Goal: Task Accomplishment & Management: Manage account settings

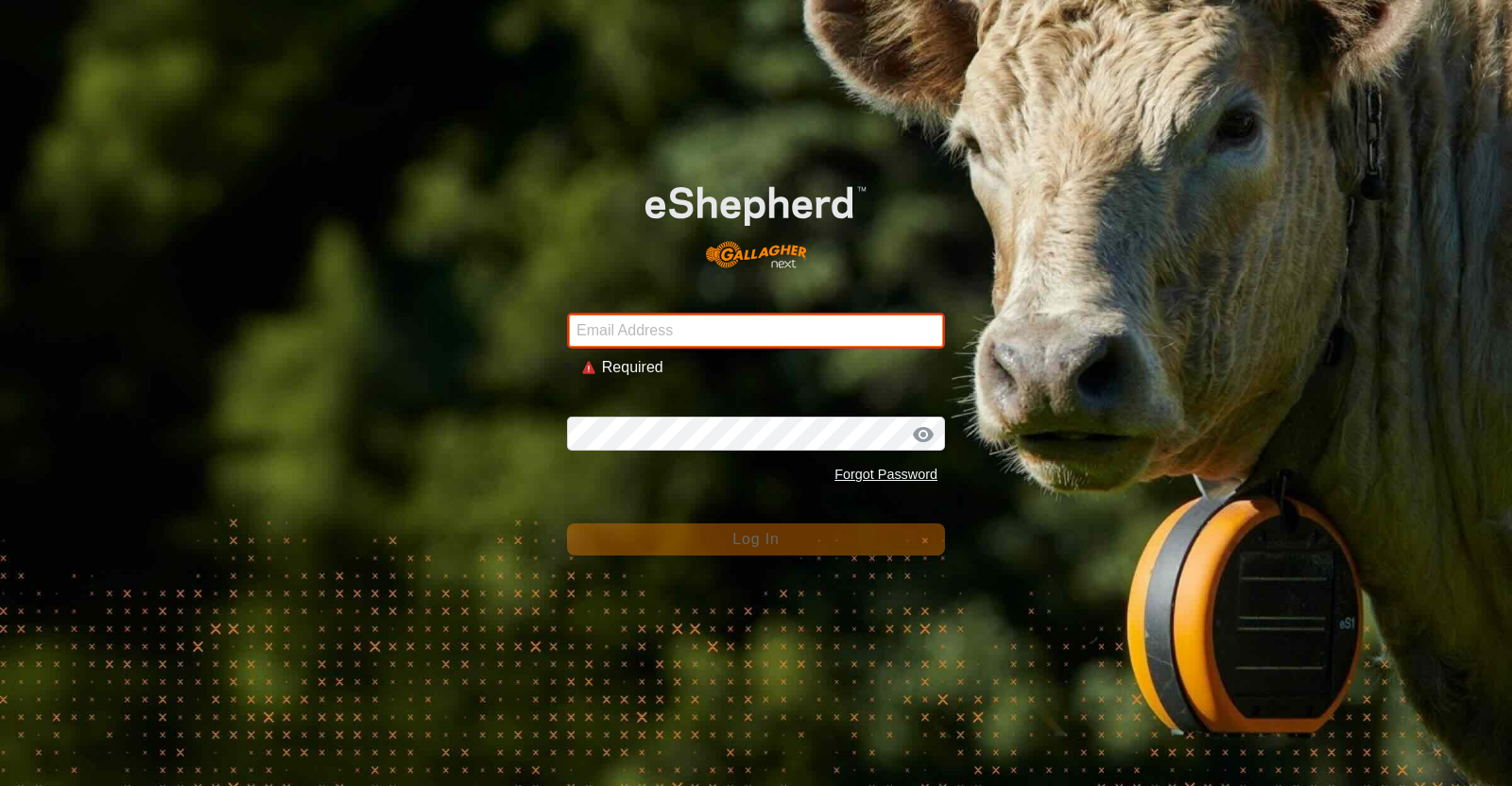
type input "[EMAIL_ADDRESS][DOMAIN_NAME]"
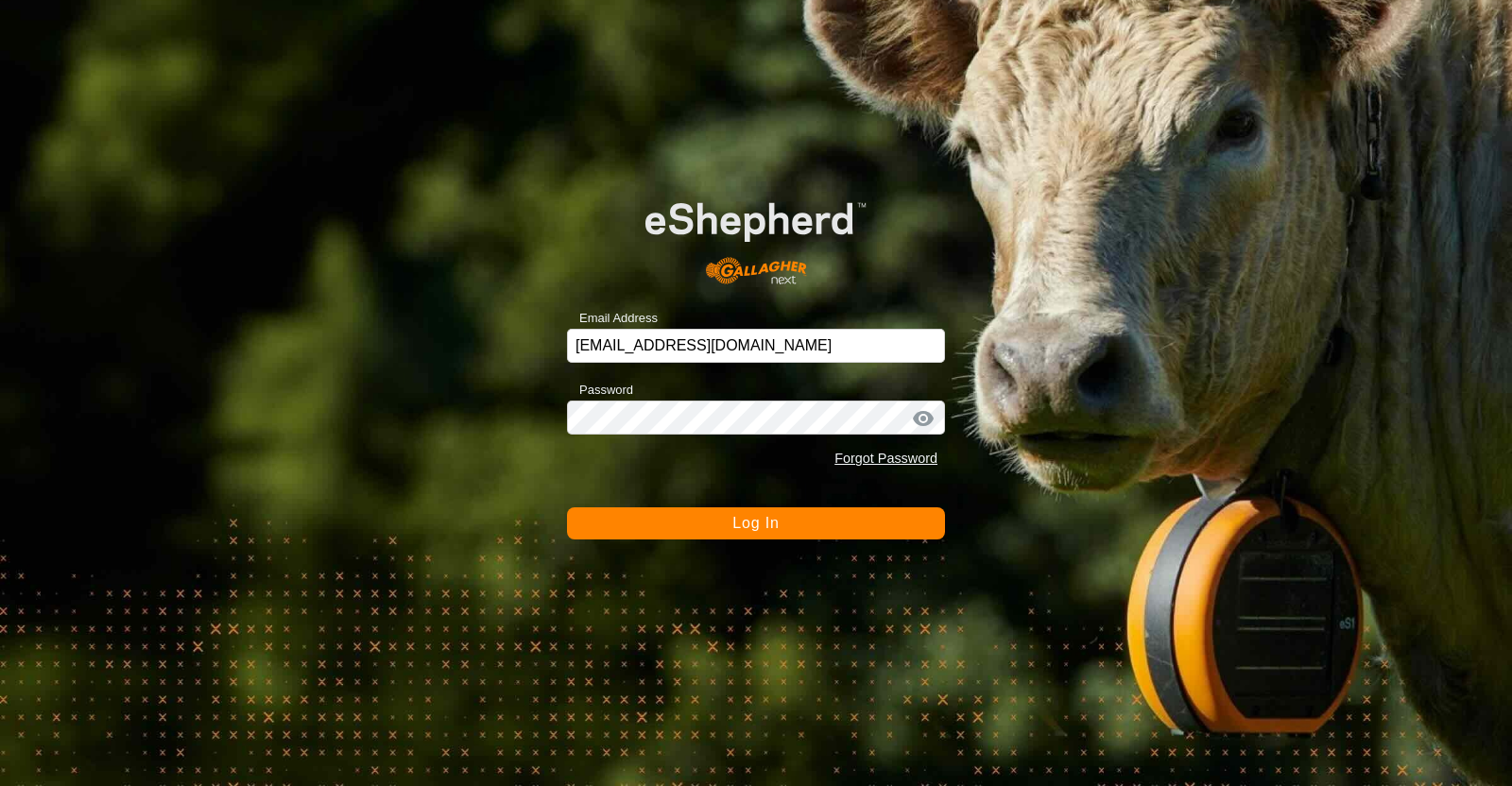
click at [746, 520] on span "Log In" at bounding box center [755, 522] width 46 height 16
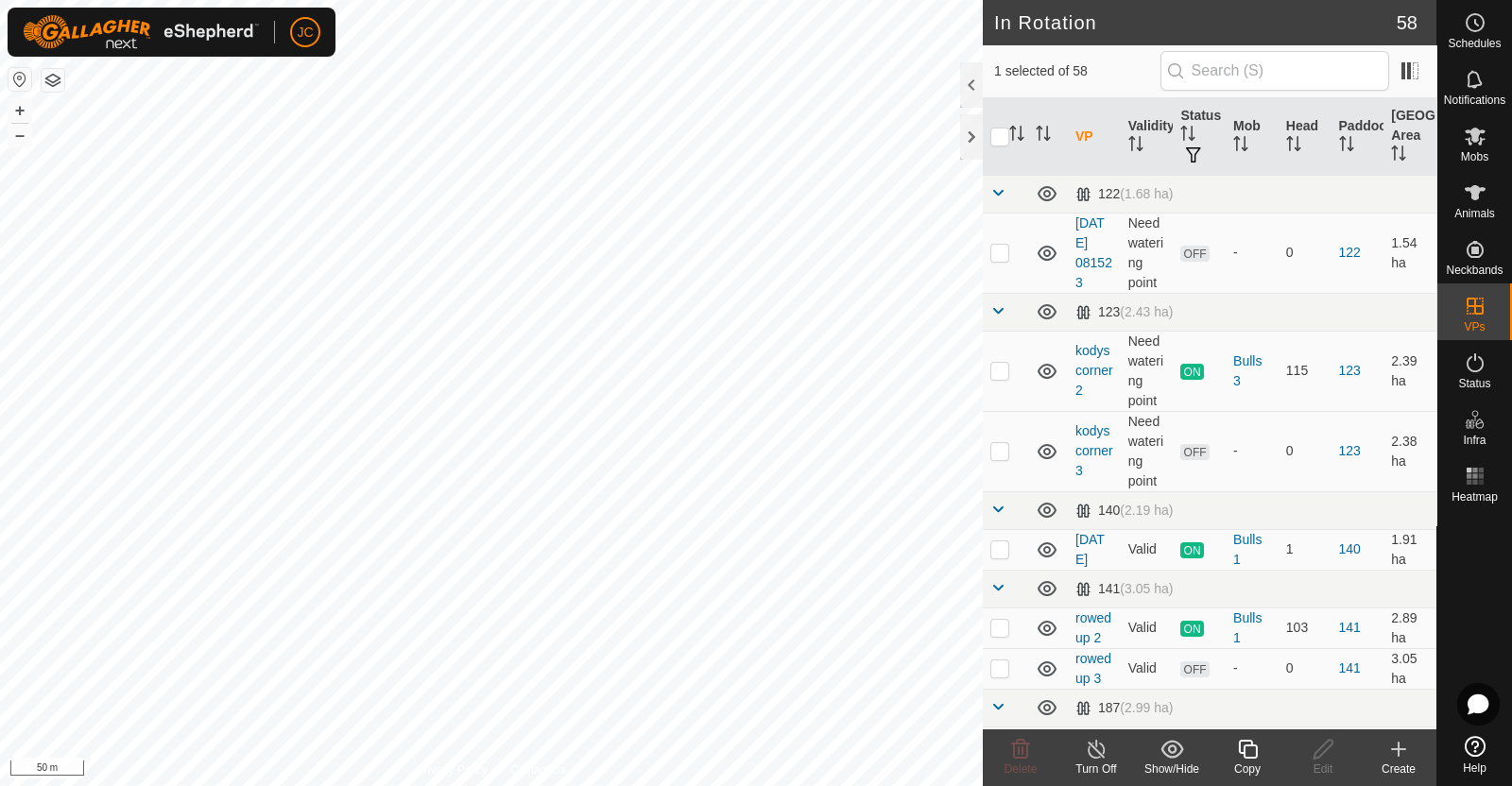
checkbox input "true"
checkbox input "false"
checkbox input "true"
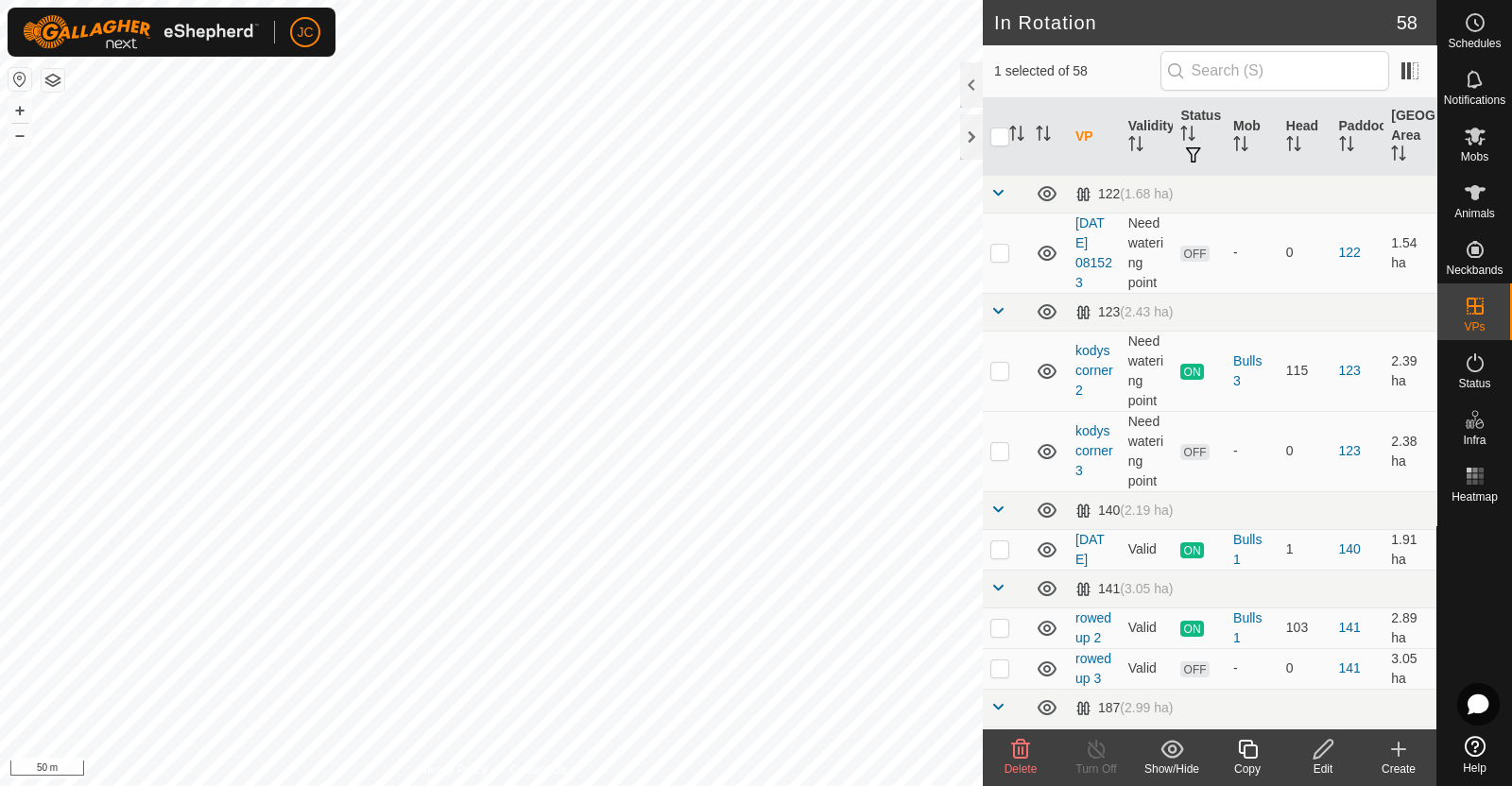
checkbox input "false"
checkbox input "true"
checkbox input "false"
checkbox input "true"
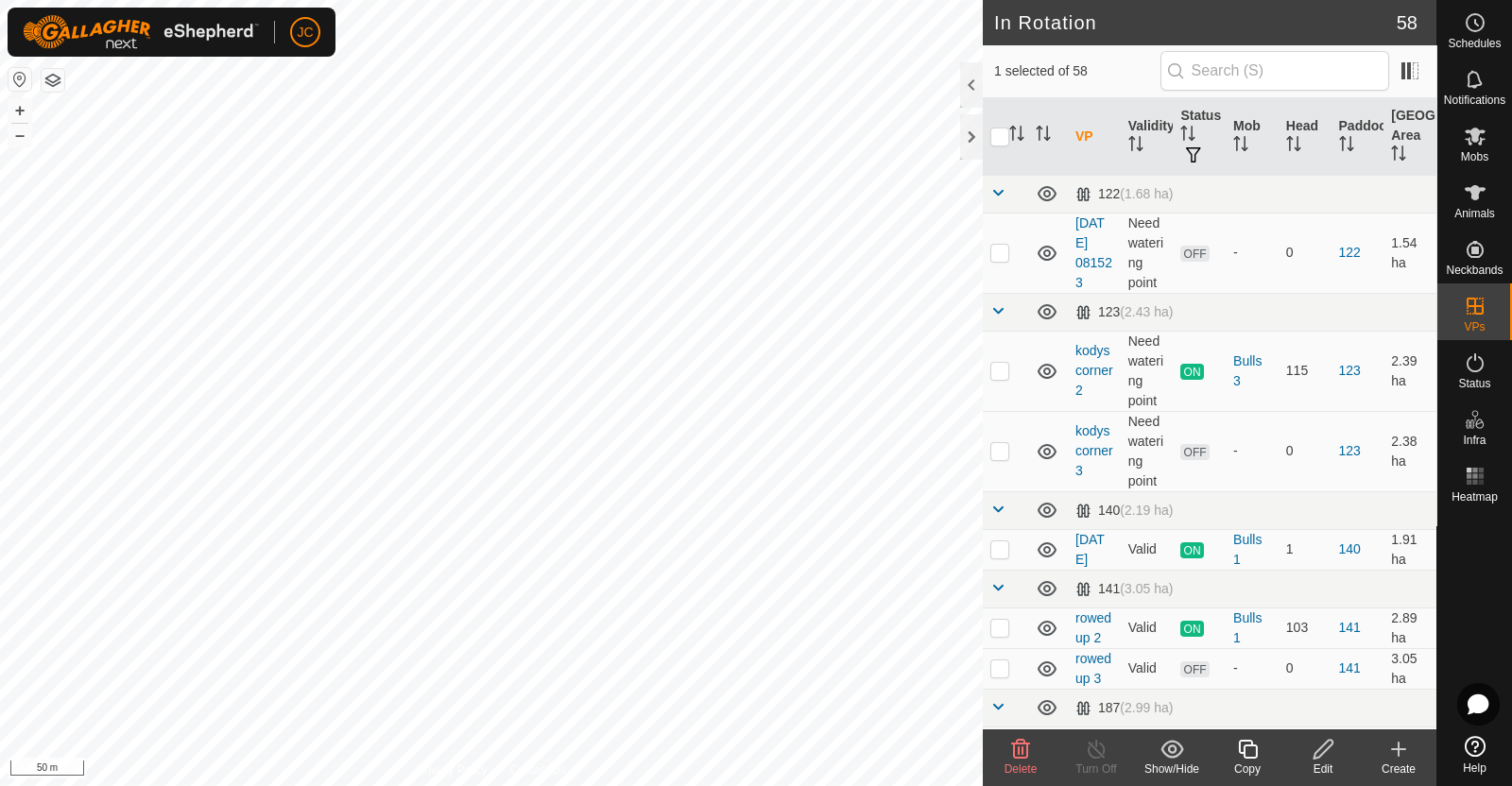
checkbox input "true"
checkbox input "false"
checkbox input "true"
checkbox input "false"
click at [996, 134] on input "checkbox" at bounding box center [1000, 138] width 19 height 19
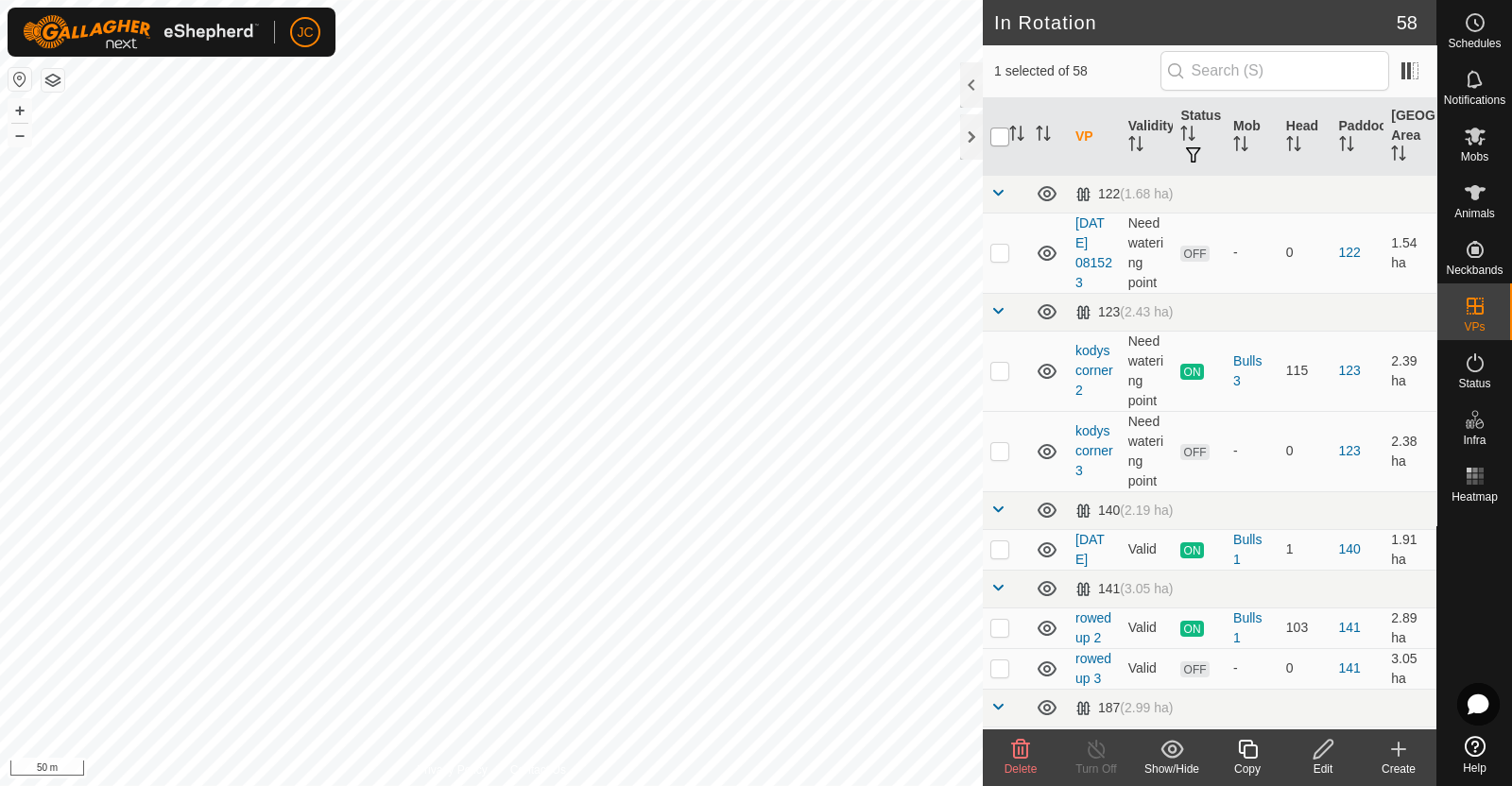
checkbox input "true"
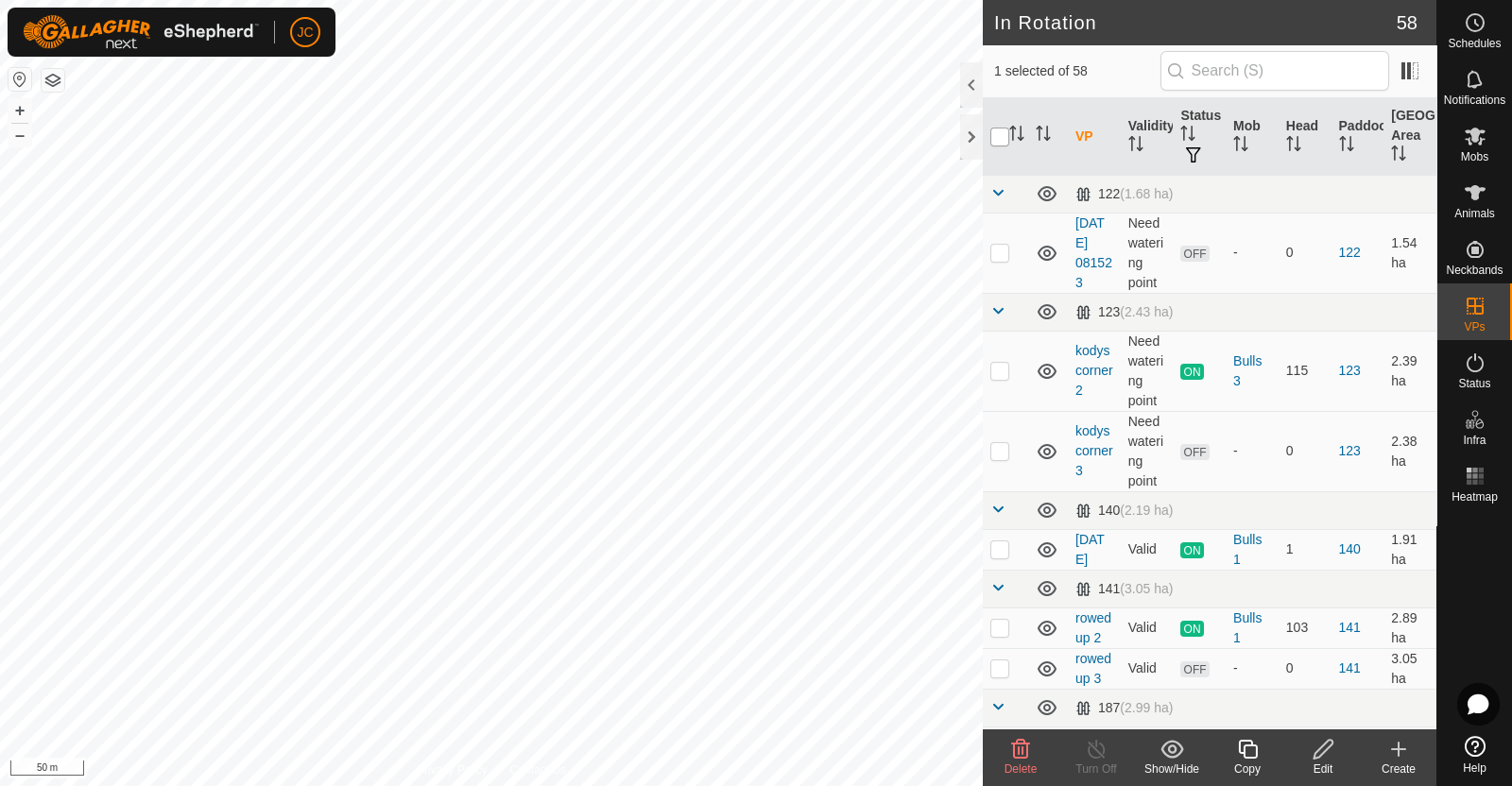
checkbox input "true"
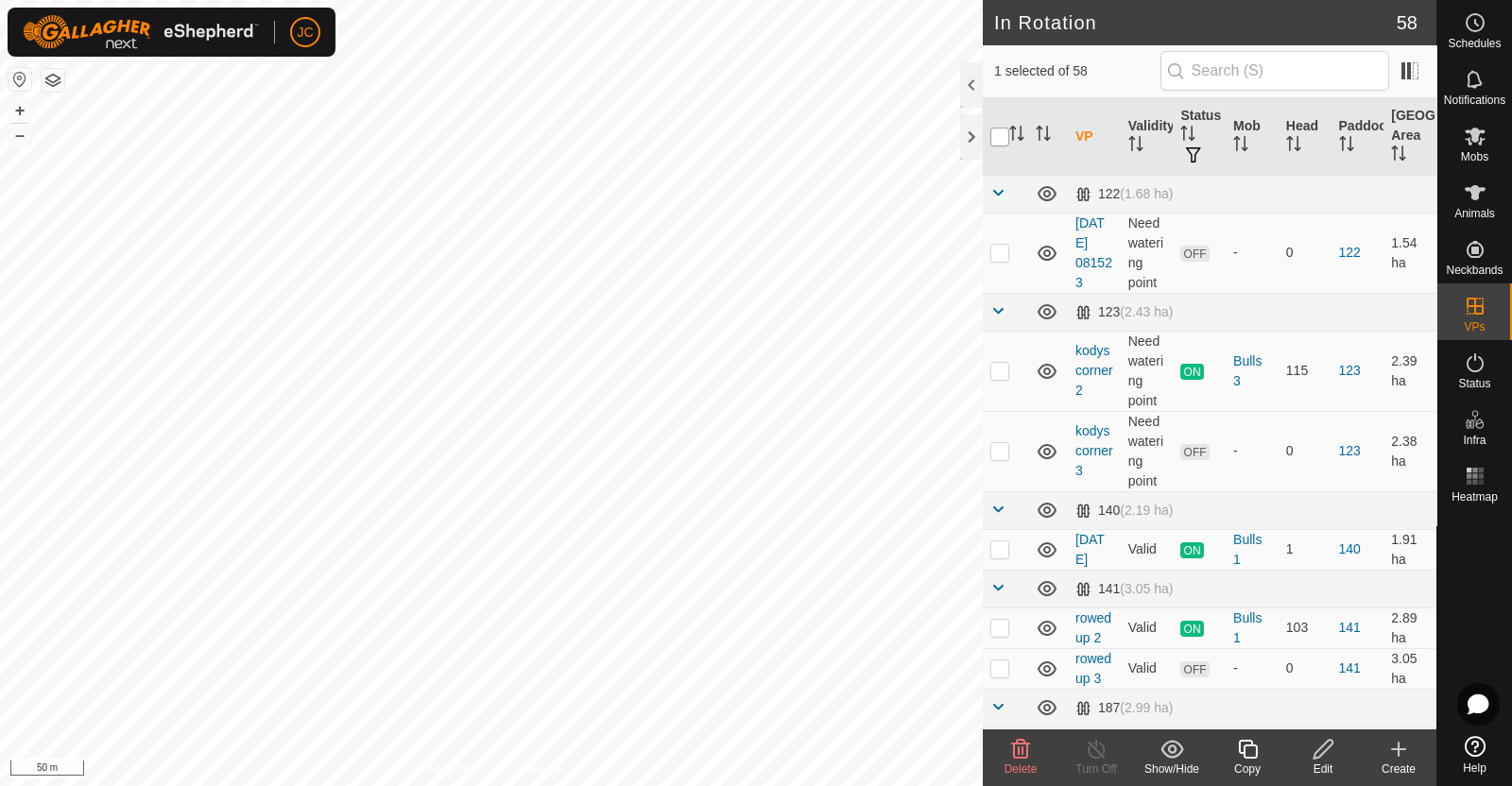
checkbox input "true"
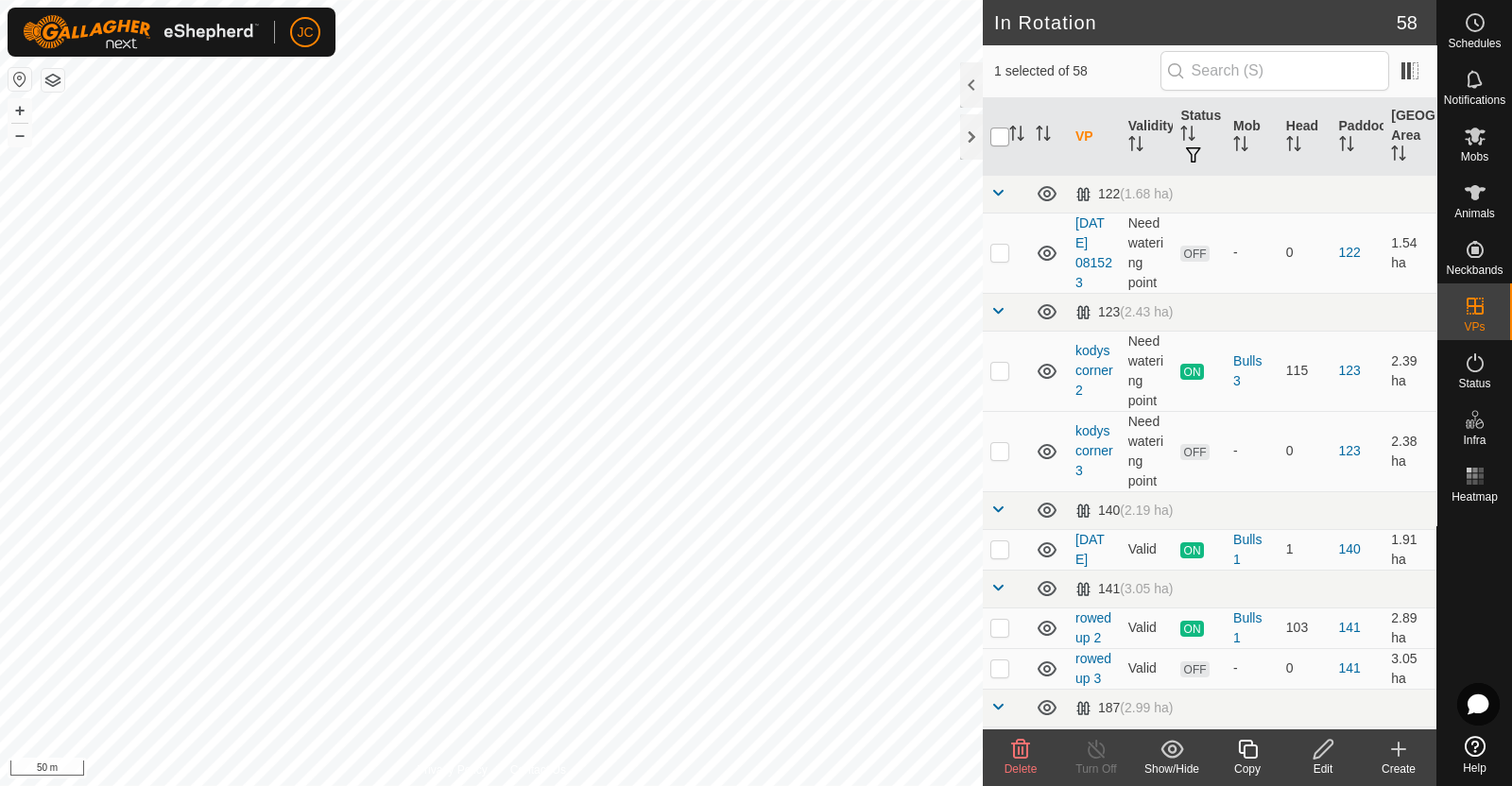
checkbox input "true"
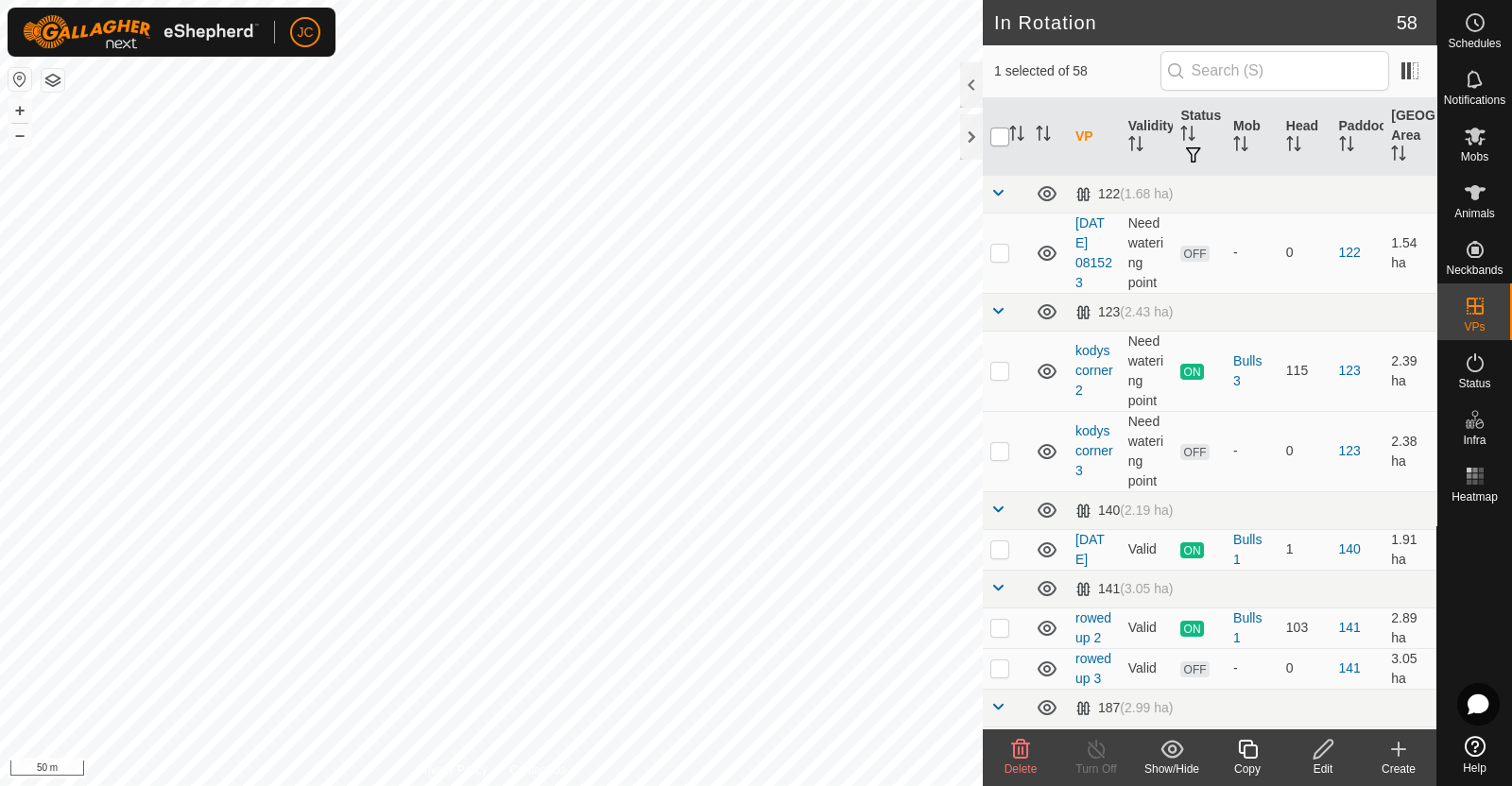
checkbox input "true"
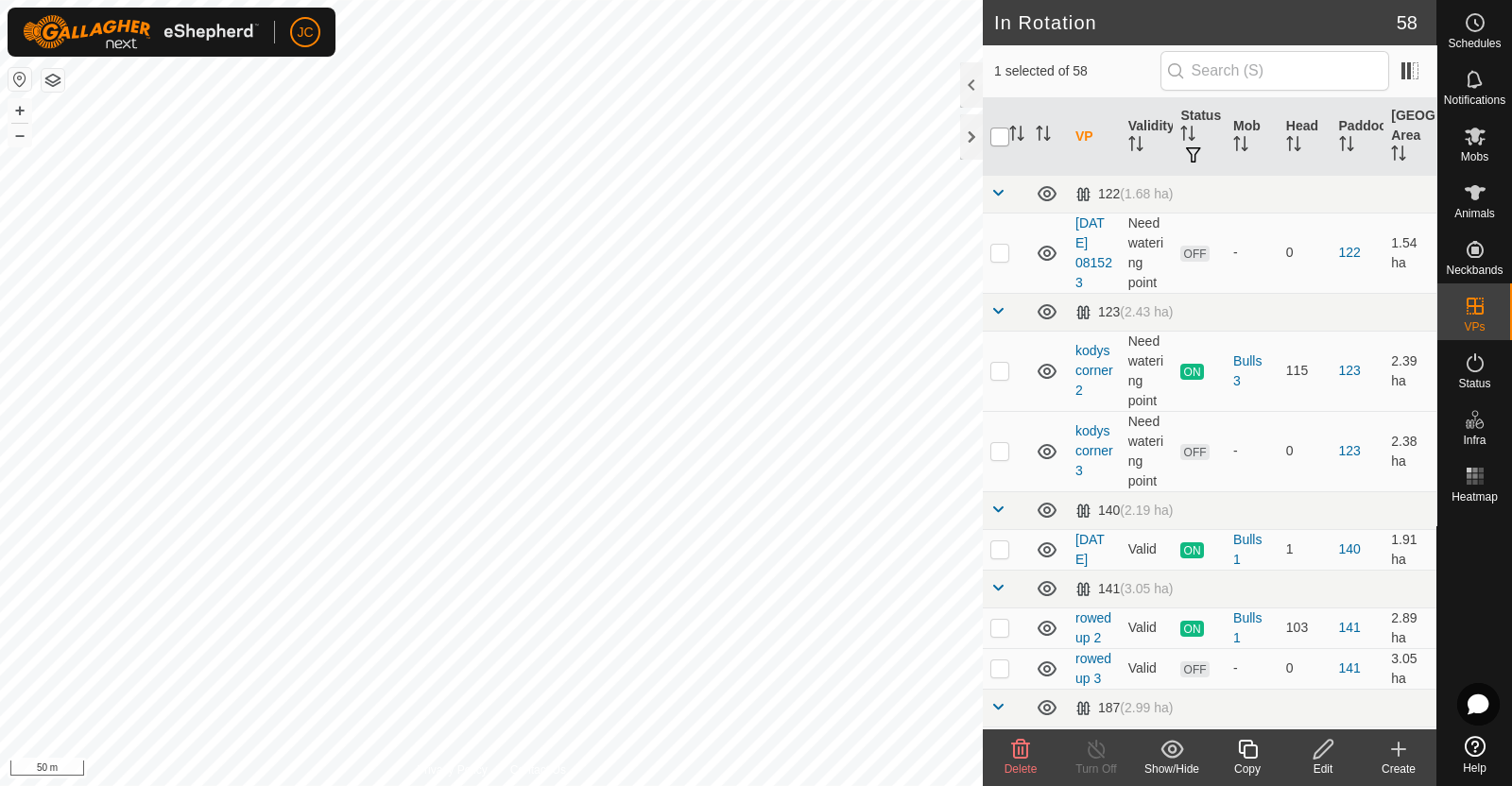
checkbox input "true"
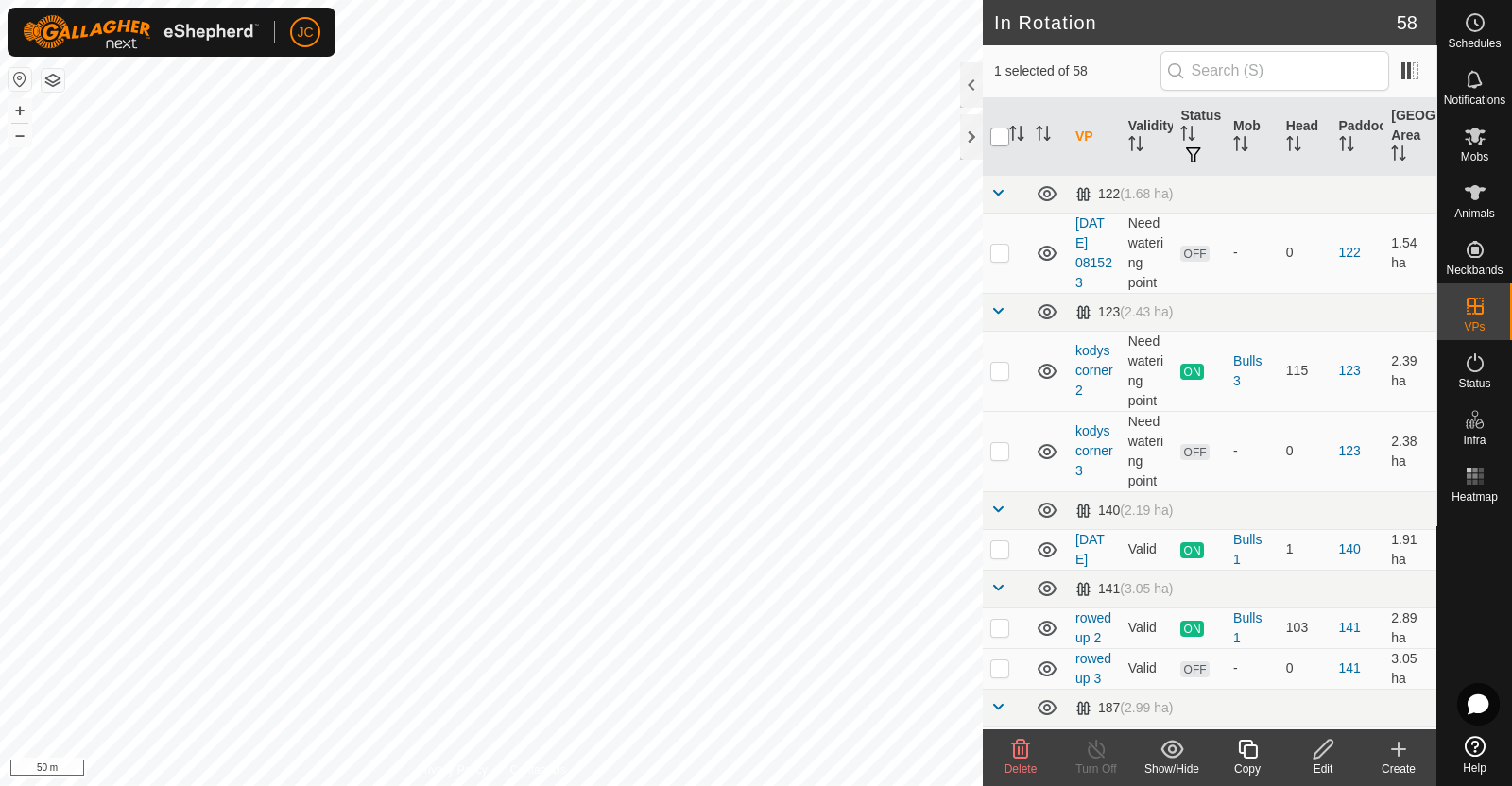
checkbox input "true"
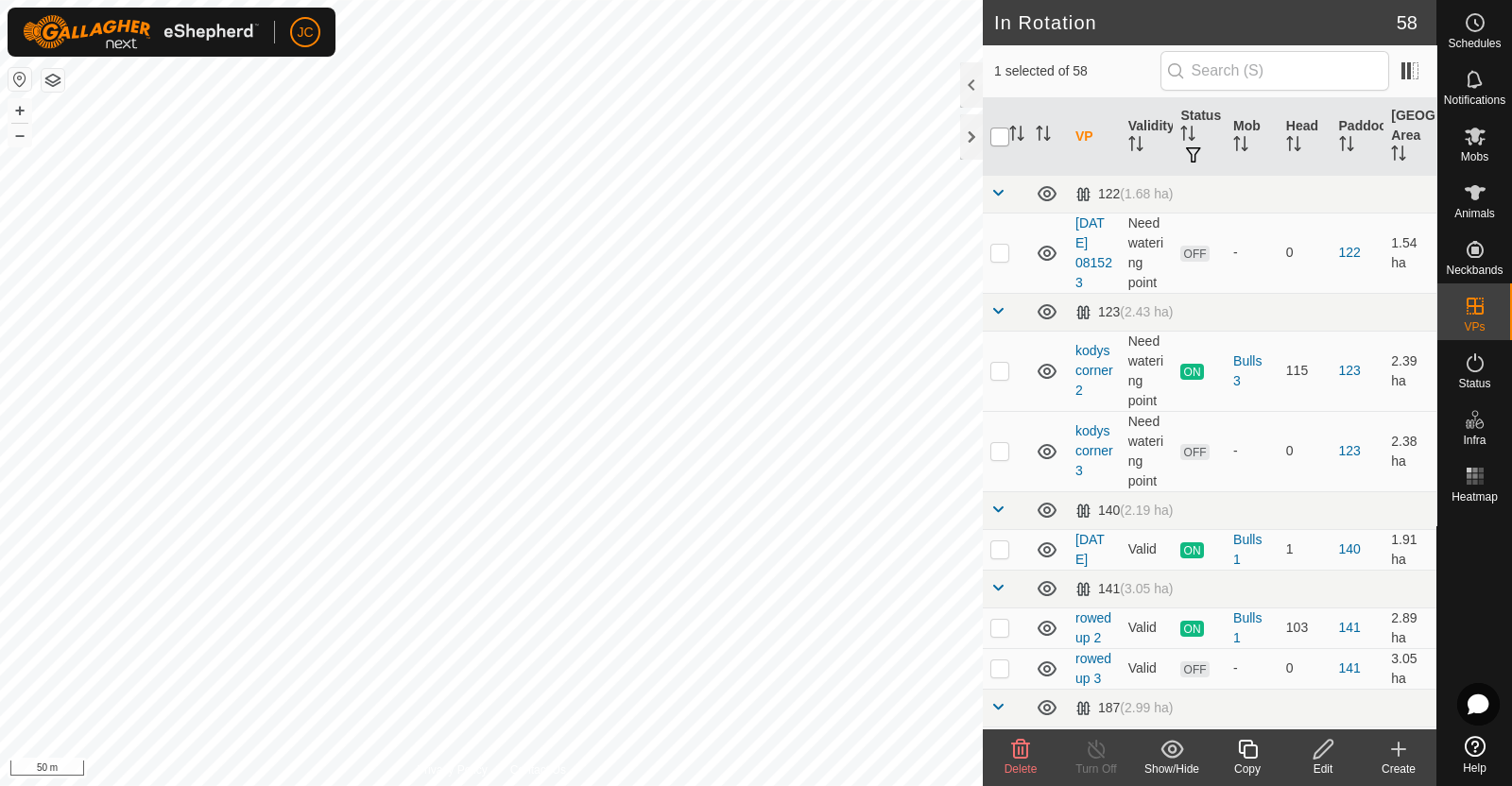
checkbox input "true"
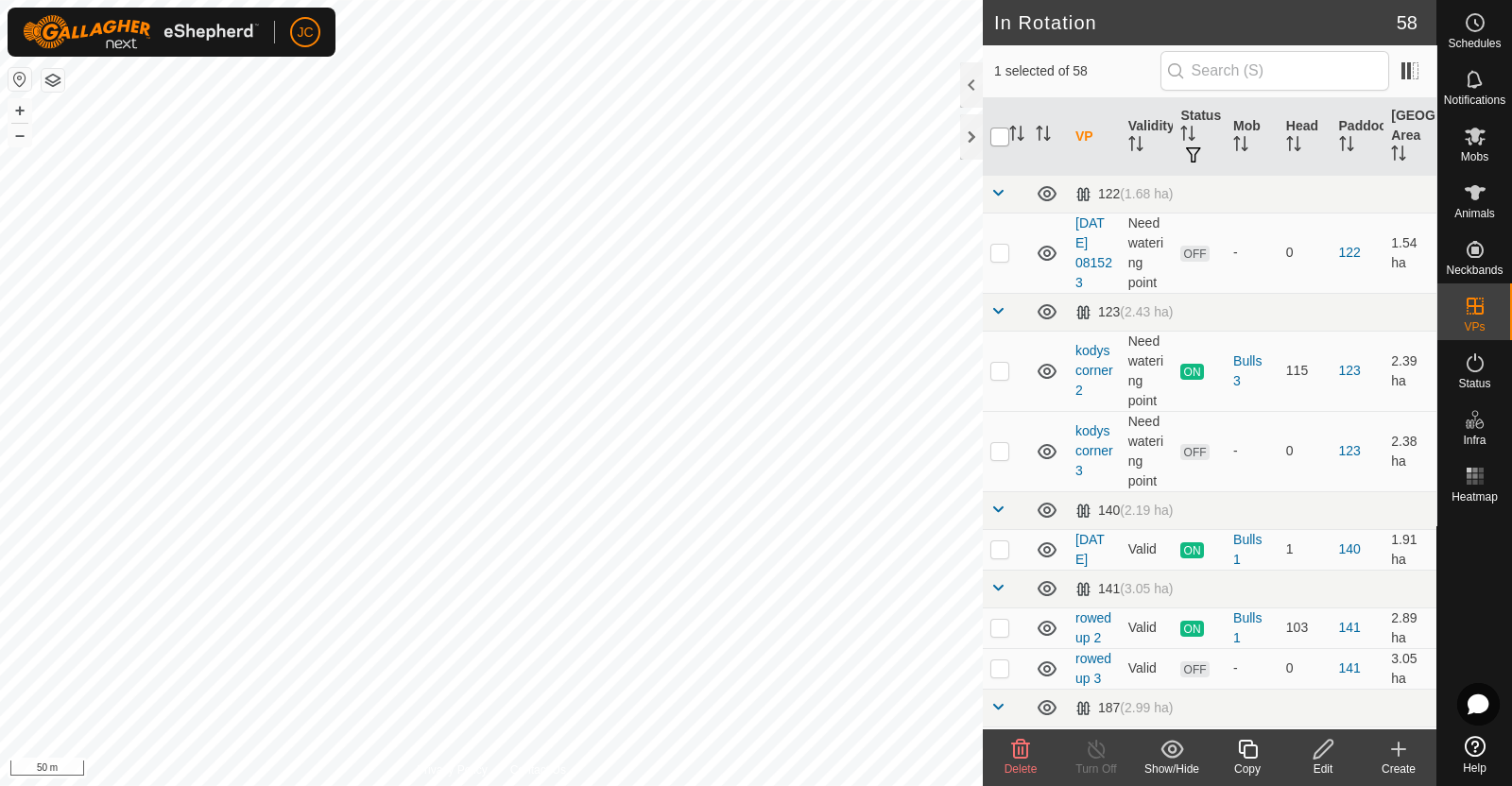
checkbox input "true"
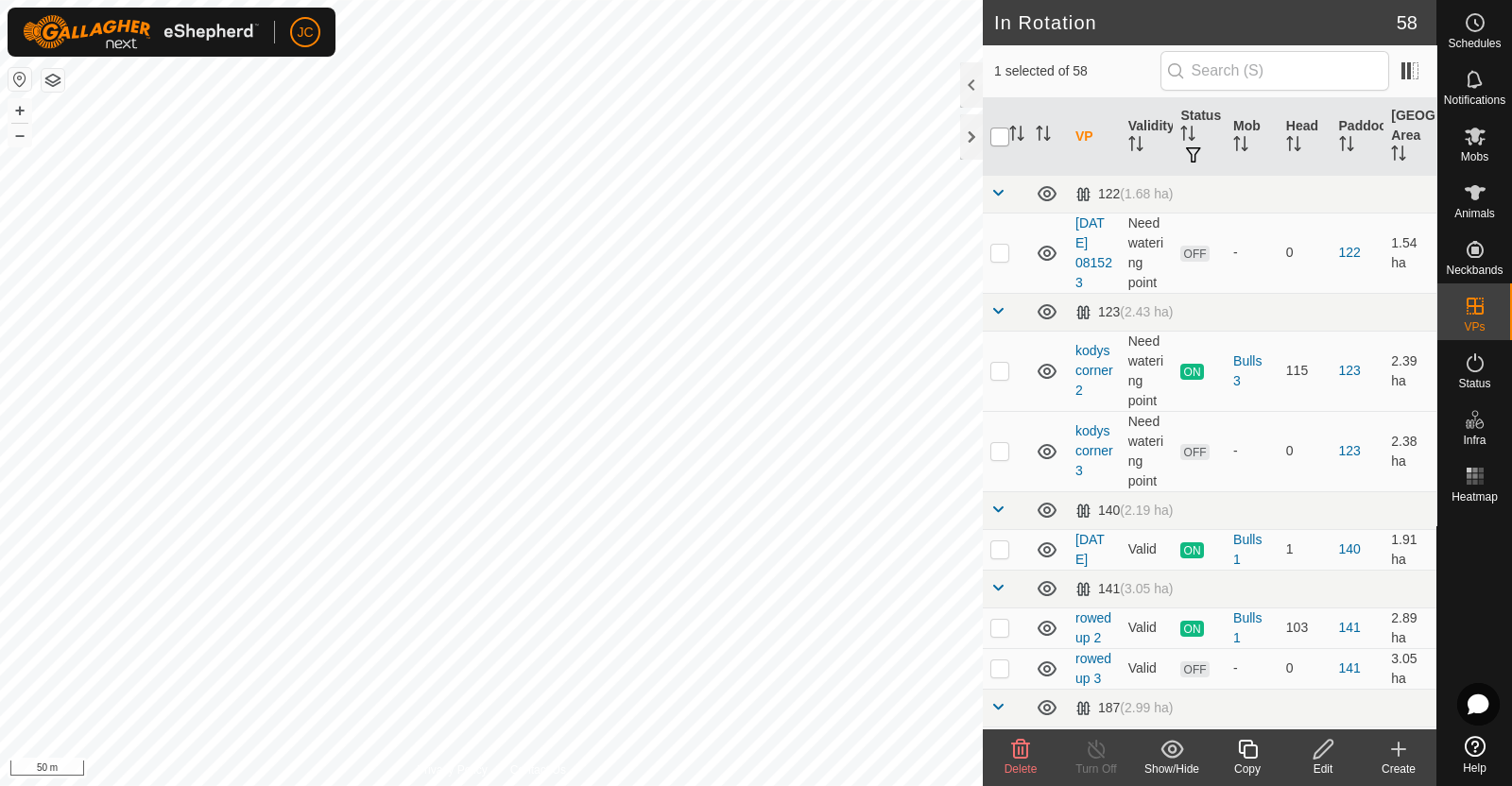
checkbox input "true"
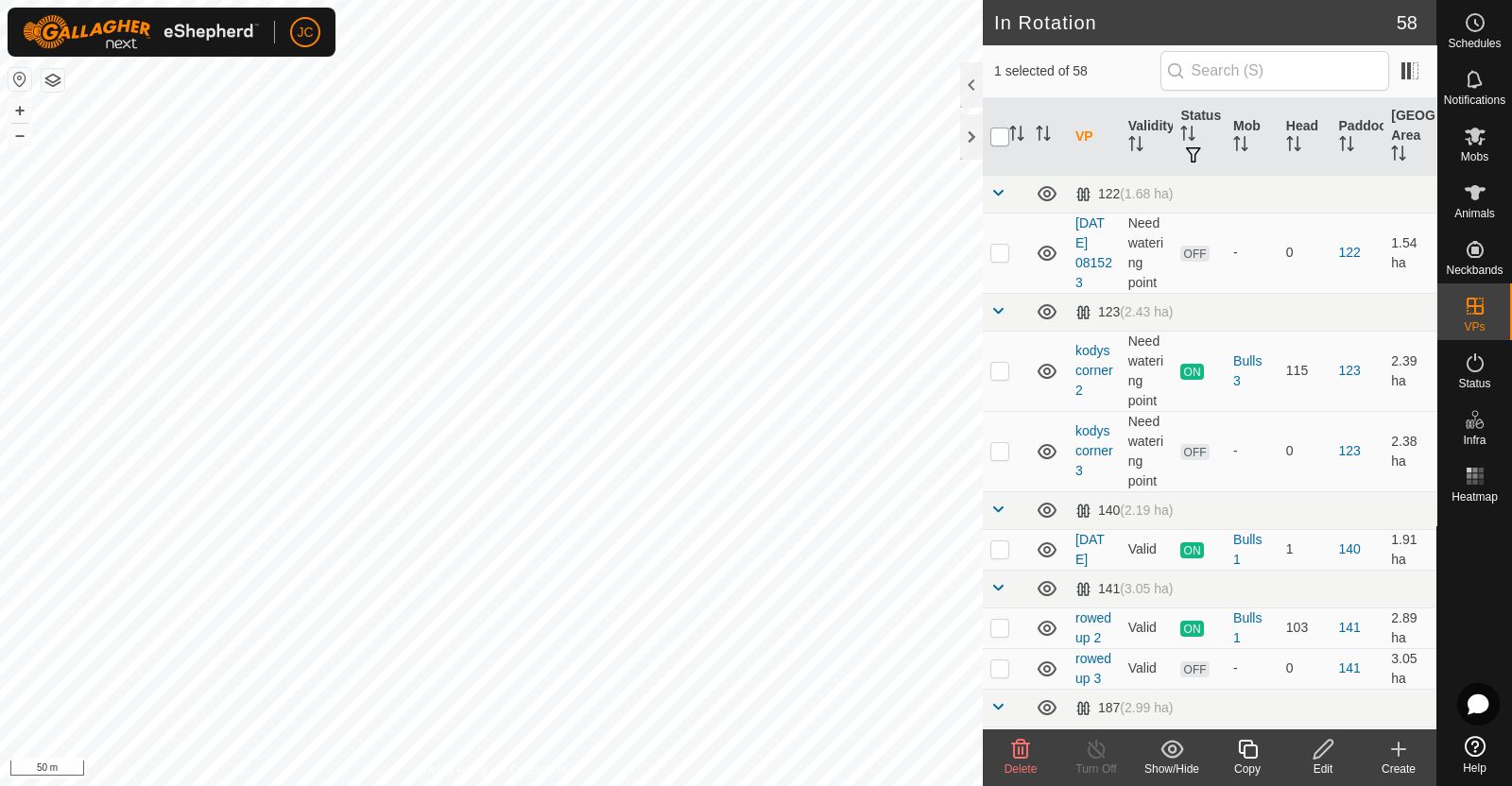
checkbox input "true"
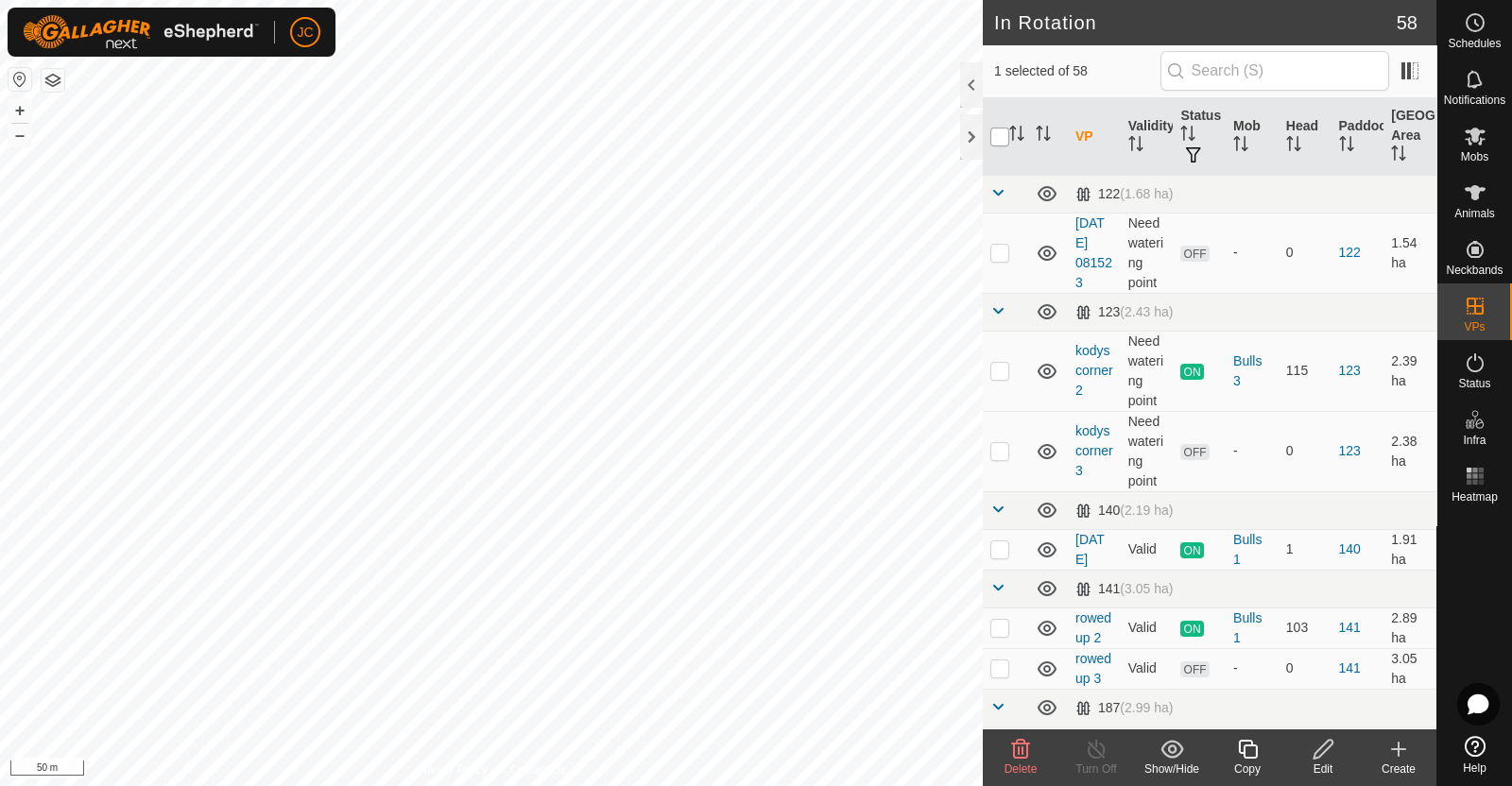
checkbox input "true"
click at [996, 134] on input "checkbox" at bounding box center [1000, 138] width 19 height 19
checkbox input "false"
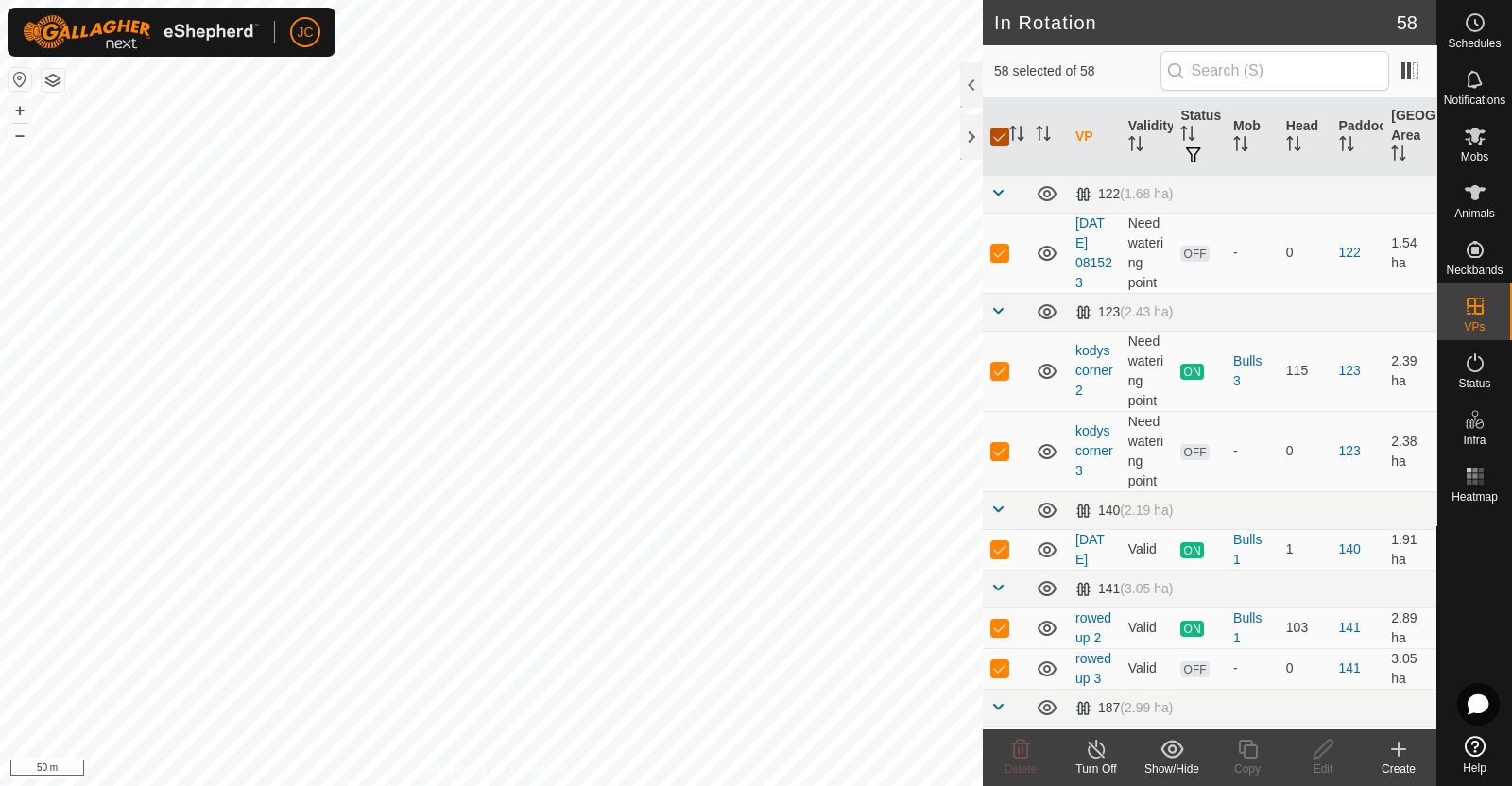
checkbox input "false"
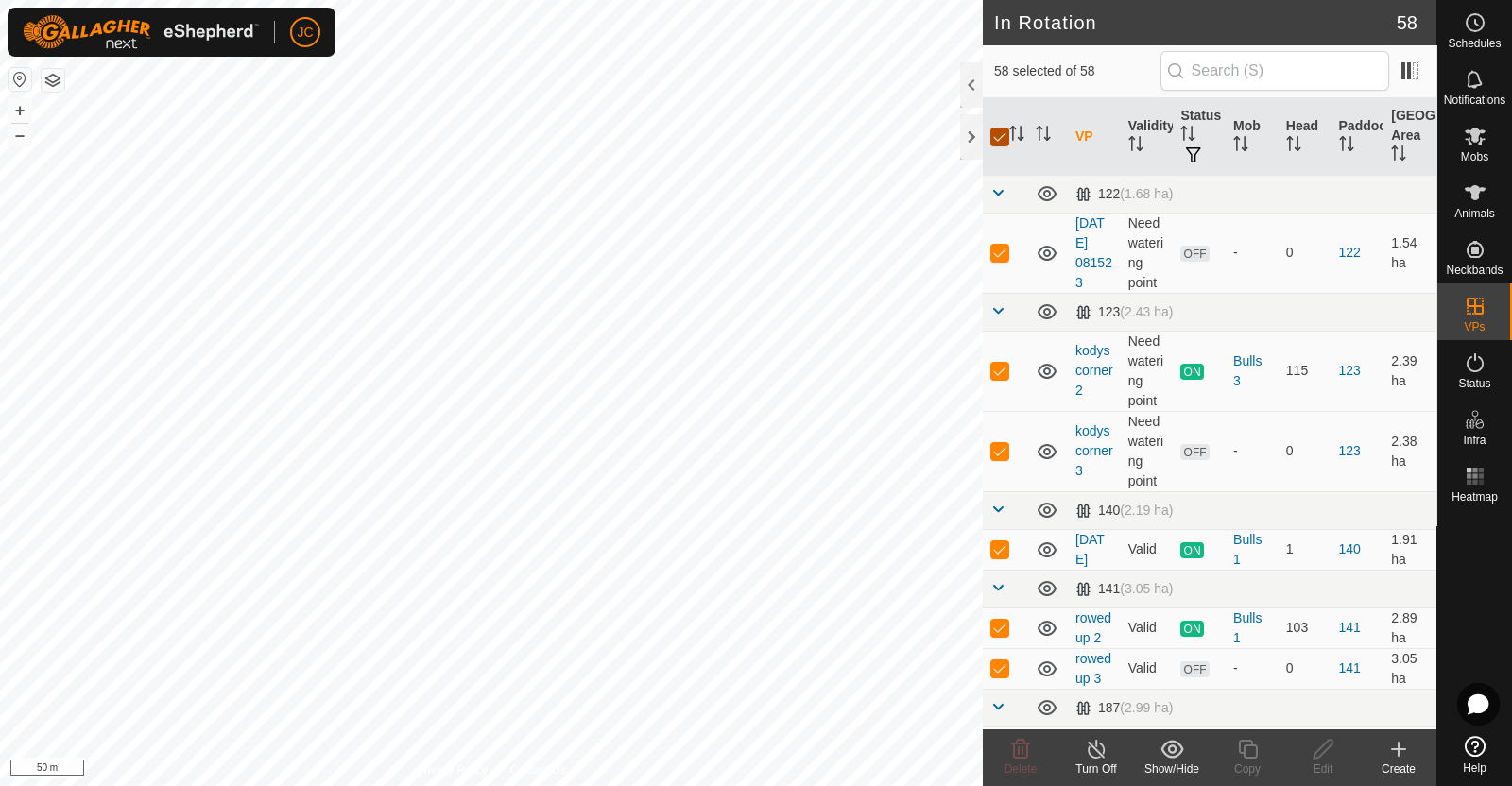
checkbox input "false"
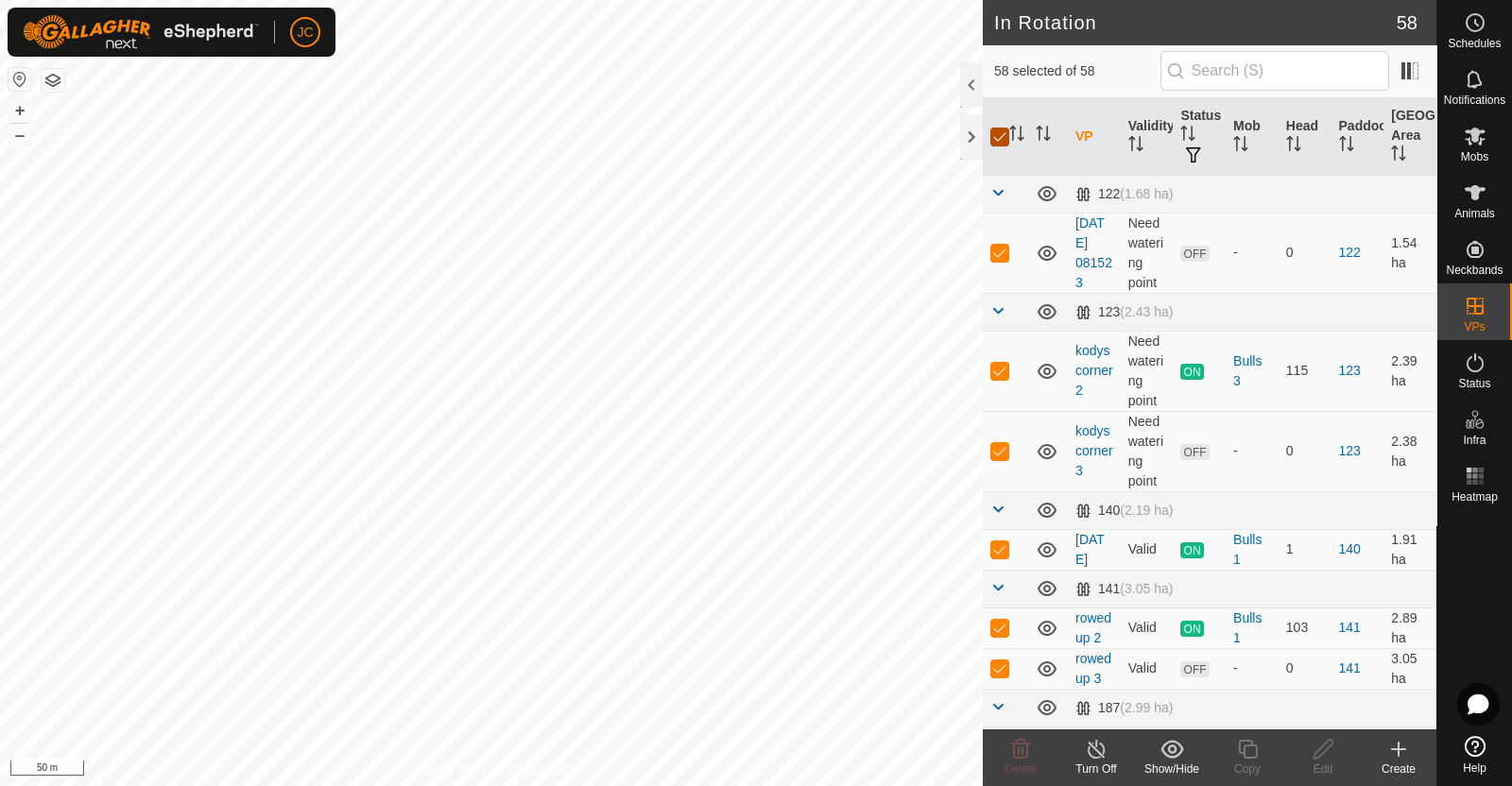
checkbox input "false"
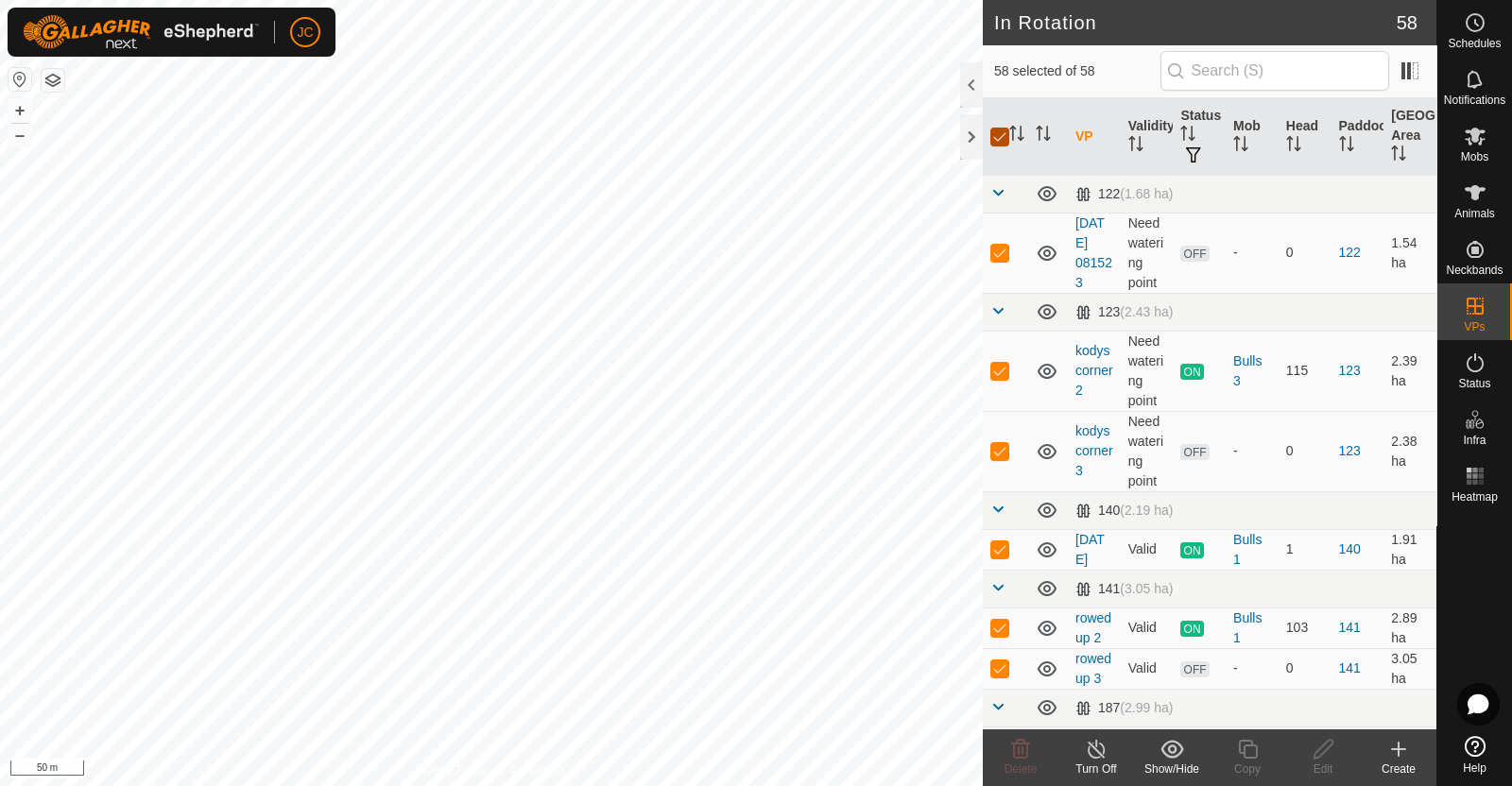
checkbox input "false"
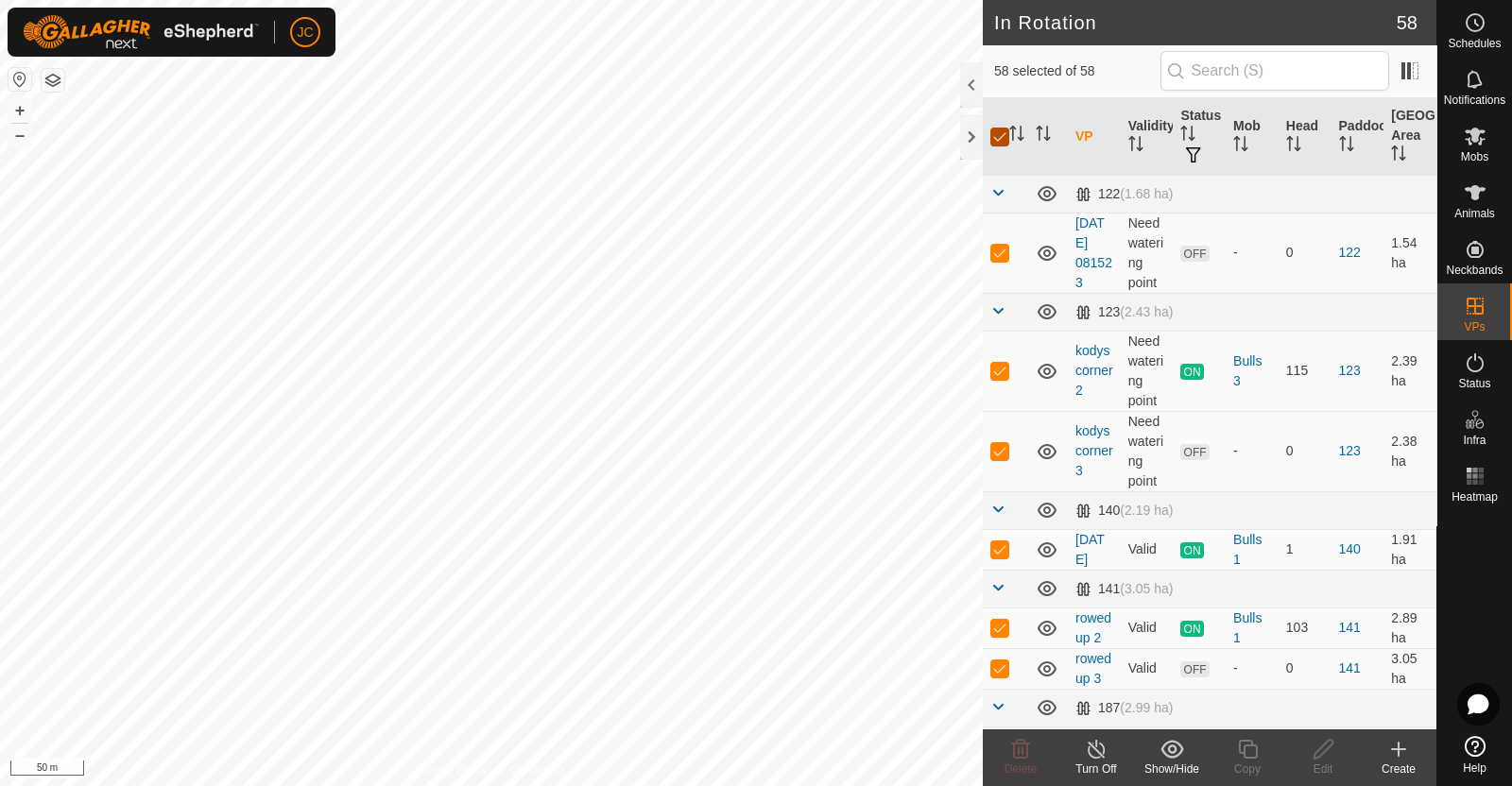
checkbox input "false"
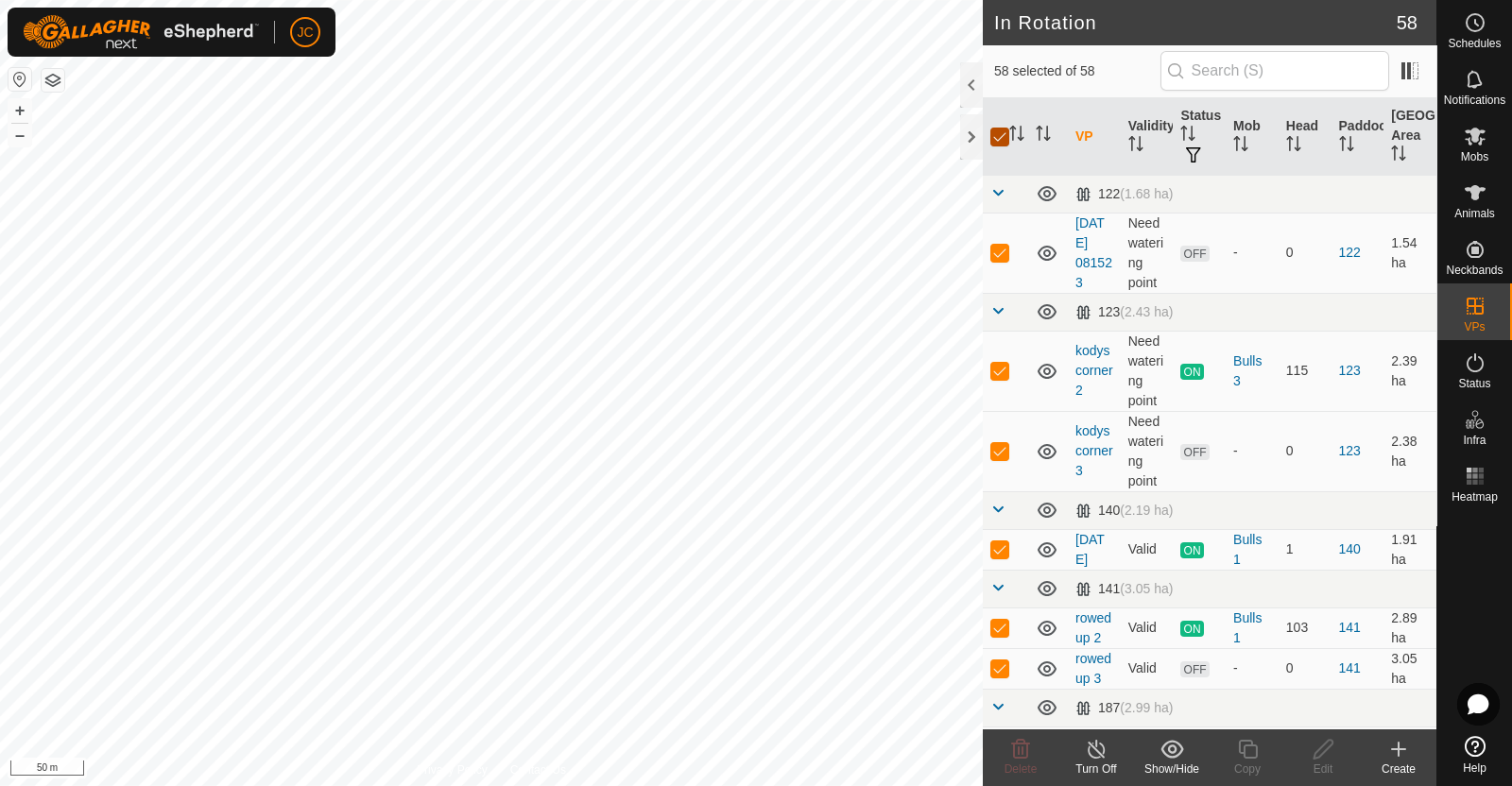
checkbox input "false"
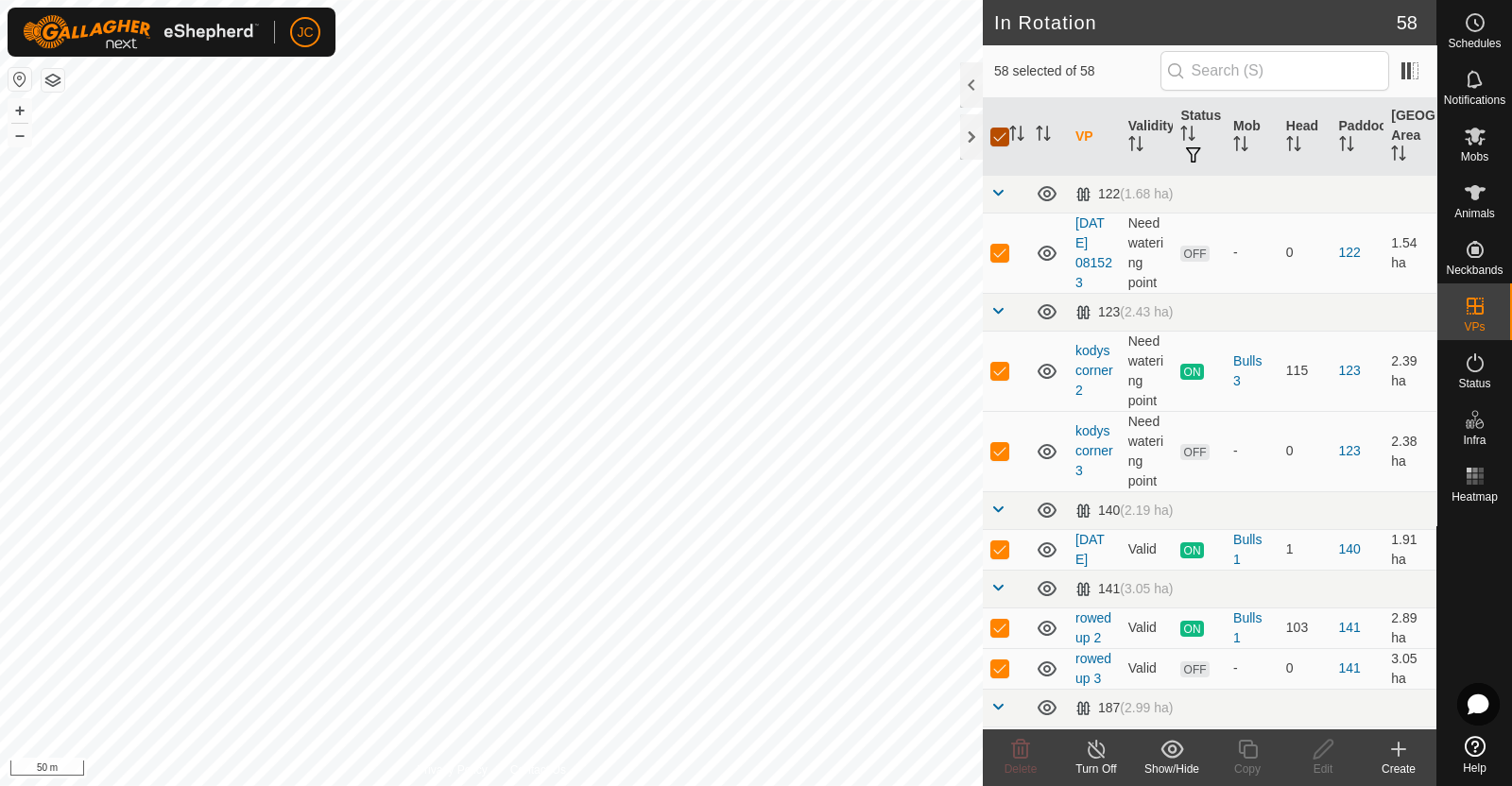
checkbox input "false"
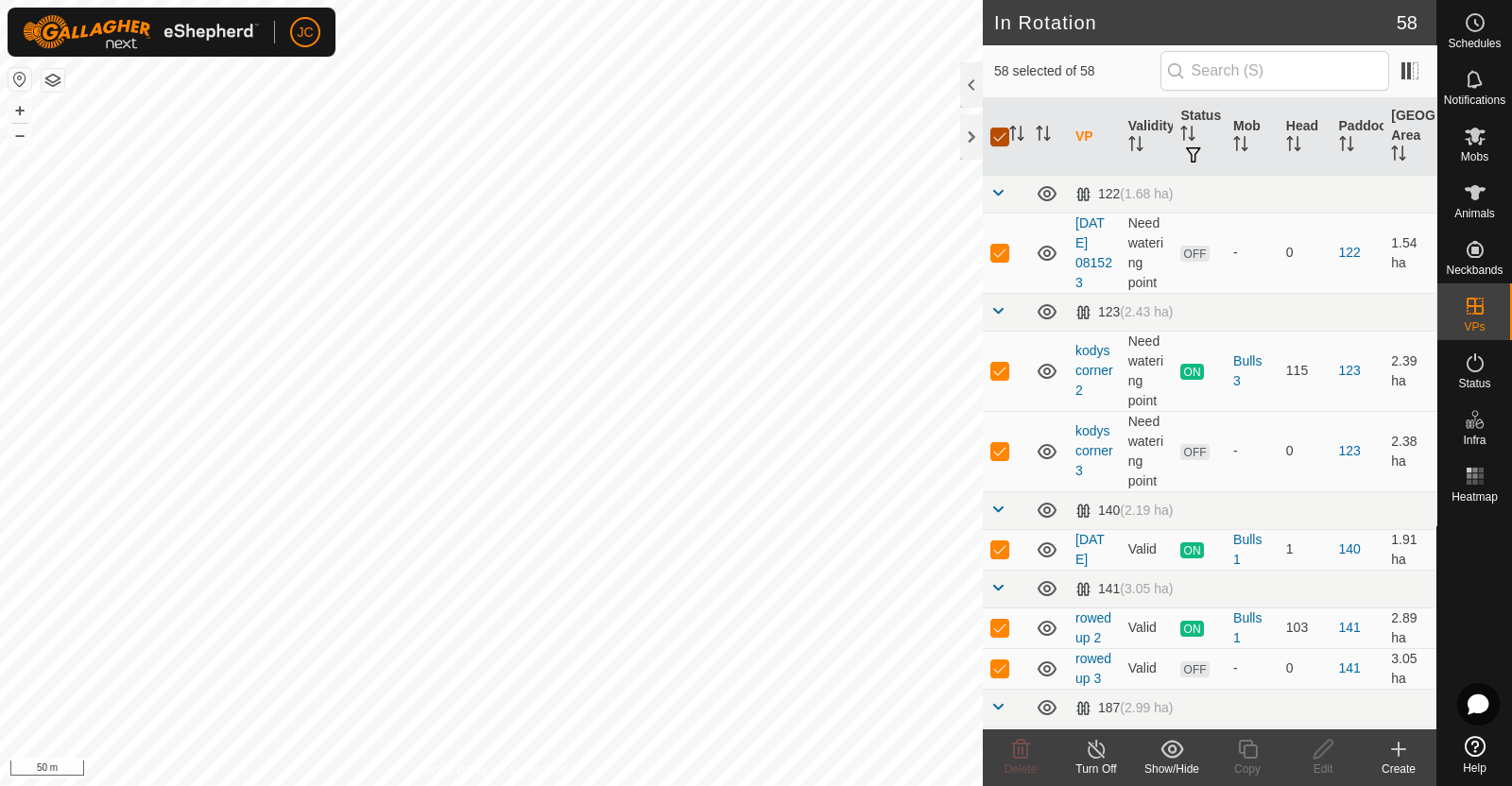
checkbox input "false"
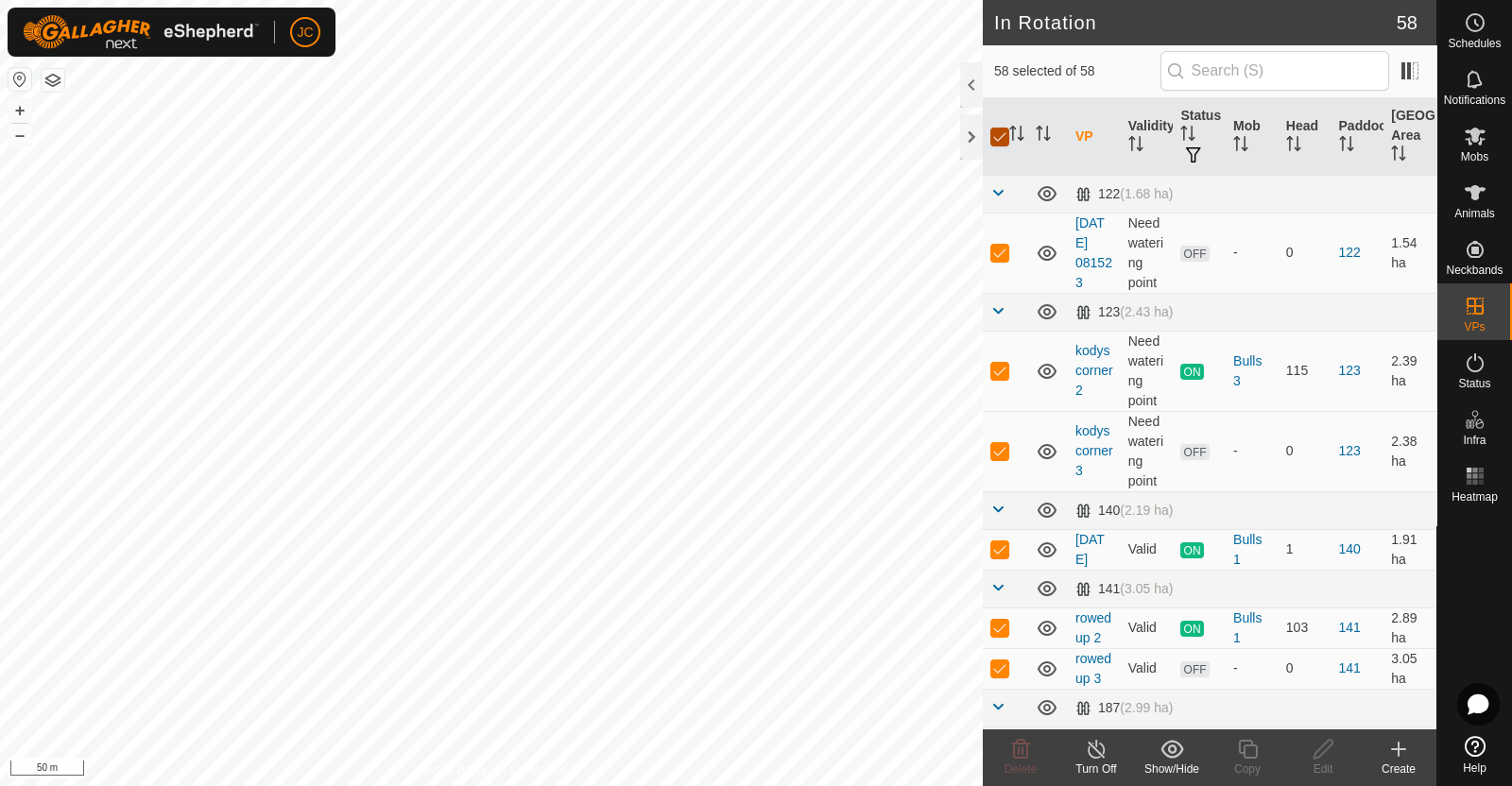
checkbox input "false"
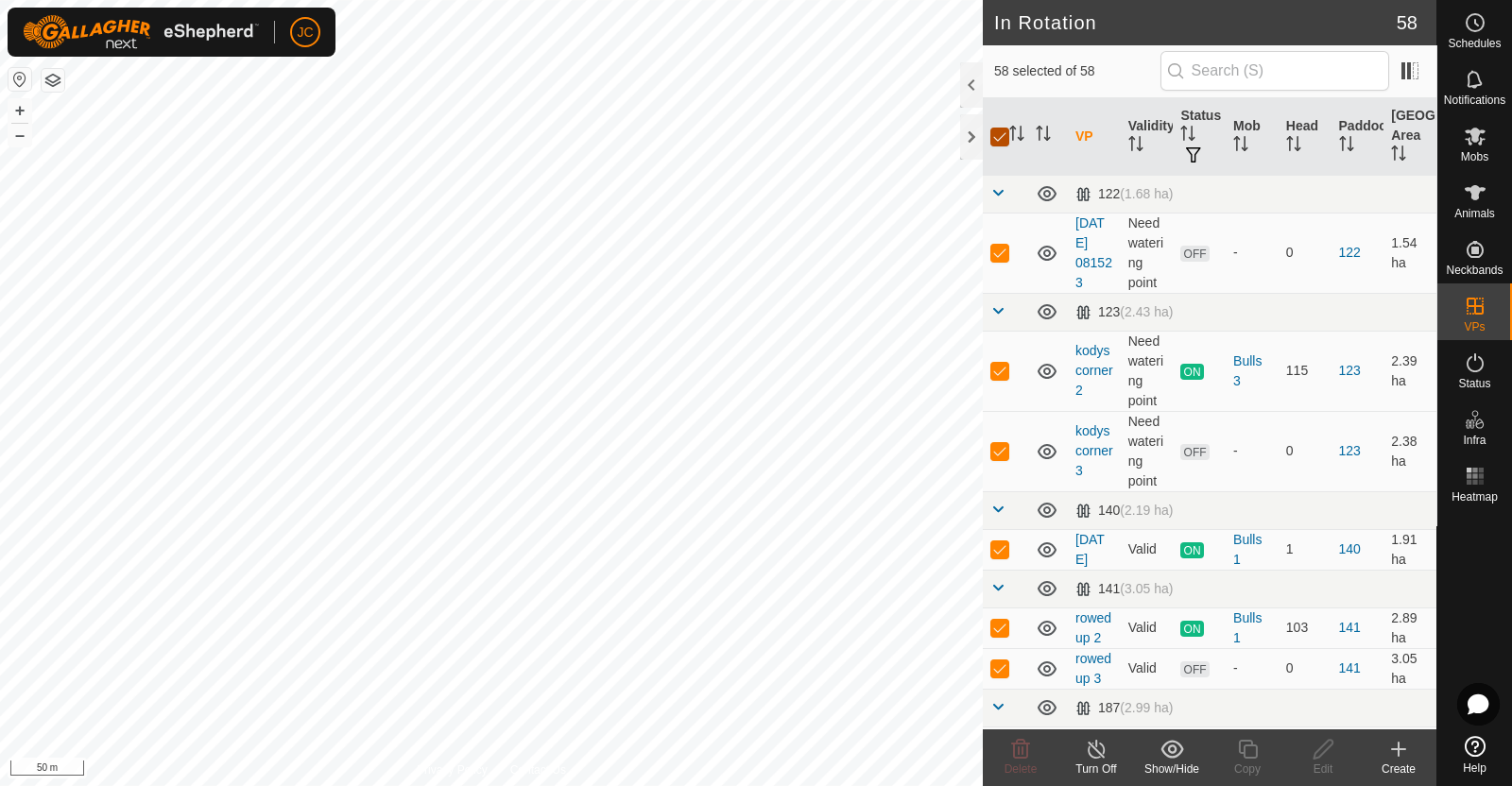
checkbox input "false"
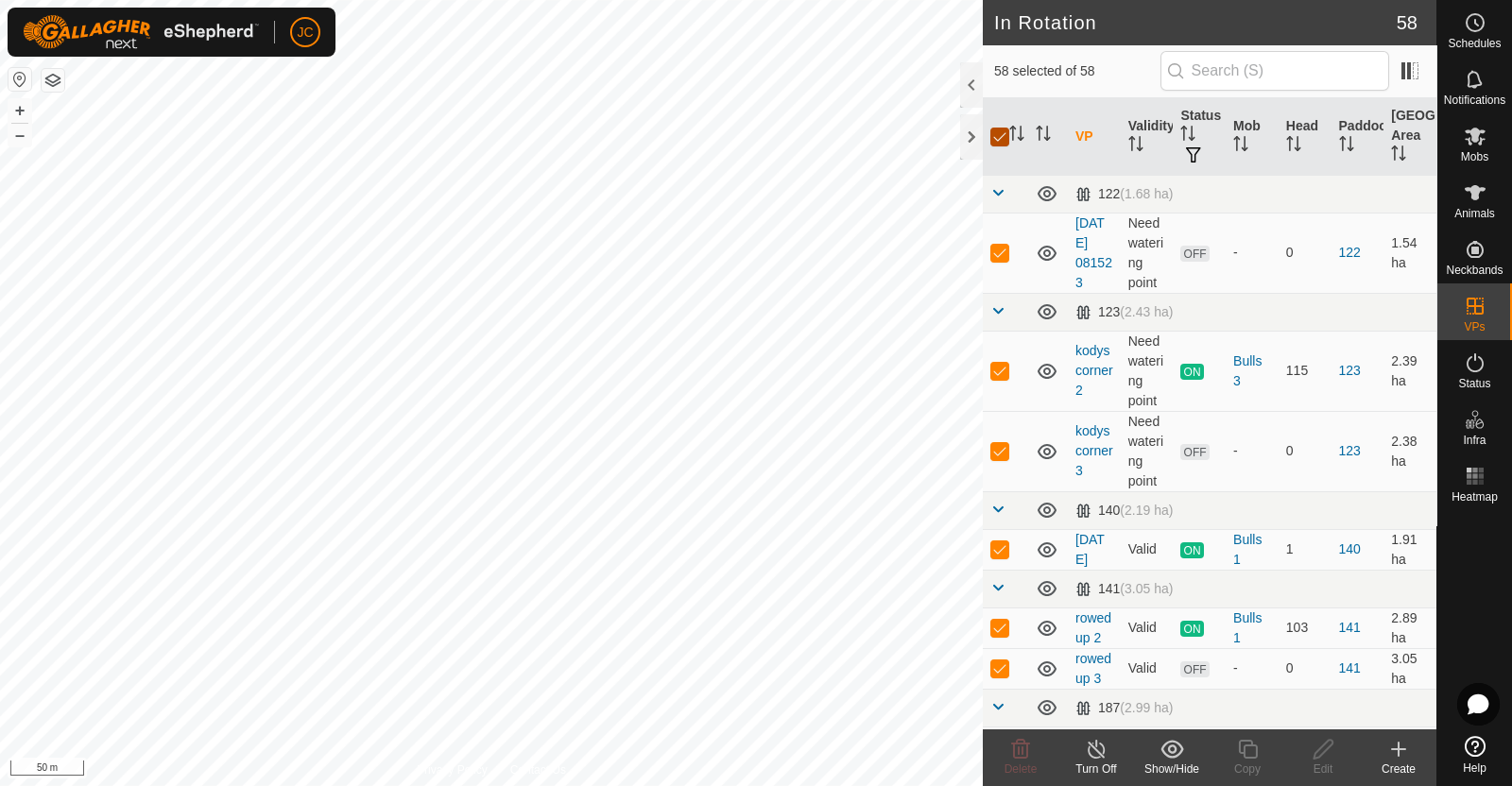
checkbox input "false"
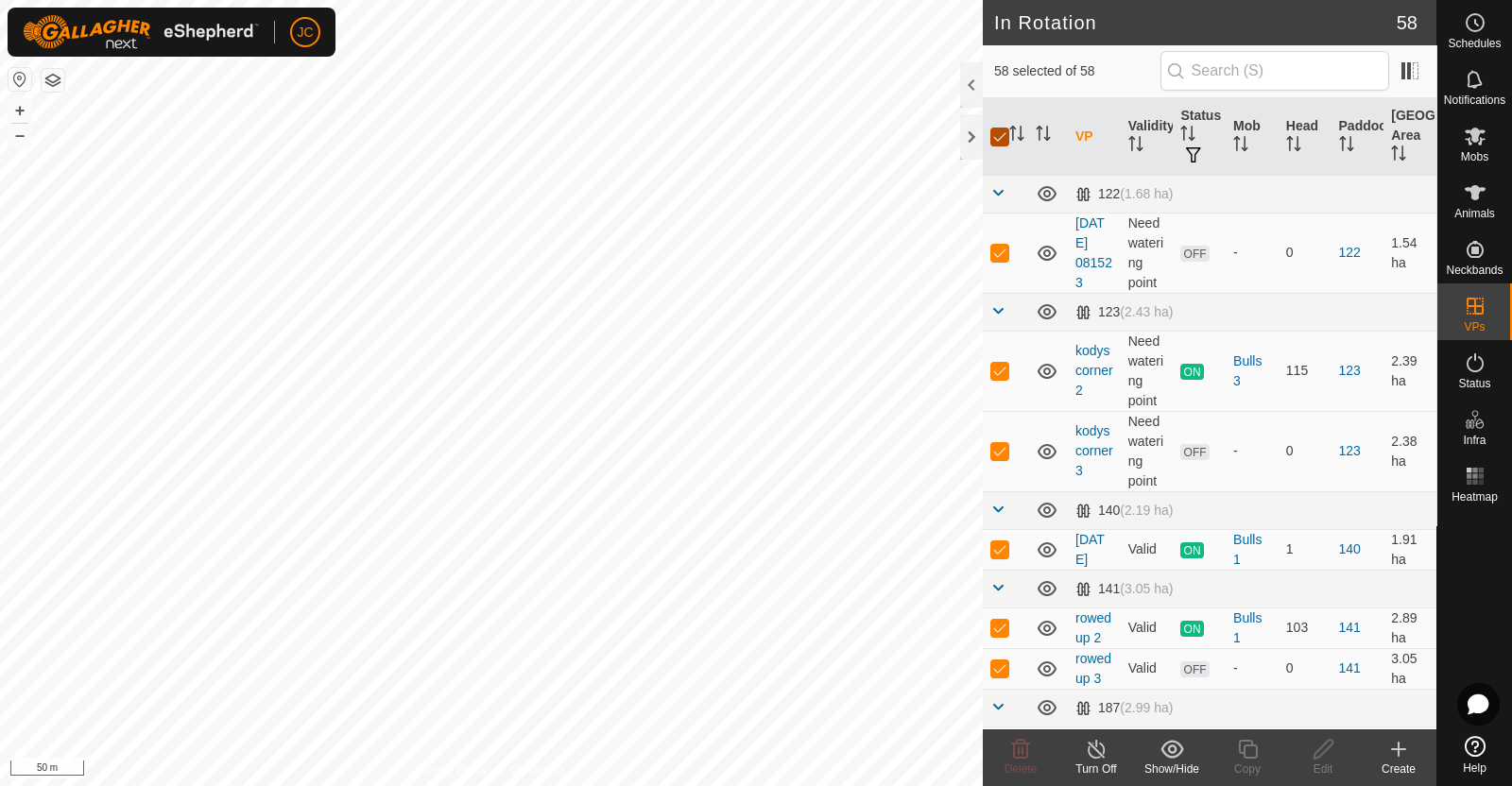
checkbox input "false"
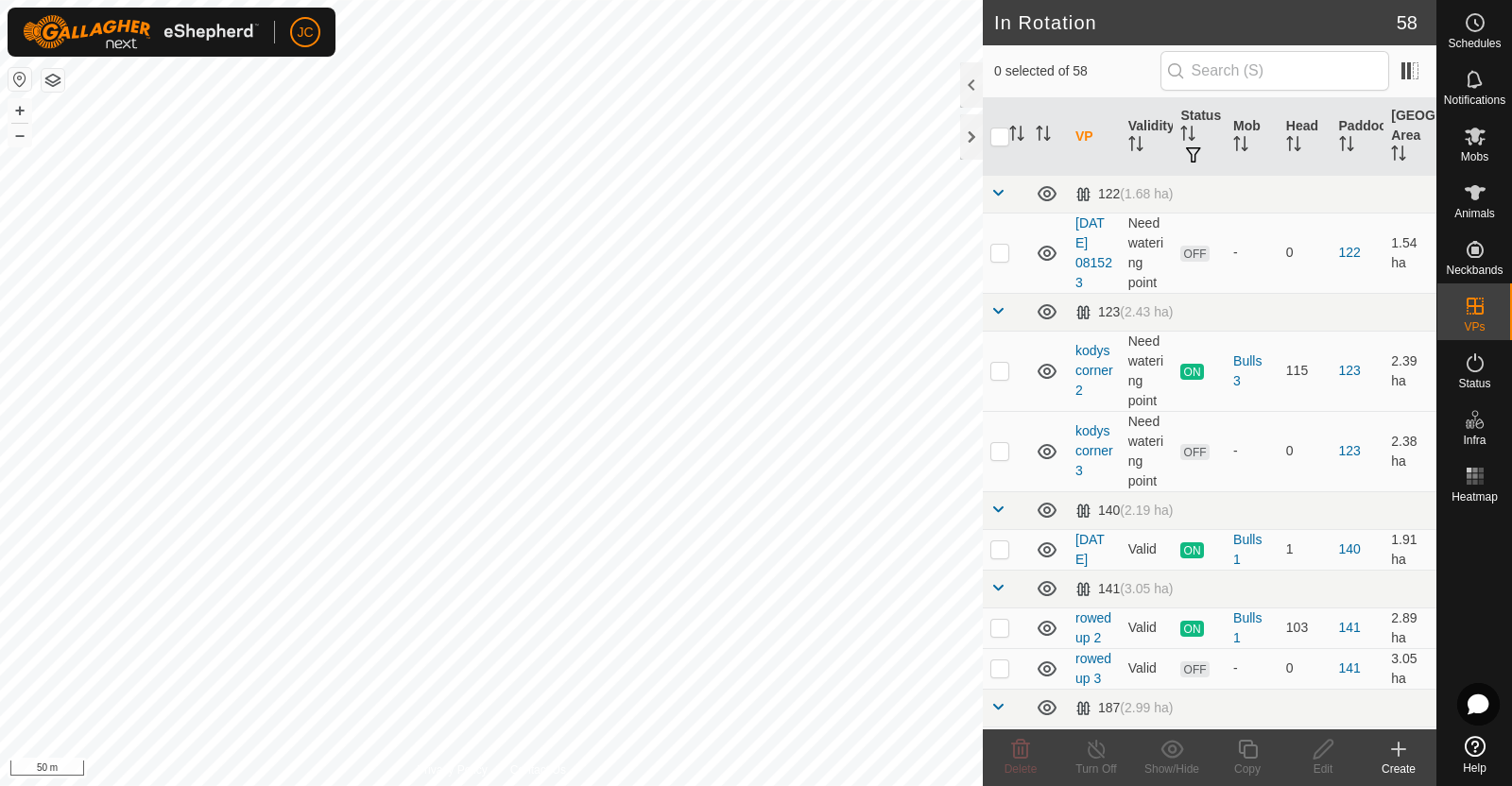
click at [1397, 756] on icon at bounding box center [1399, 749] width 23 height 23
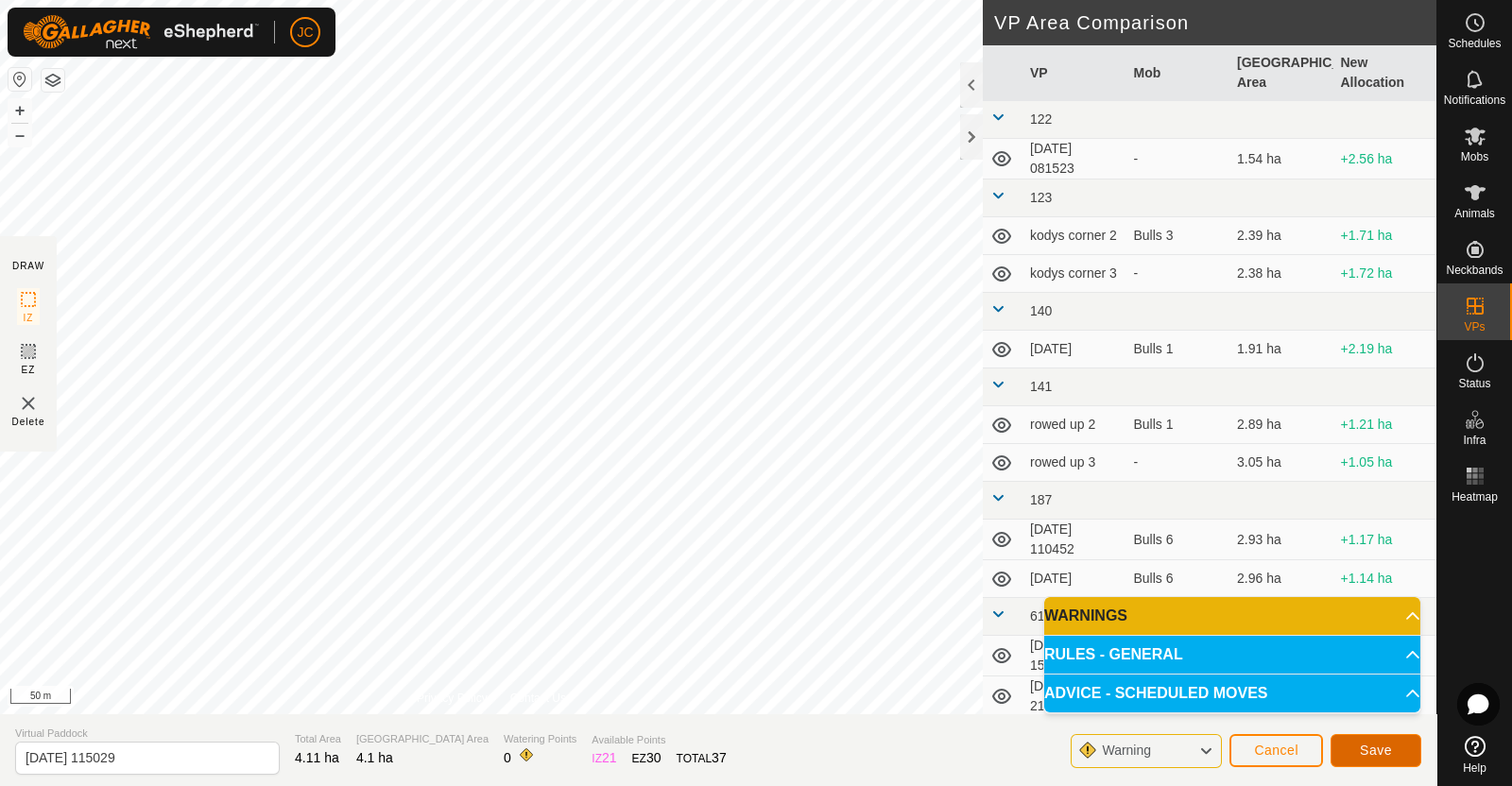
click at [1364, 746] on span "Save" at bounding box center [1375, 750] width 32 height 15
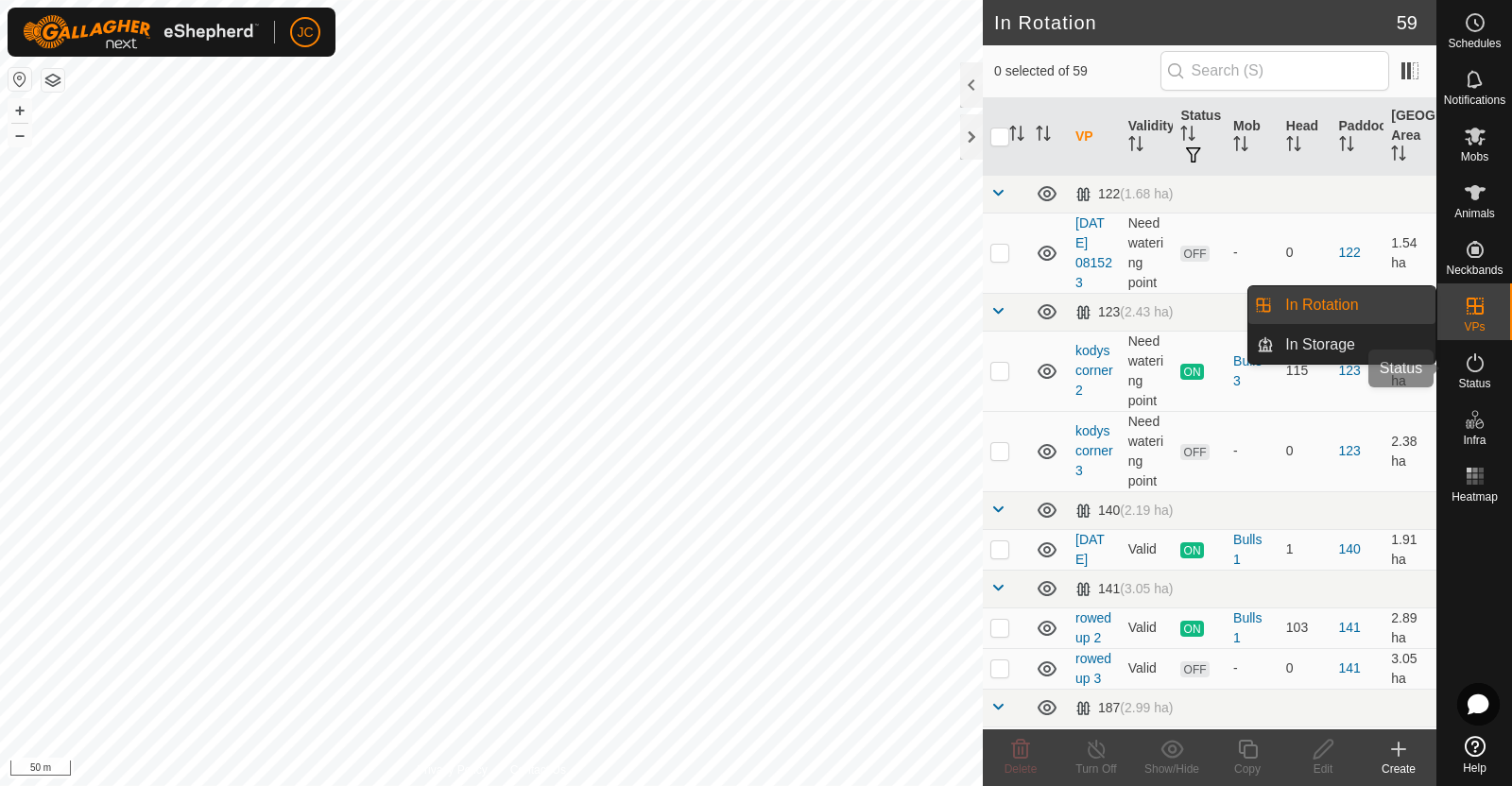
drag, startPoint x: 1472, startPoint y: 380, endPoint x: 1446, endPoint y: 63, distance: 318.1
click at [1472, 380] on span "Status" at bounding box center [1474, 384] width 32 height 12
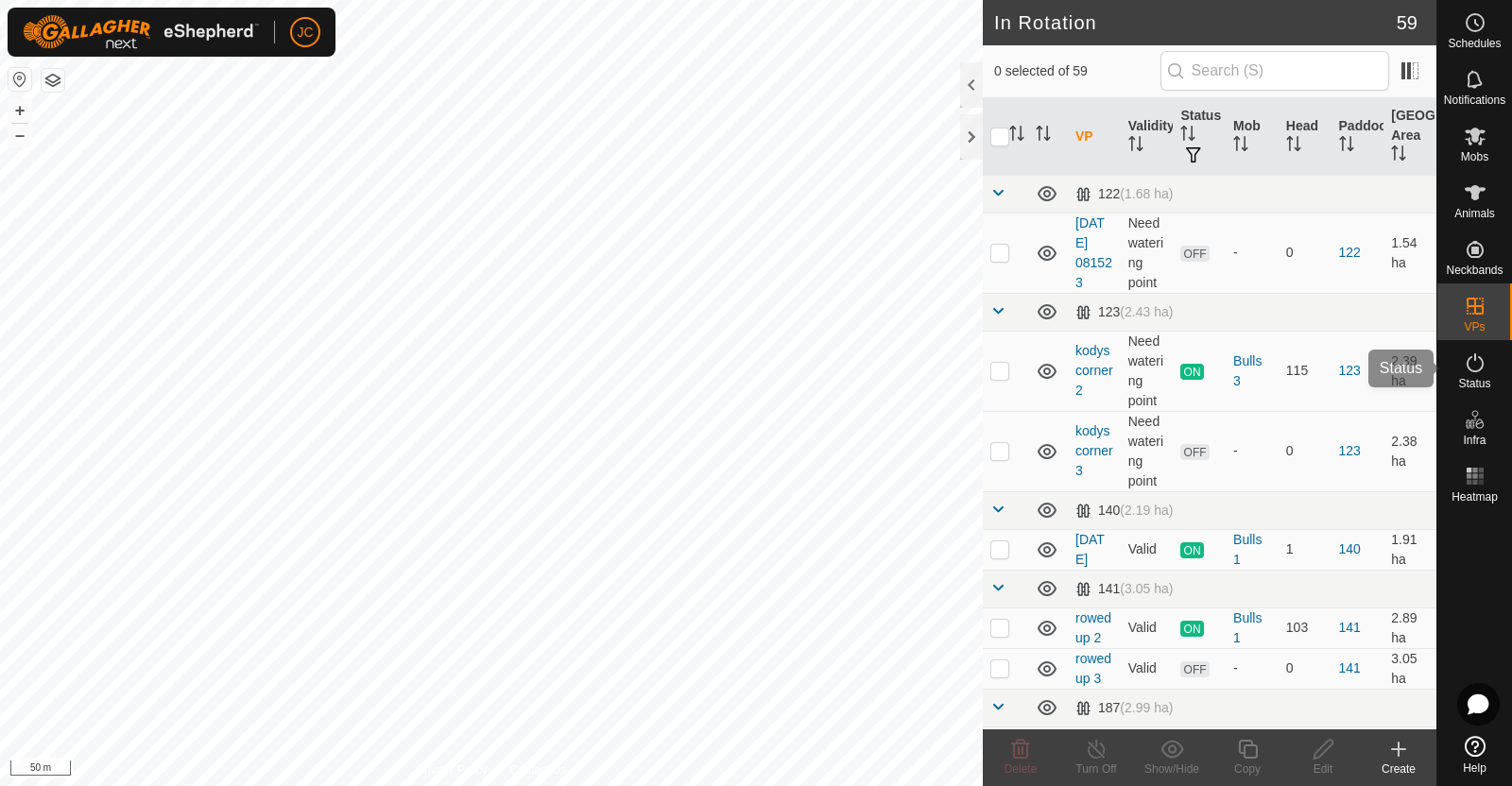
click at [1481, 366] on icon at bounding box center [1475, 363] width 17 height 19
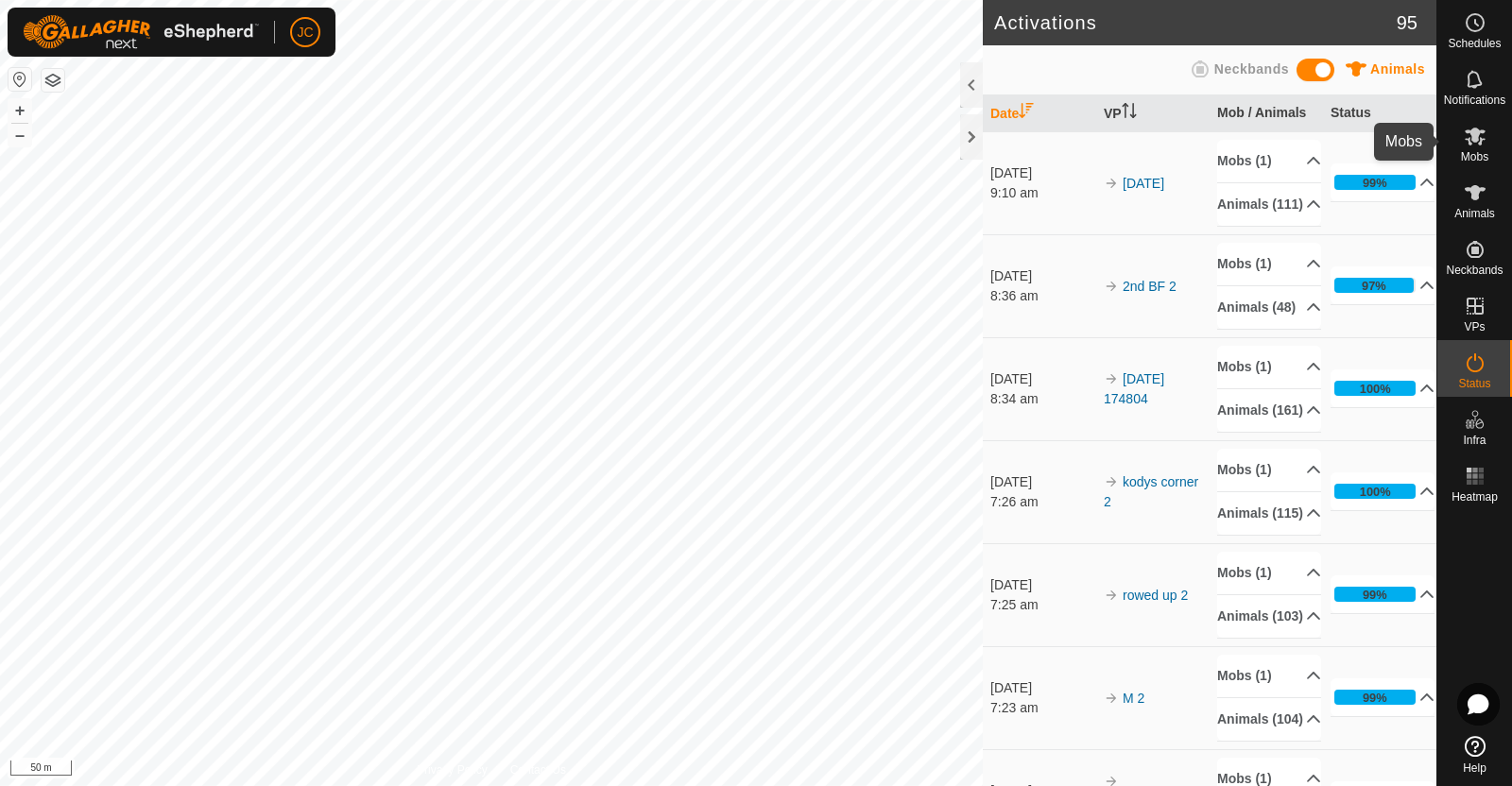
click at [1494, 147] on div "Mobs" at bounding box center [1474, 141] width 75 height 57
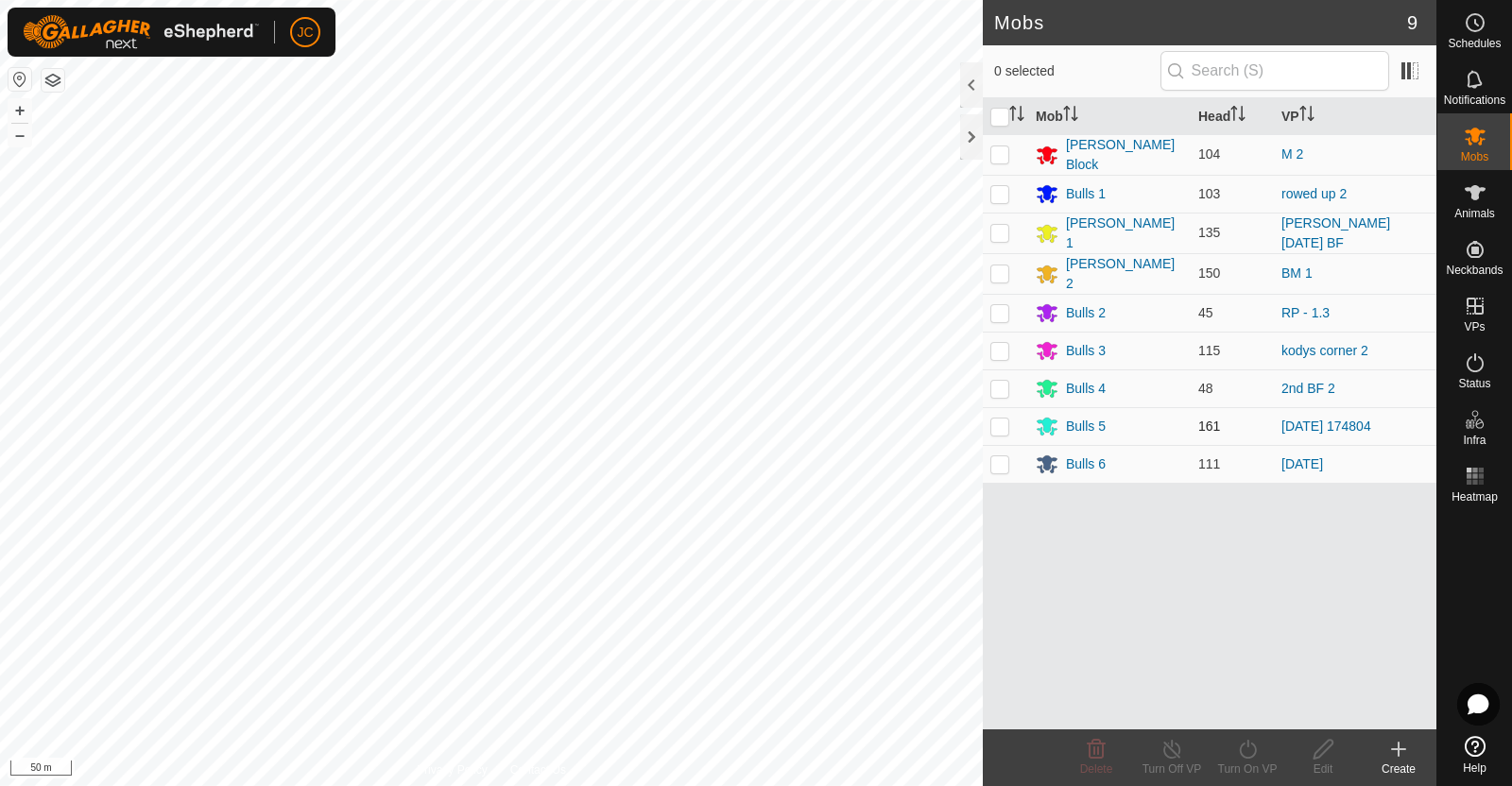
click at [1003, 421] on p-checkbox at bounding box center [1000, 426] width 19 height 15
checkbox input "true"
click at [1247, 752] on icon at bounding box center [1247, 749] width 24 height 23
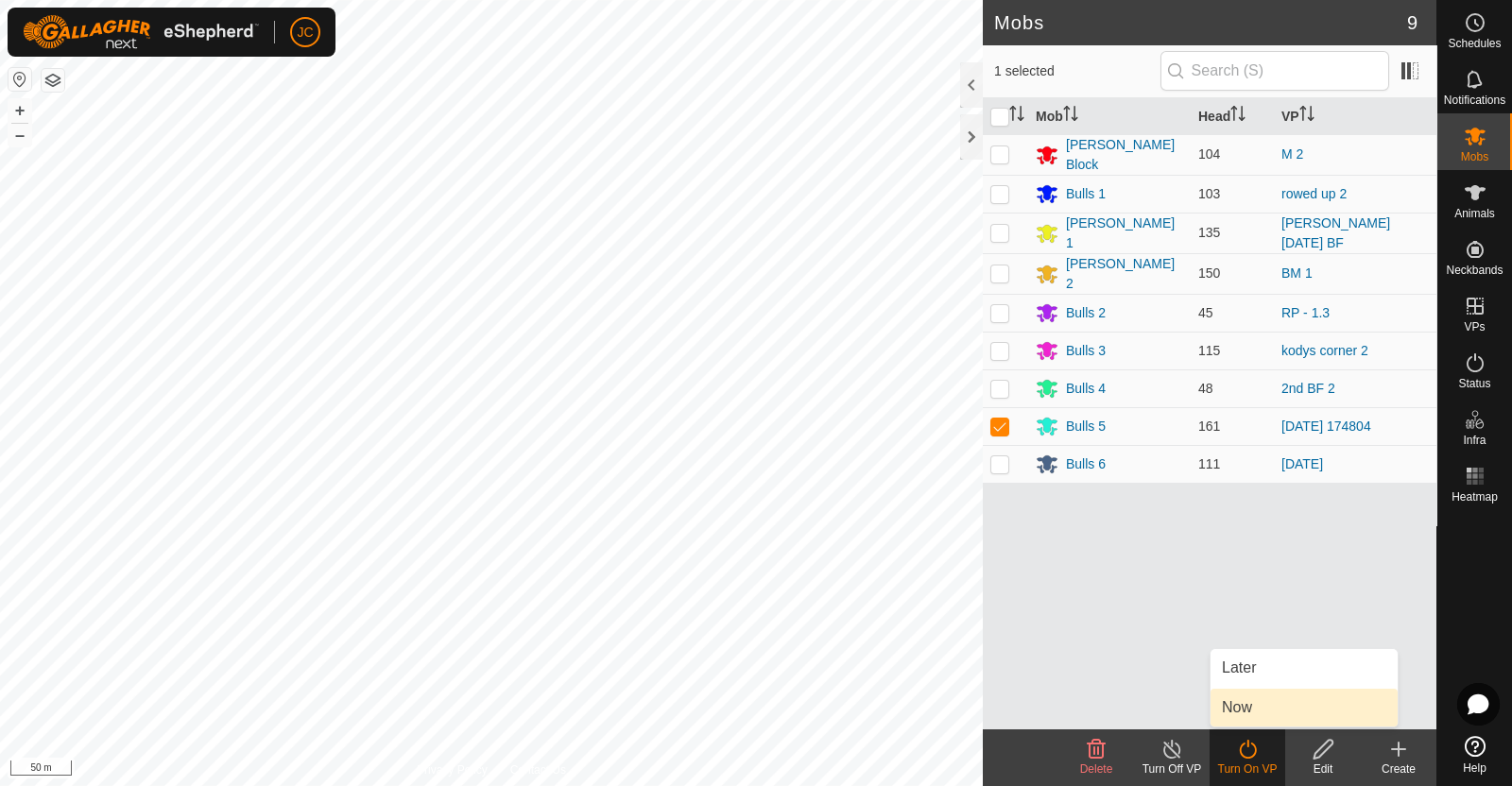
click at [1246, 721] on link "Now" at bounding box center [1303, 707] width 188 height 38
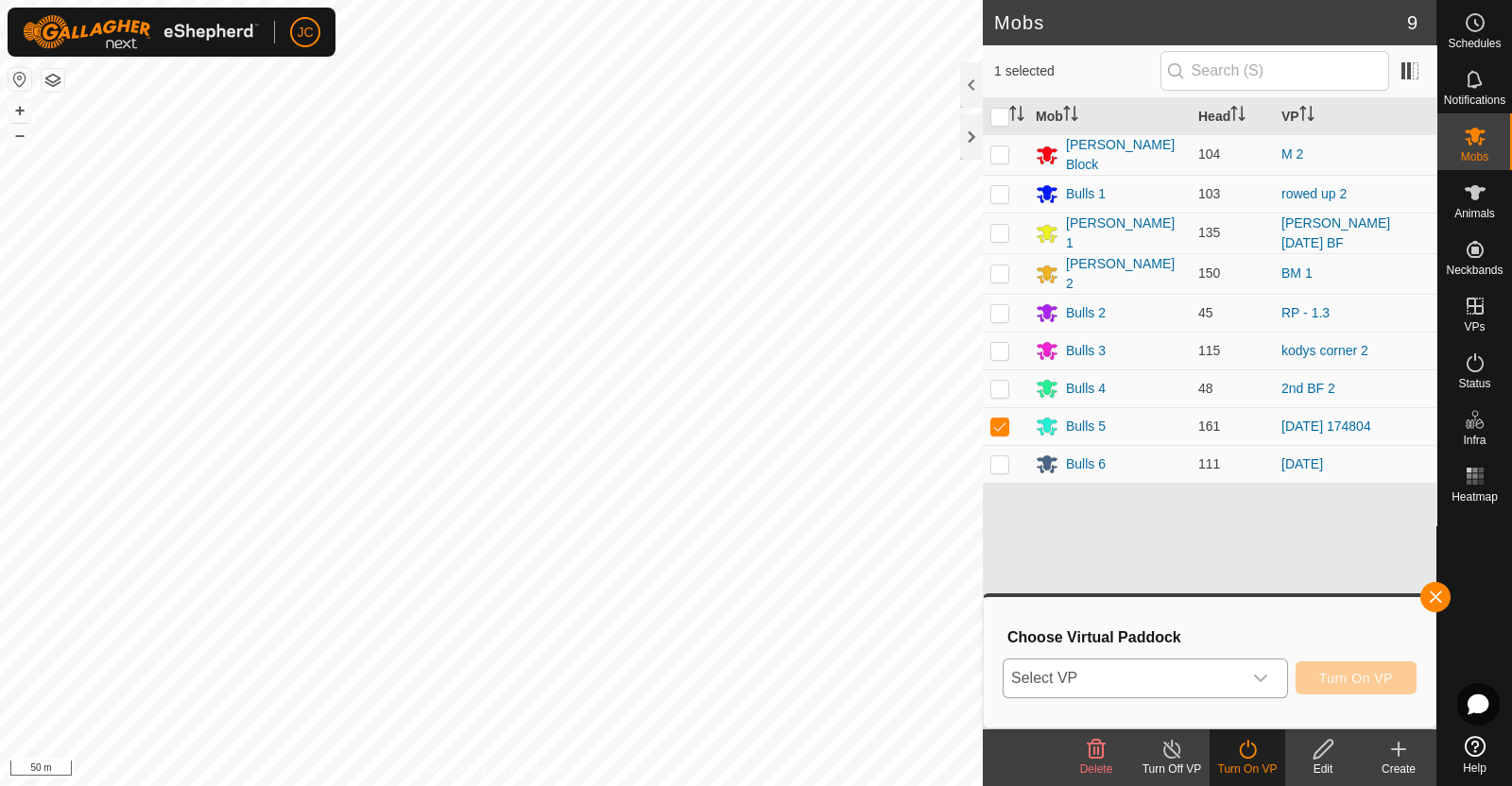
click at [1223, 678] on span "Select VP" at bounding box center [1122, 678] width 239 height 38
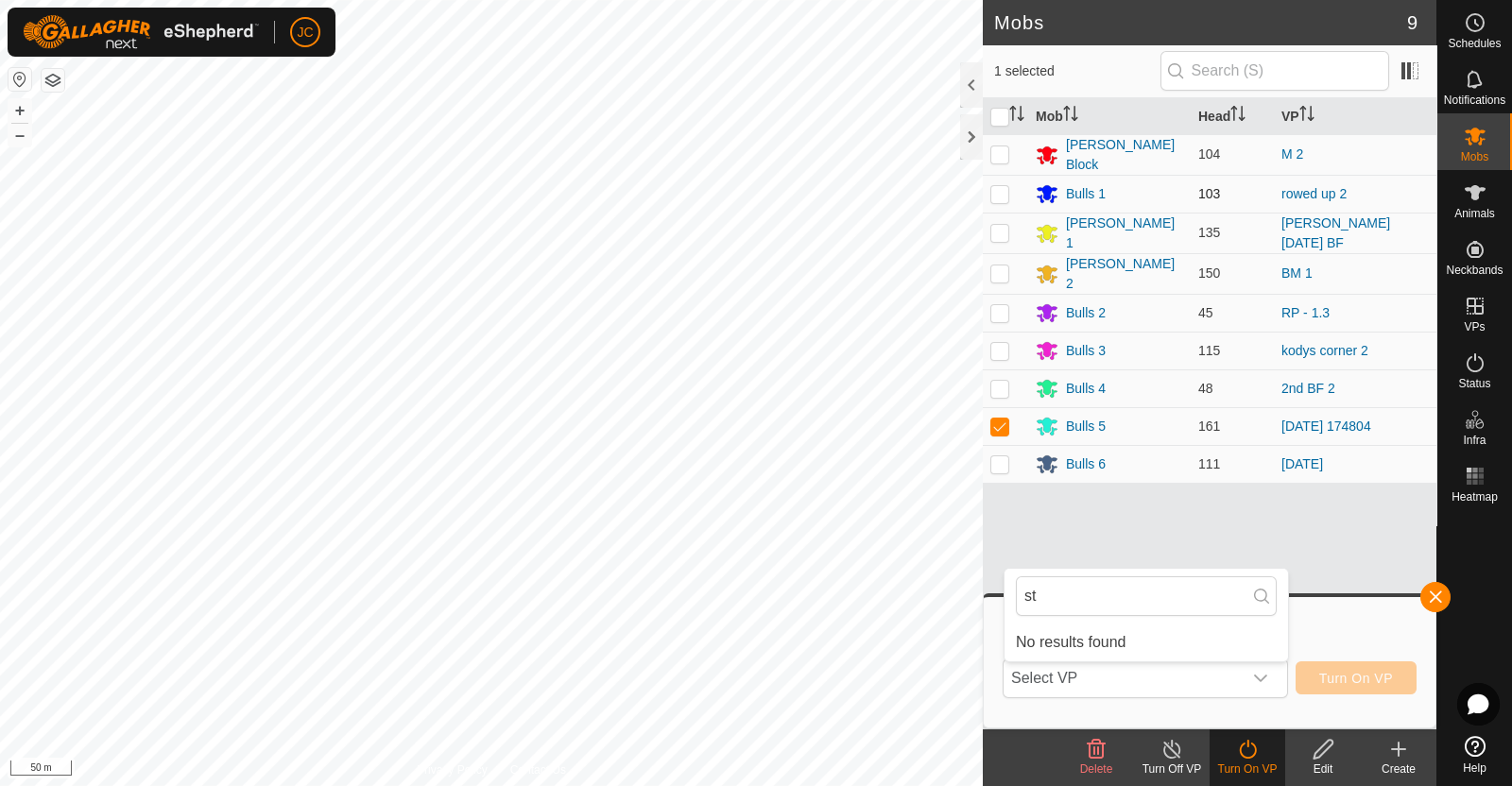
type input "s"
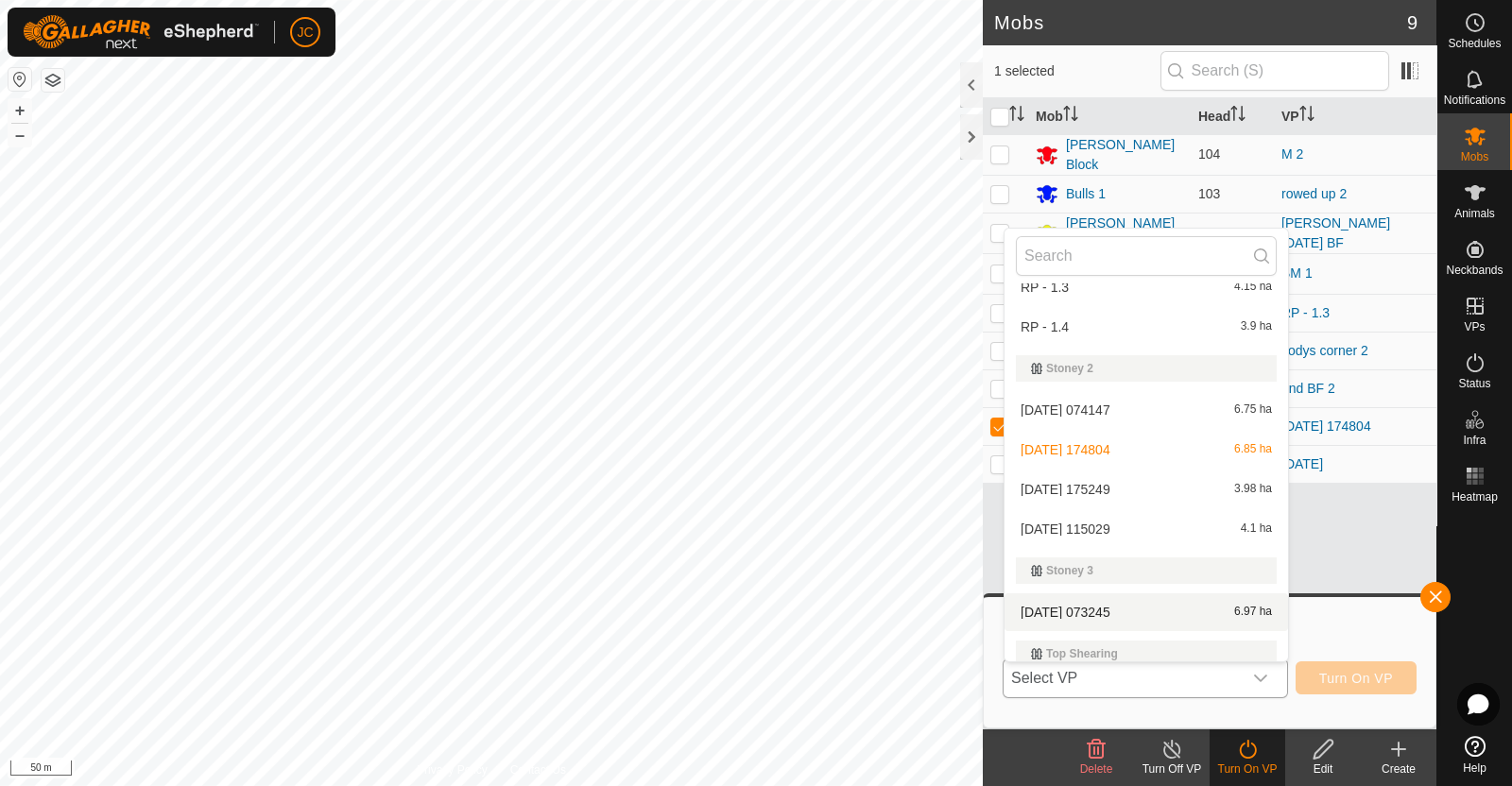
scroll to position [2699, 0]
click at [1115, 523] on li "[DATE] 115029 4.1 ha" at bounding box center [1146, 533] width 284 height 38
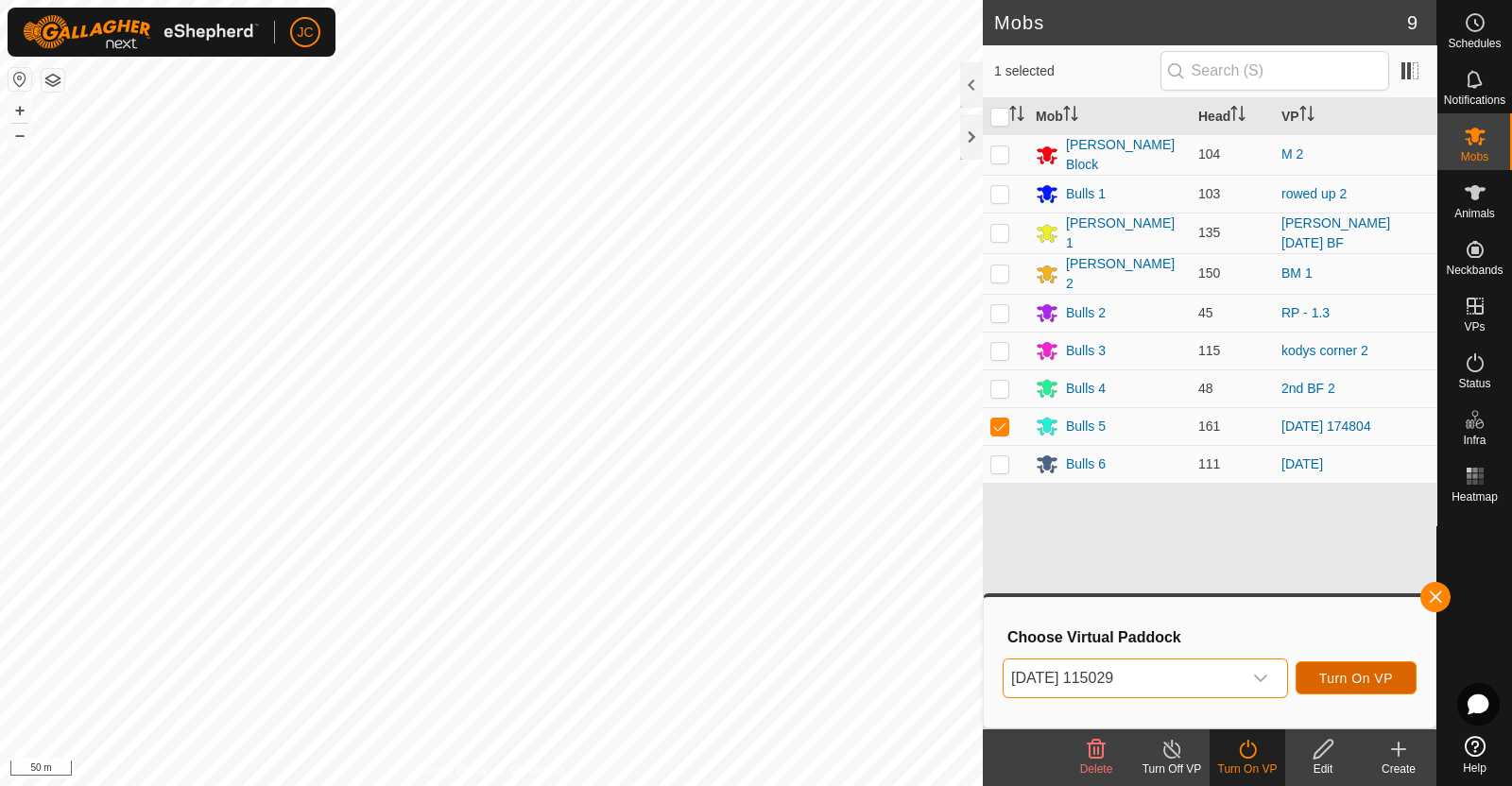
click at [1345, 685] on span "Turn On VP" at bounding box center [1355, 678] width 74 height 15
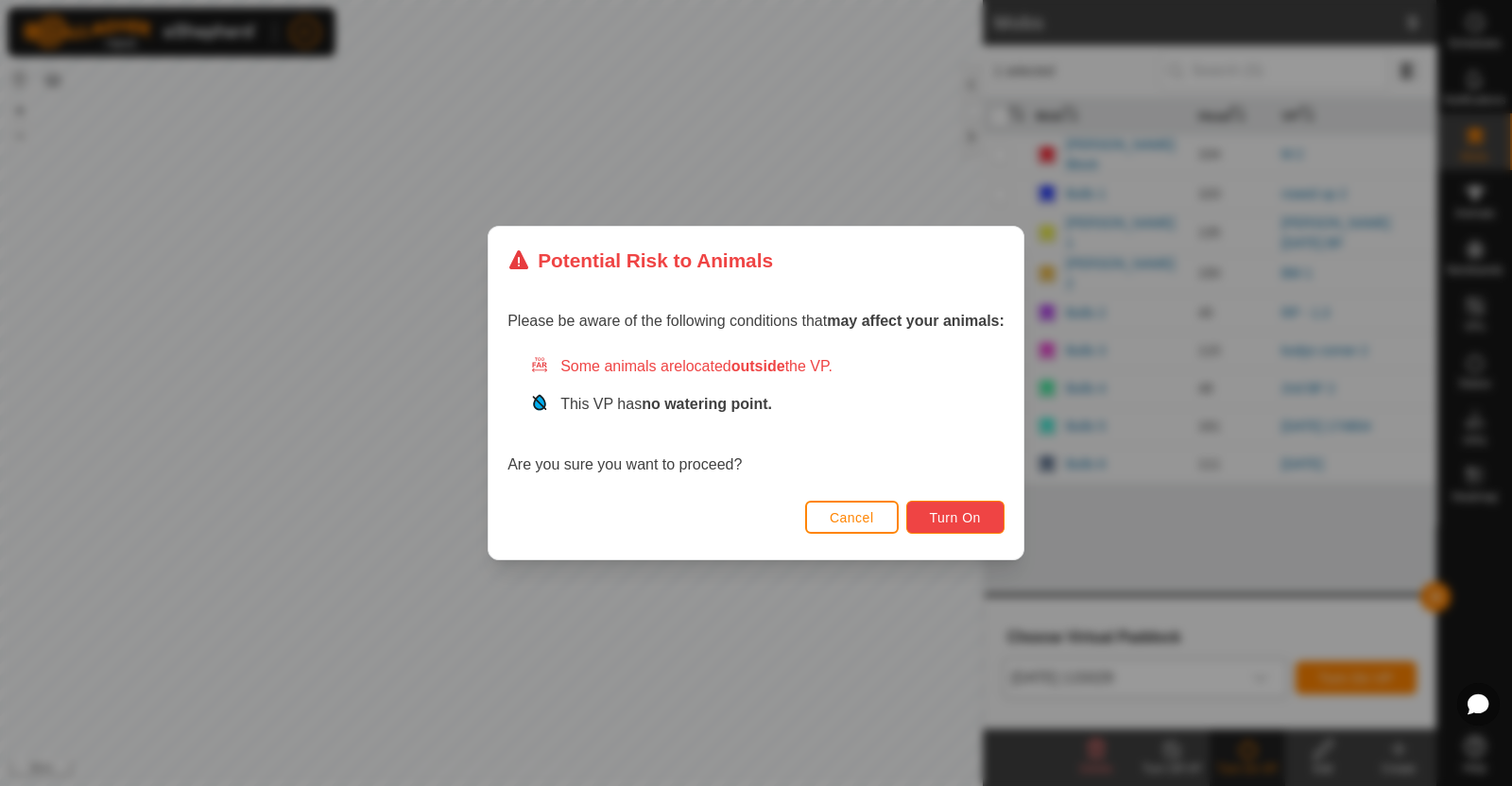
click at [930, 504] on button "Turn On" at bounding box center [955, 518] width 98 height 33
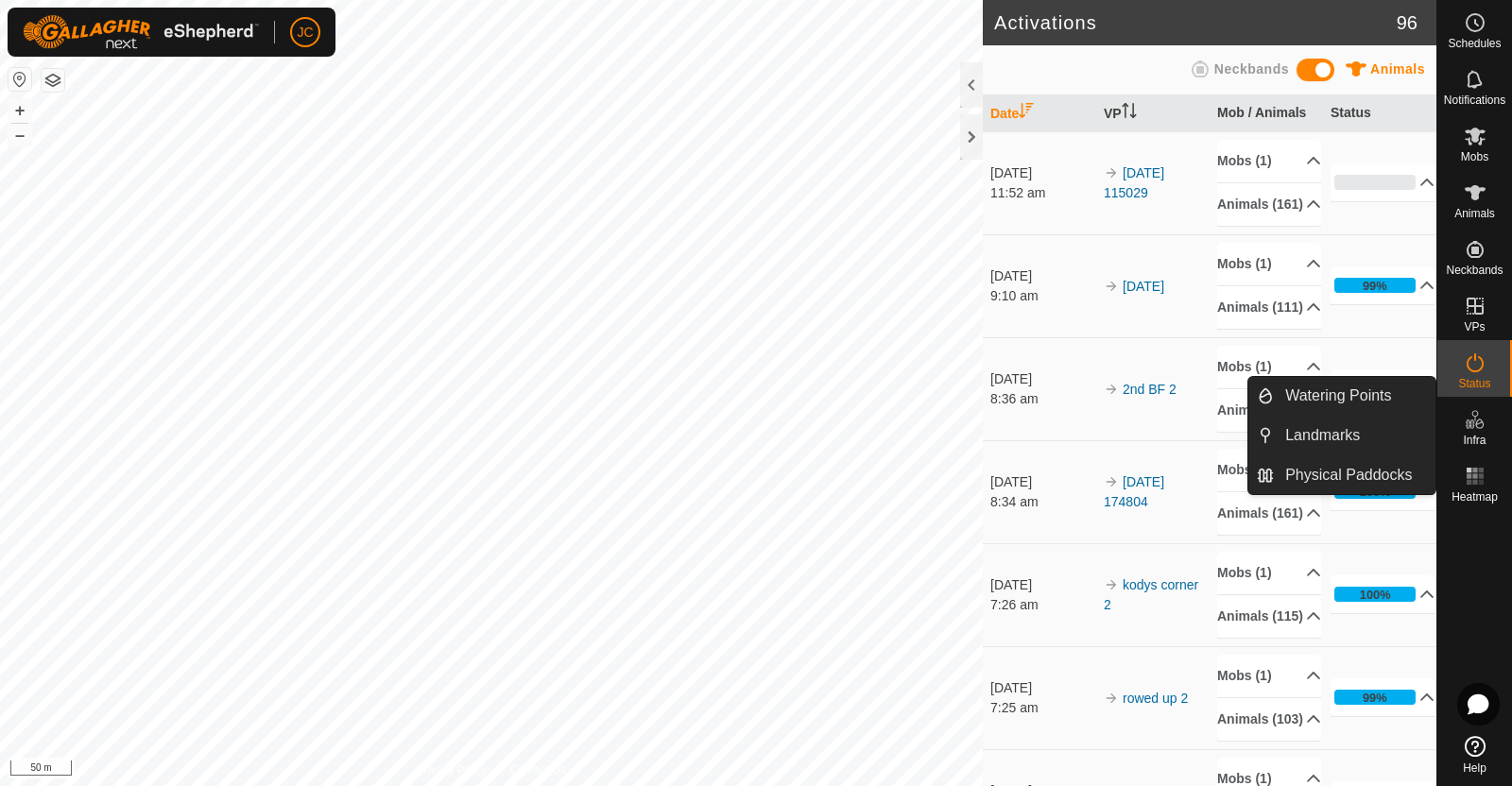
drag, startPoint x: 1495, startPoint y: 451, endPoint x: 1481, endPoint y: 419, distance: 34.9
click at [1481, 419] on icon at bounding box center [1475, 419] width 23 height 23
click at [1390, 393] on span "Watering Points" at bounding box center [1338, 396] width 106 height 23
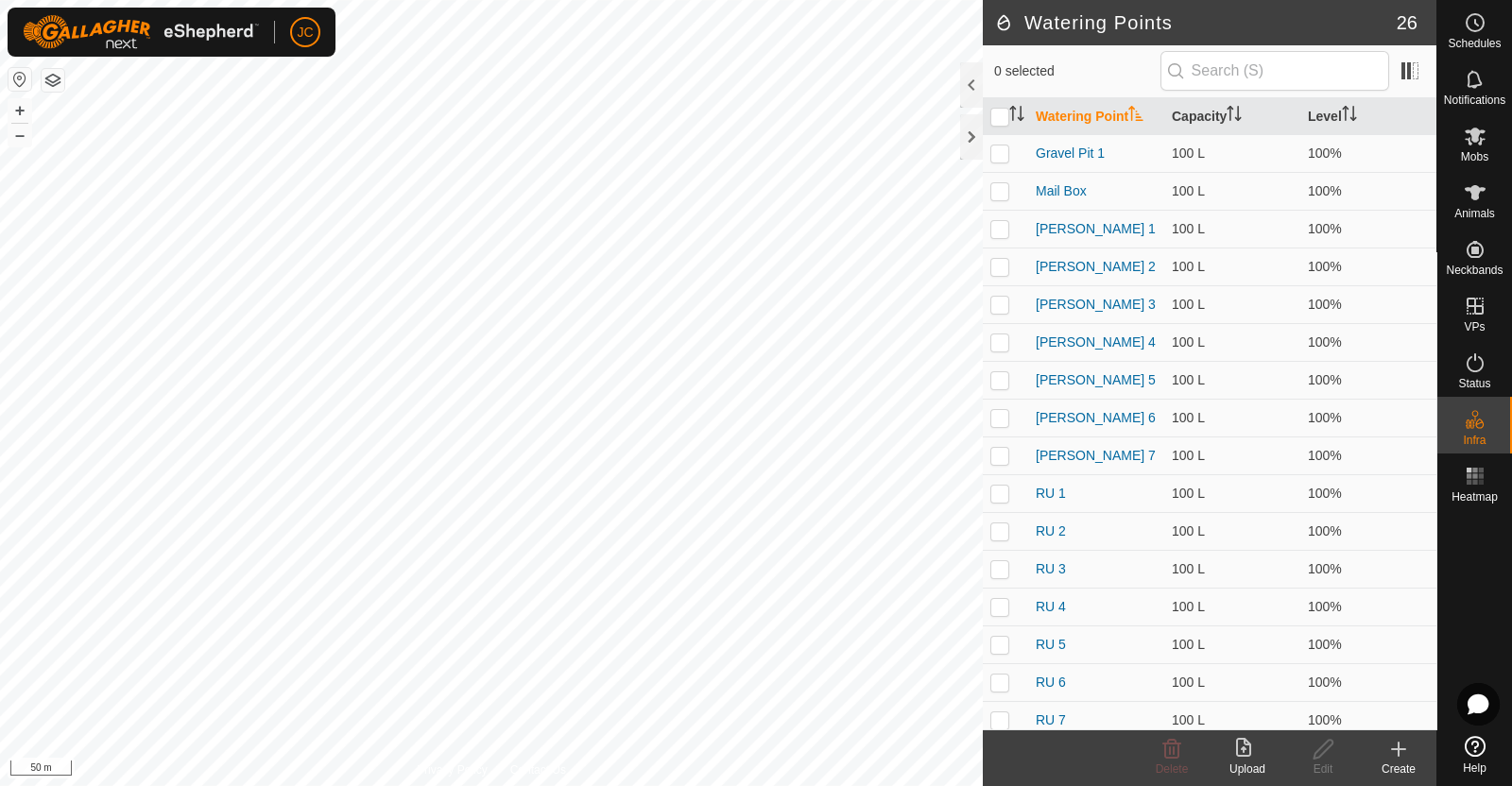
click at [1399, 749] on icon at bounding box center [1399, 749] width 0 height 13
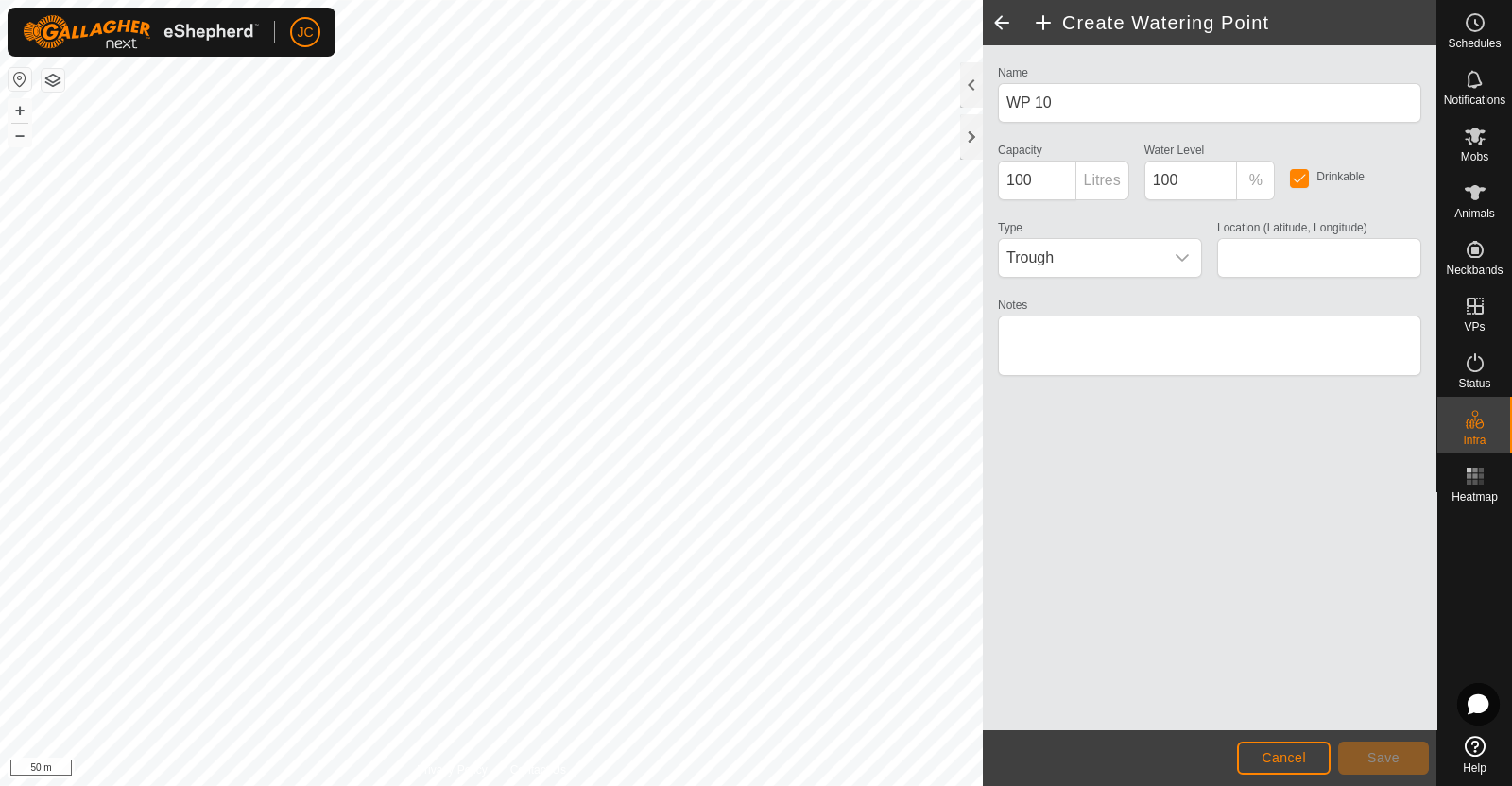
type input "-45.911650, 167.773414"
click at [1380, 761] on span "Save" at bounding box center [1382, 758] width 32 height 15
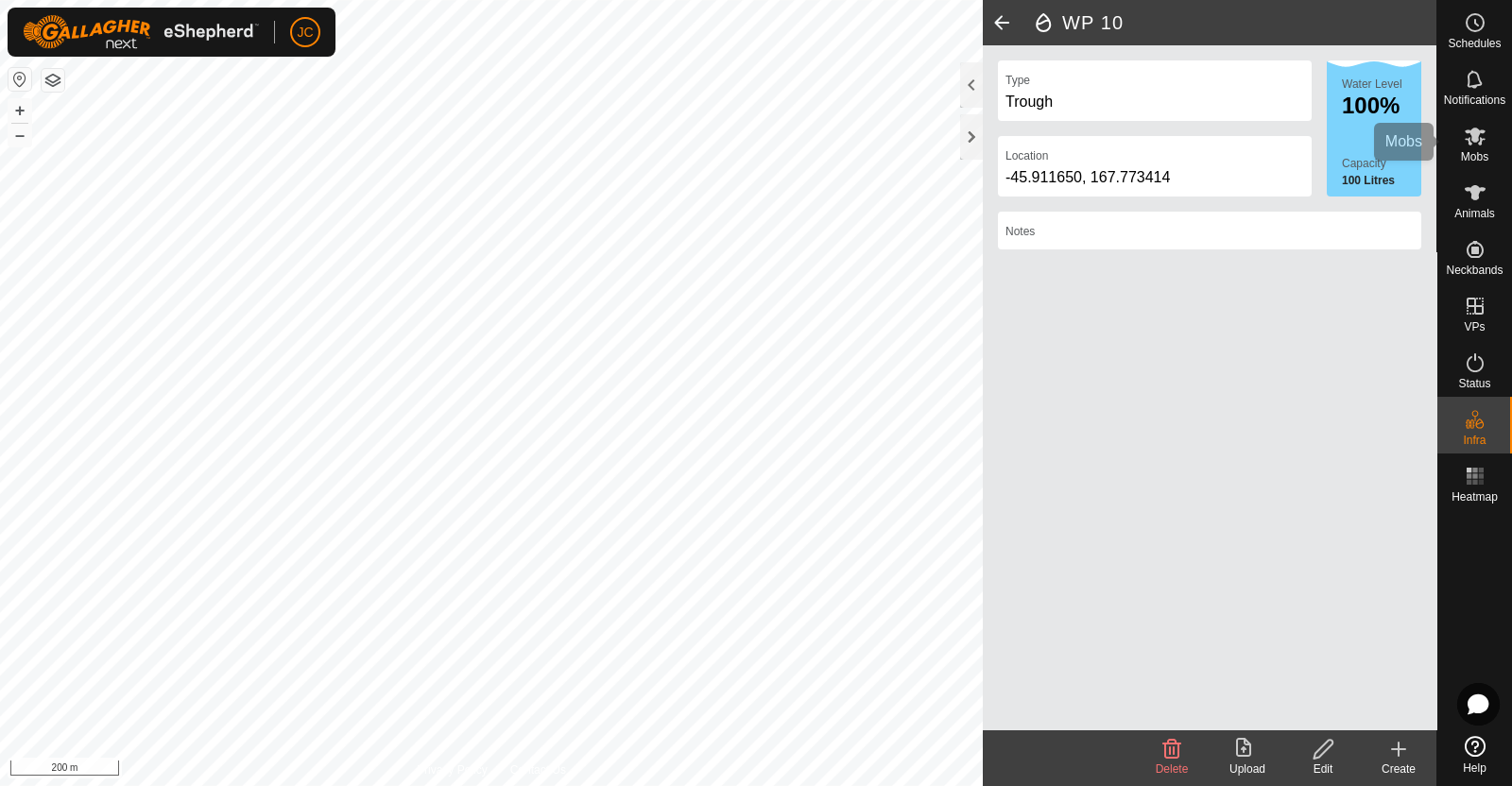
click at [1477, 136] on icon at bounding box center [1475, 137] width 23 height 23
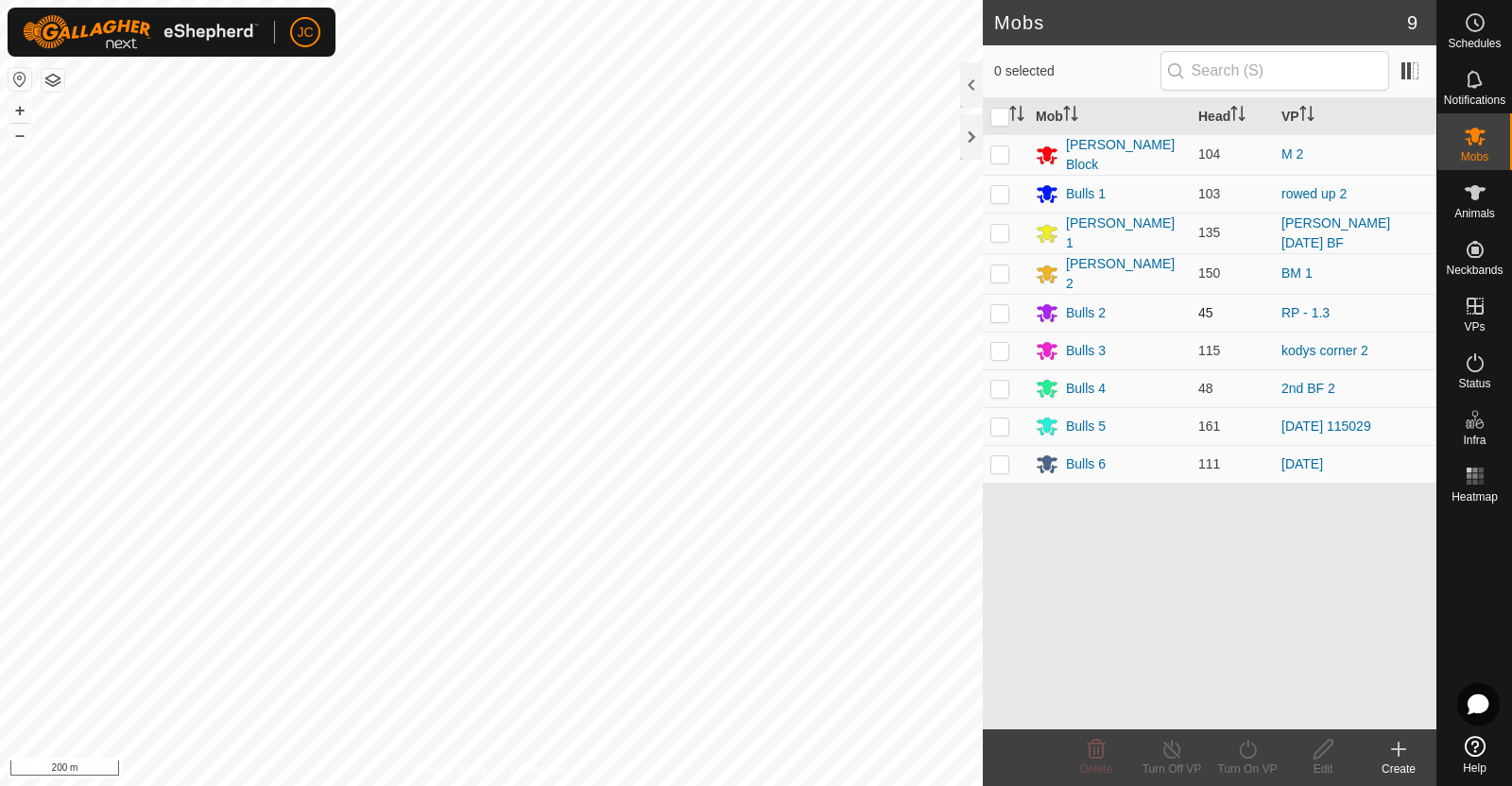
click at [997, 305] on p-checkbox at bounding box center [1000, 313] width 19 height 15
checkbox input "true"
click at [1243, 749] on icon at bounding box center [1247, 749] width 24 height 23
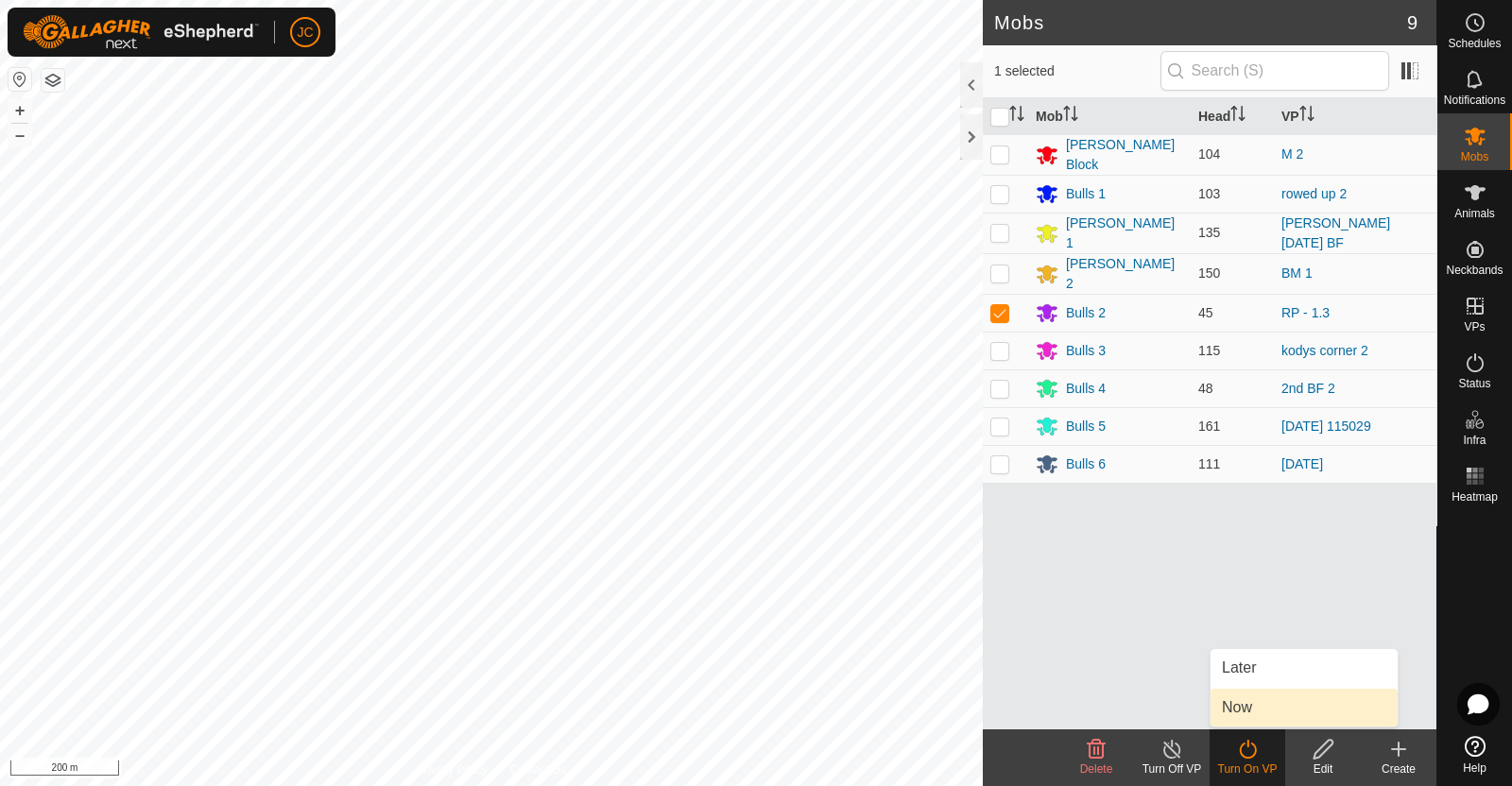
click at [1243, 711] on link "Now" at bounding box center [1303, 707] width 188 height 38
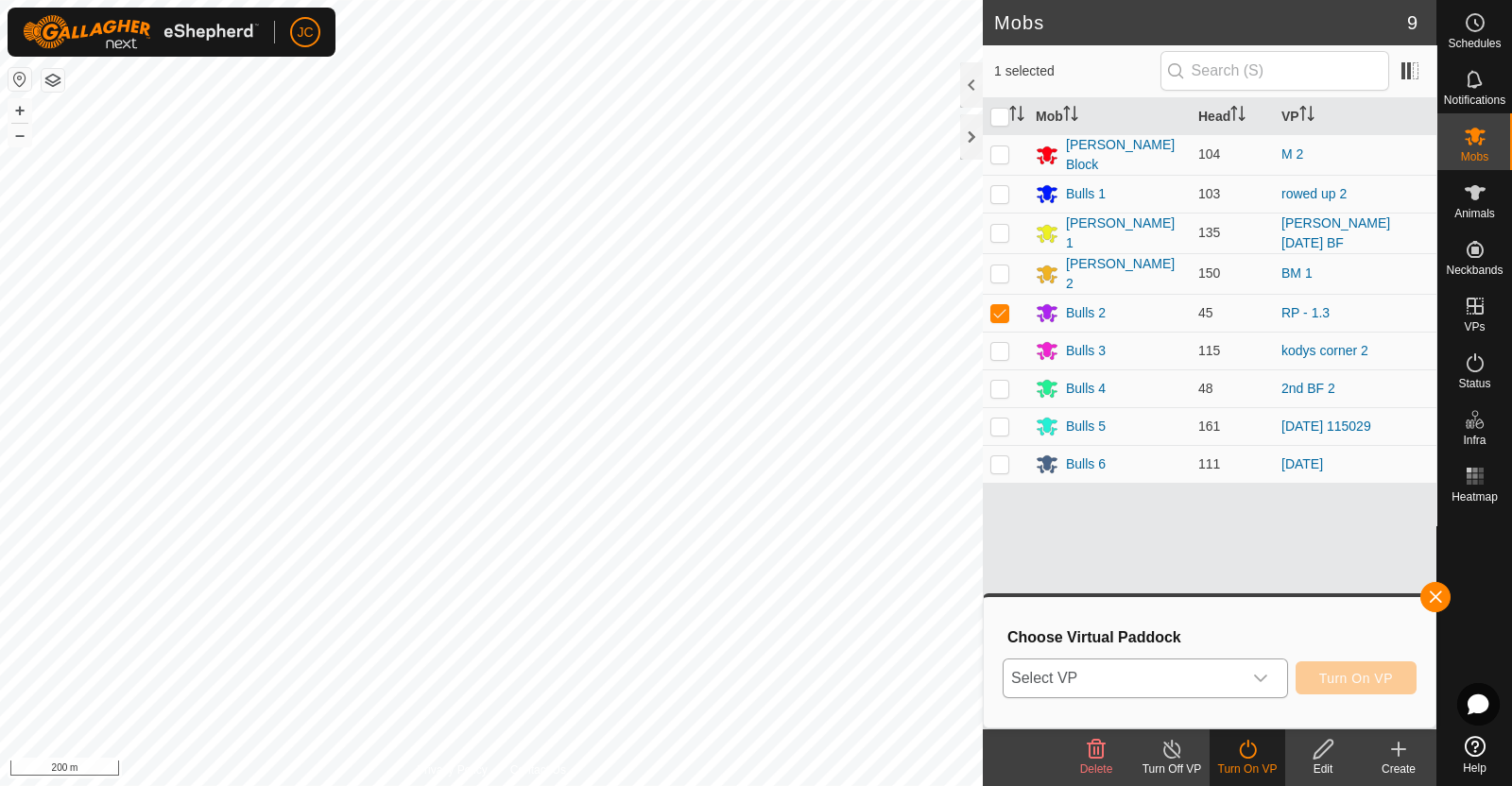
click at [1237, 672] on span "Select VP" at bounding box center [1122, 678] width 239 height 38
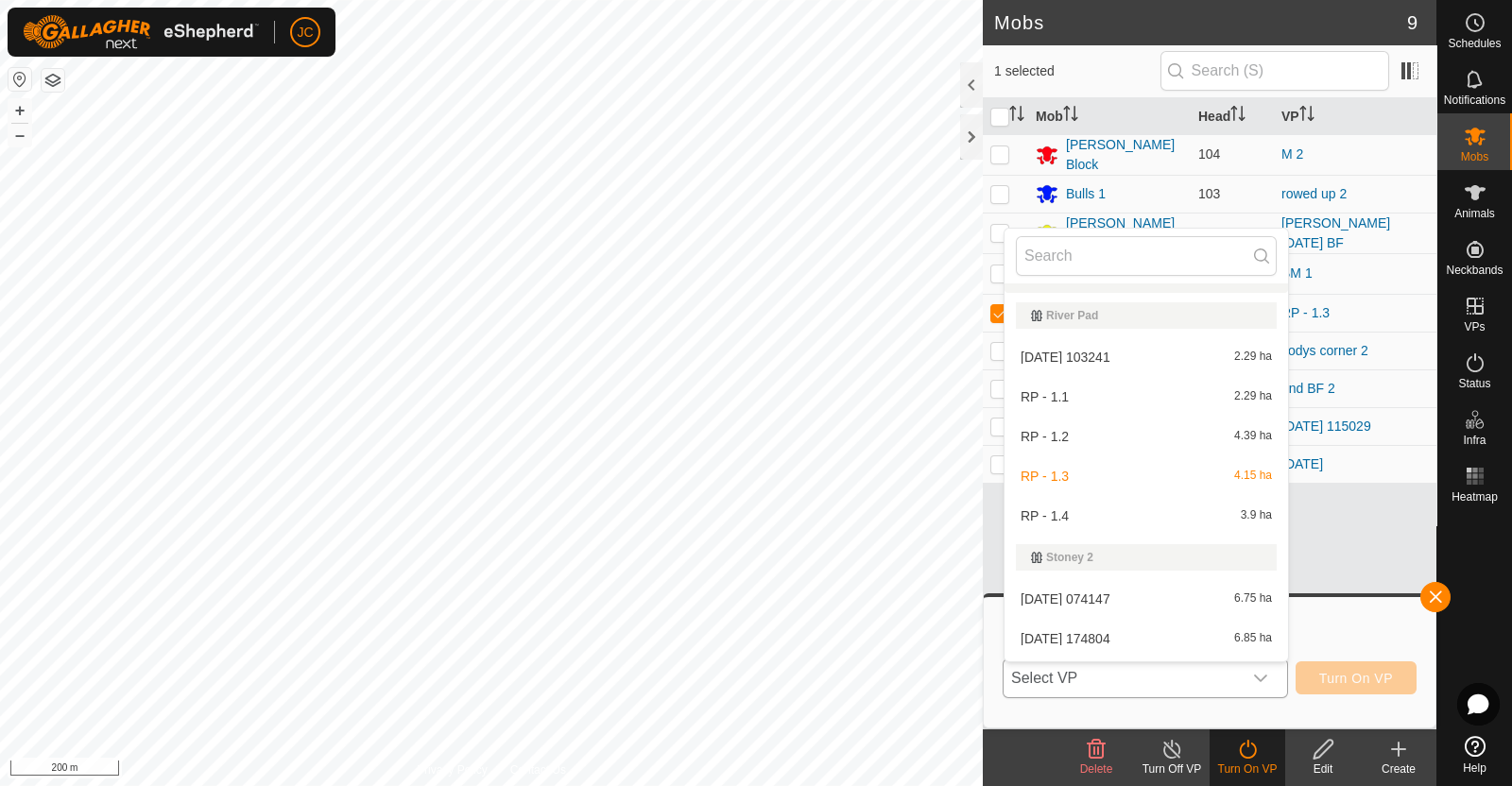
scroll to position [2509, 0]
click at [1122, 520] on li "RP - 1.4 3.9 ha" at bounding box center [1146, 520] width 284 height 38
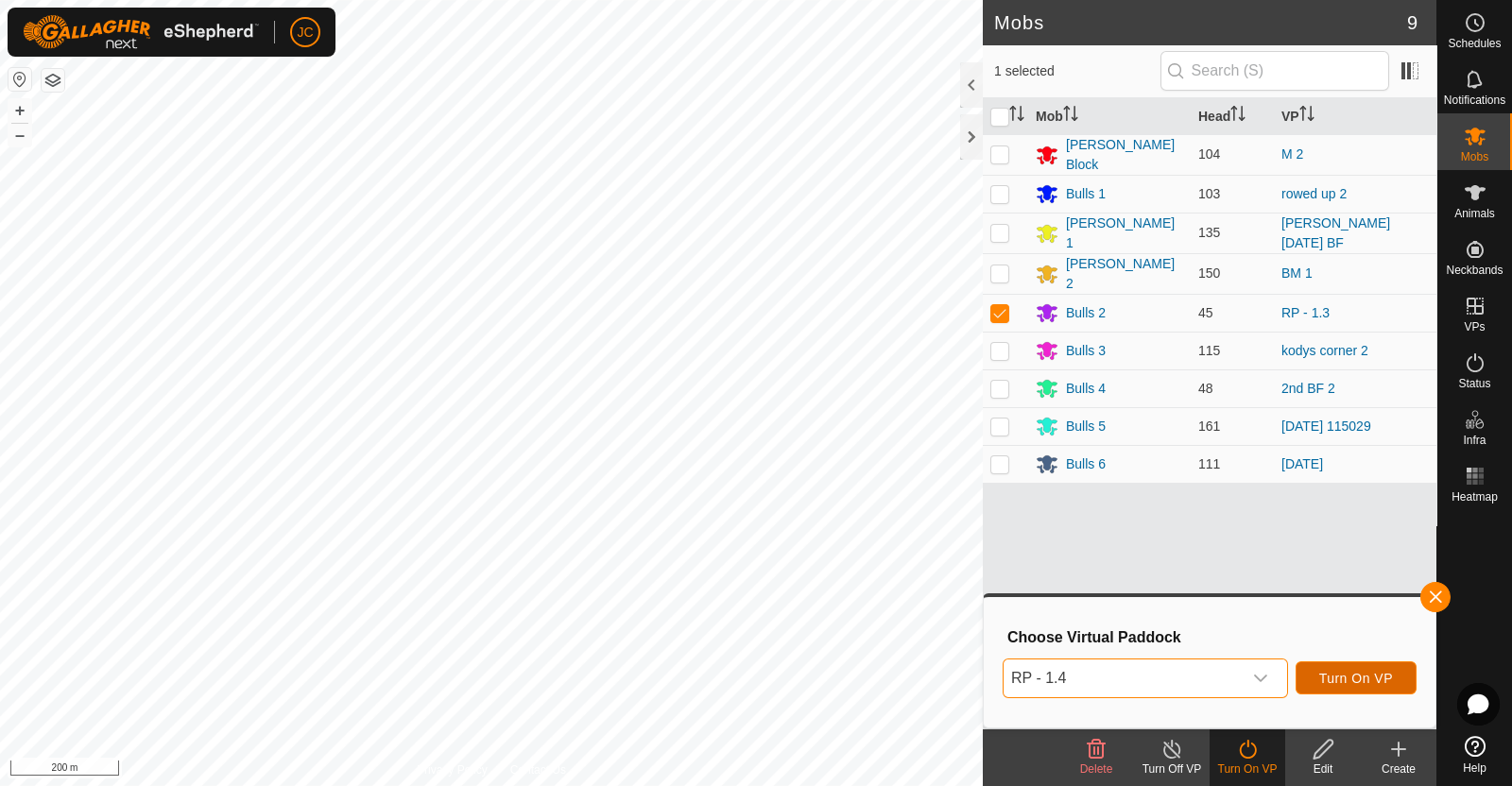
click at [1353, 685] on span "Turn On VP" at bounding box center [1355, 678] width 74 height 15
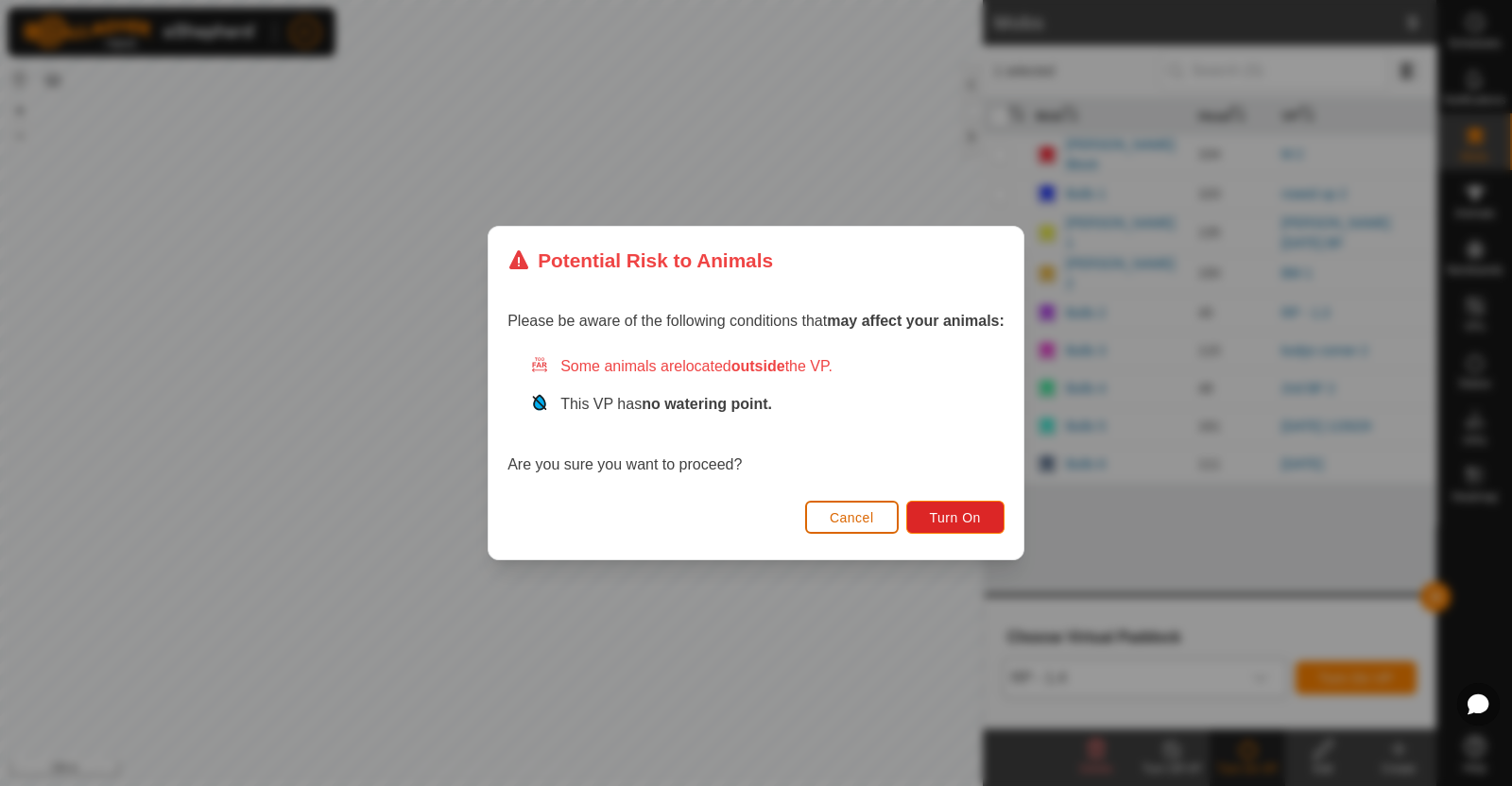
click at [865, 518] on span "Cancel" at bounding box center [852, 518] width 44 height 15
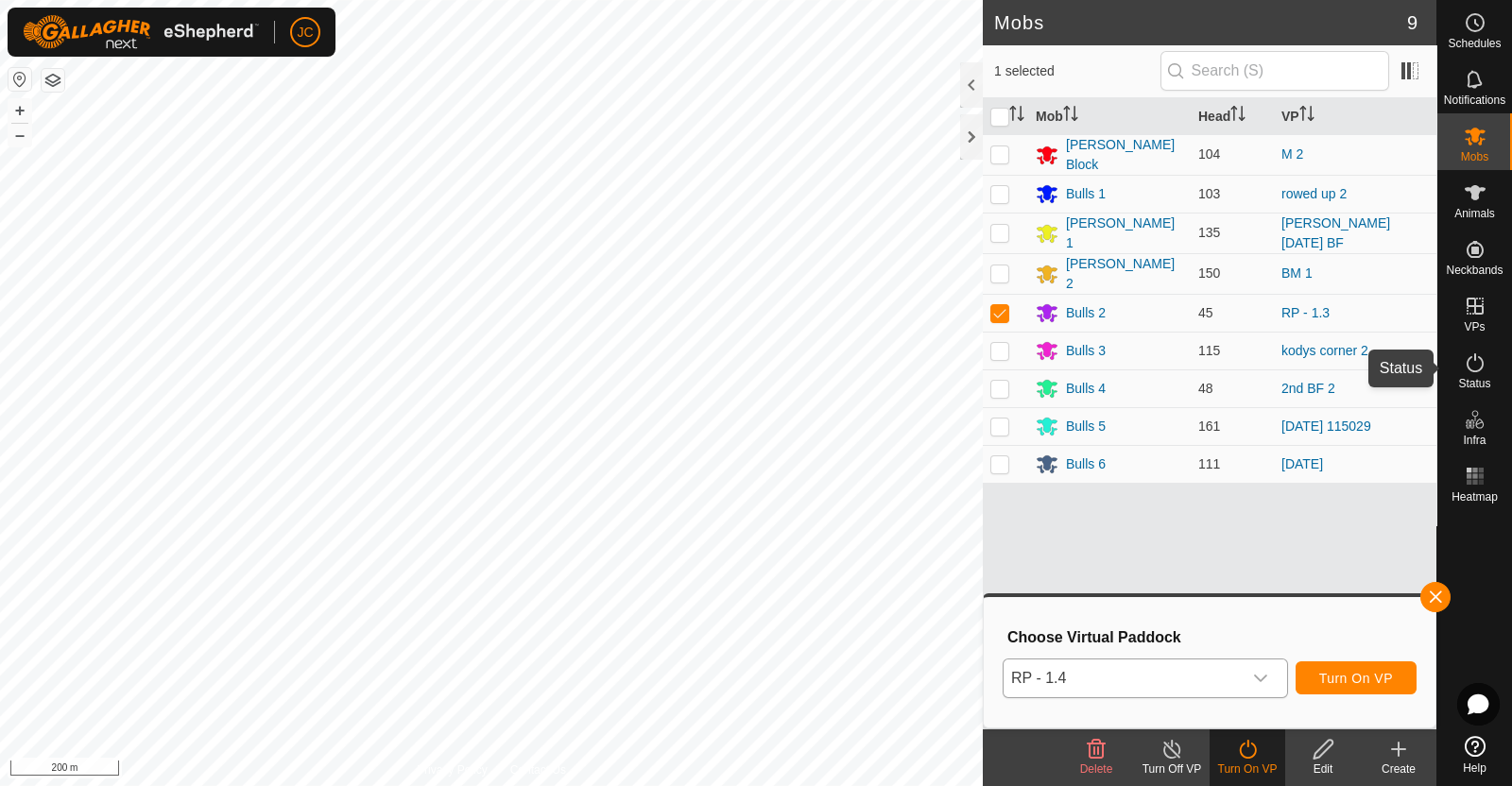
click at [1478, 365] on icon at bounding box center [1475, 363] width 23 height 23
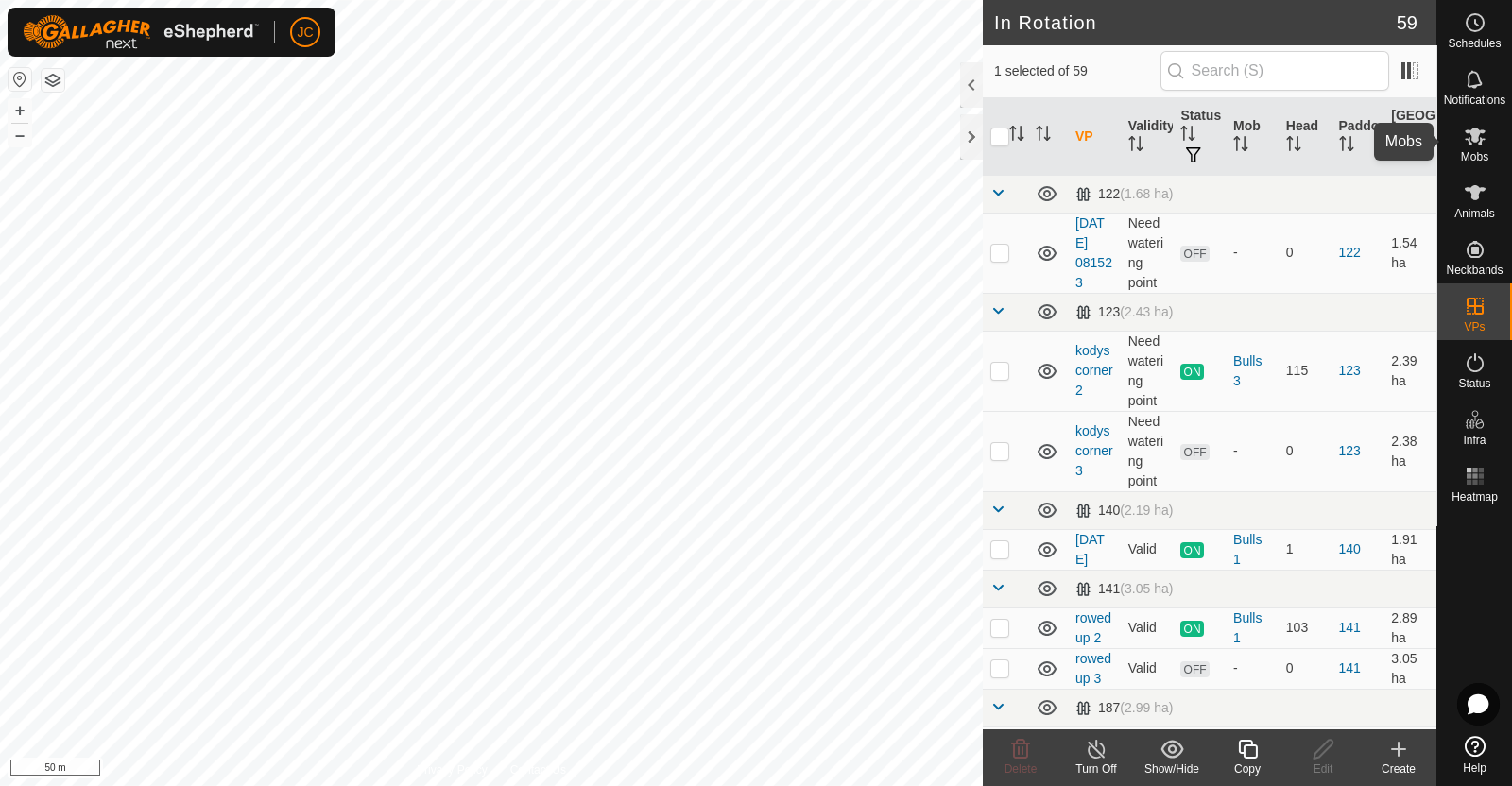
click at [1476, 139] on icon at bounding box center [1475, 137] width 21 height 18
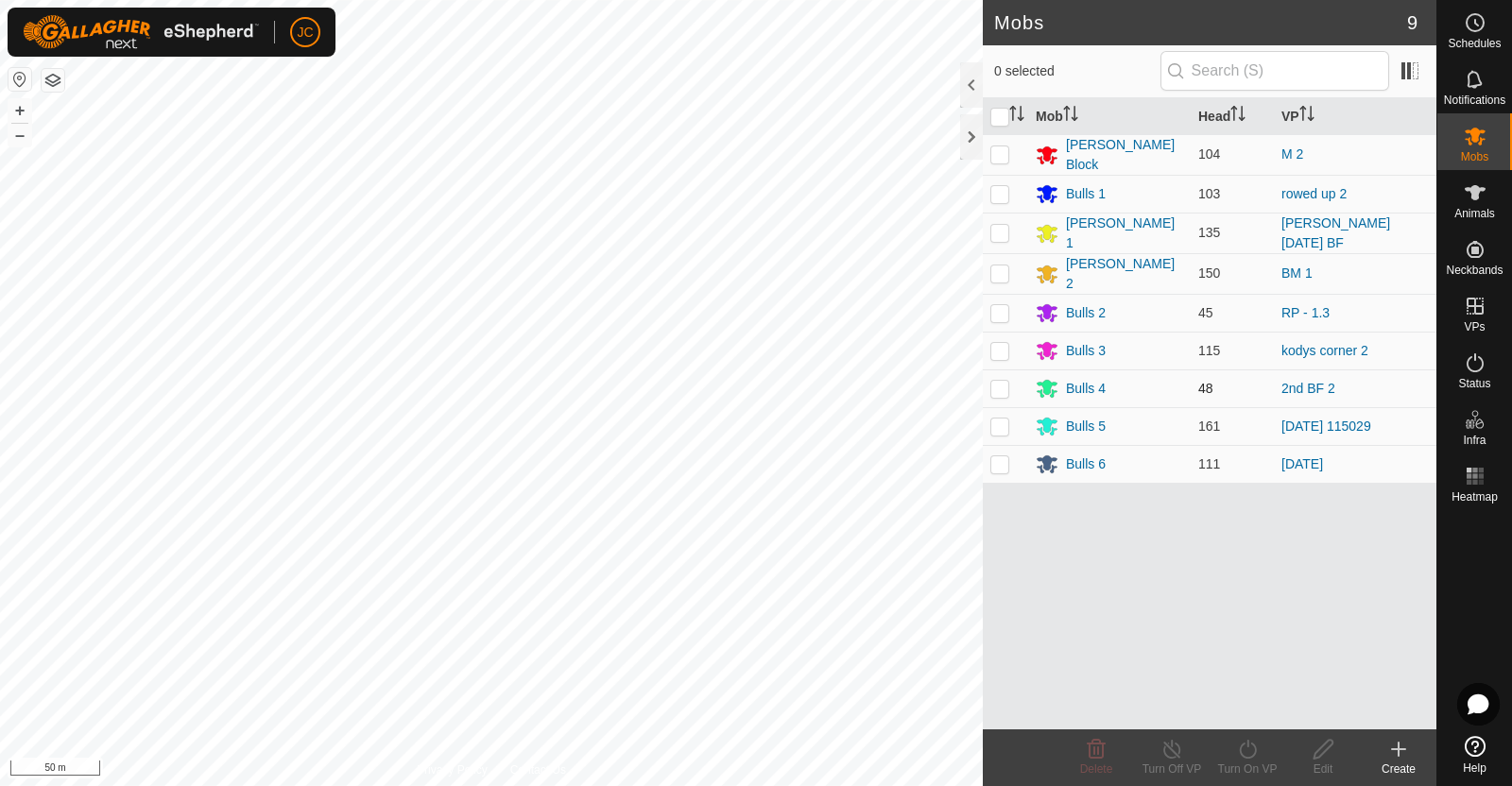
click at [1001, 382] on p-checkbox at bounding box center [1000, 389] width 19 height 15
checkbox input "true"
click at [1249, 756] on icon at bounding box center [1247, 749] width 24 height 23
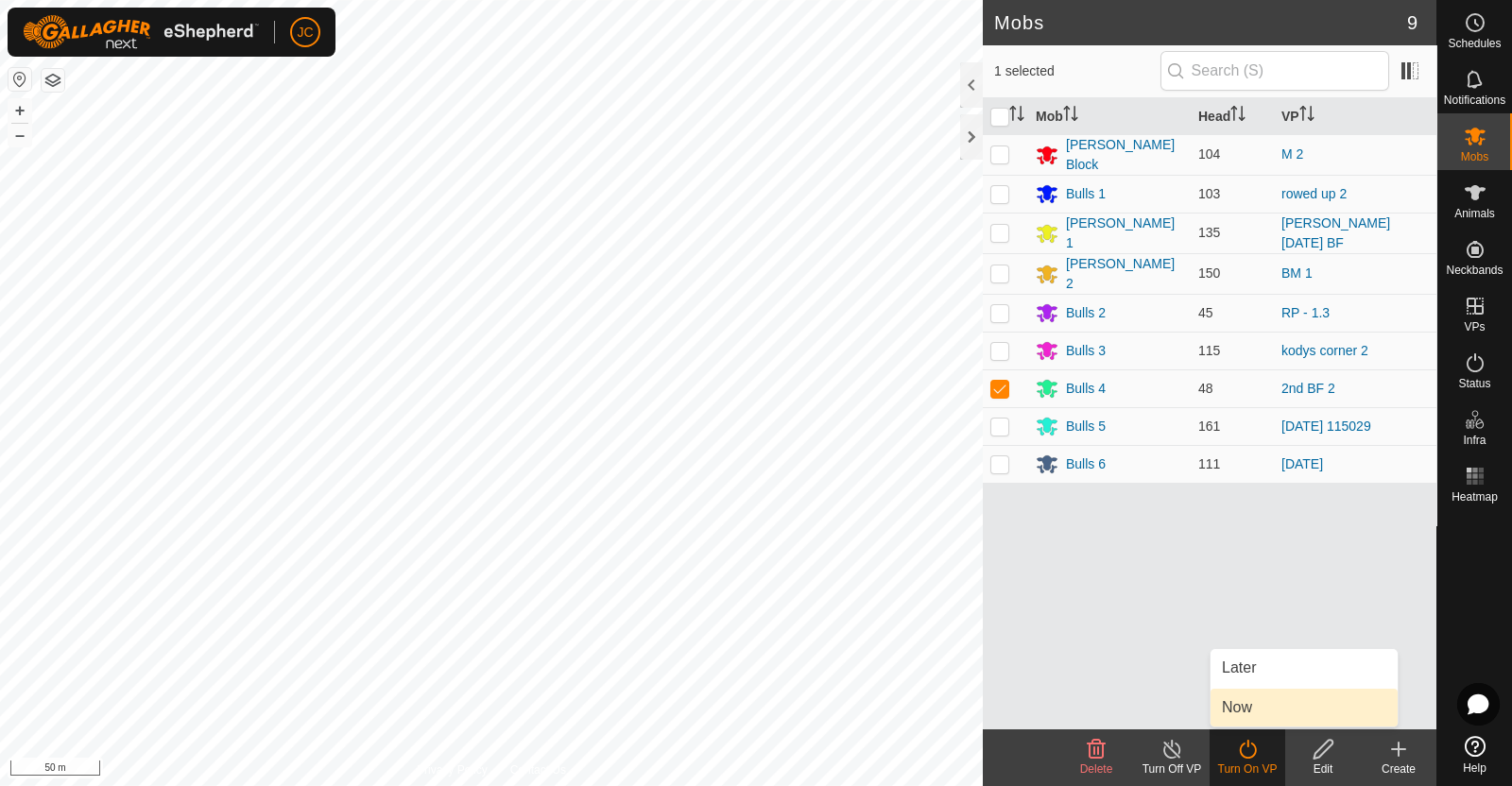
click at [1251, 712] on link "Now" at bounding box center [1303, 707] width 188 height 38
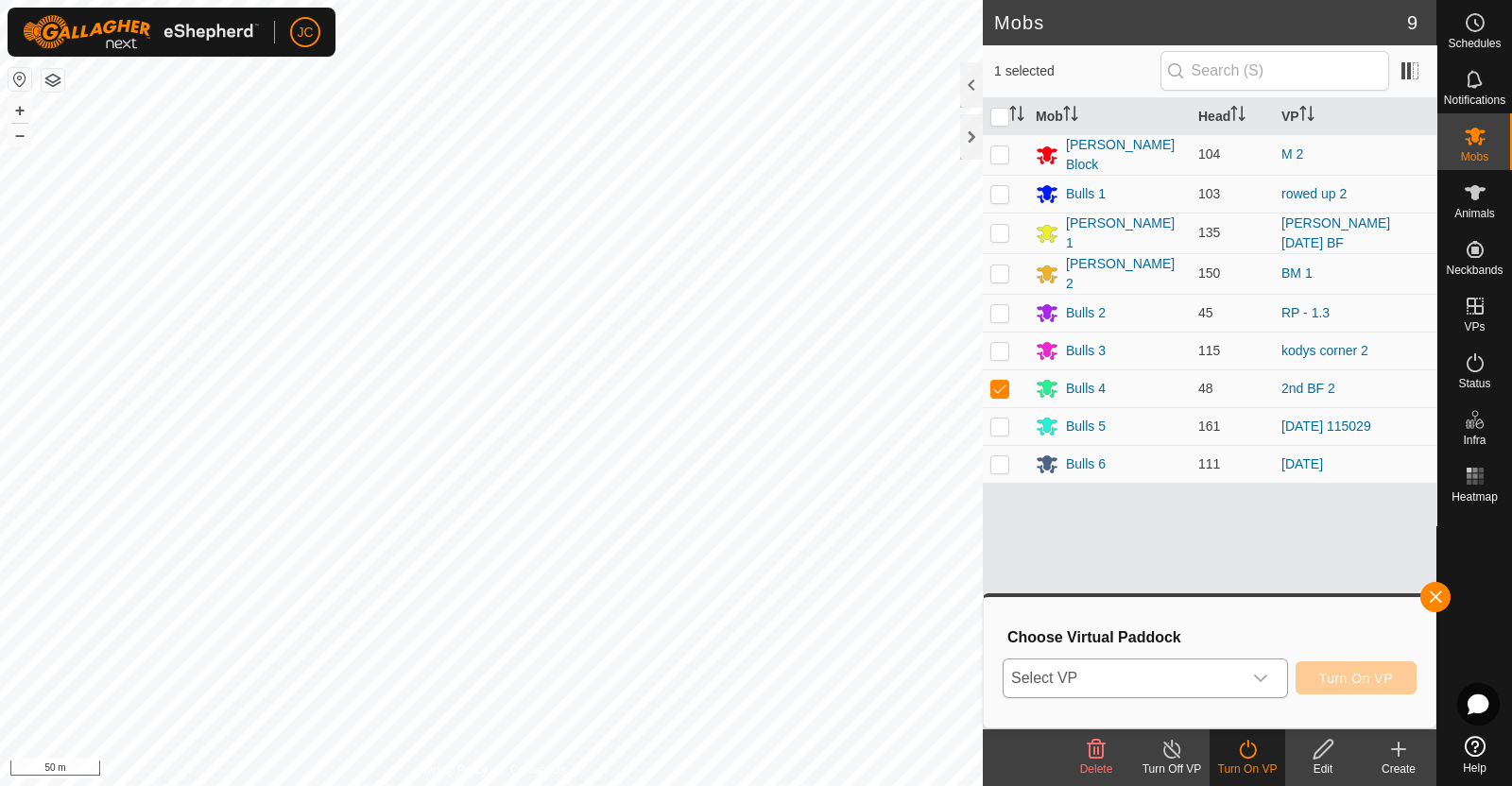
click at [1242, 681] on div "dropdown trigger" at bounding box center [1260, 678] width 38 height 38
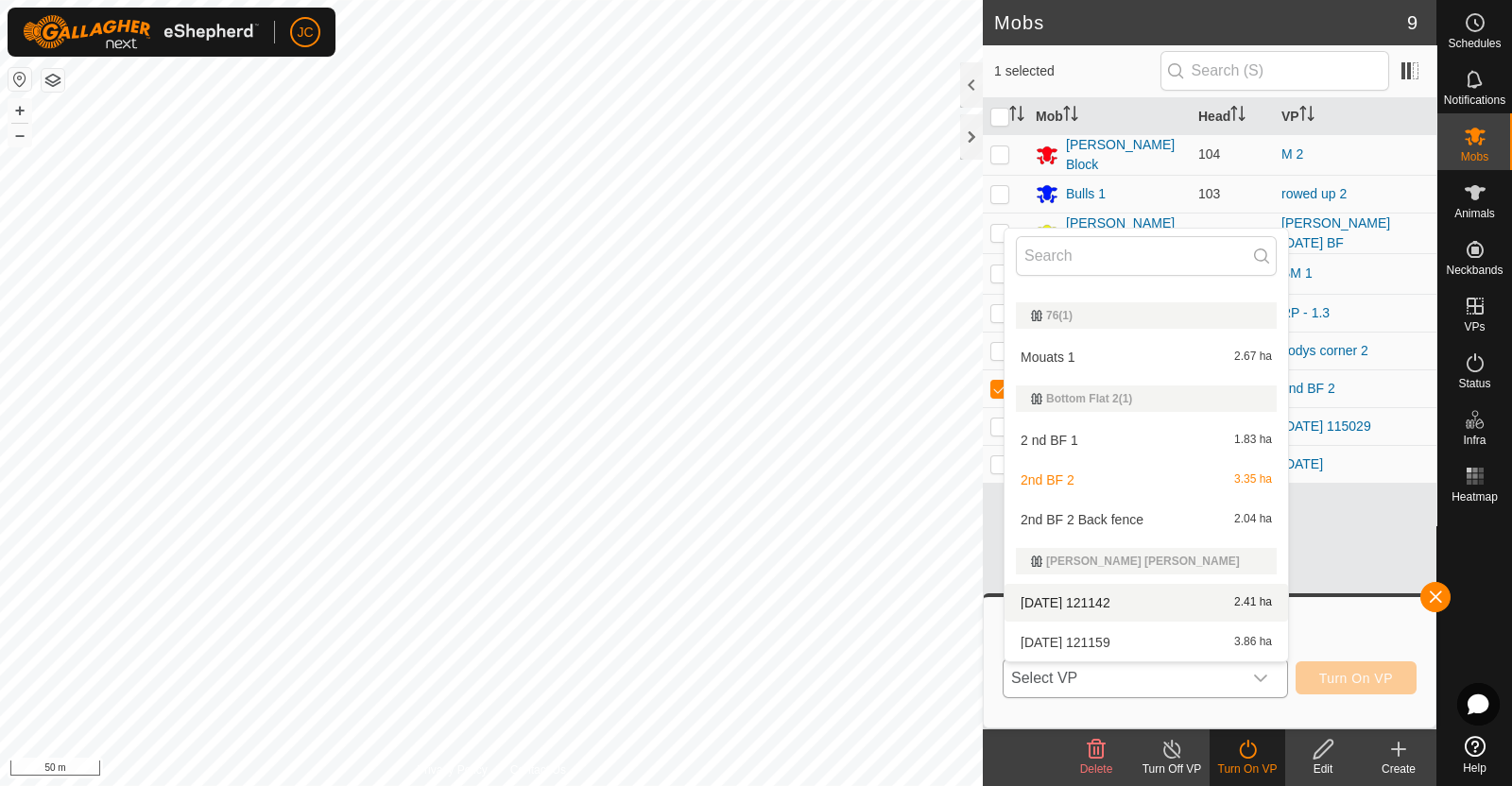
scroll to position [1168, 0]
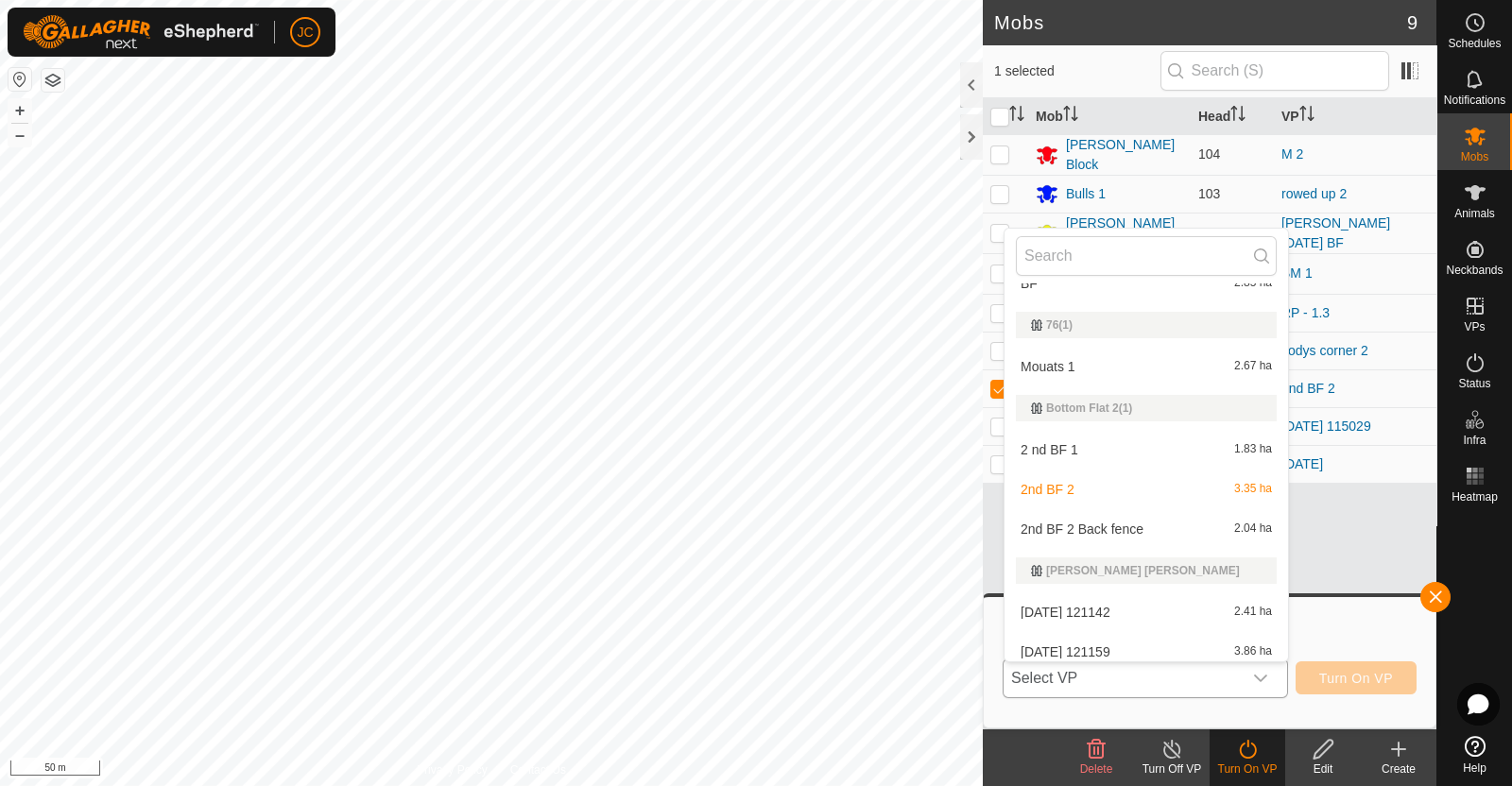
click at [1196, 533] on li "2nd BF 2 Back fence 2.04 ha" at bounding box center [1146, 528] width 284 height 38
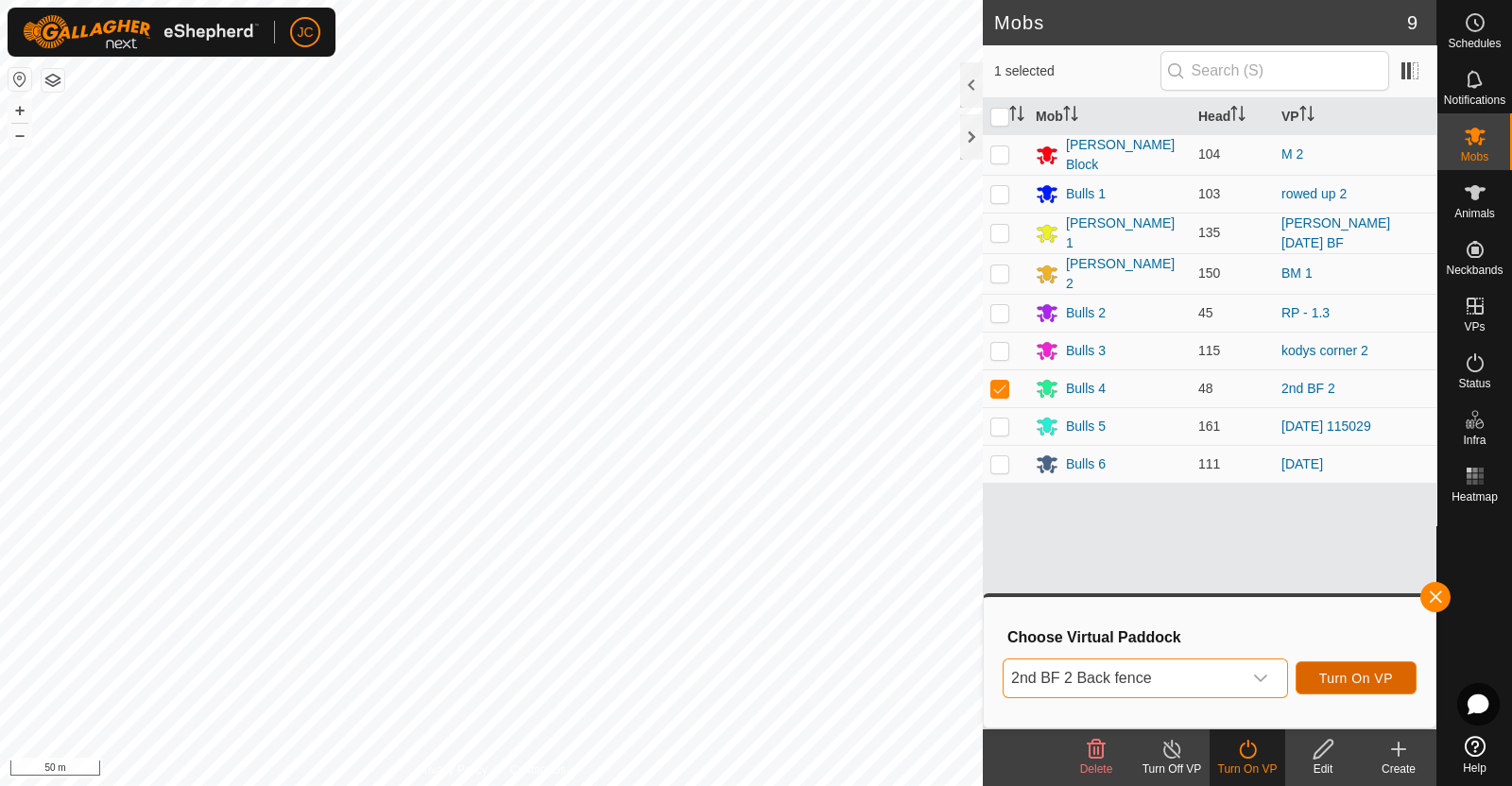
click at [1325, 676] on span "Turn On VP" at bounding box center [1355, 678] width 74 height 15
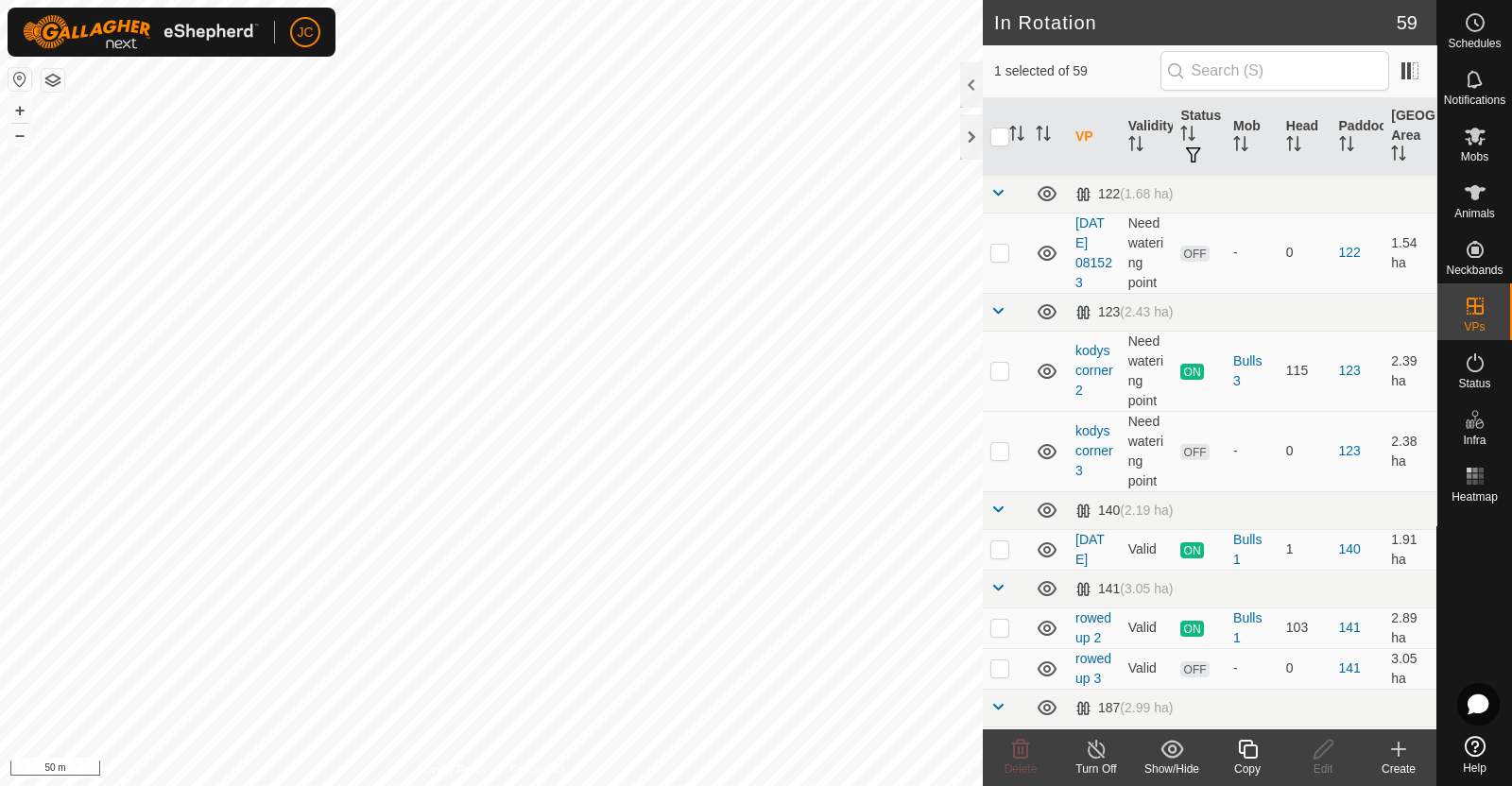
checkbox input "false"
checkbox input "true"
checkbox input "false"
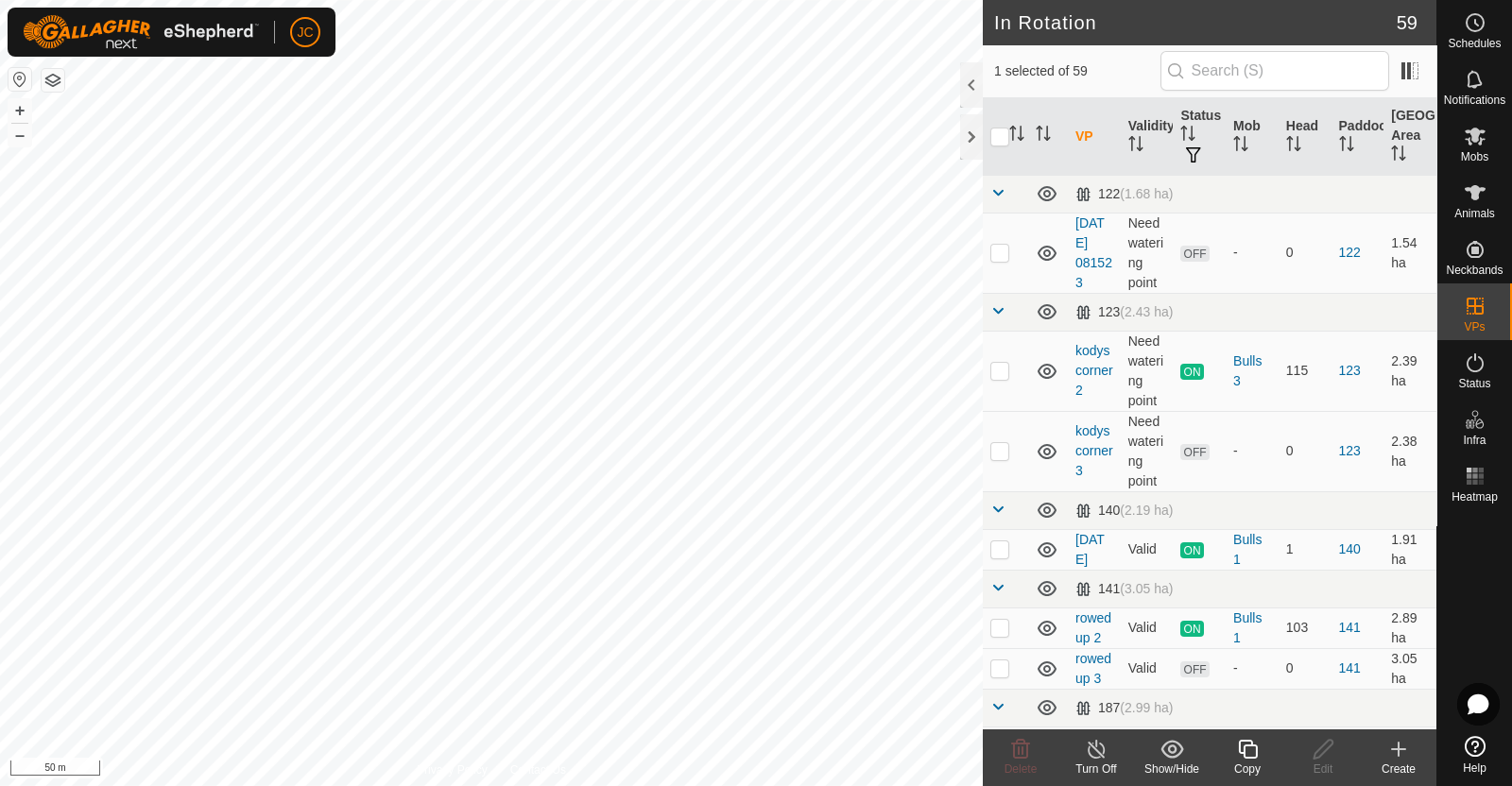
checkbox input "false"
click at [1018, 738] on icon at bounding box center [1021, 749] width 23 height 23
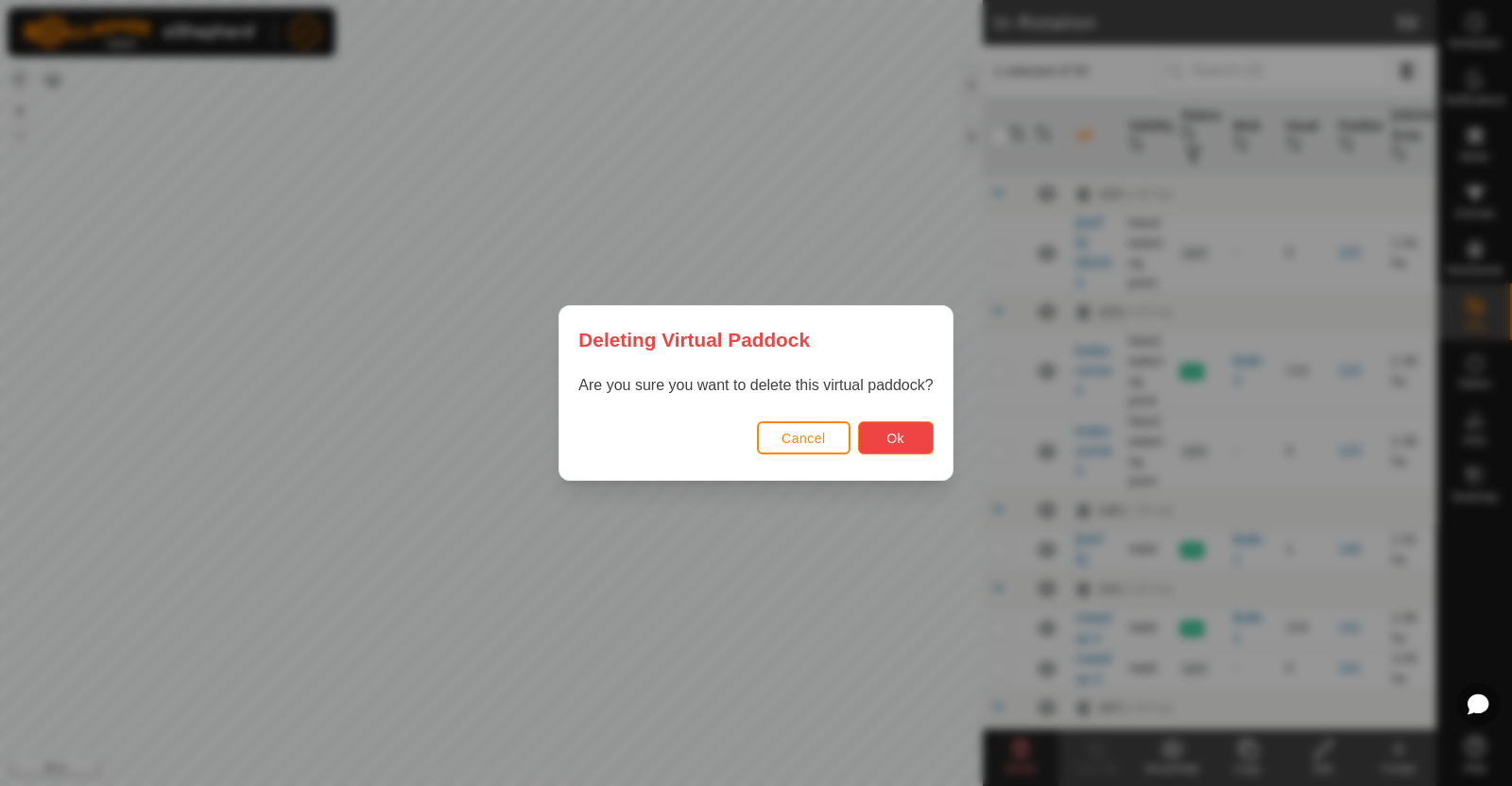
click at [907, 442] on button "Ok" at bounding box center [895, 438] width 76 height 33
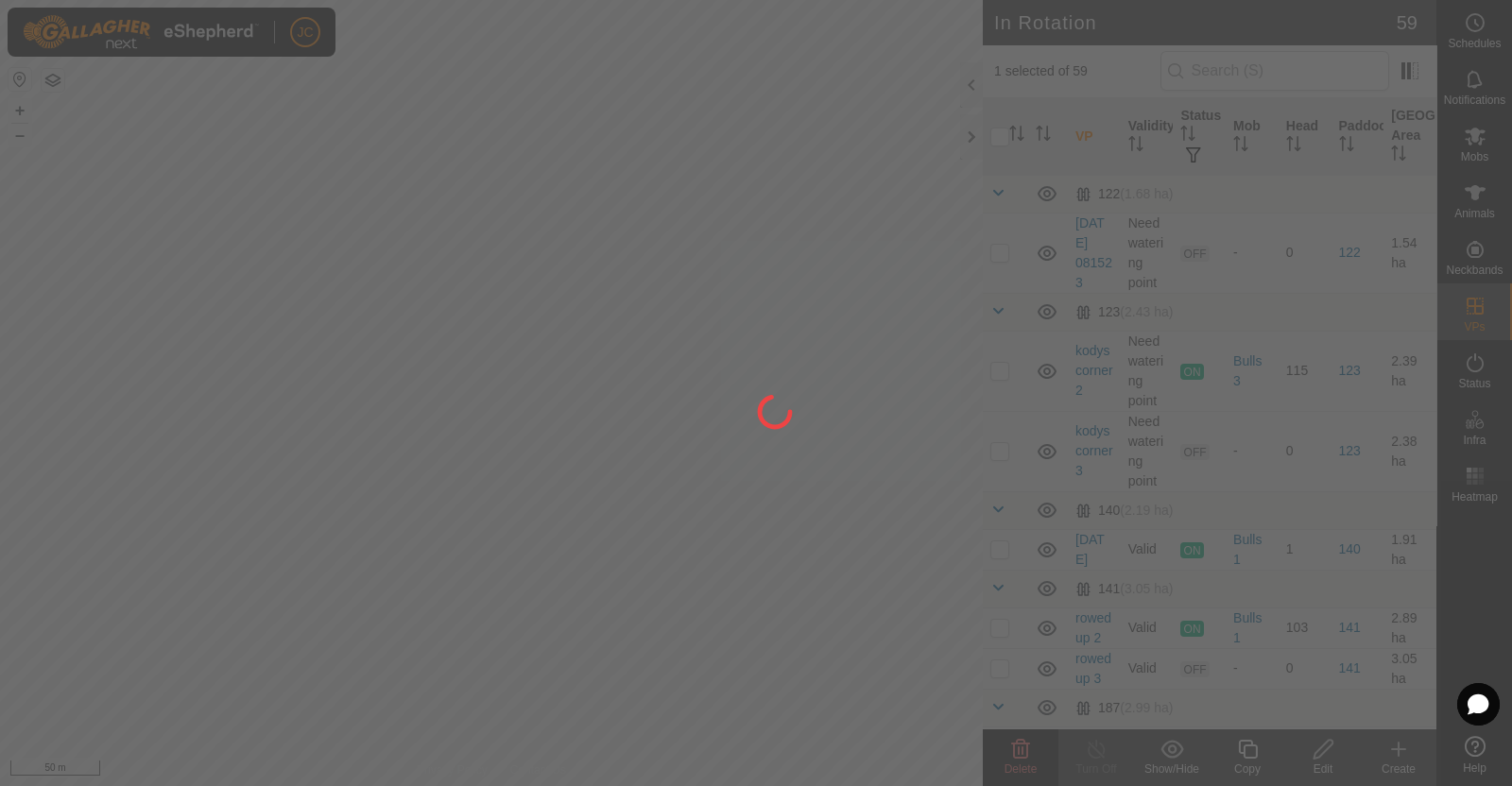
checkbox input "false"
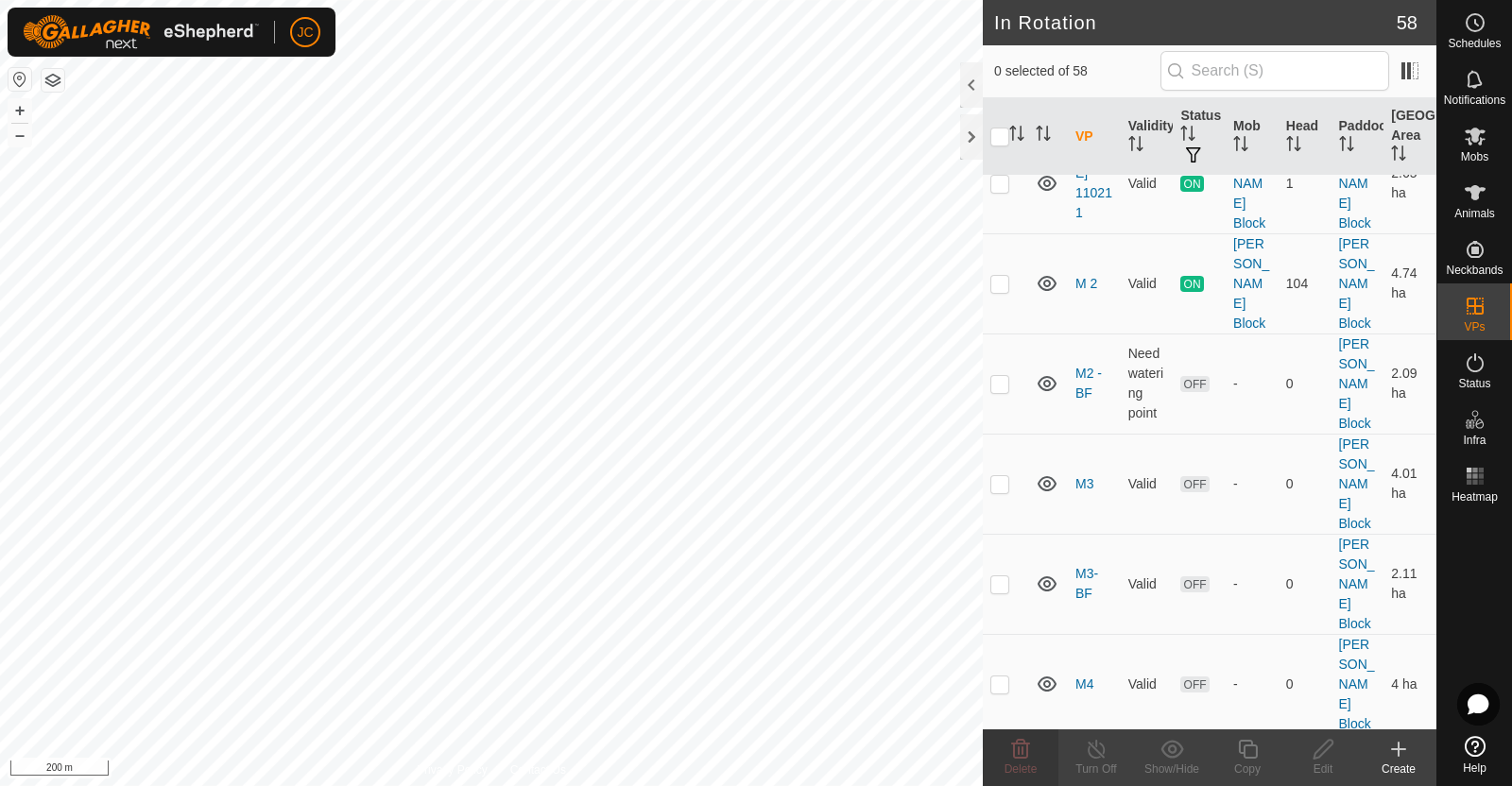
scroll to position [3732, 0]
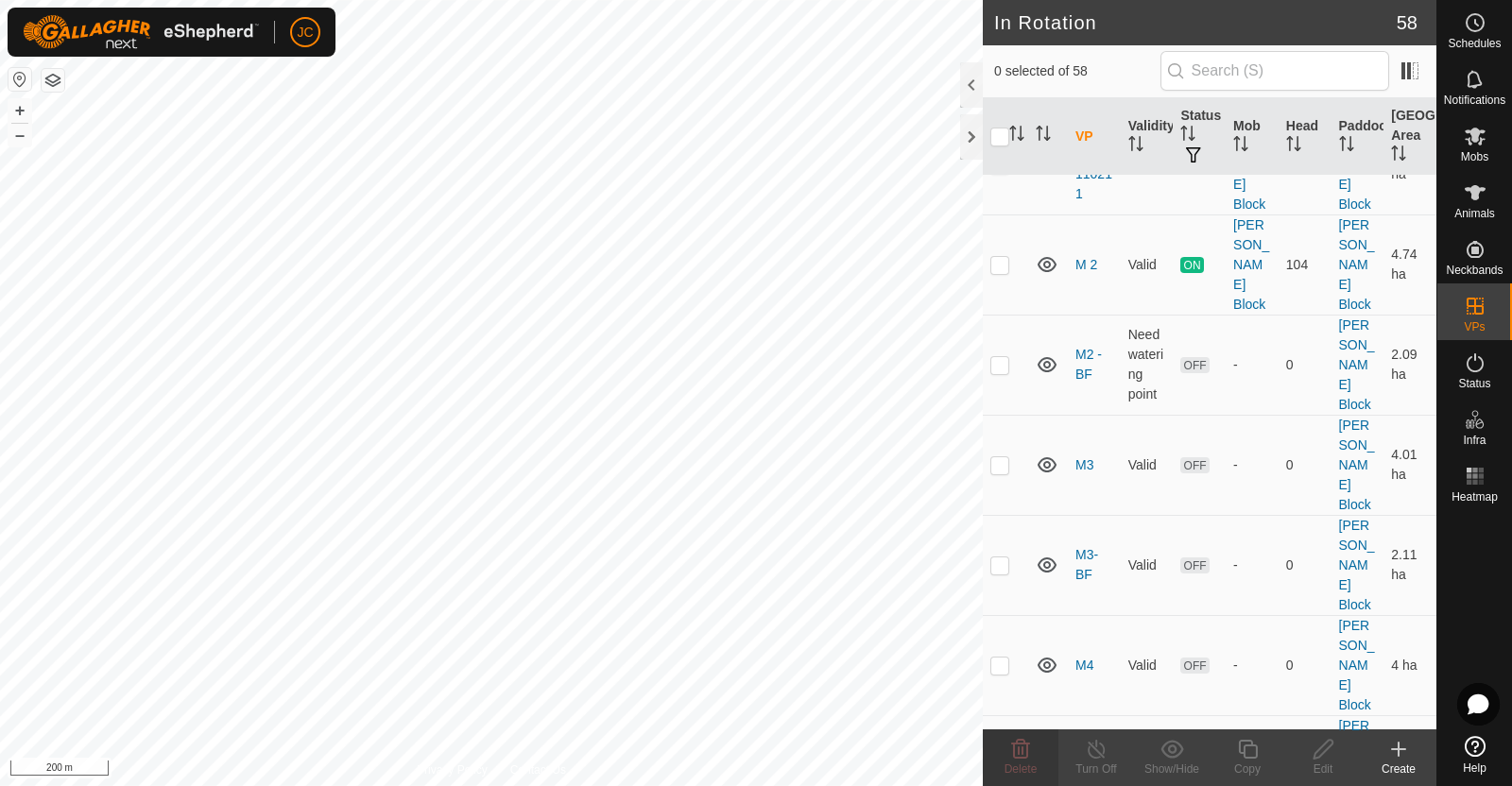
checkbox input "true"
click at [1324, 748] on icon at bounding box center [1323, 749] width 24 height 23
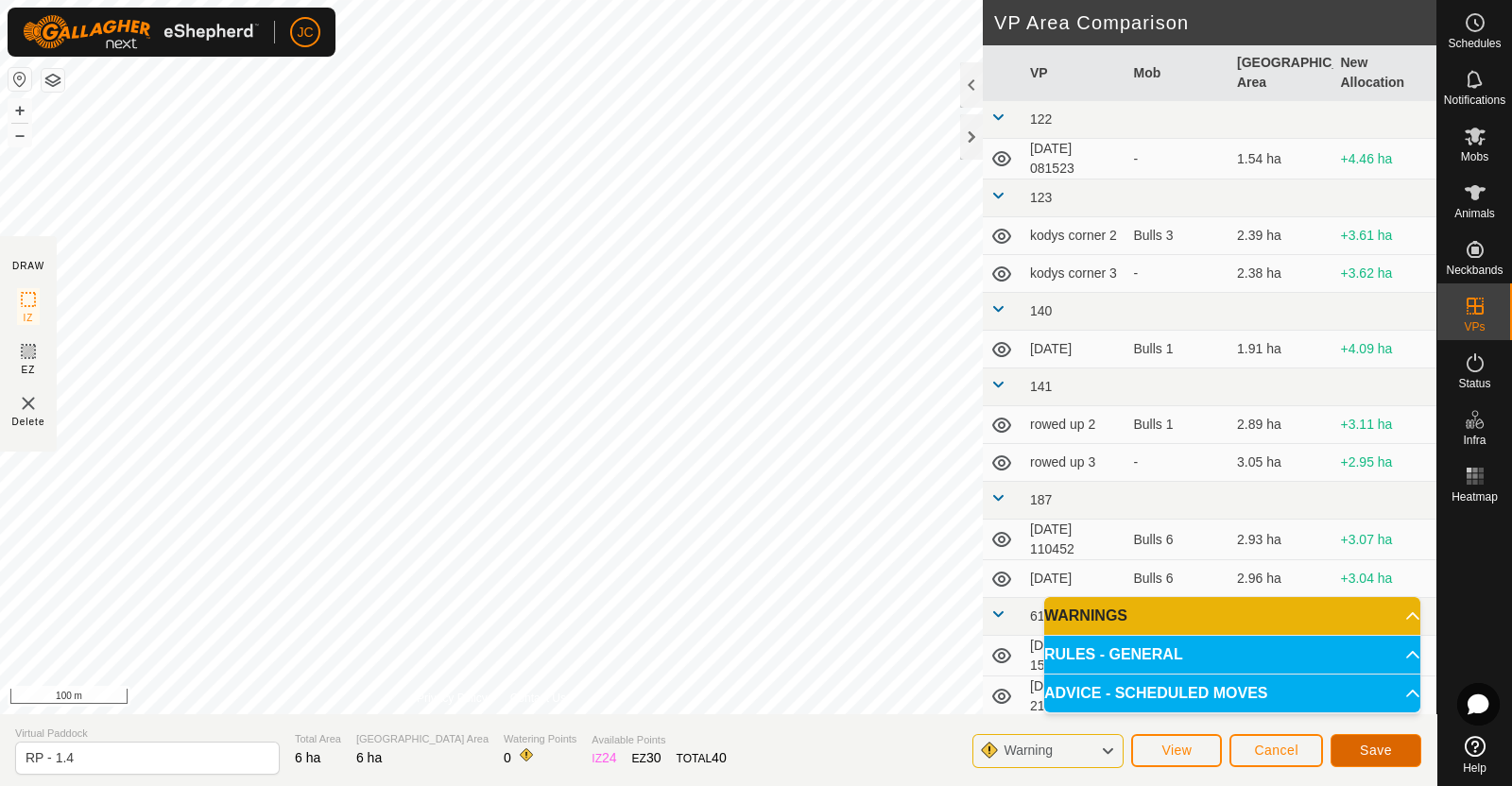
click at [1383, 747] on span "Save" at bounding box center [1375, 750] width 32 height 15
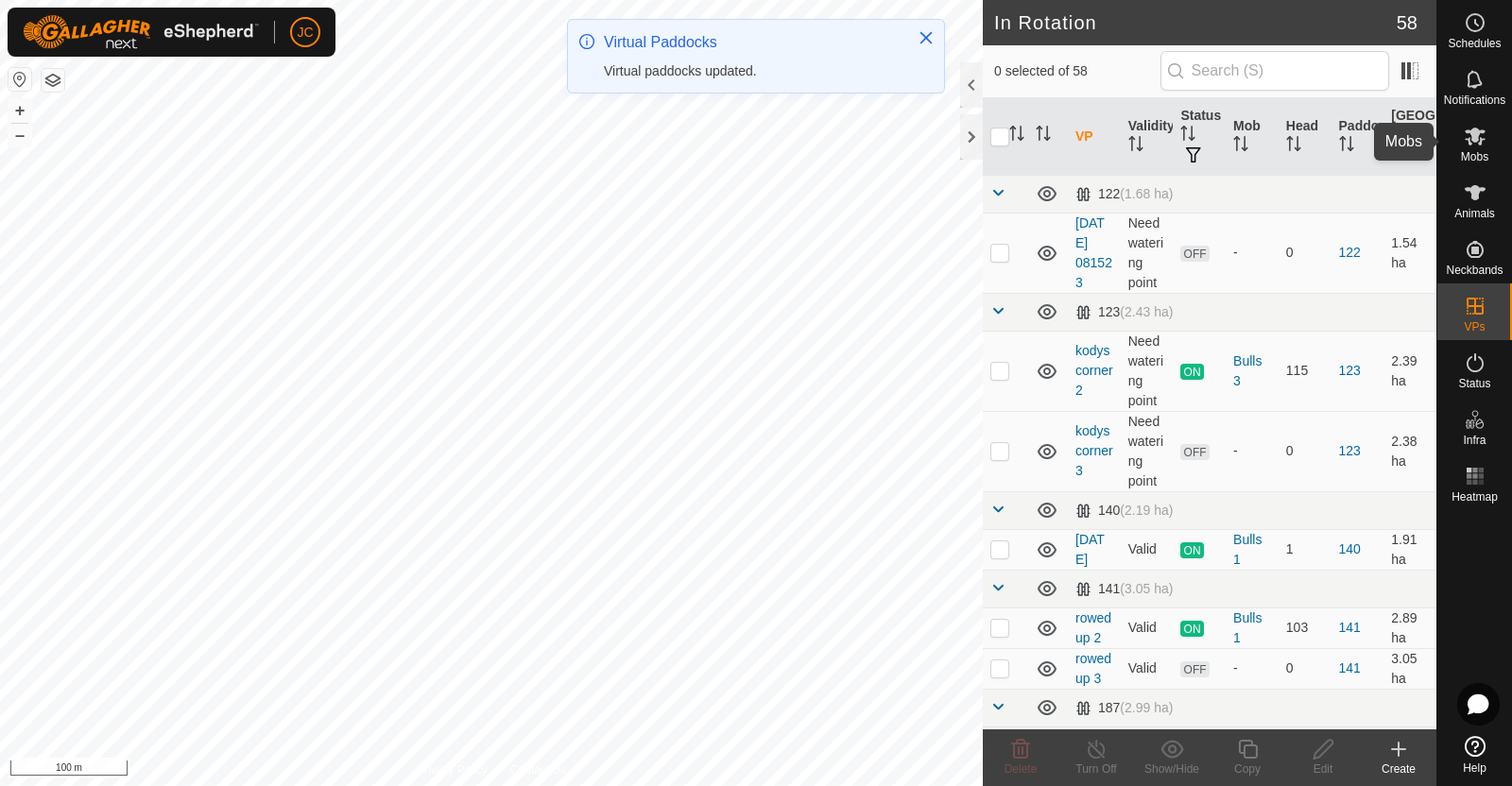
click at [1483, 134] on icon at bounding box center [1475, 137] width 23 height 23
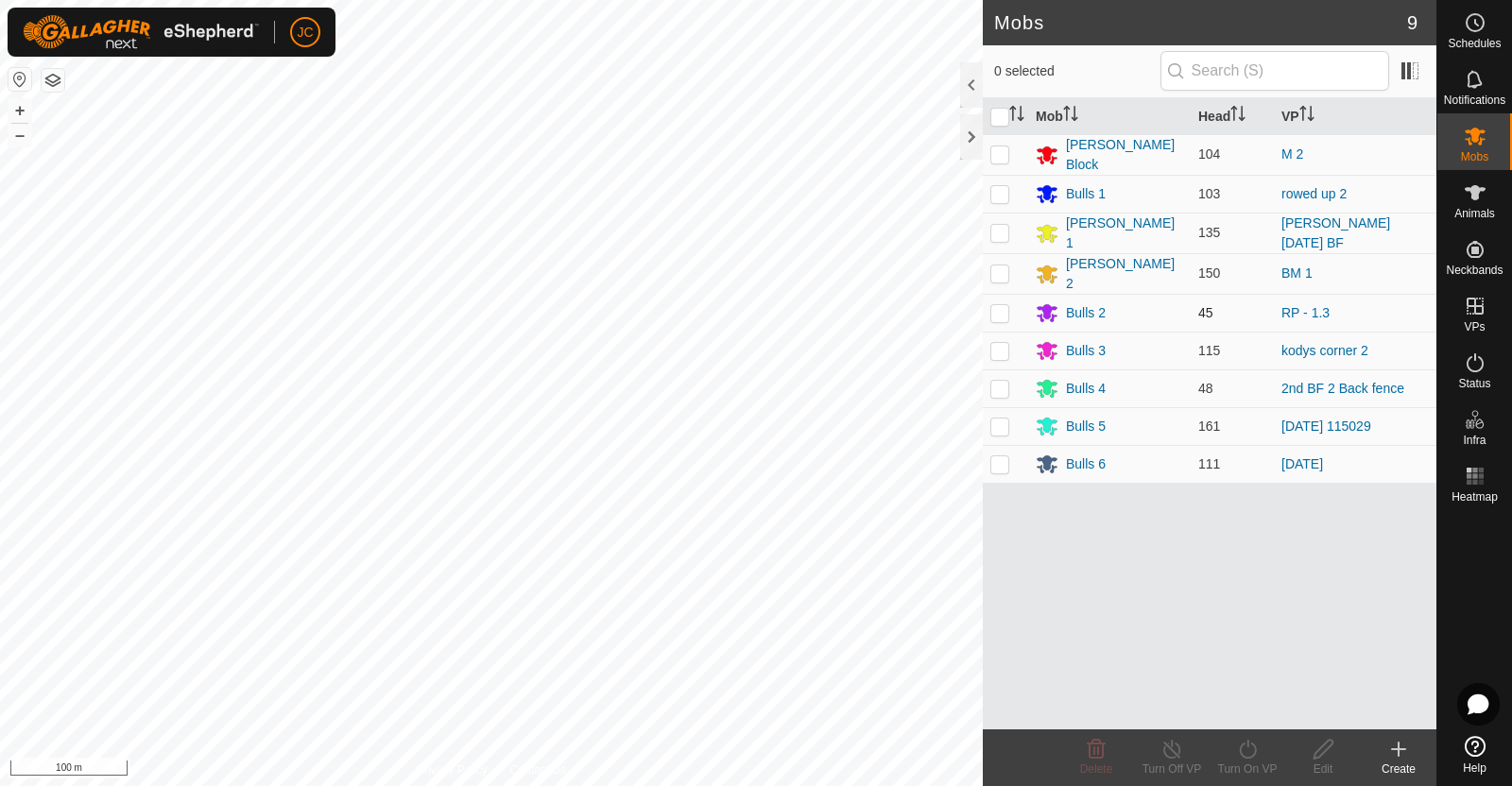
click at [997, 305] on p-checkbox at bounding box center [1000, 313] width 19 height 15
checkbox input "true"
click at [1249, 758] on icon at bounding box center [1247, 749] width 17 height 19
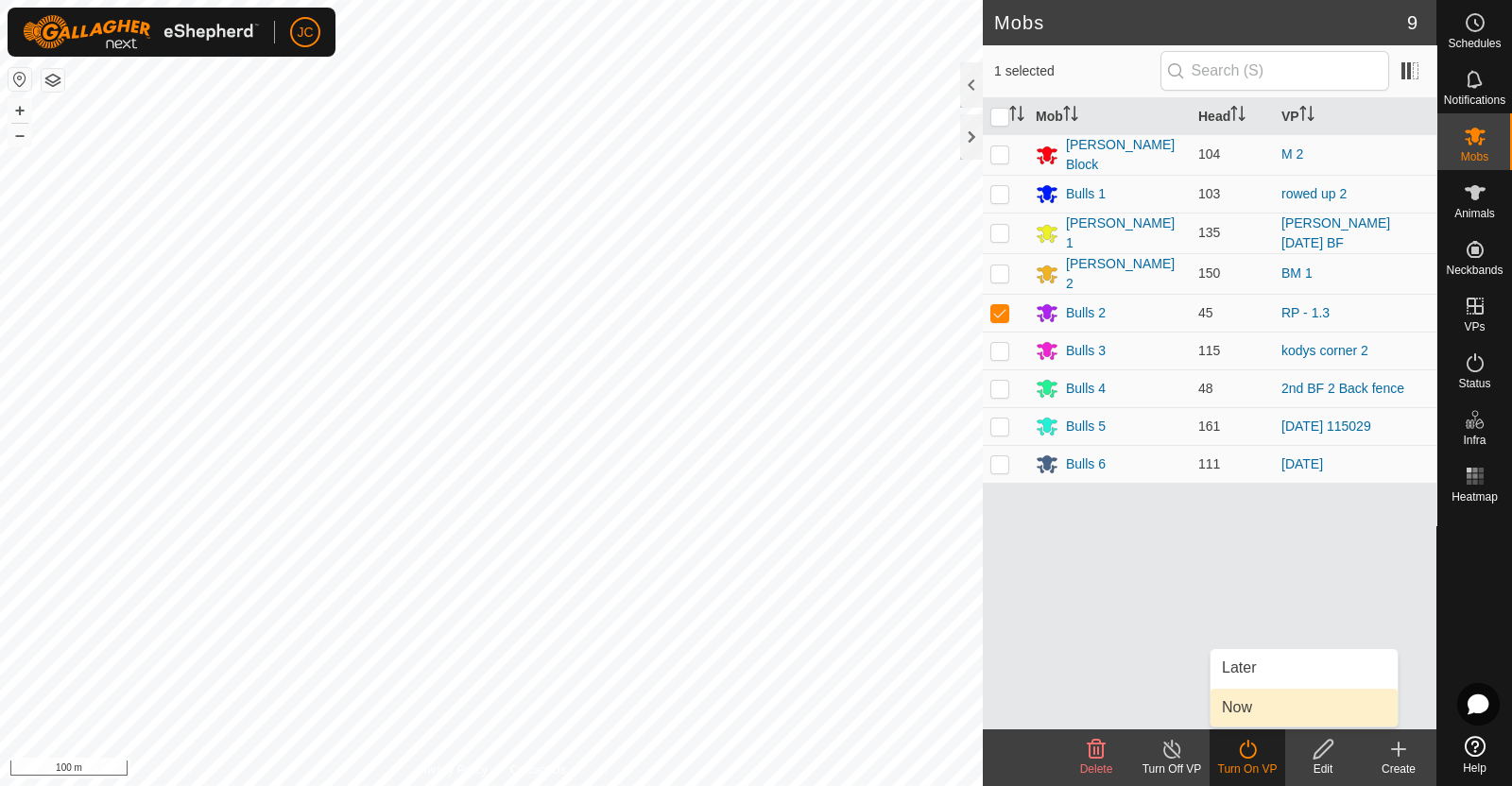
click at [1225, 702] on link "Now" at bounding box center [1303, 707] width 188 height 38
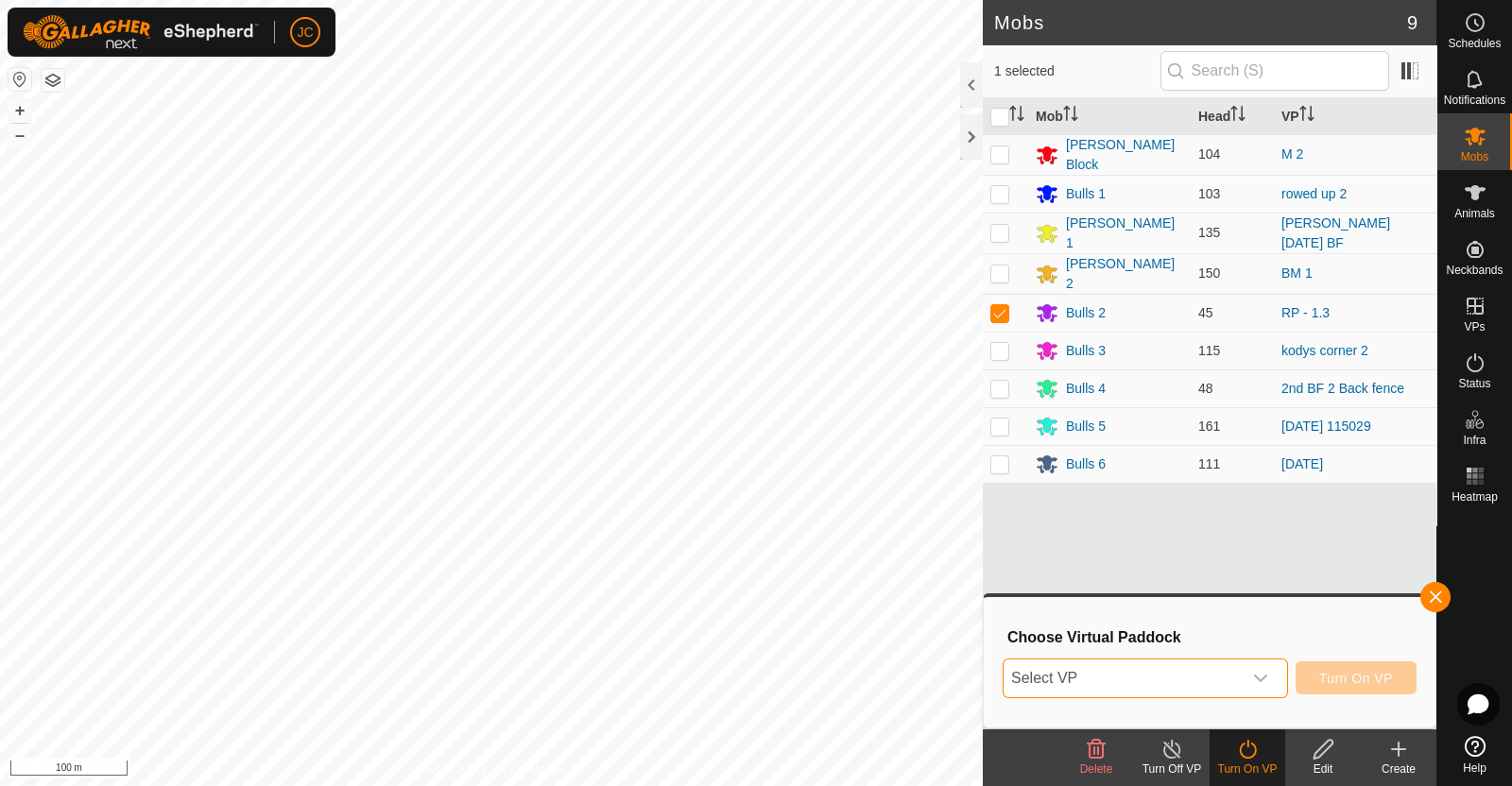
click at [1231, 679] on span "Select VP" at bounding box center [1122, 678] width 239 height 38
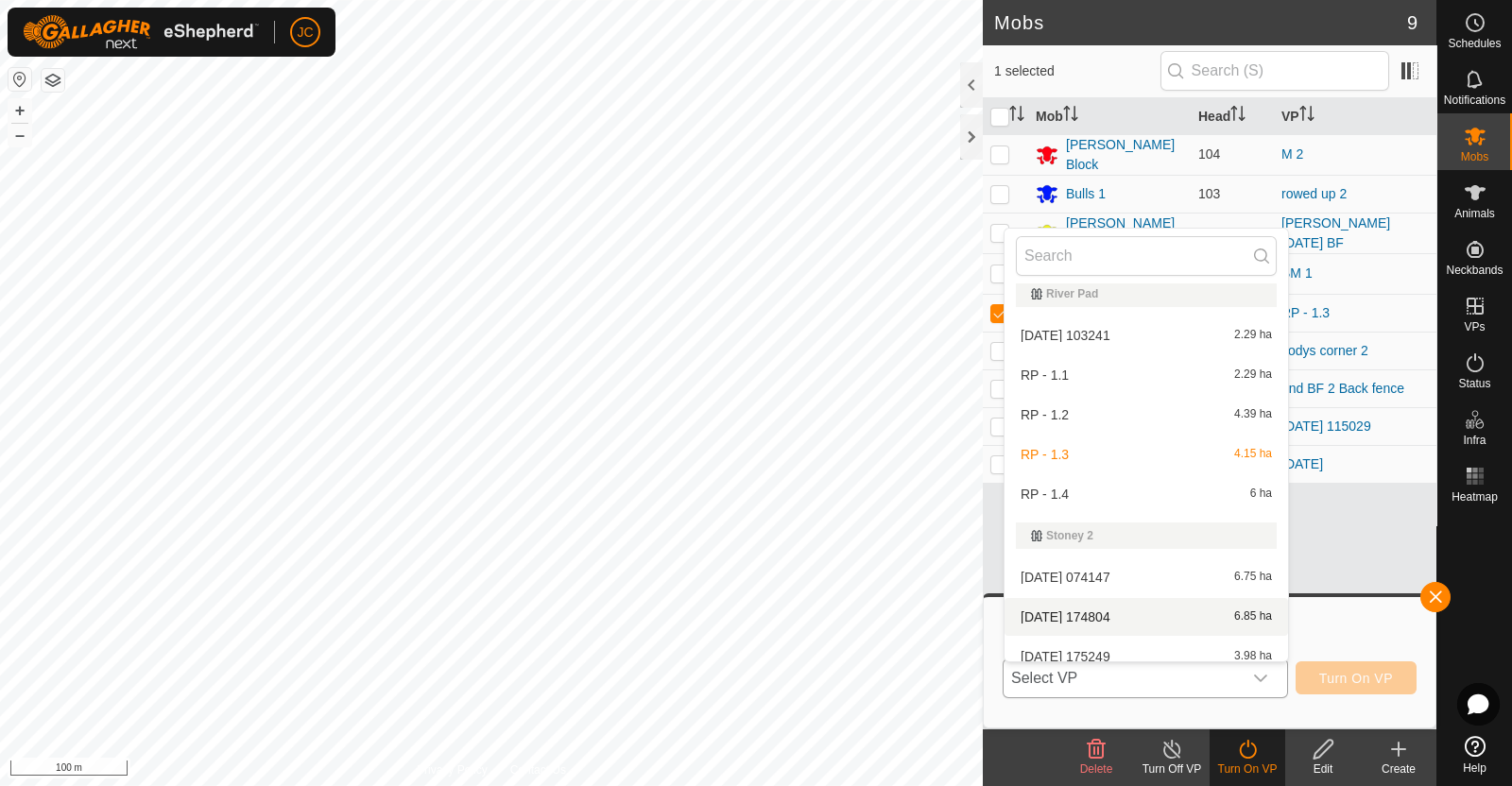
scroll to position [2402, 0]
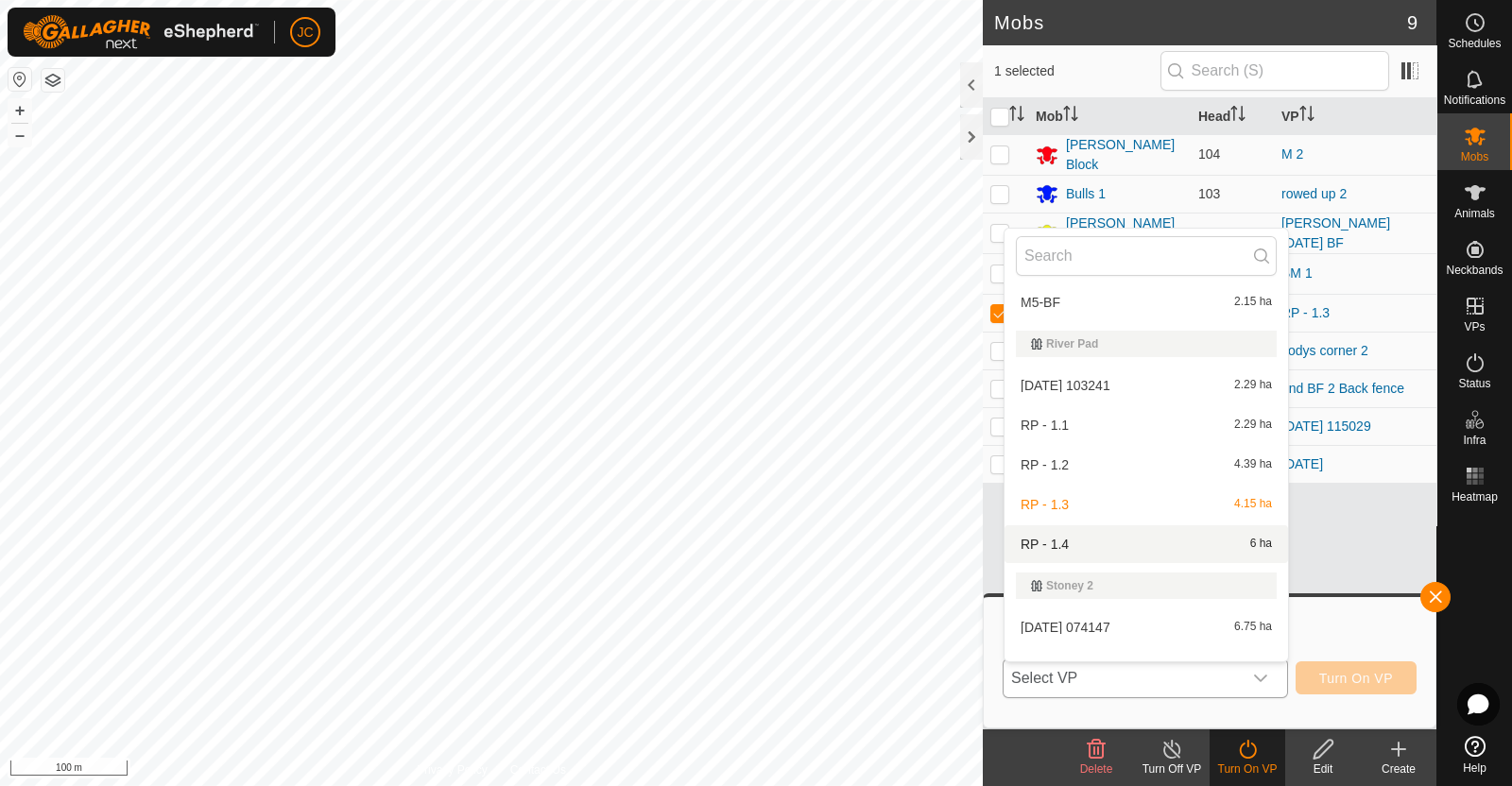
click at [1161, 544] on li "RP - 1.4 6 ha" at bounding box center [1146, 544] width 284 height 38
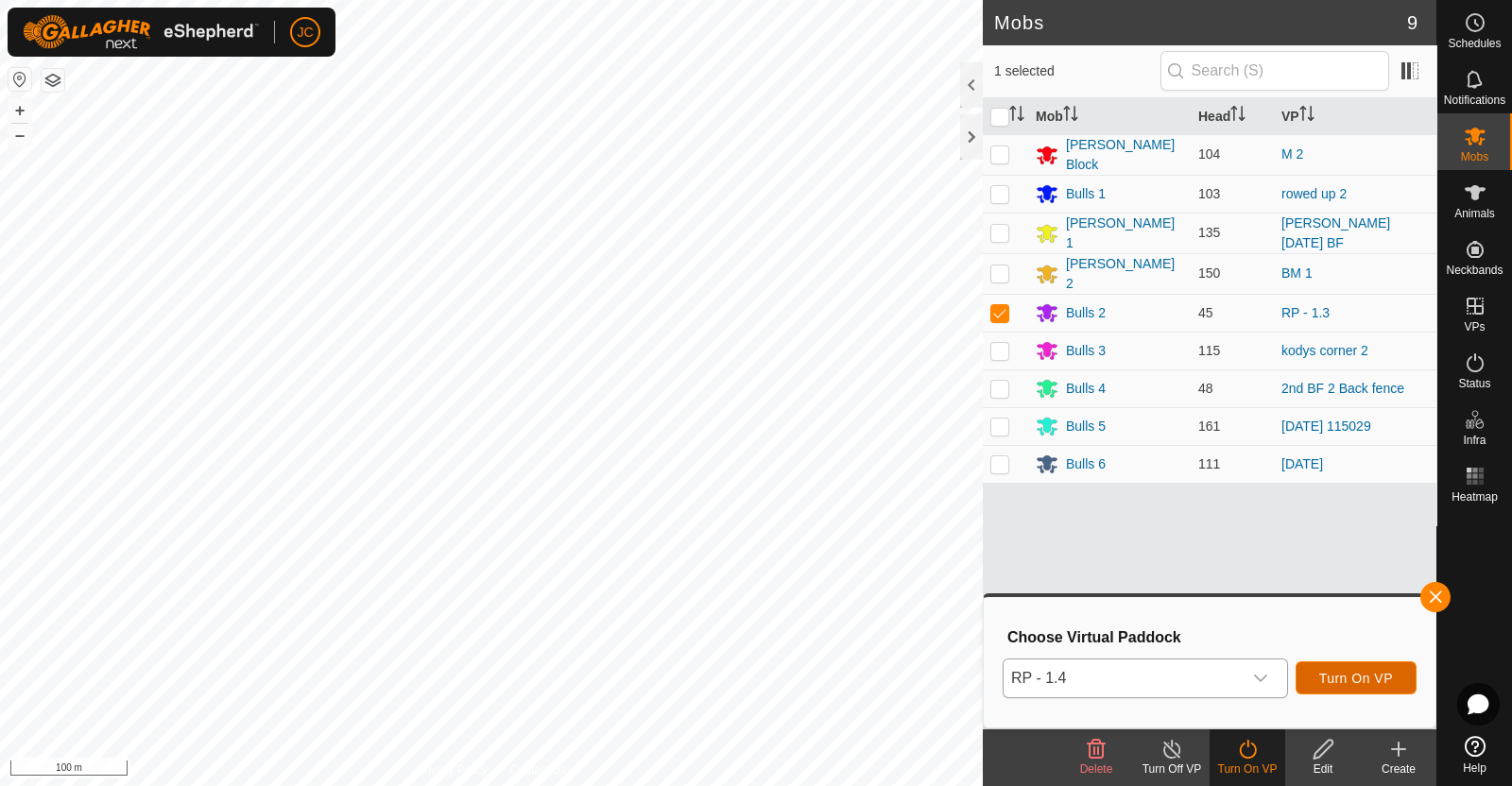
click at [1364, 677] on span "Turn On VP" at bounding box center [1355, 678] width 74 height 15
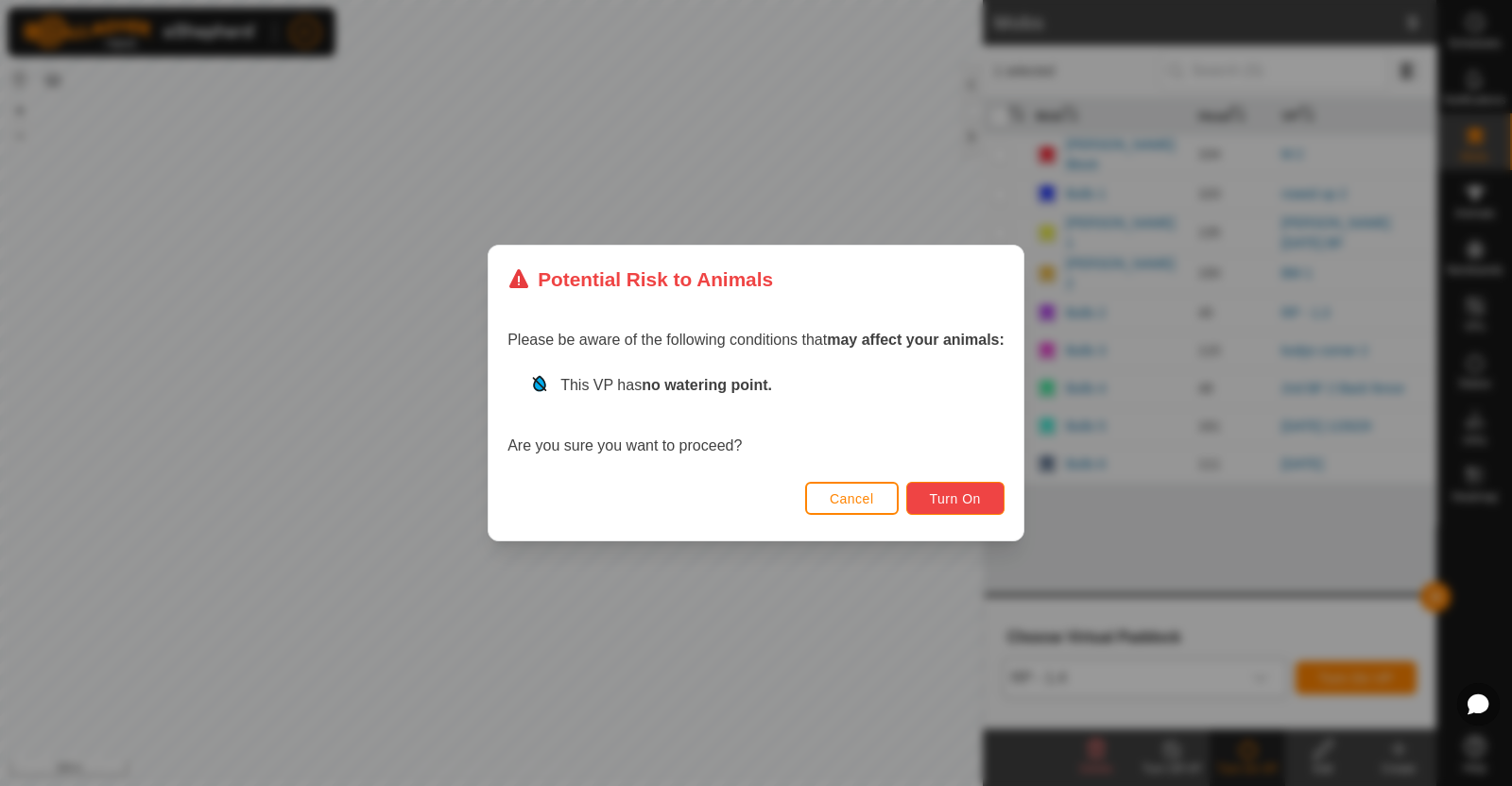
click at [970, 508] on button "Turn On" at bounding box center [955, 498] width 98 height 33
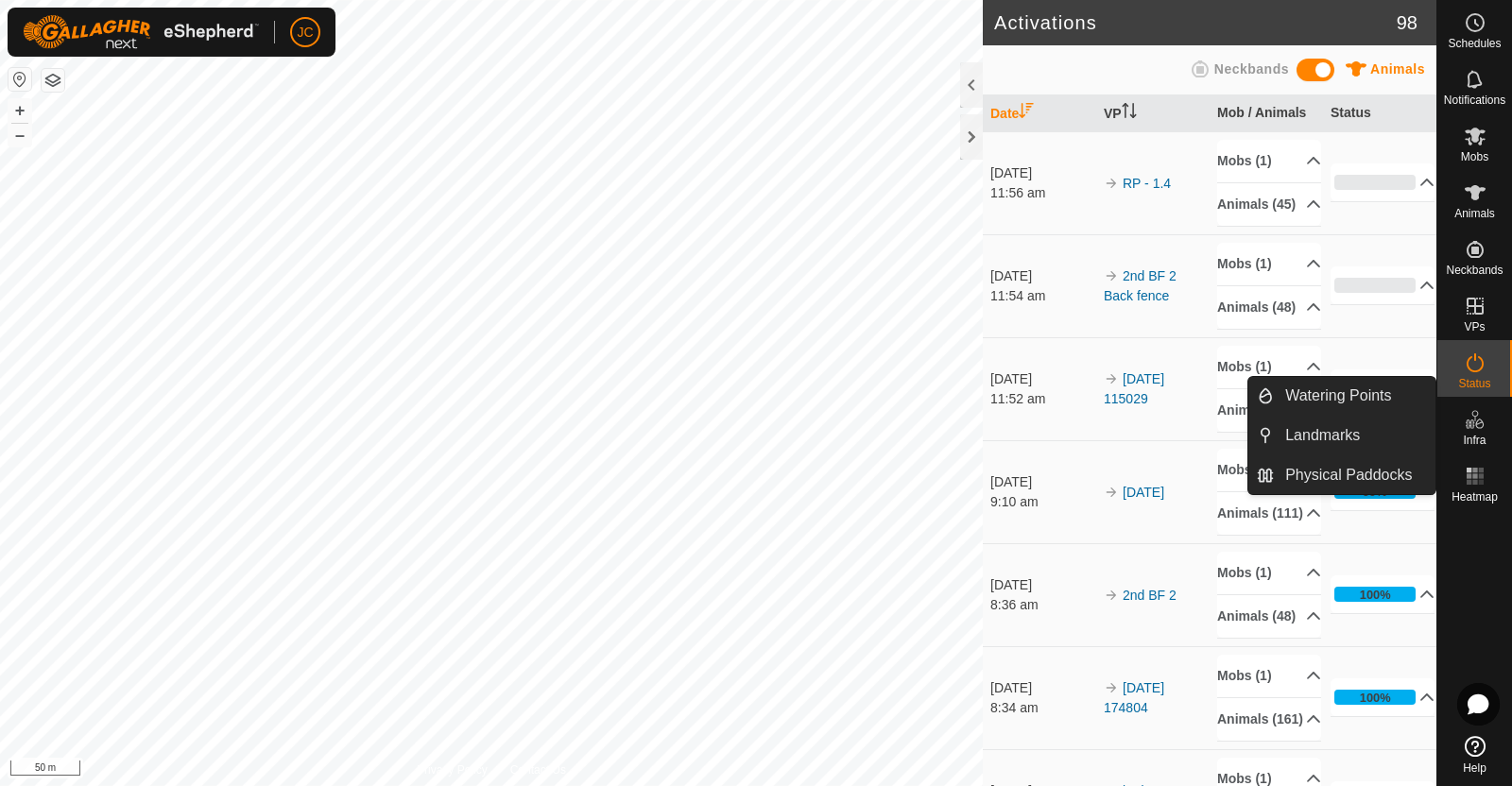
click at [1493, 431] on div "Infra" at bounding box center [1474, 425] width 75 height 57
click at [1477, 432] on es-infrastructure-svg-icon at bounding box center [1474, 418] width 34 height 30
click at [1380, 396] on link "Watering Points" at bounding box center [1354, 395] width 162 height 38
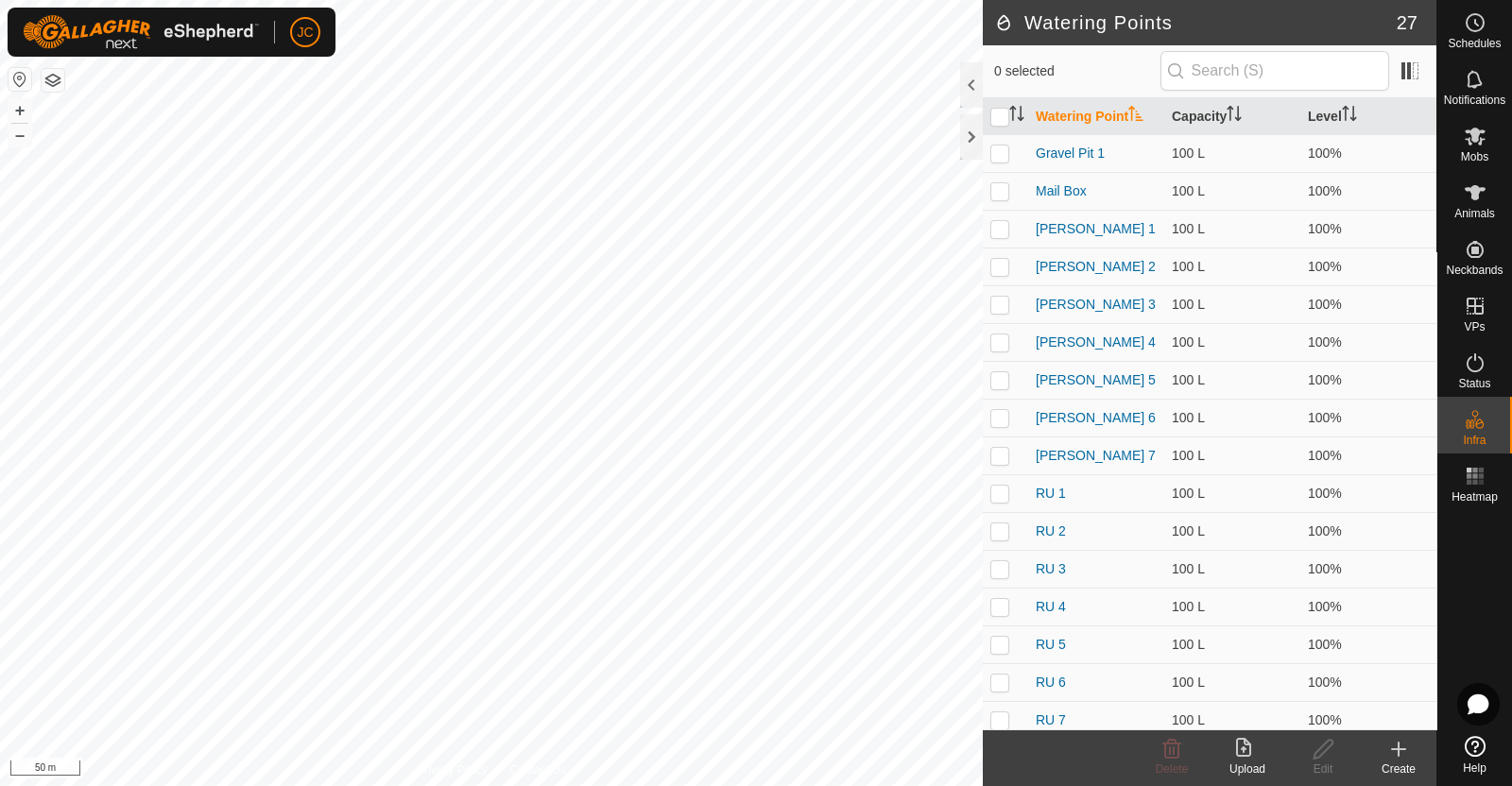
click at [1401, 749] on icon at bounding box center [1399, 749] width 23 height 23
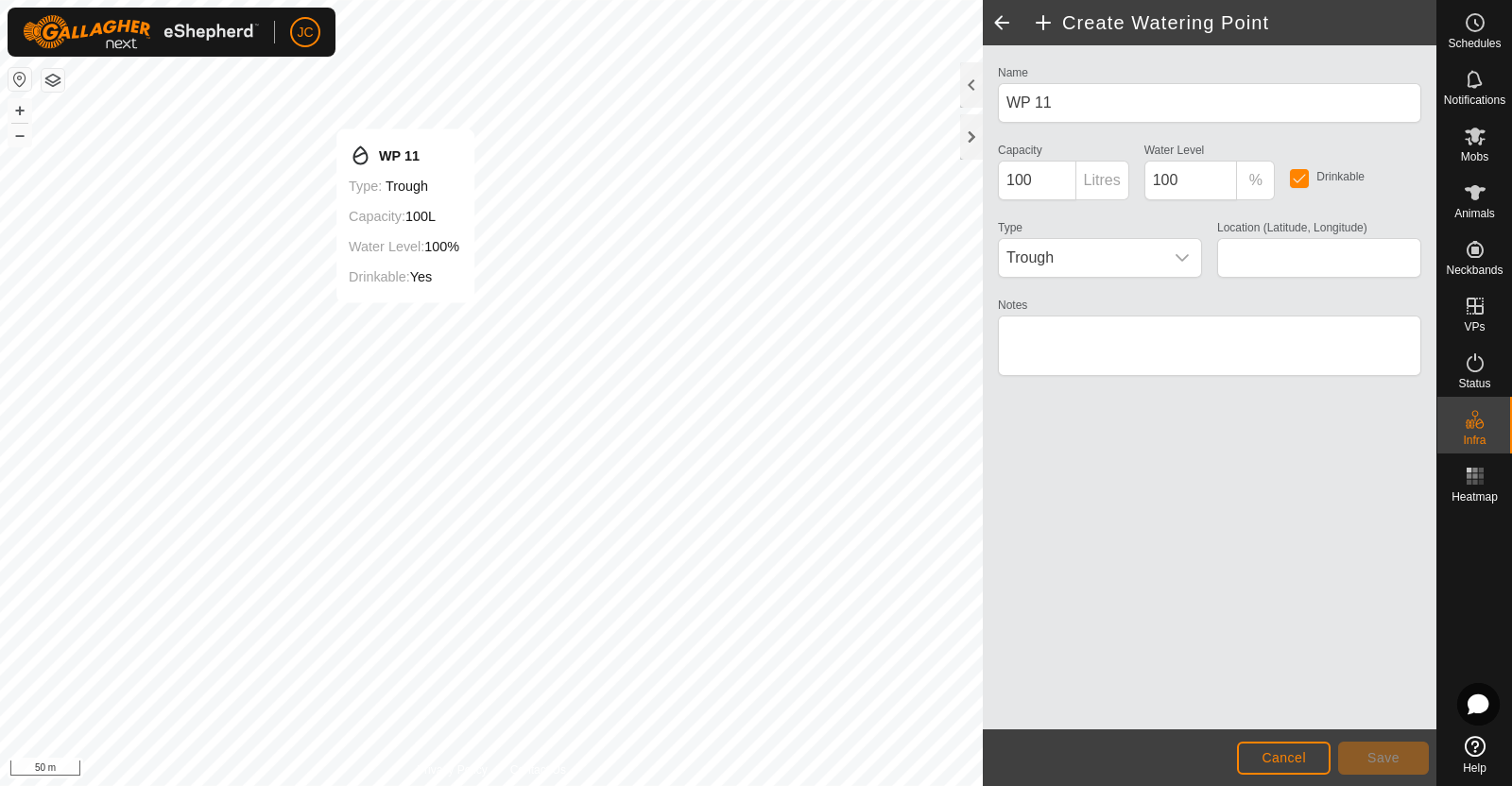
type input "-45.919448, 167.757928"
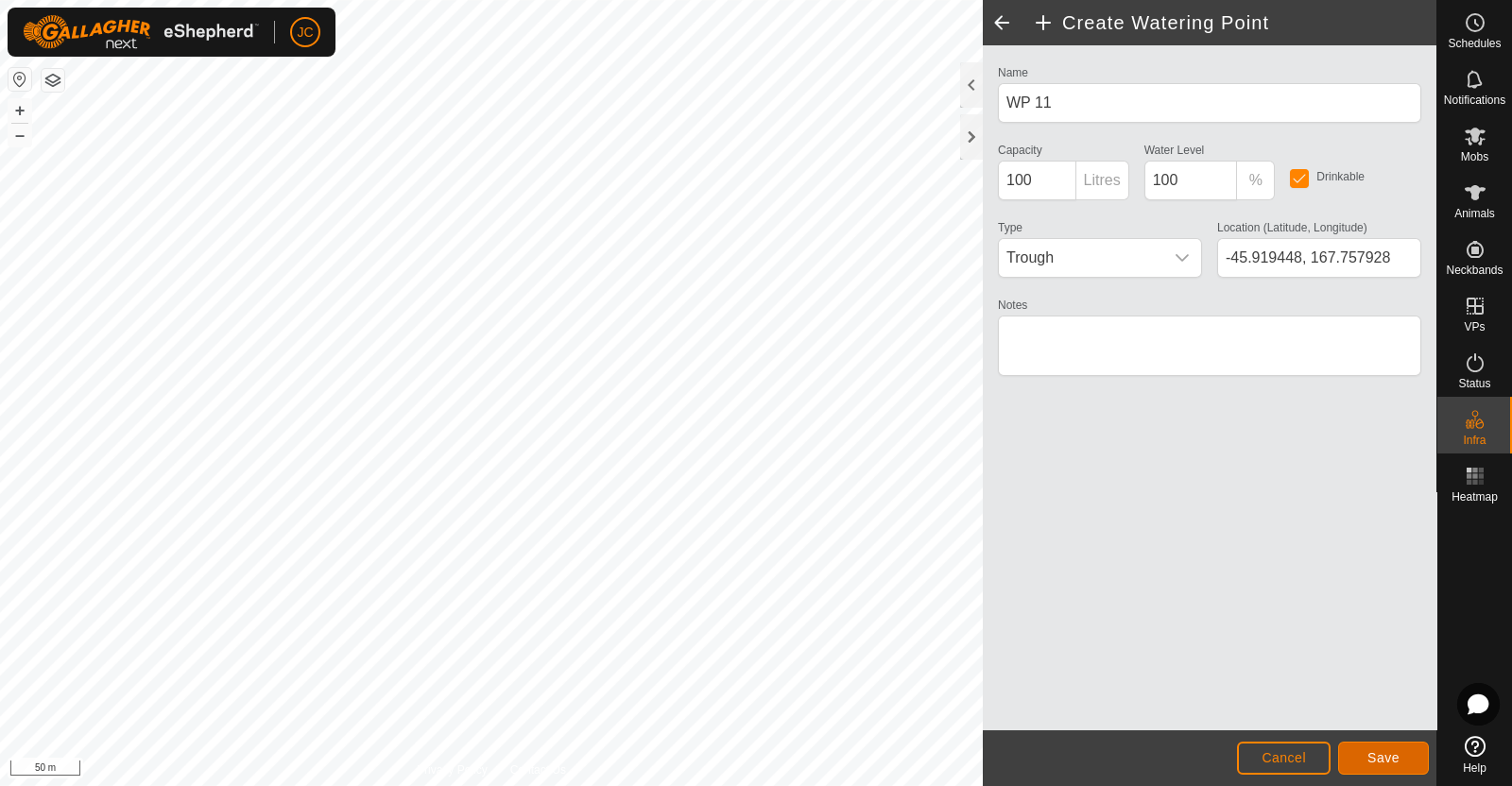
click at [1401, 758] on button "Save" at bounding box center [1383, 758] width 90 height 33
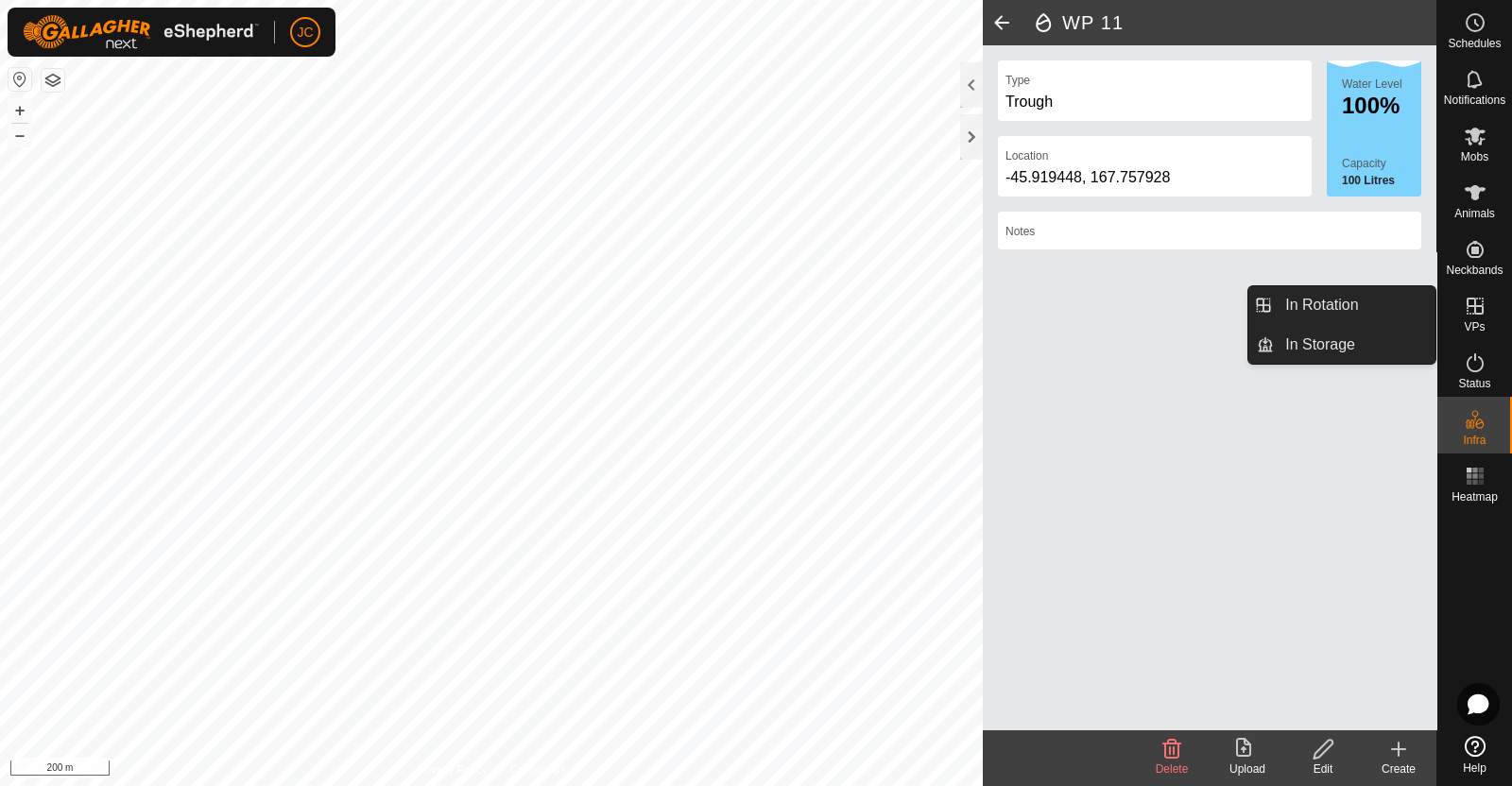
click at [1465, 314] on icon at bounding box center [1475, 307] width 23 height 23
click at [1376, 300] on link "In Rotation" at bounding box center [1354, 305] width 162 height 38
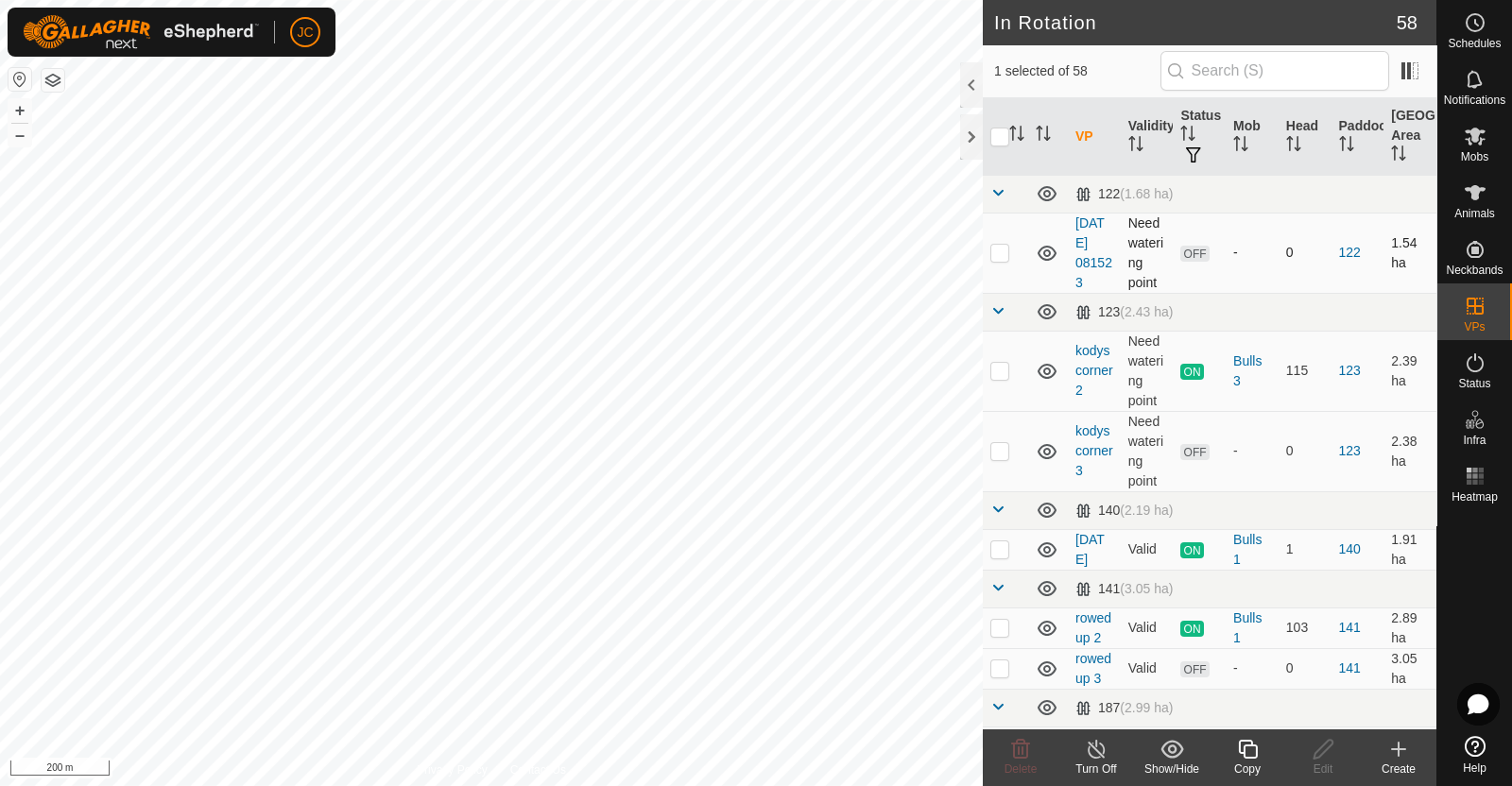
checkbox input "true"
checkbox input "false"
click at [1017, 763] on span "Delete" at bounding box center [1021, 770] width 33 height 13
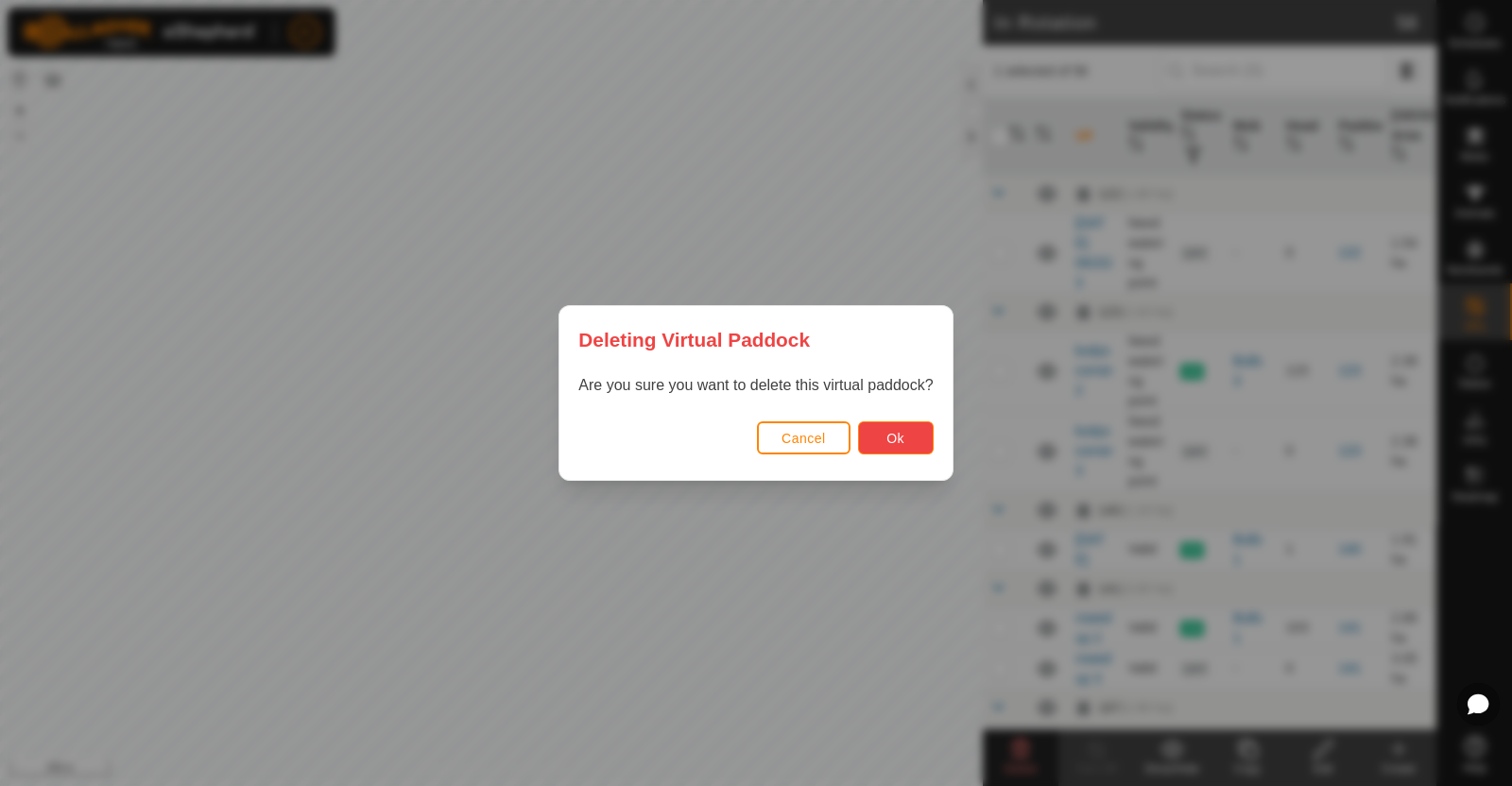
click at [910, 432] on button "Ok" at bounding box center [895, 438] width 76 height 33
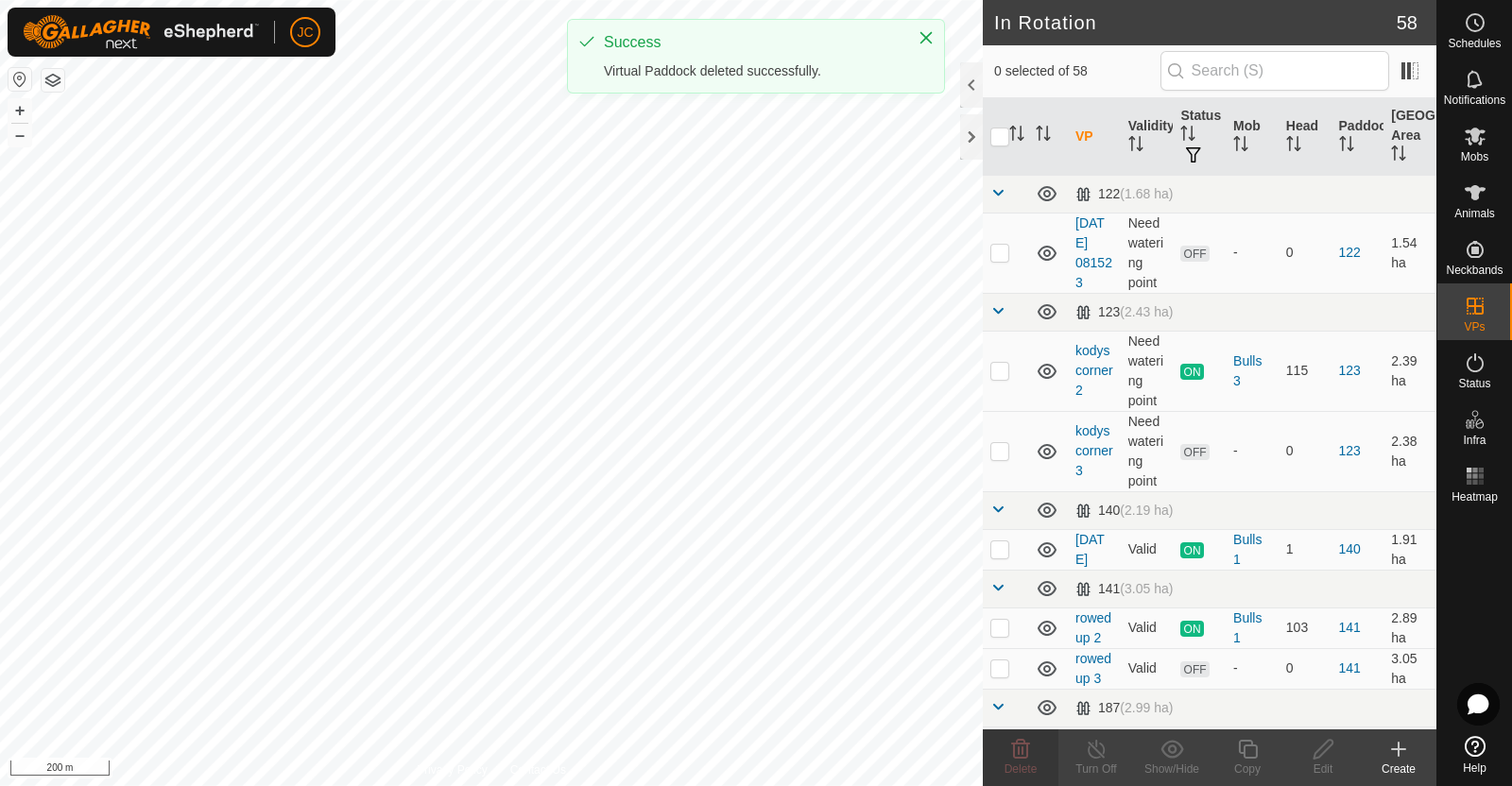
checkbox input "false"
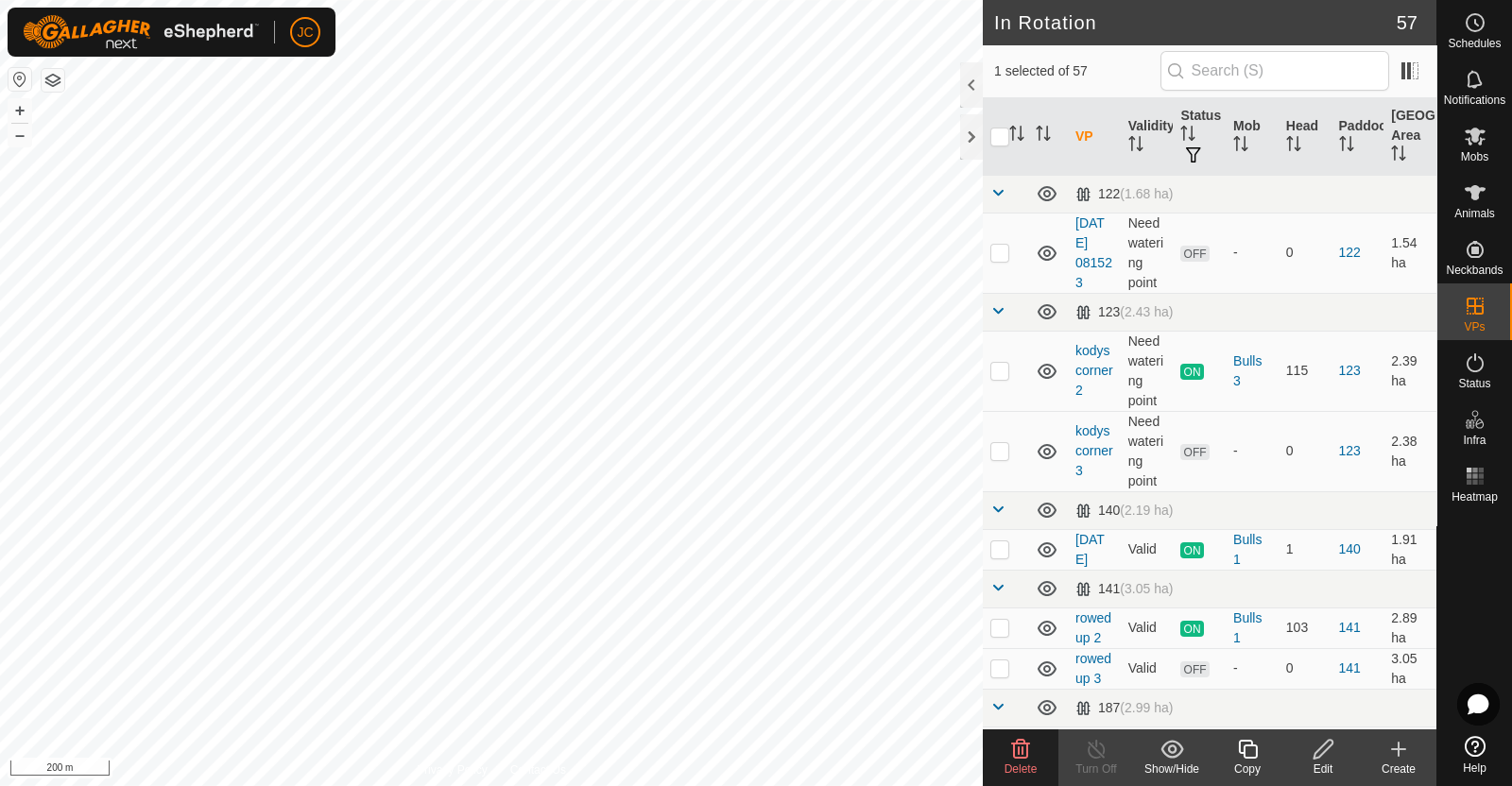
click at [1015, 744] on icon at bounding box center [1021, 749] width 23 height 23
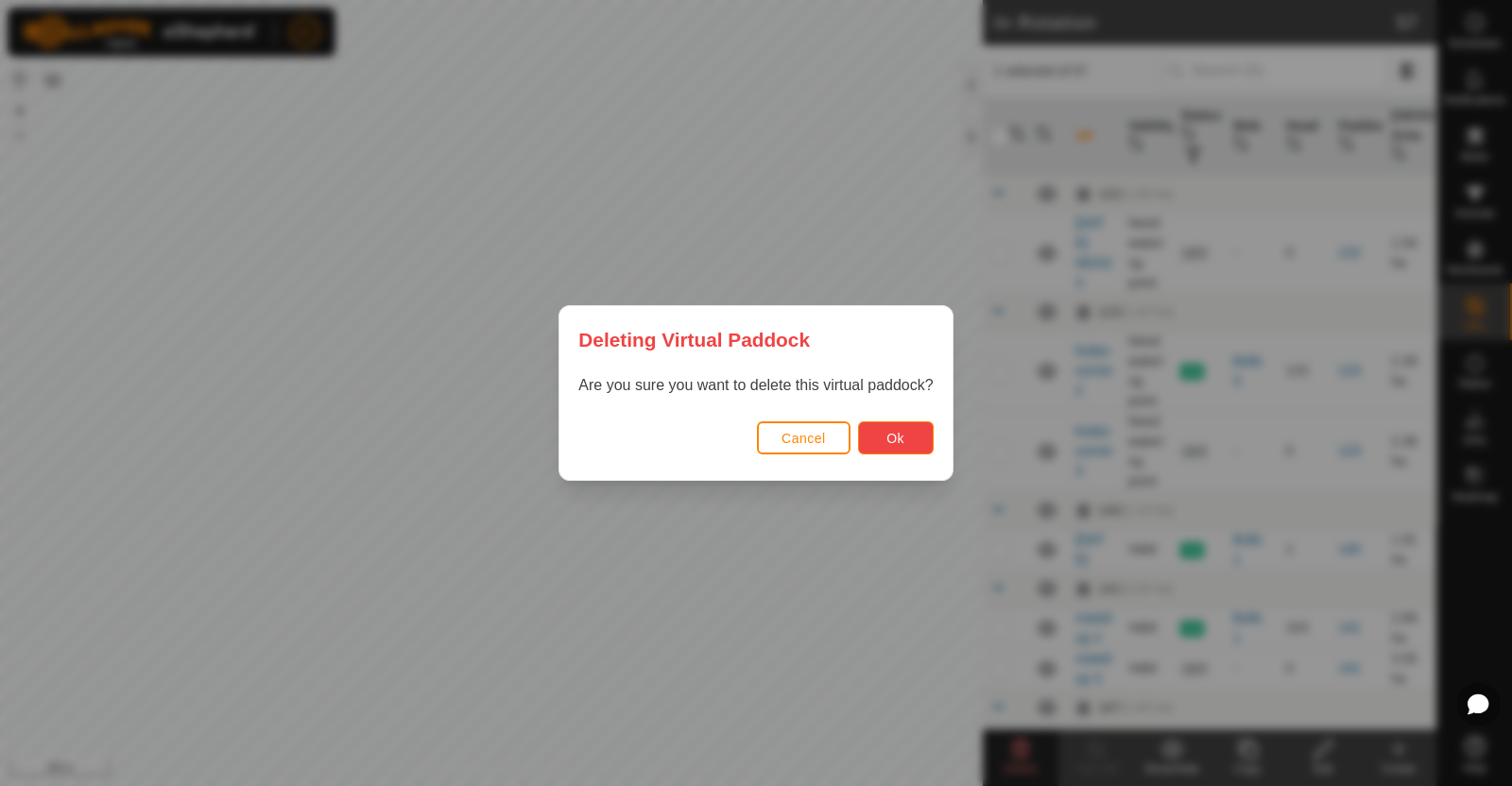
click at [900, 436] on span "Ok" at bounding box center [895, 439] width 18 height 15
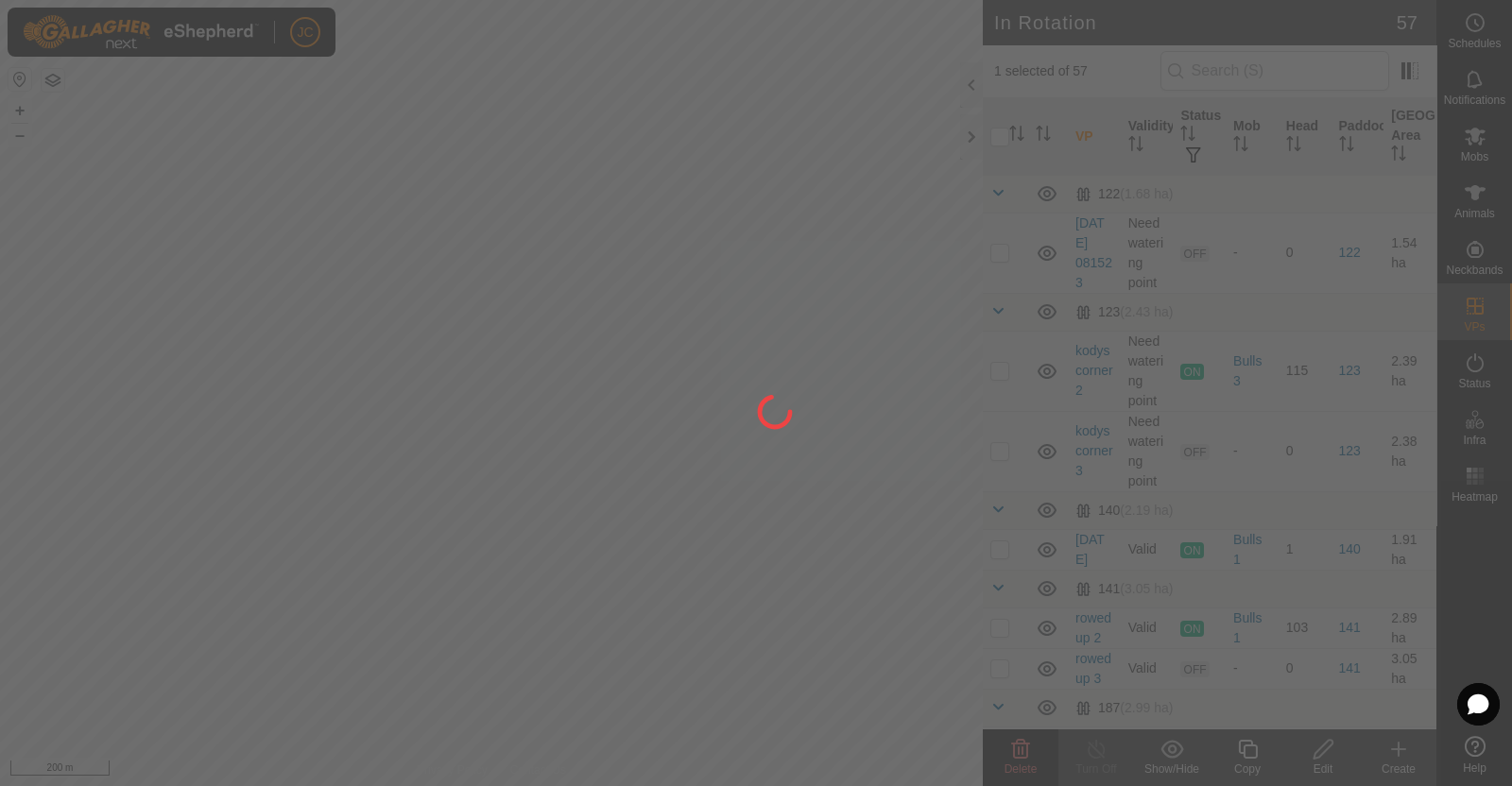
checkbox input "false"
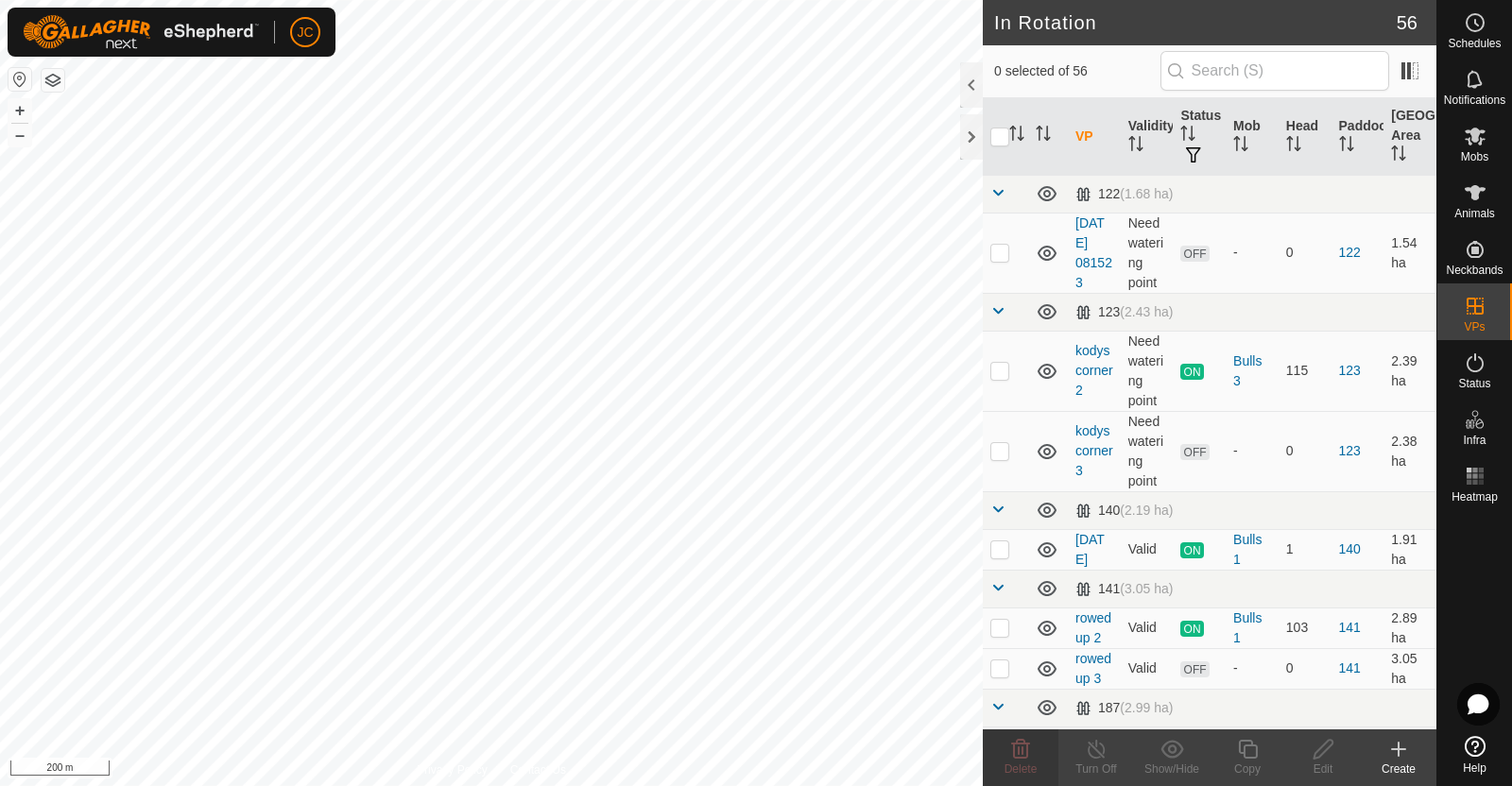
checkbox input "true"
click at [1020, 756] on icon at bounding box center [1021, 749] width 23 height 23
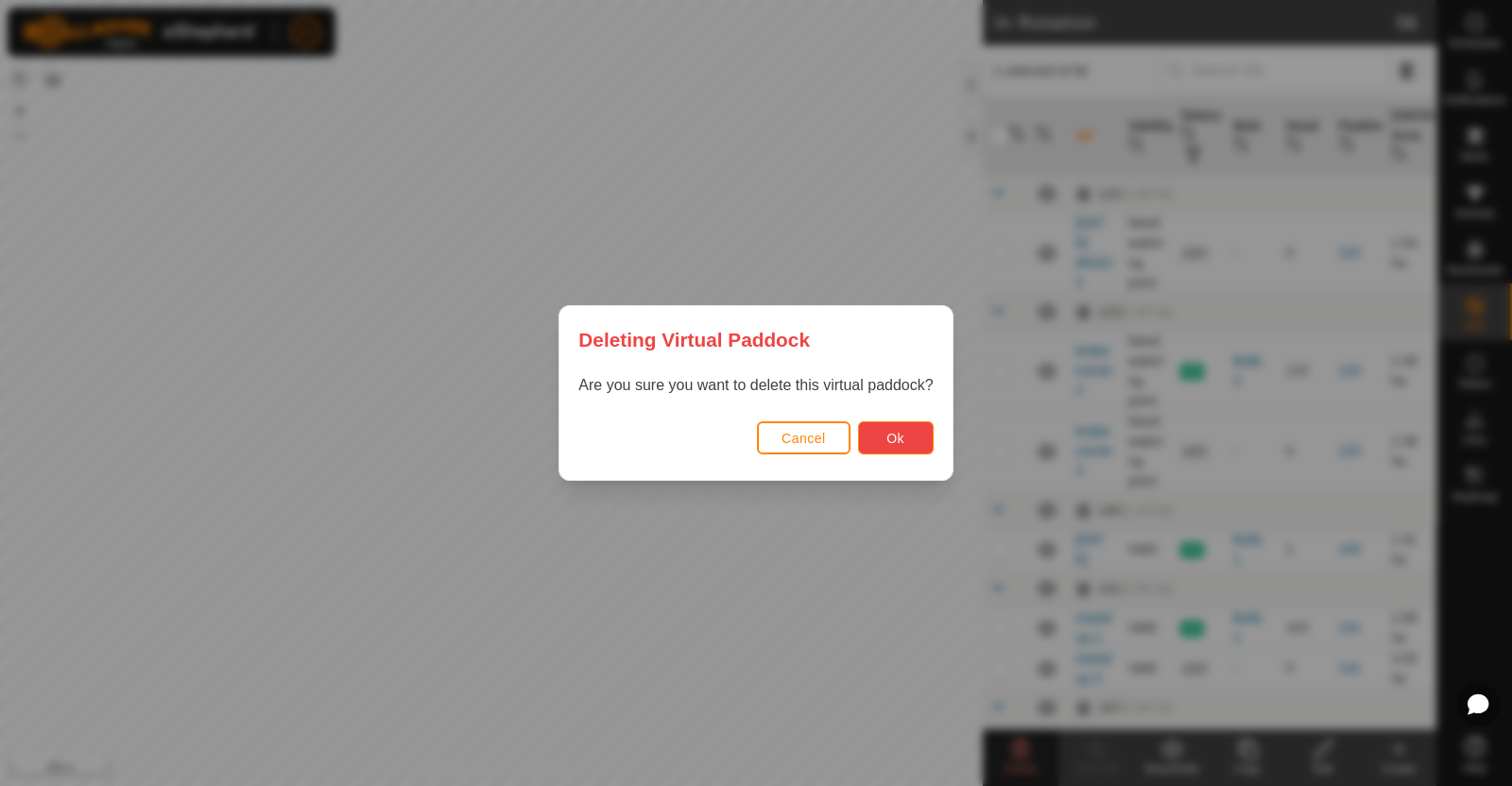
click at [895, 437] on span "Ok" at bounding box center [895, 439] width 18 height 15
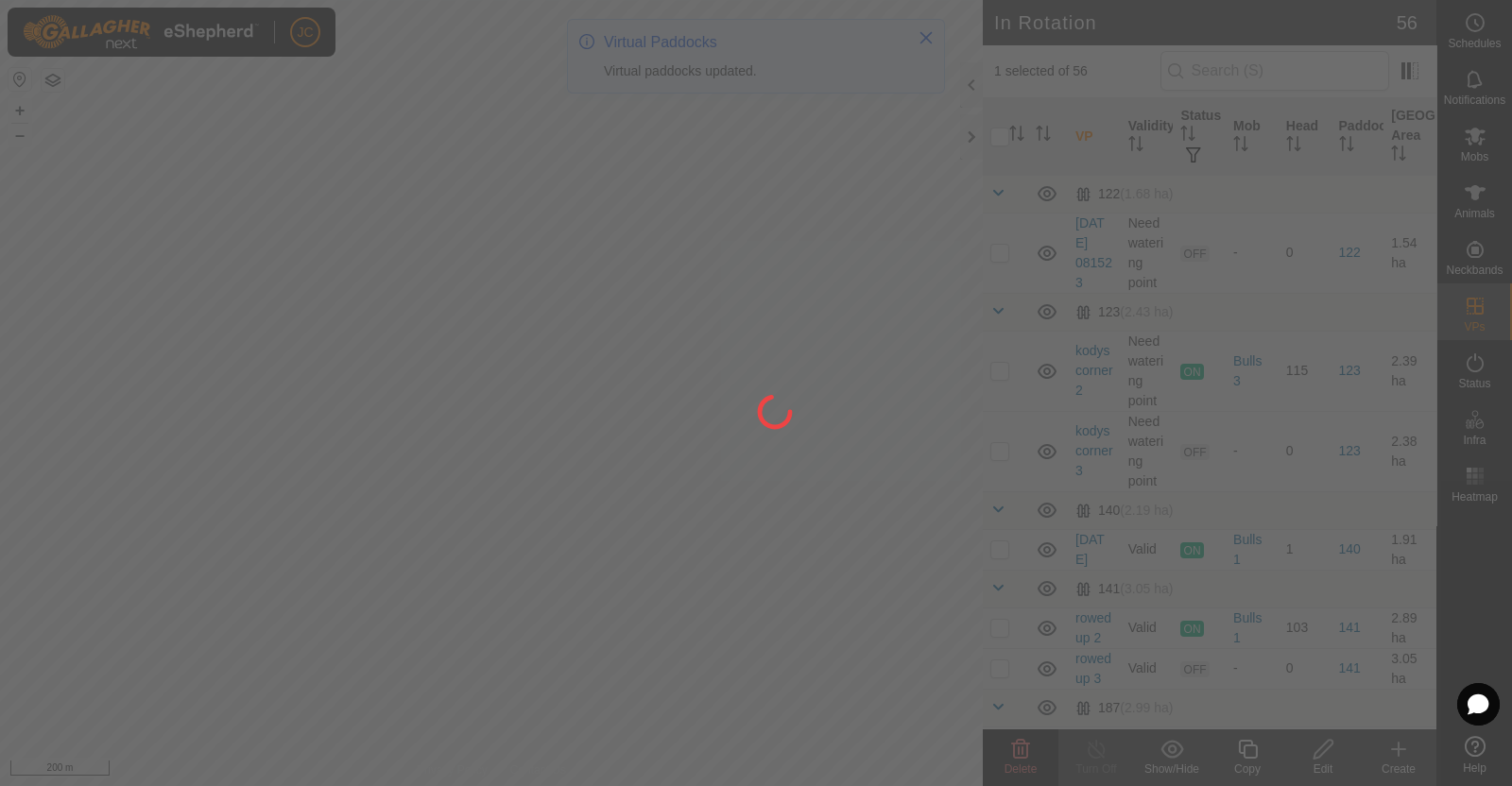
checkbox input "false"
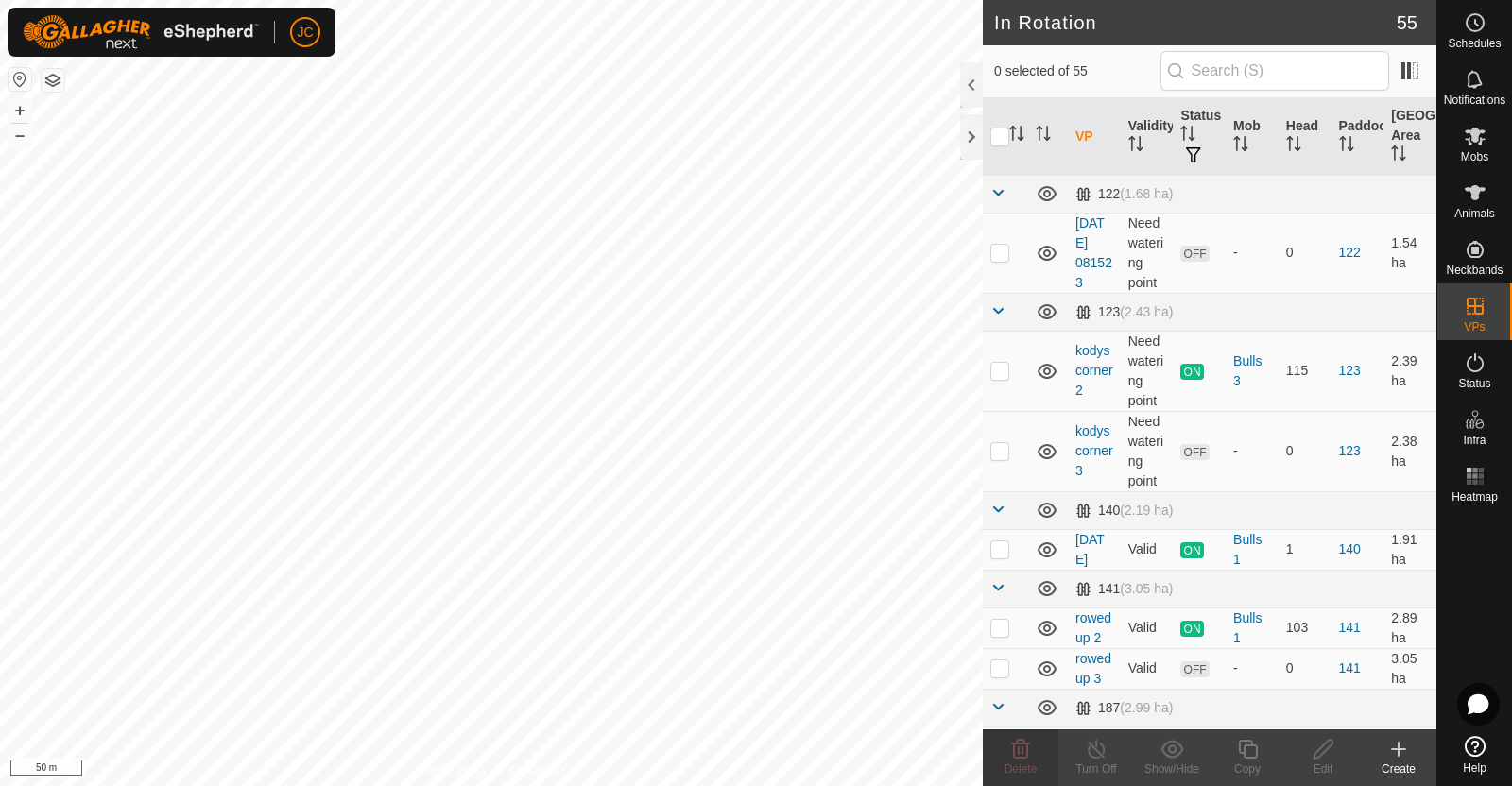
click at [1399, 763] on div "Create" at bounding box center [1399, 770] width 76 height 17
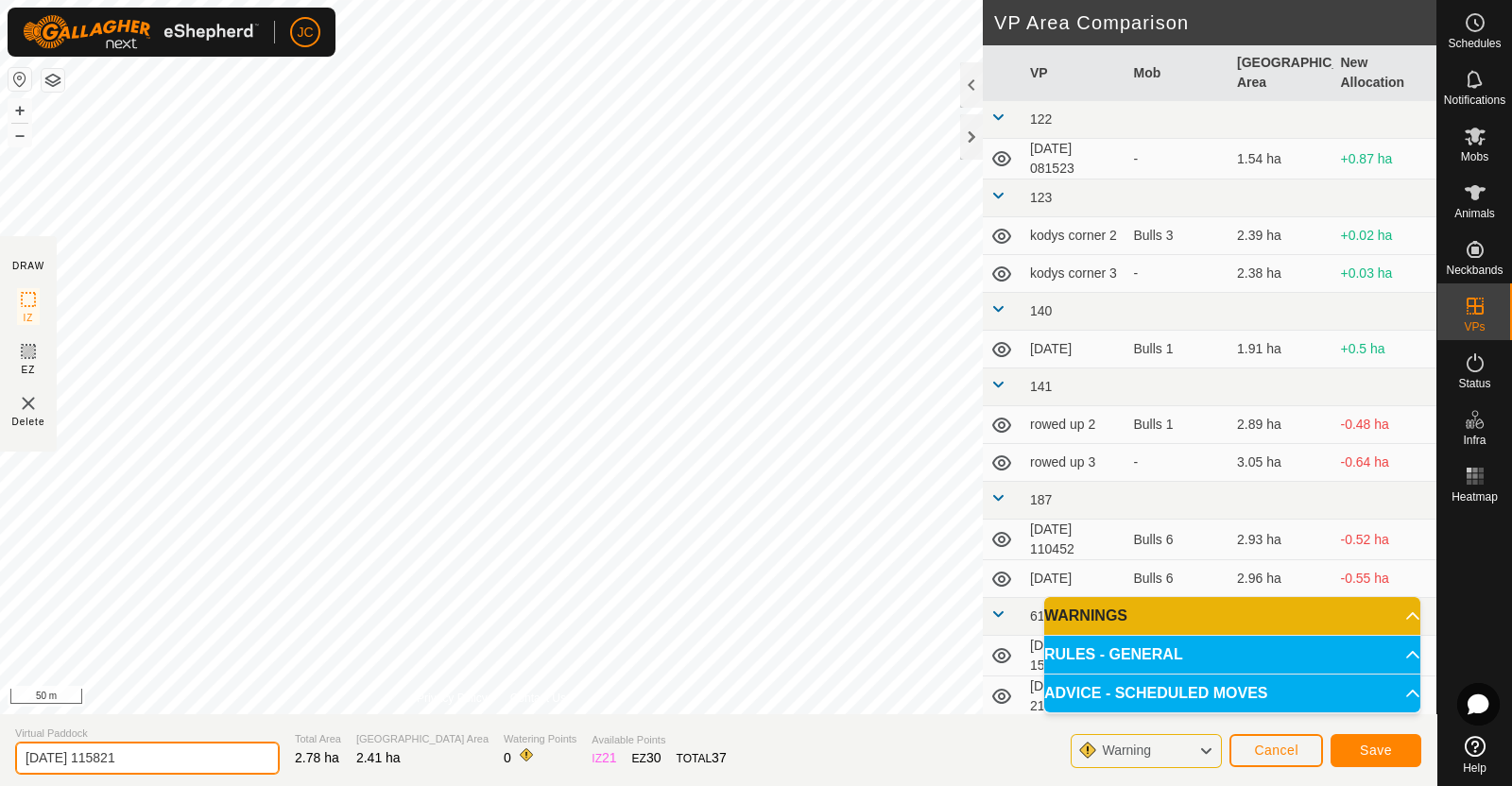
drag, startPoint x: 164, startPoint y: 757, endPoint x: 0, endPoint y: 755, distance: 164.0
click at [0, 755] on section "Virtual Paddock [DATE] 115821 Total Area 2.78 ha Grazing Area 2.41 ha Watering …" at bounding box center [718, 750] width 1436 height 72
type input "kodys crnr back fence"
click at [1397, 749] on button "Save" at bounding box center [1375, 750] width 90 height 33
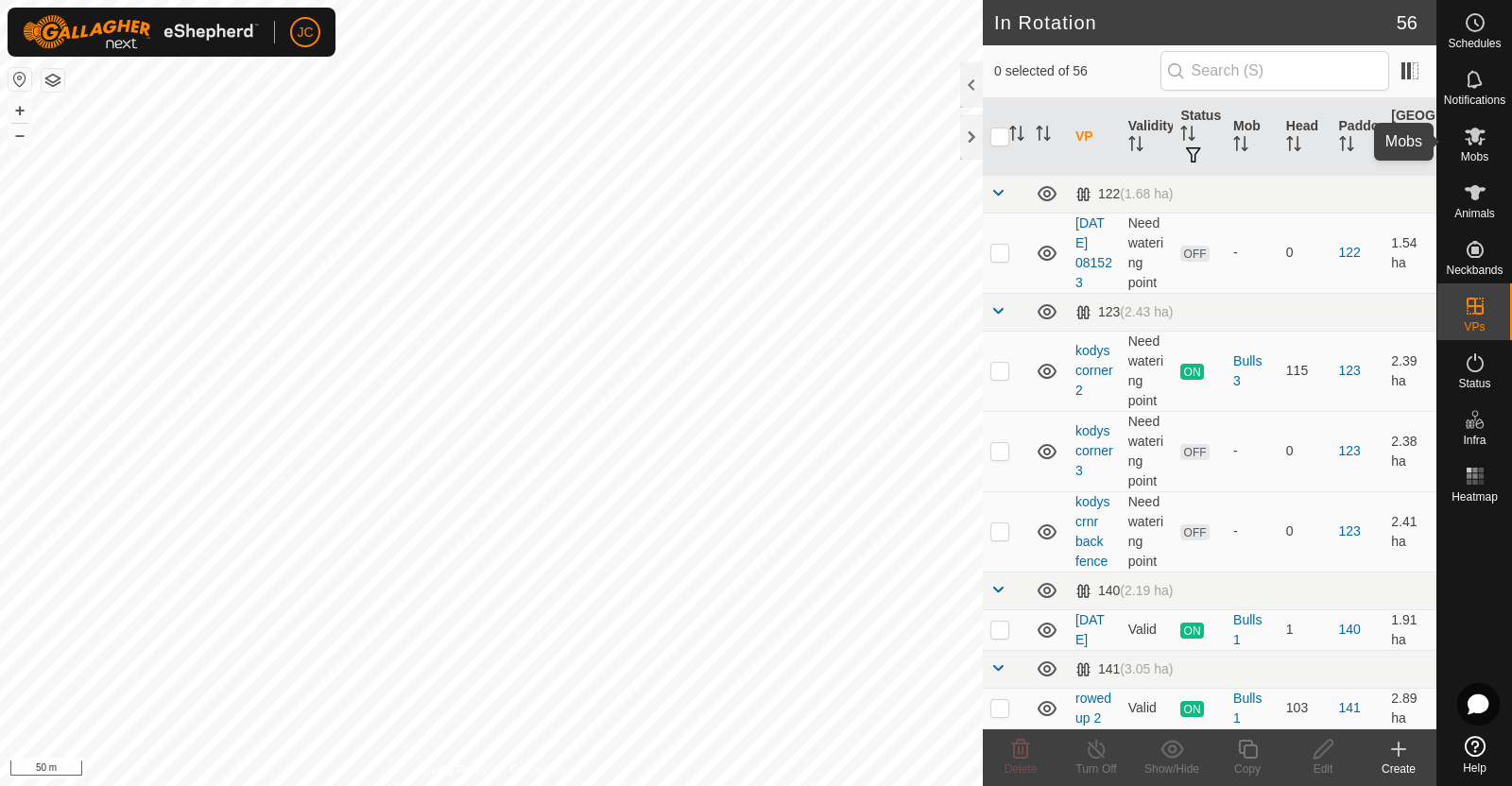
click at [1478, 140] on icon at bounding box center [1475, 137] width 23 height 23
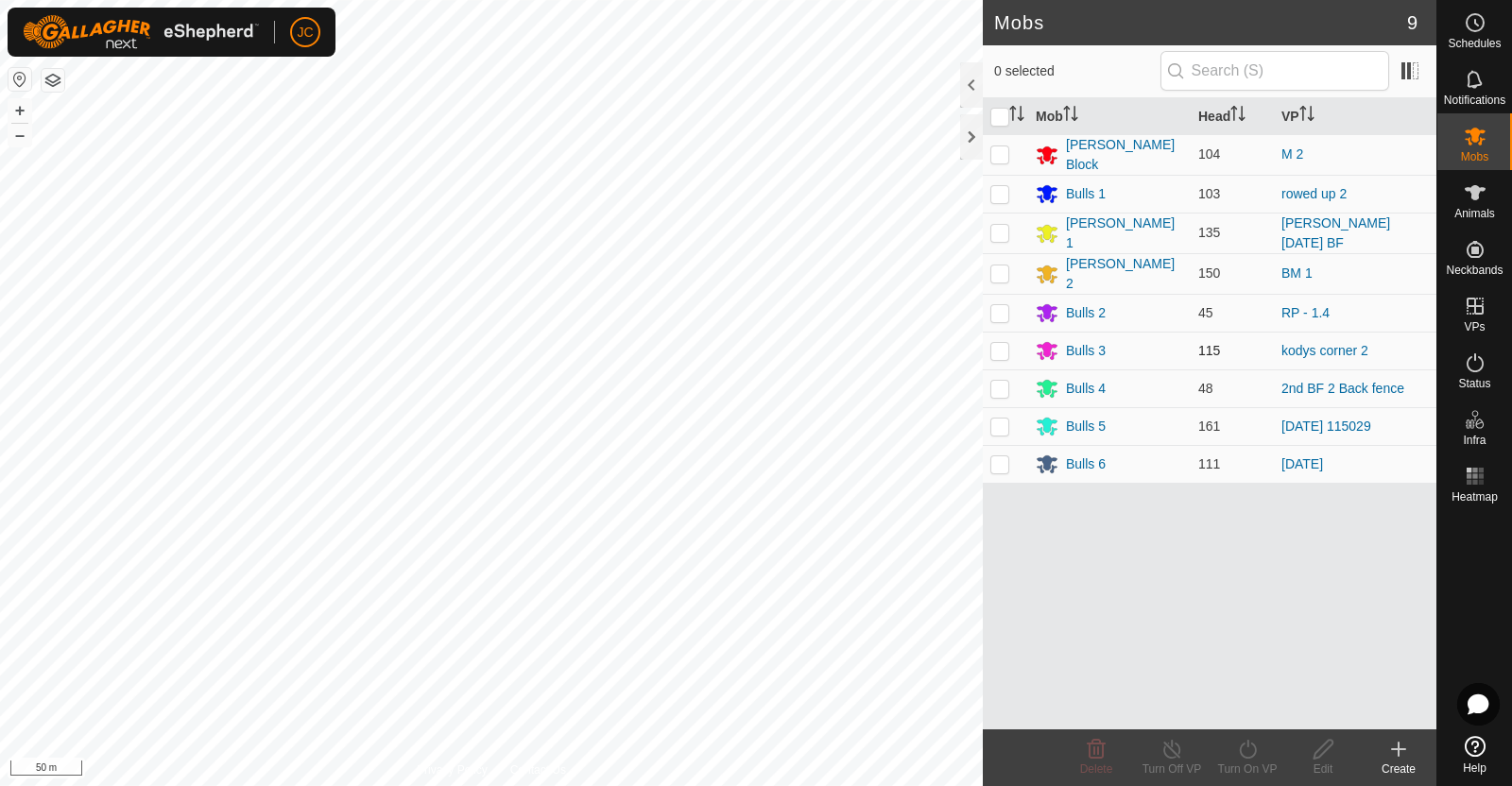
click at [1004, 345] on p-checkbox at bounding box center [1000, 351] width 19 height 15
checkbox input "true"
click at [1247, 757] on icon at bounding box center [1247, 749] width 17 height 19
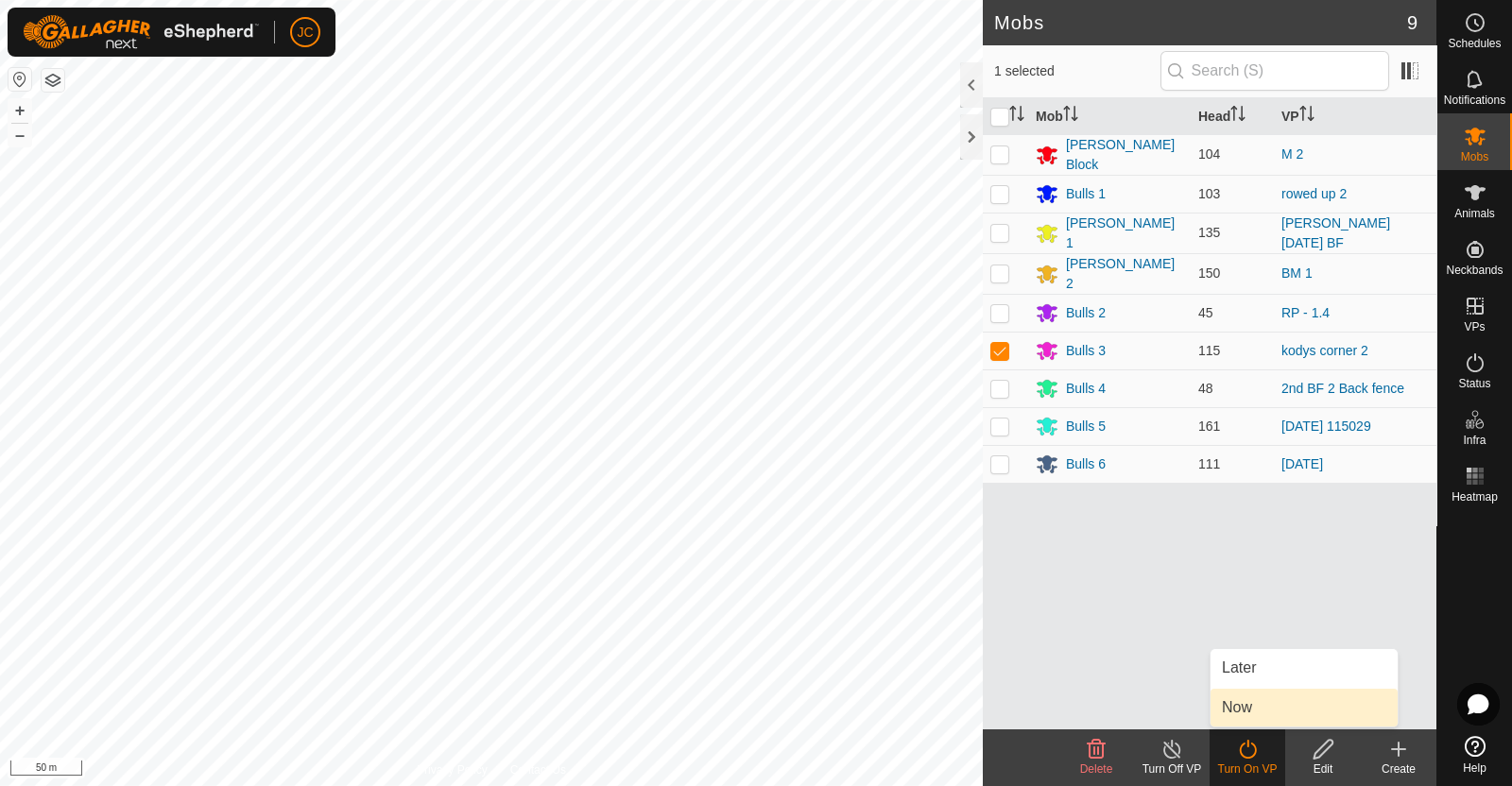
click at [1249, 710] on link "Now" at bounding box center [1303, 707] width 188 height 38
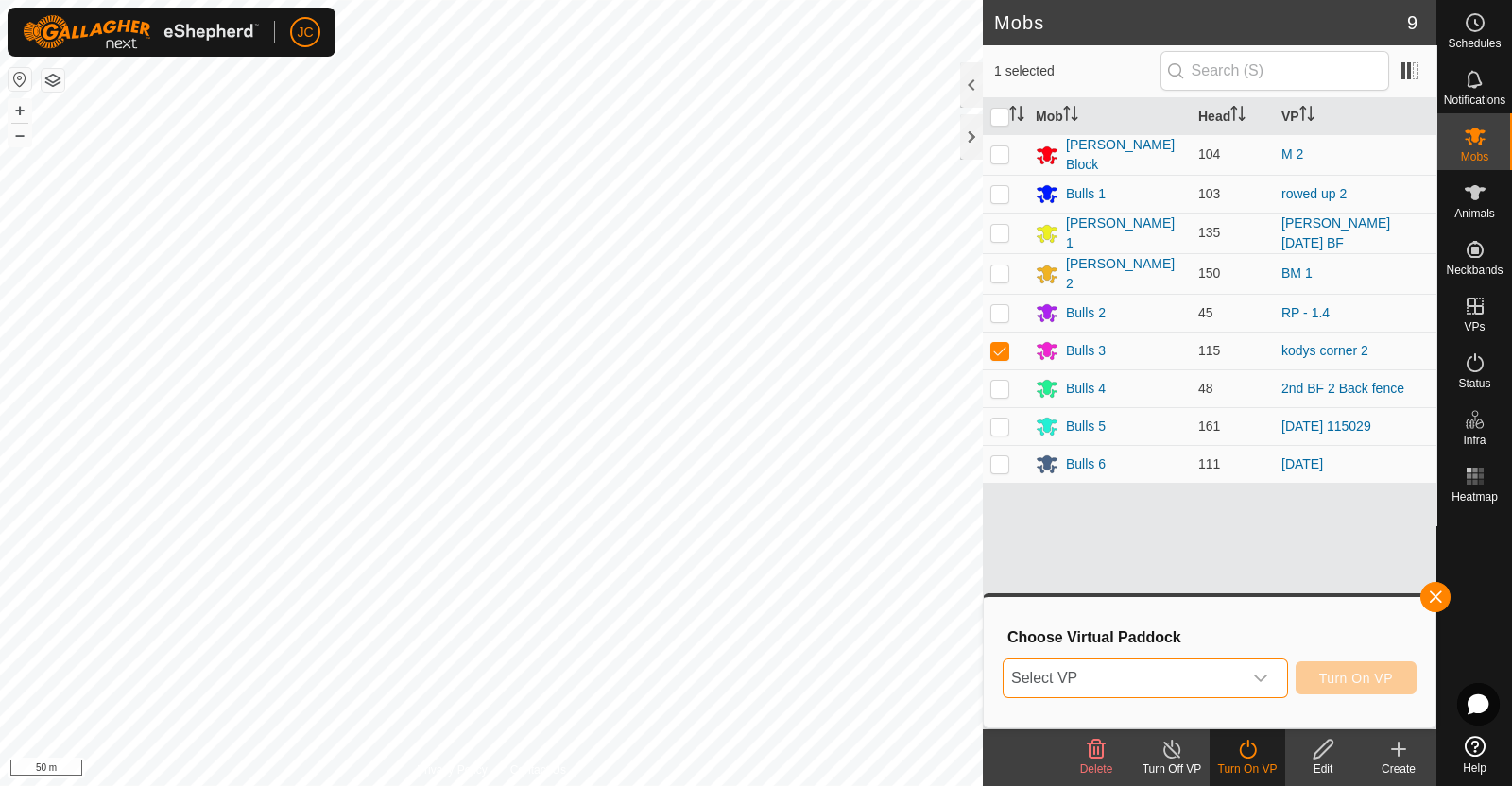
click at [1238, 669] on span "Select VP" at bounding box center [1122, 678] width 239 height 38
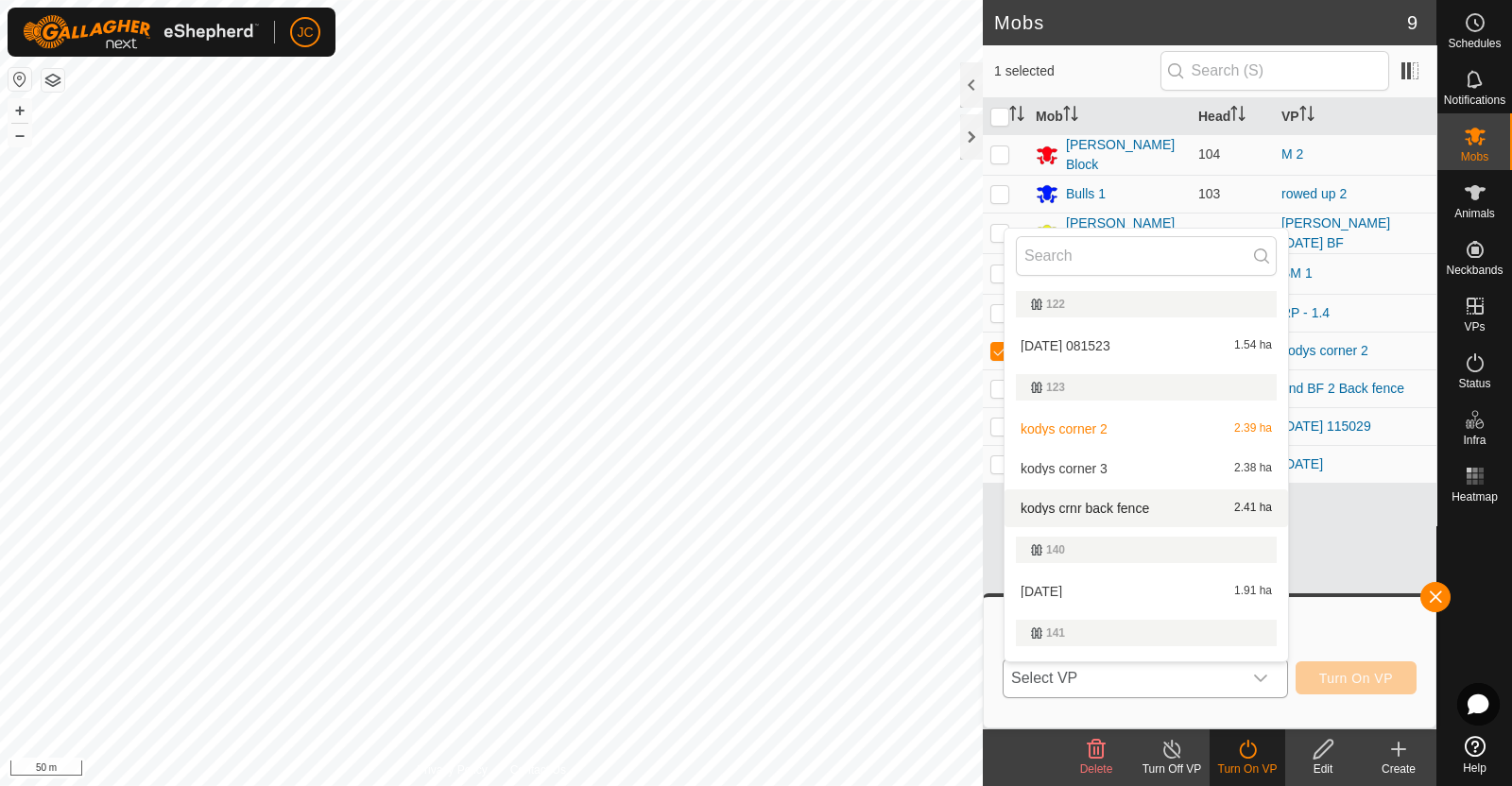
click at [1193, 515] on li "kodys crnr back fence 2.41 ha" at bounding box center [1146, 508] width 284 height 38
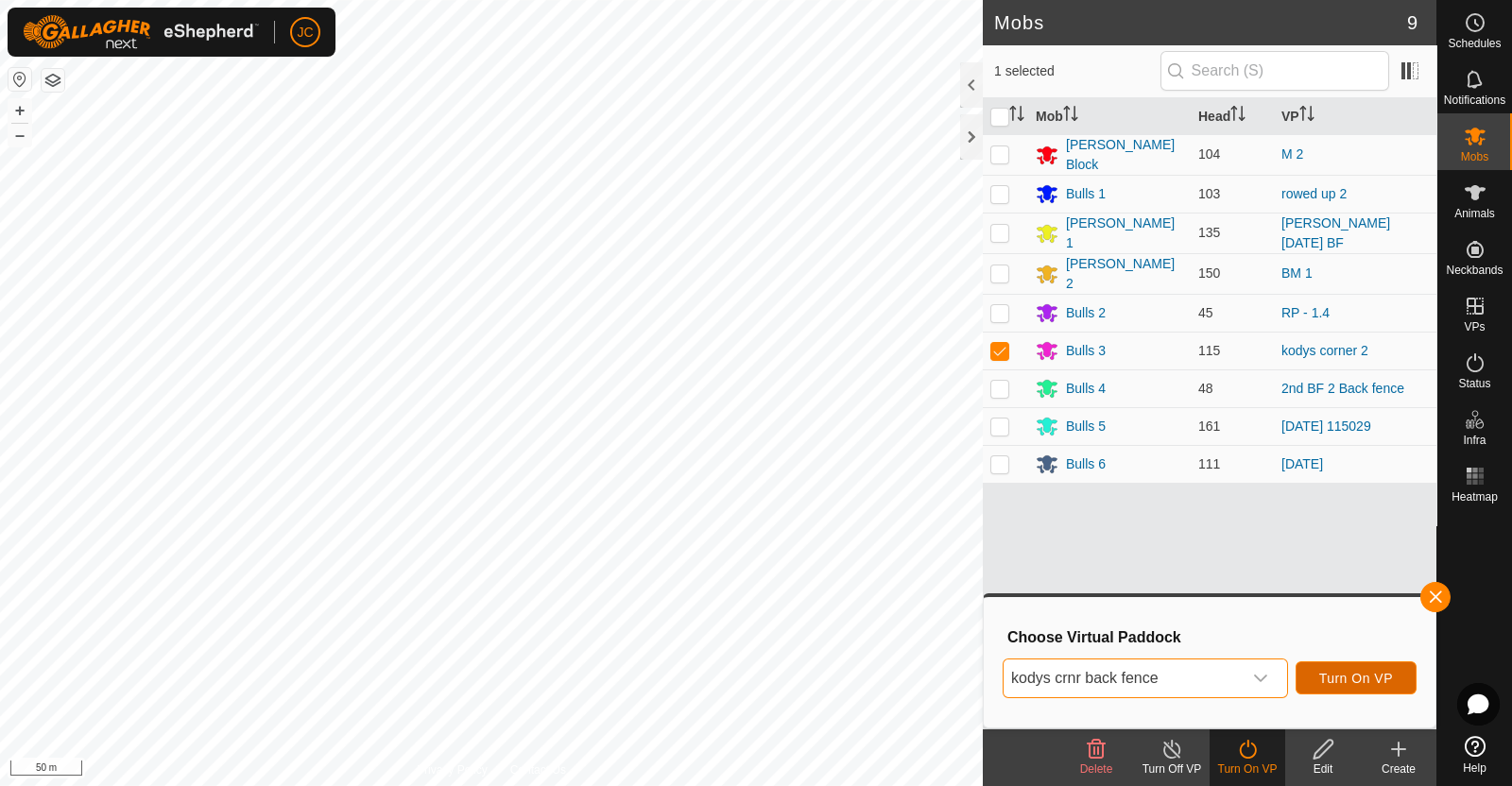
click at [1360, 683] on span "Turn On VP" at bounding box center [1355, 678] width 74 height 15
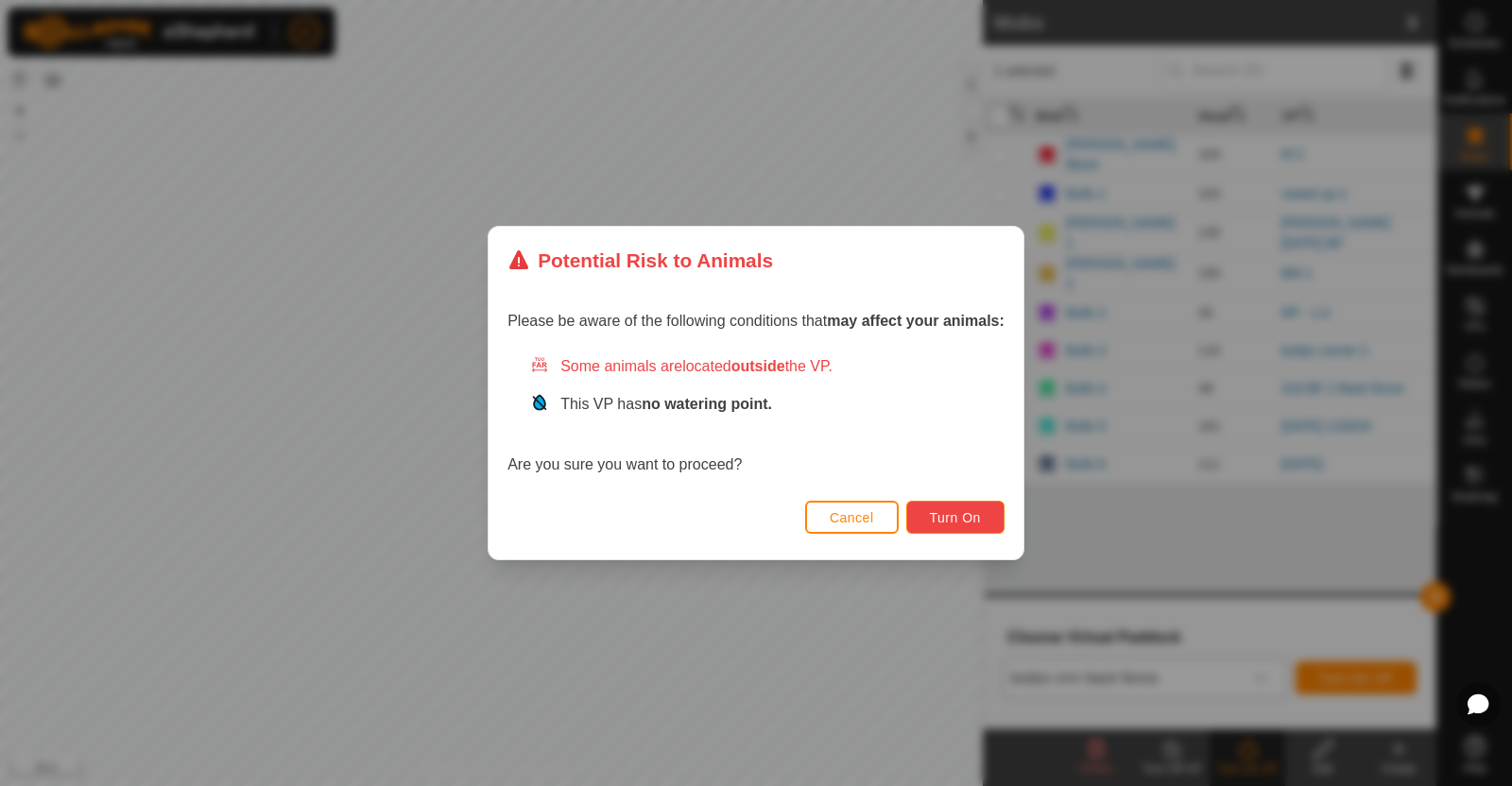
click at [950, 508] on button "Turn On" at bounding box center [955, 518] width 98 height 33
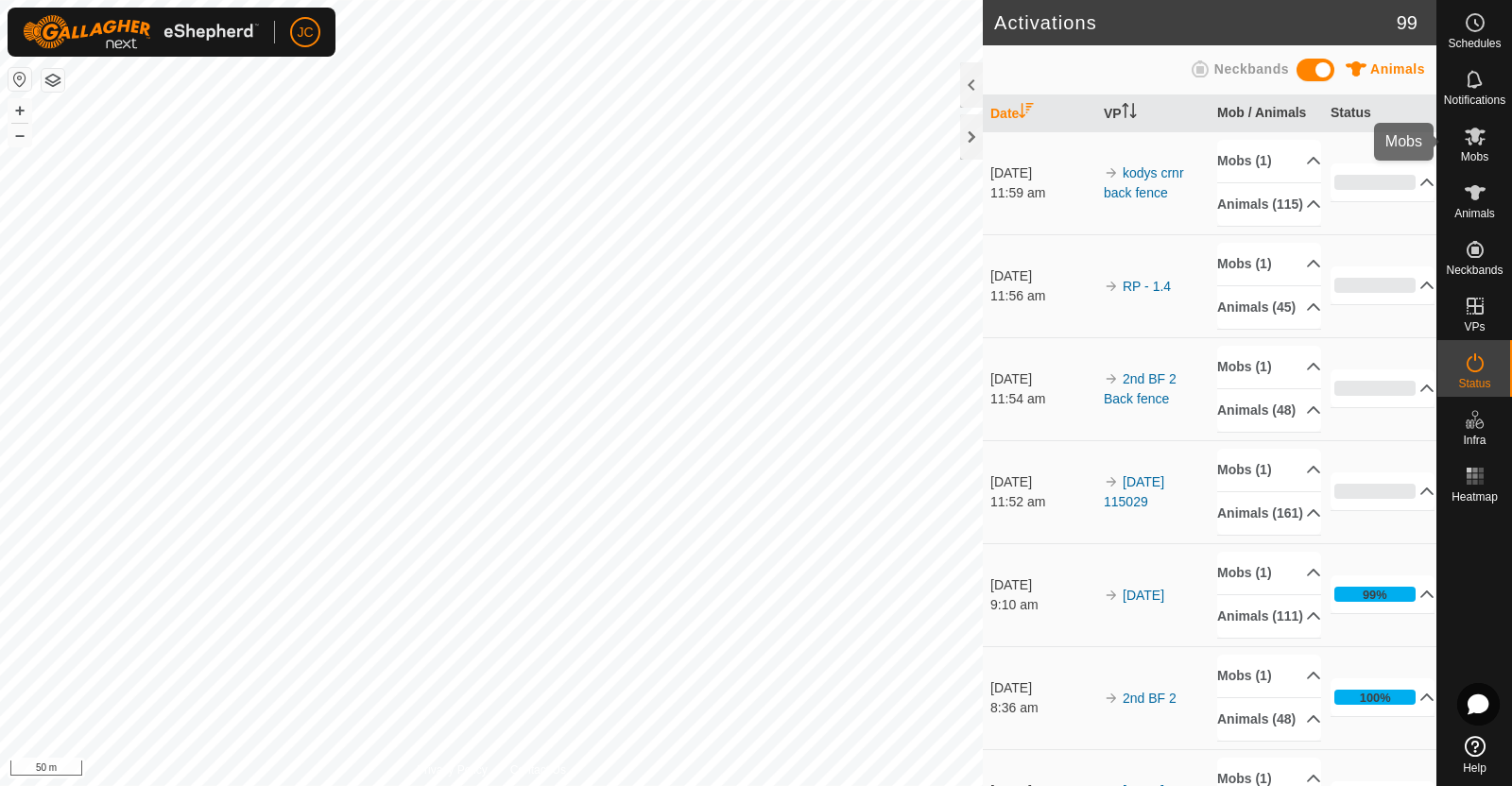
click at [1482, 142] on icon at bounding box center [1475, 137] width 23 height 23
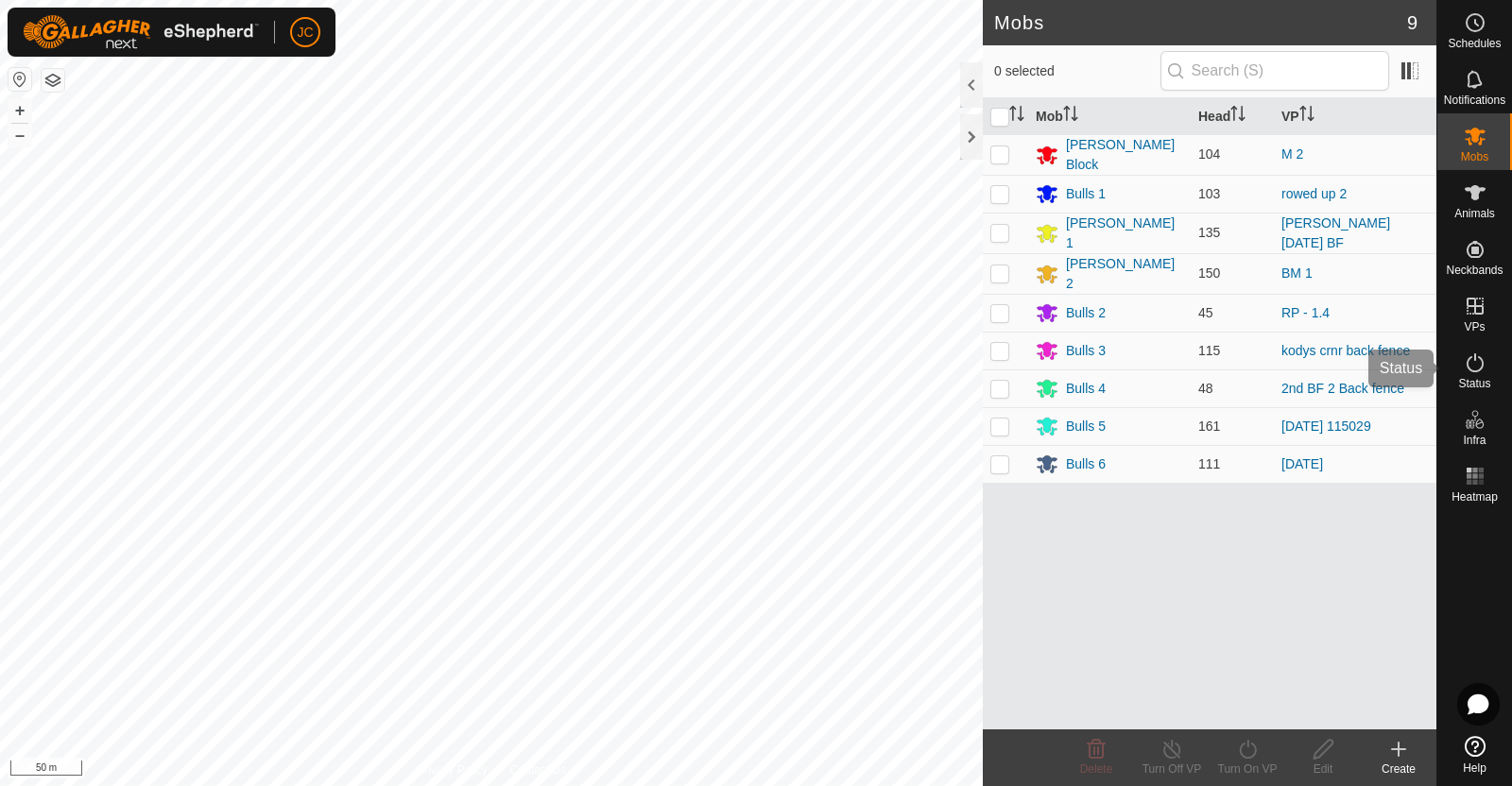
click at [1471, 365] on icon at bounding box center [1475, 363] width 23 height 23
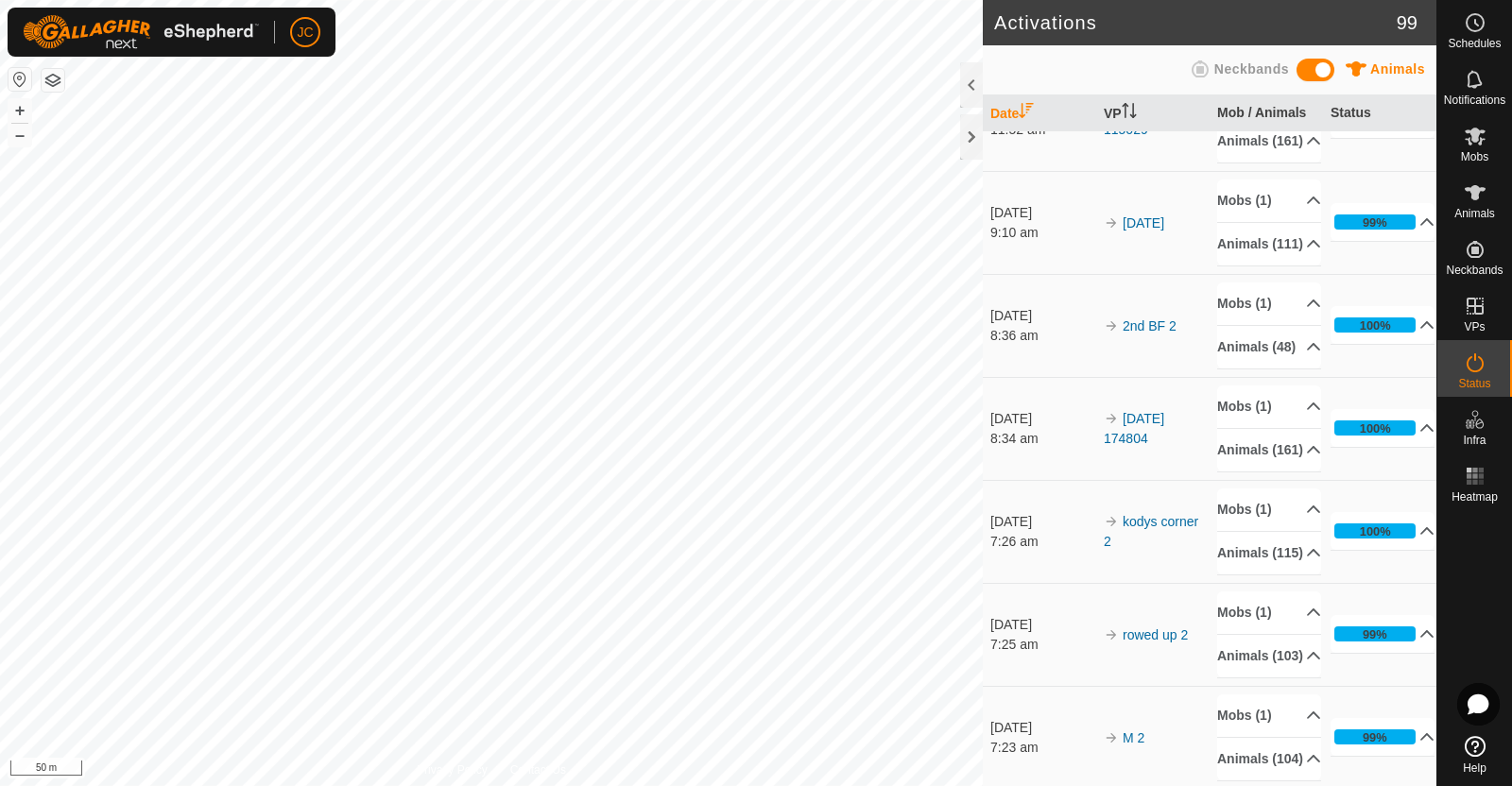
scroll to position [366, 0]
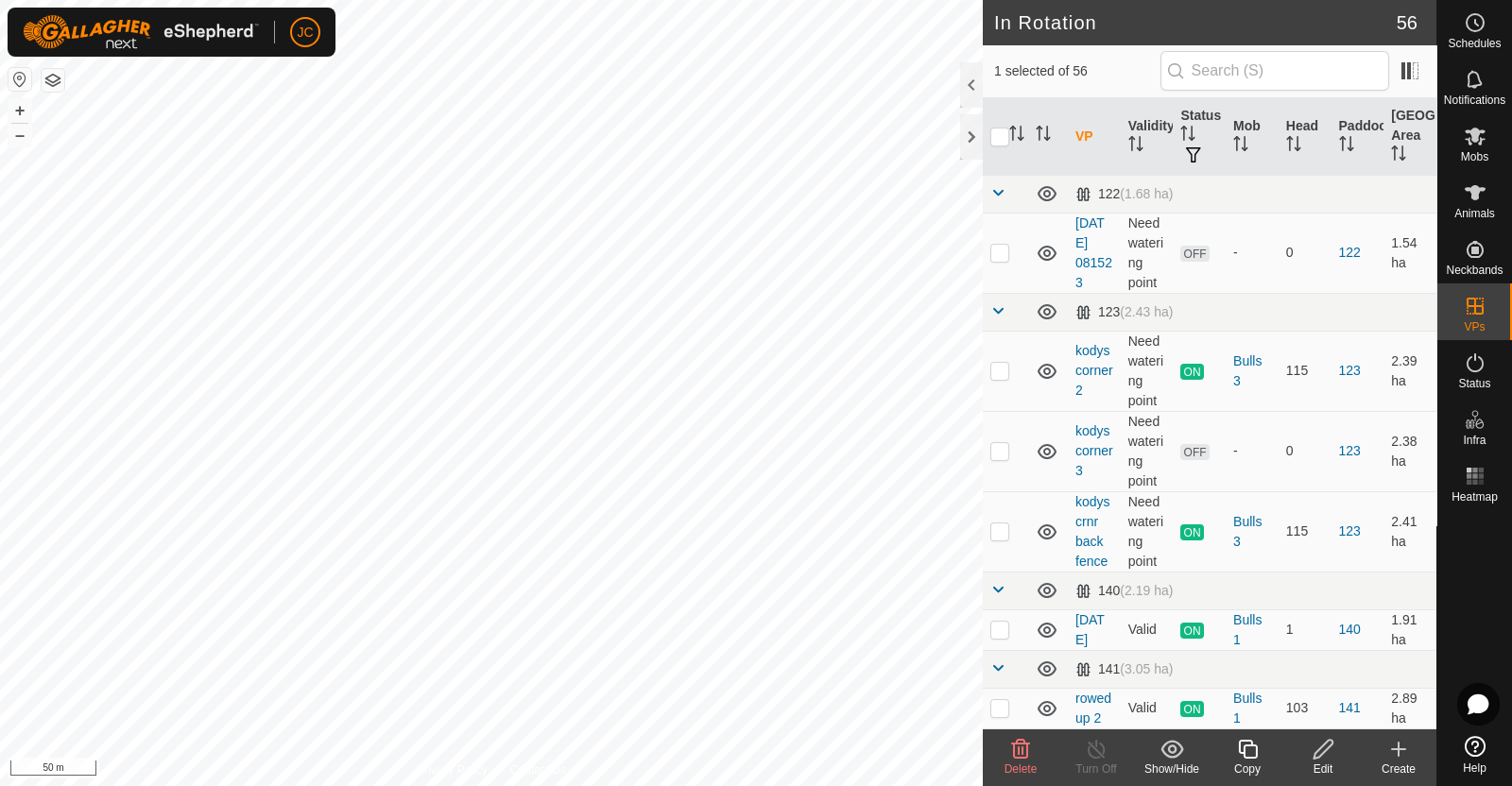
click at [1332, 755] on icon at bounding box center [1323, 749] width 24 height 23
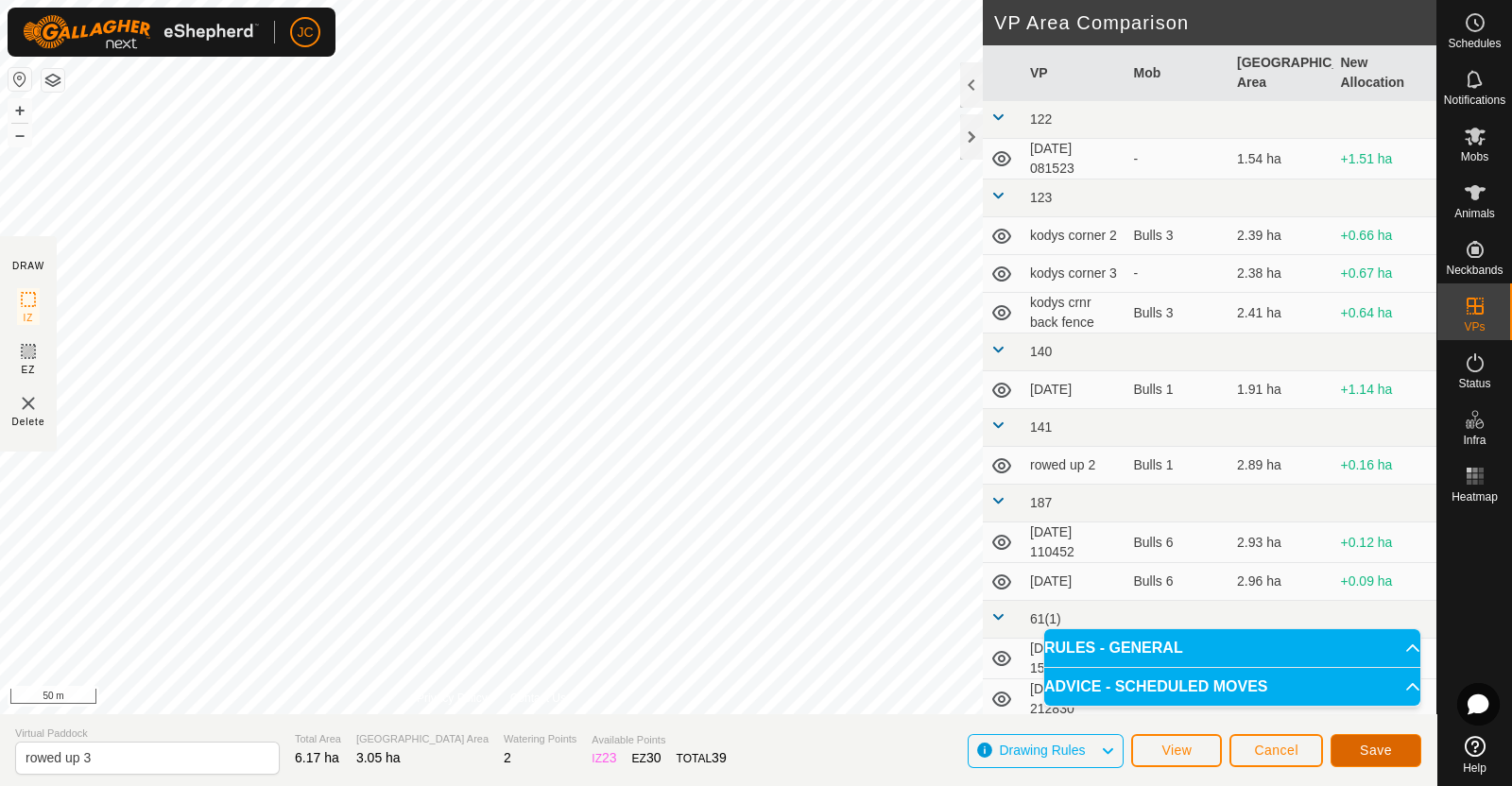
click at [1383, 745] on span "Save" at bounding box center [1375, 750] width 32 height 15
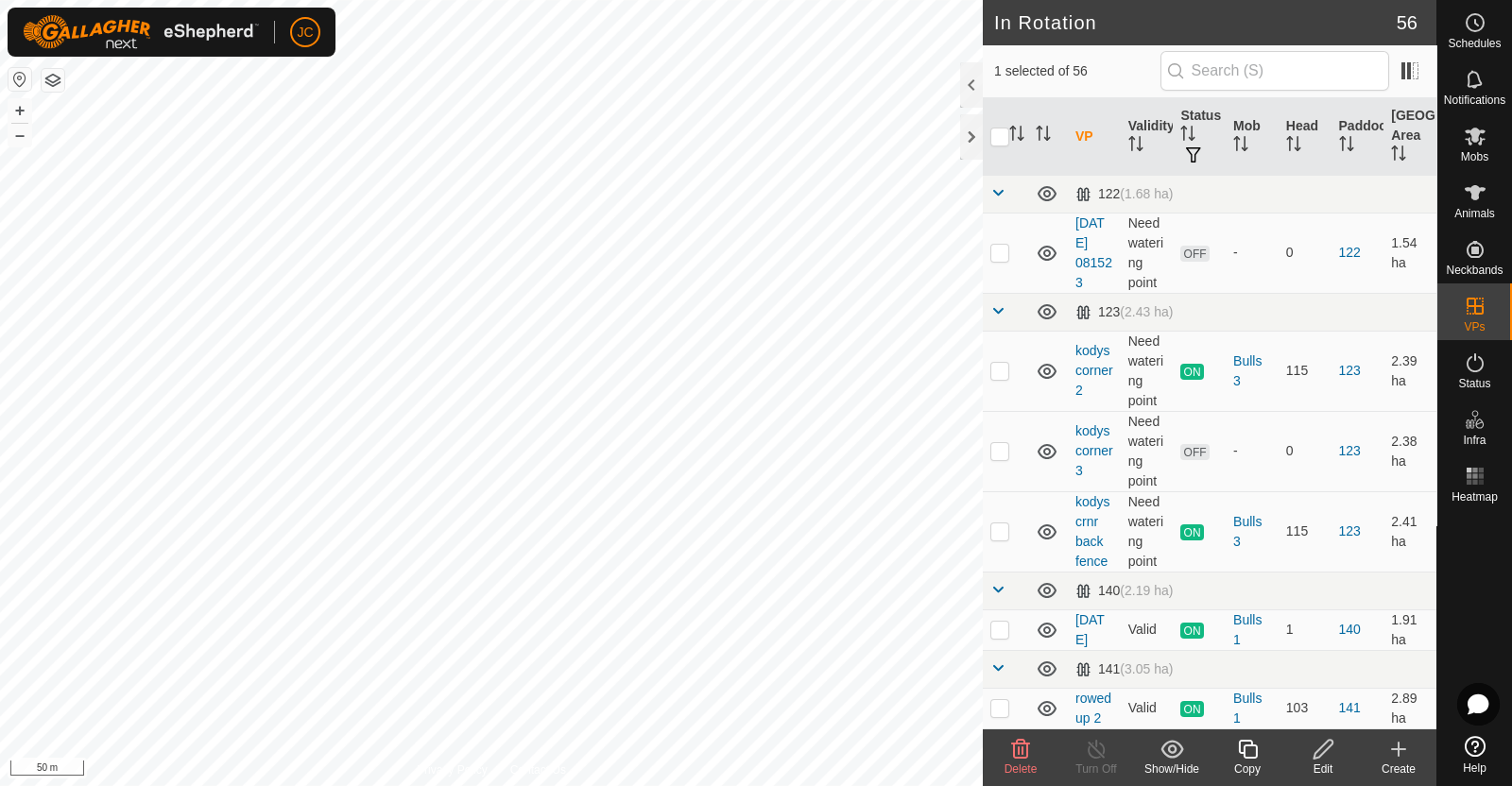
checkbox input "false"
checkbox input "true"
checkbox input "false"
click at [999, 136] on input "checkbox" at bounding box center [1000, 138] width 19 height 19
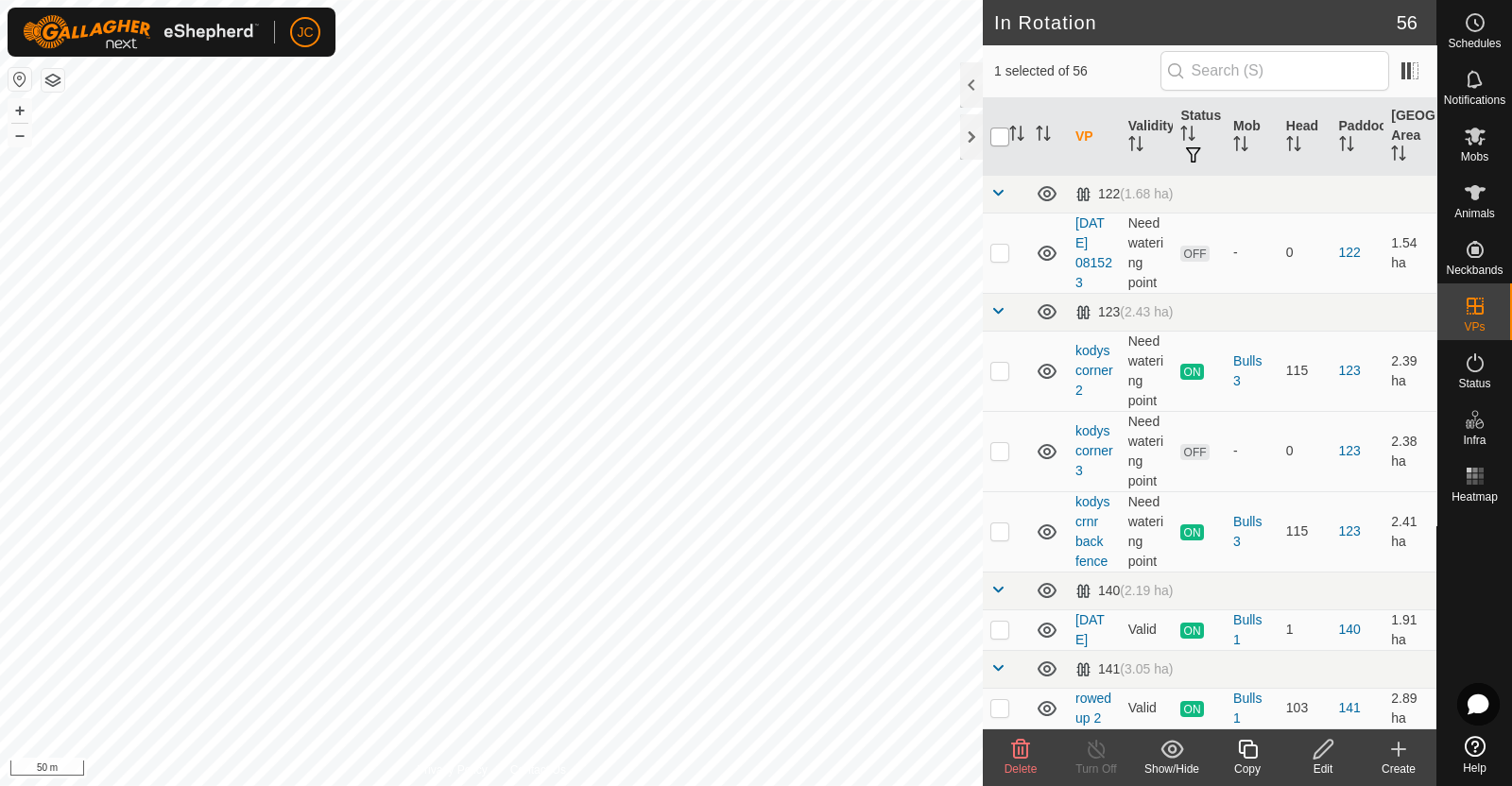
checkbox input "true"
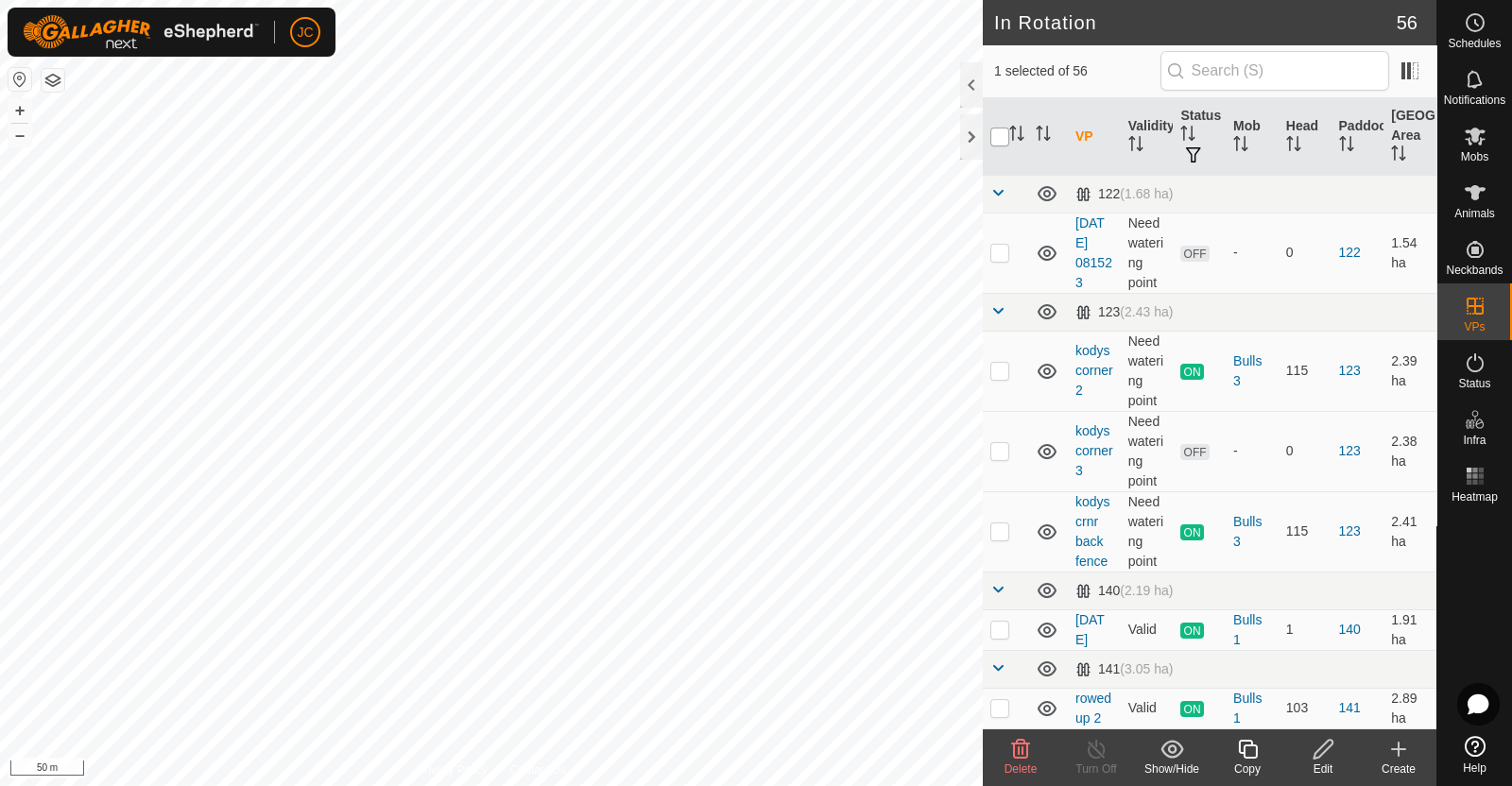
checkbox input "true"
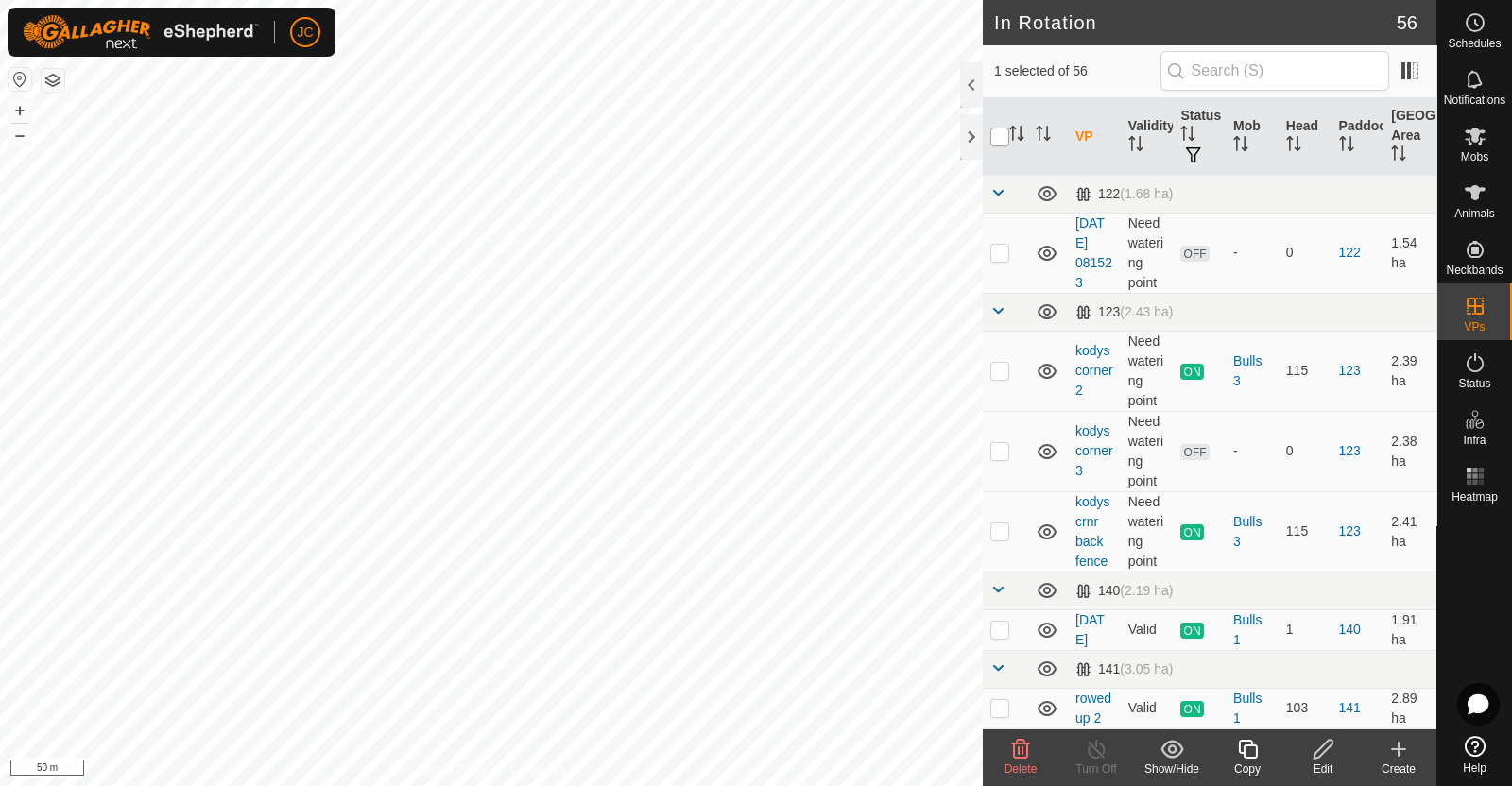
checkbox input "true"
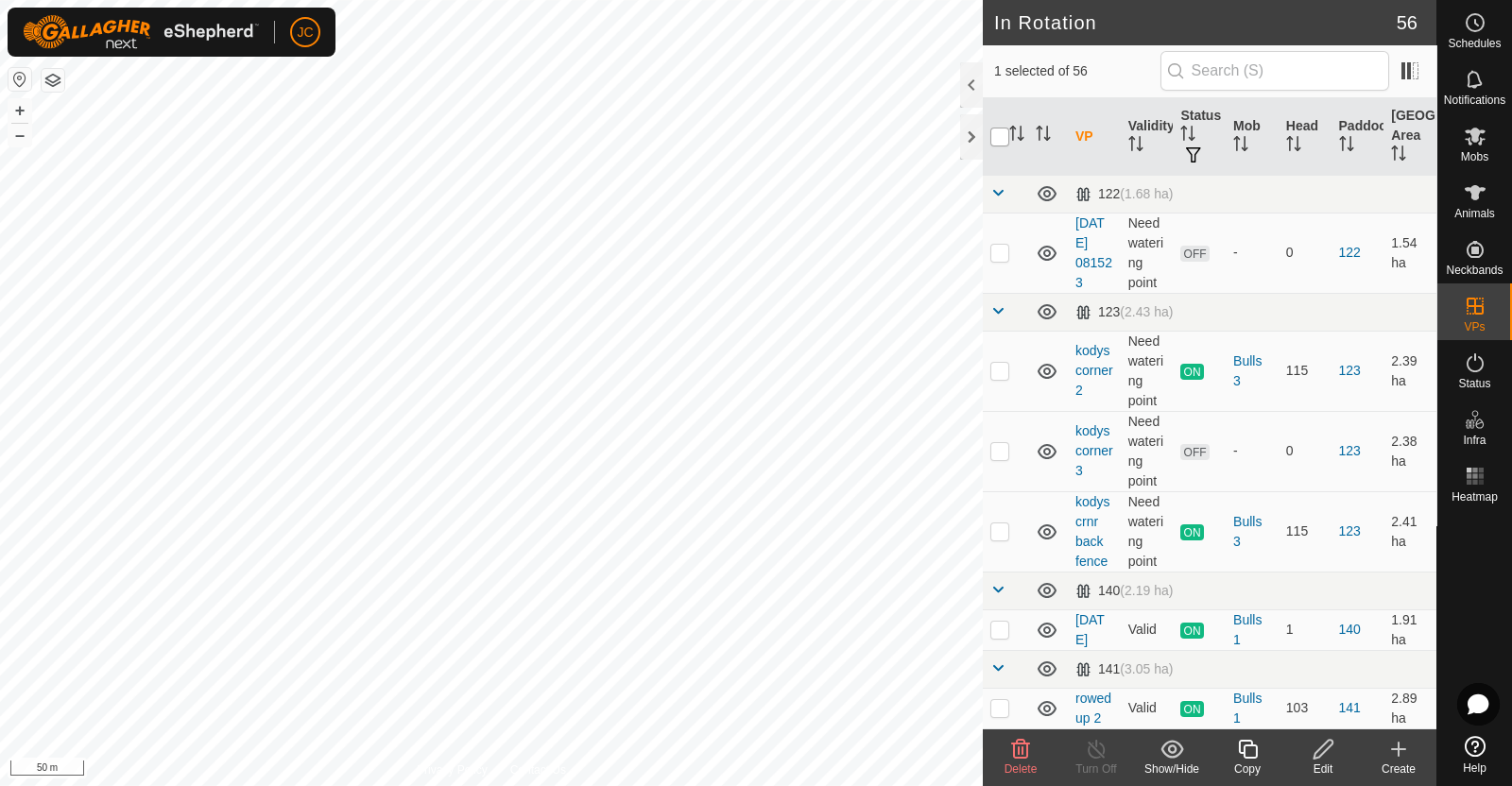
checkbox input "true"
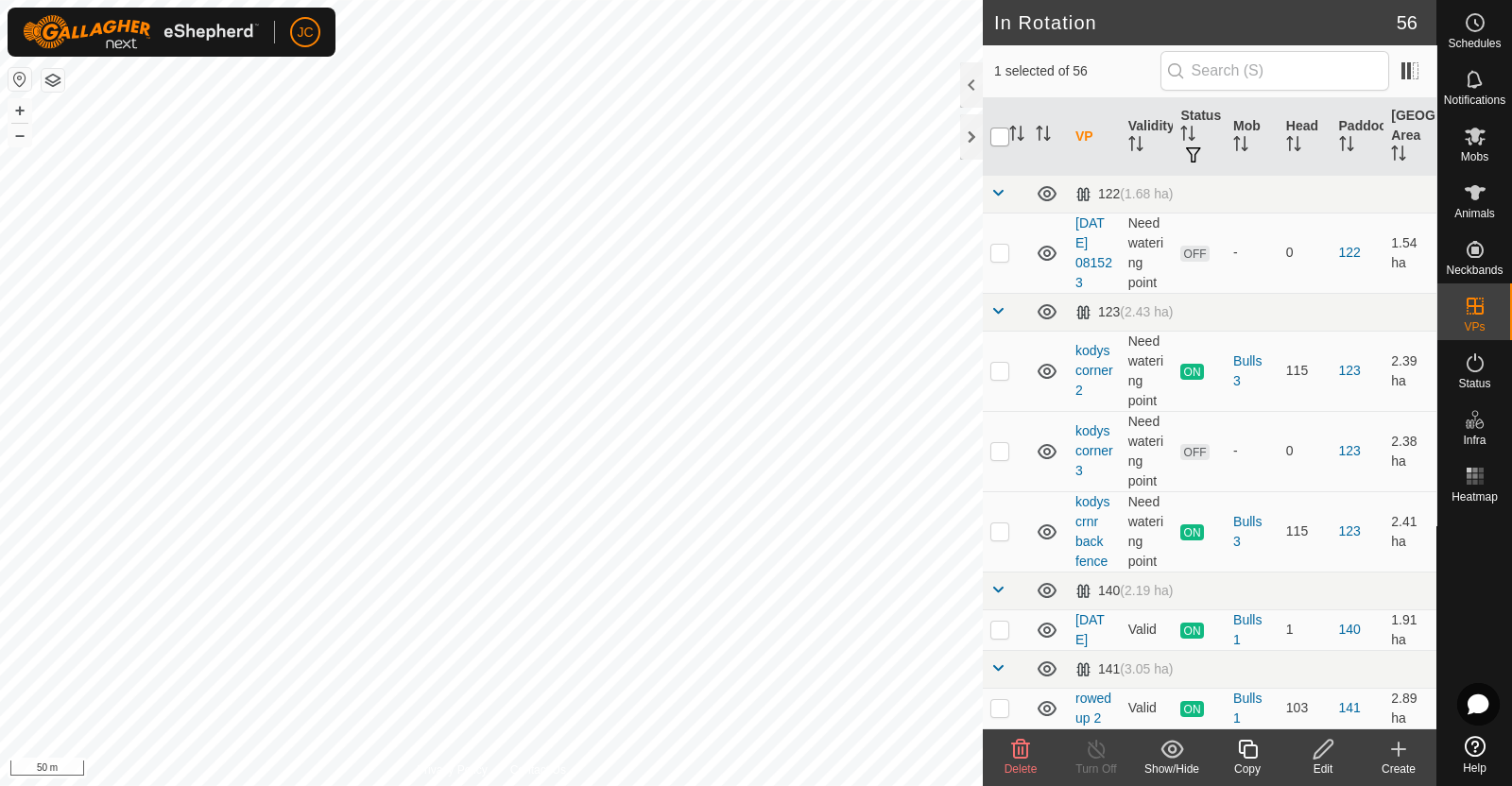
checkbox input "true"
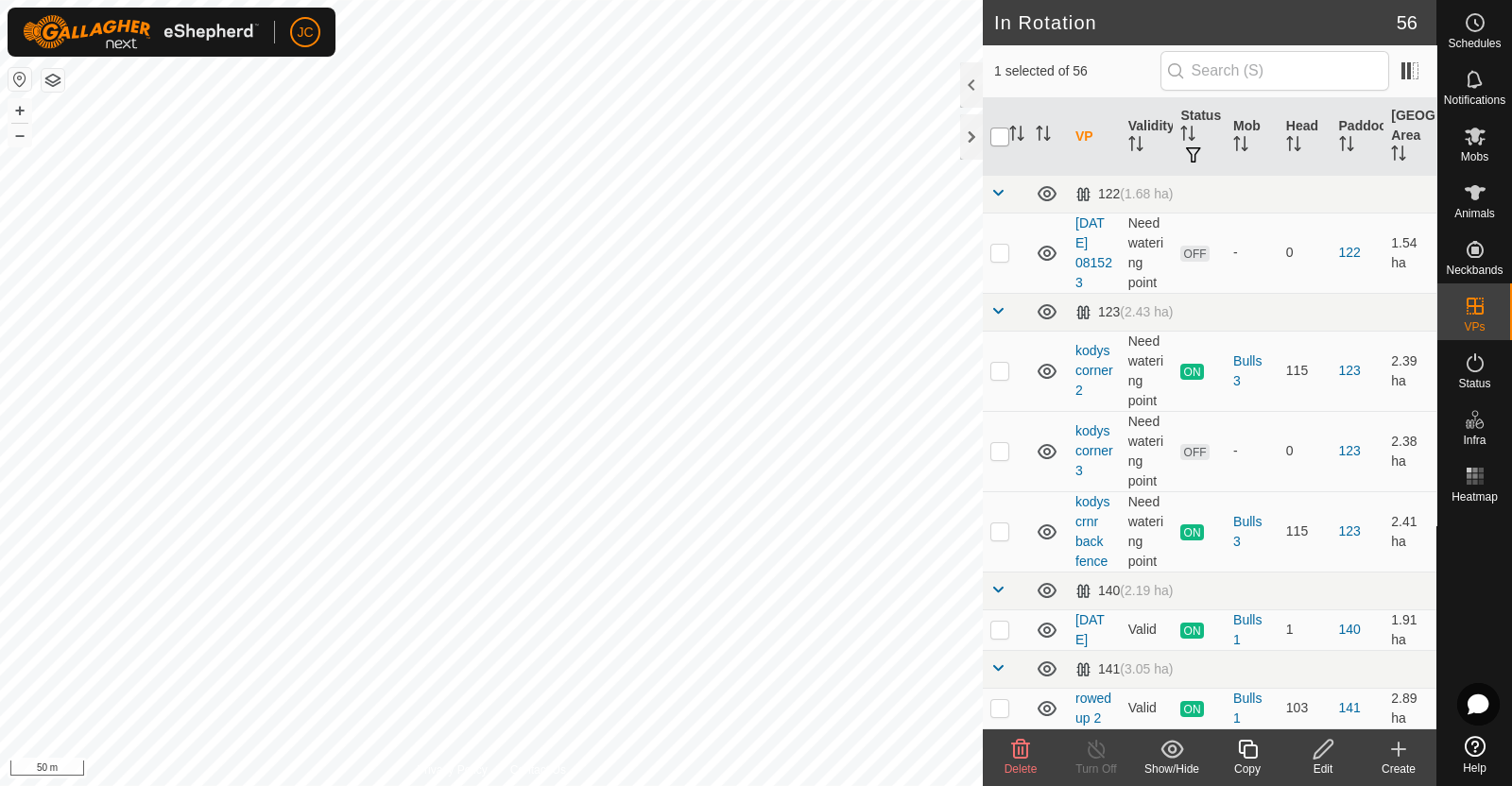
checkbox input "true"
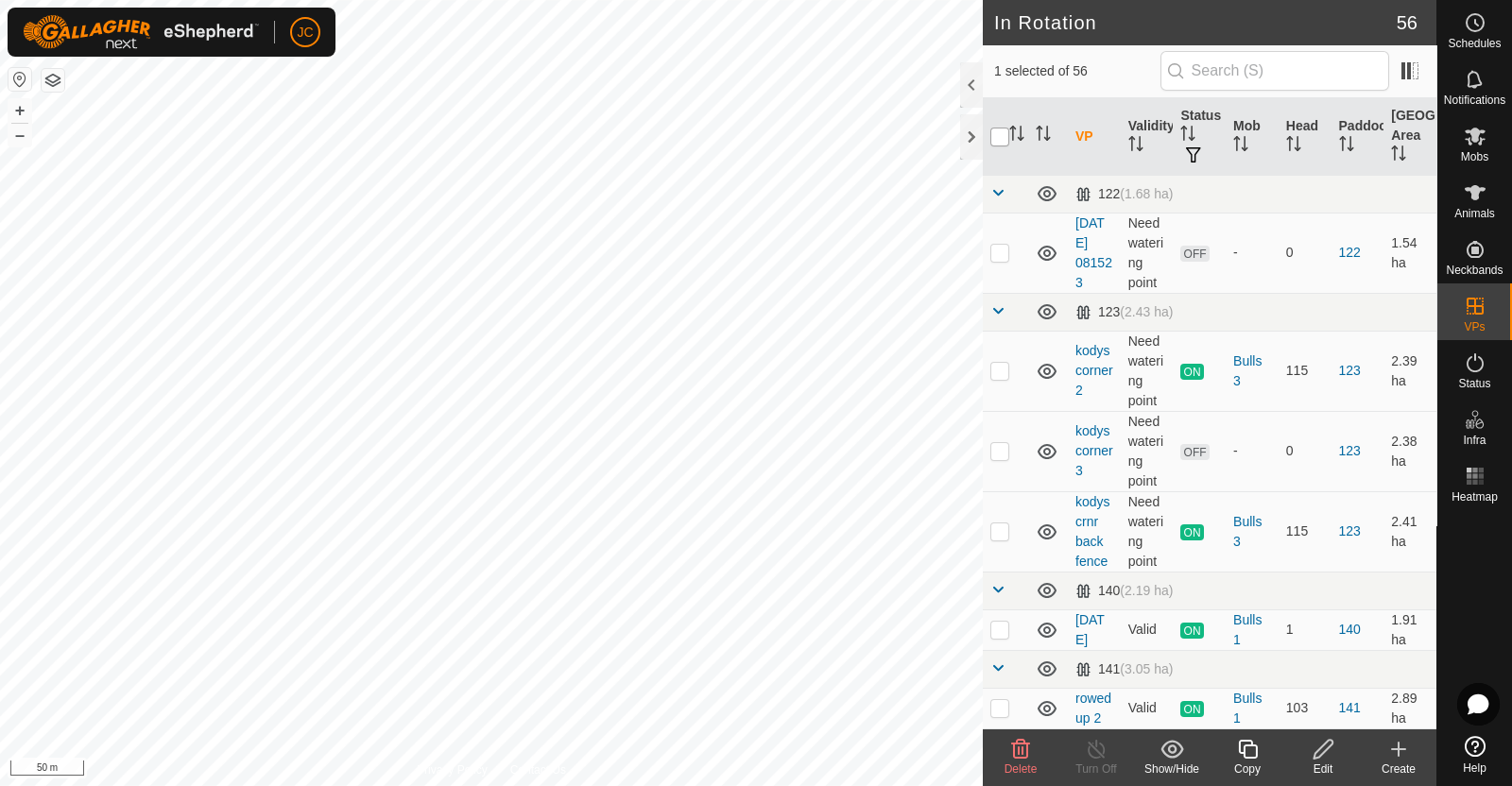
checkbox input "true"
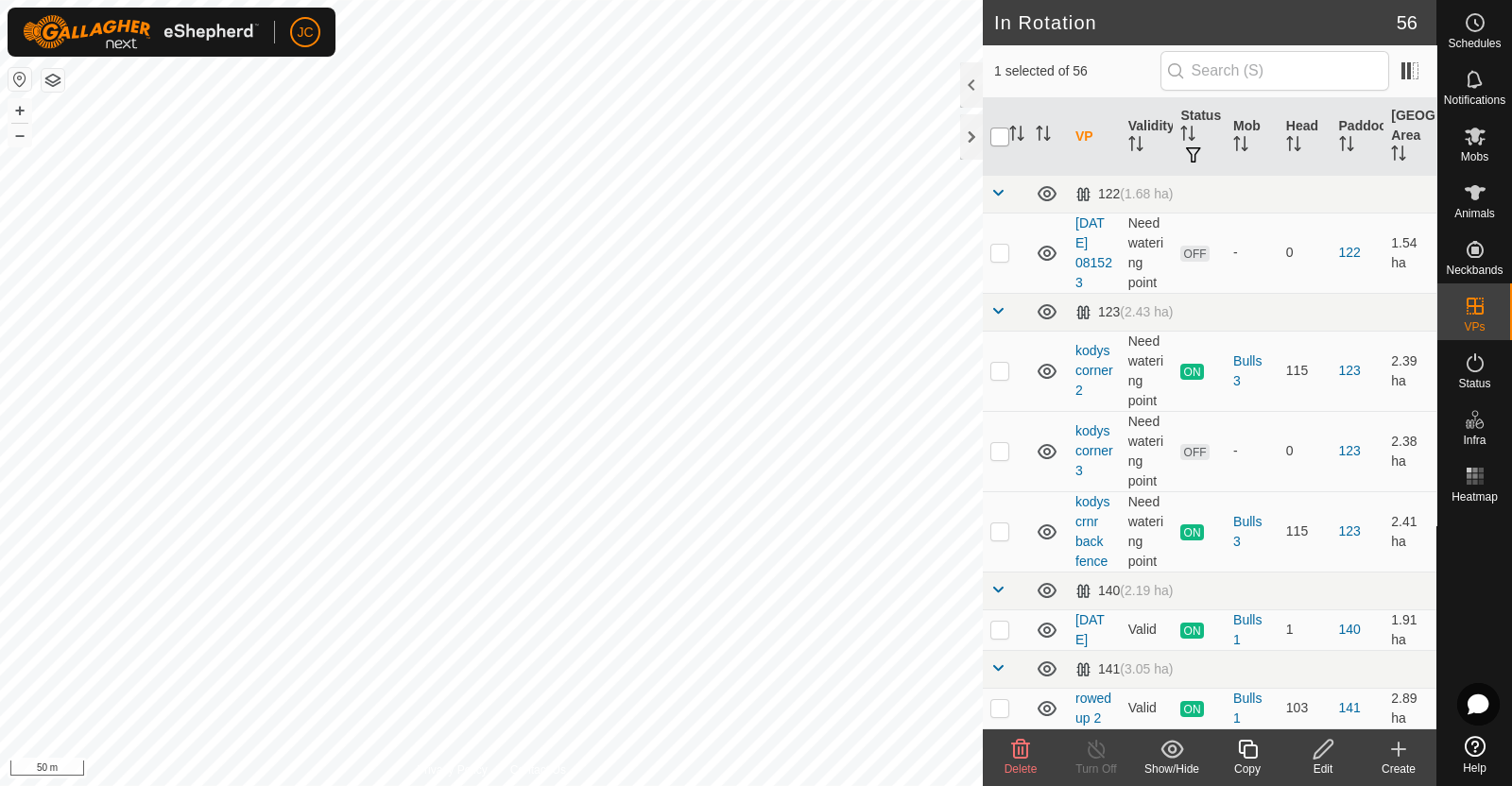
checkbox input "true"
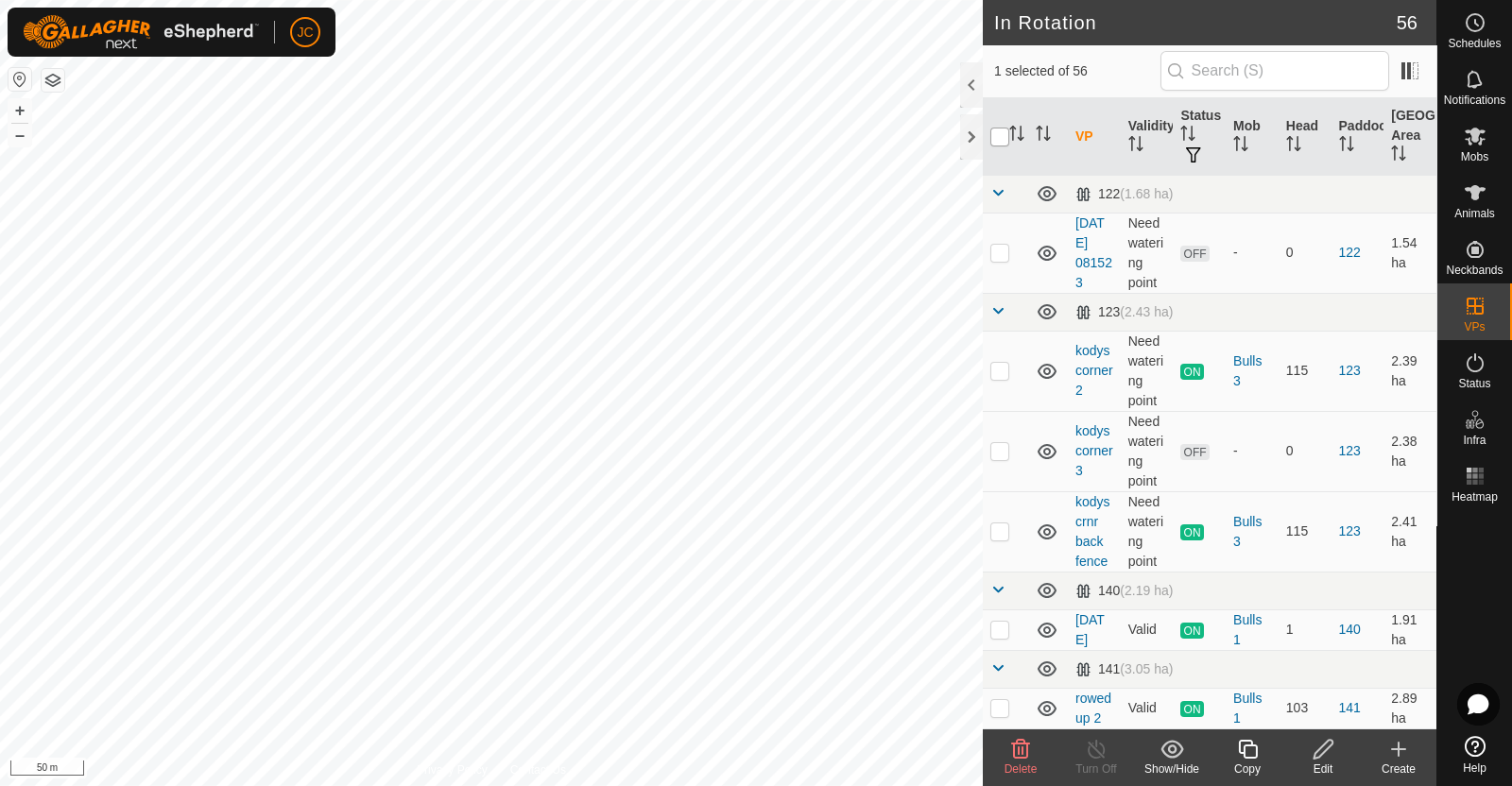
checkbox input "true"
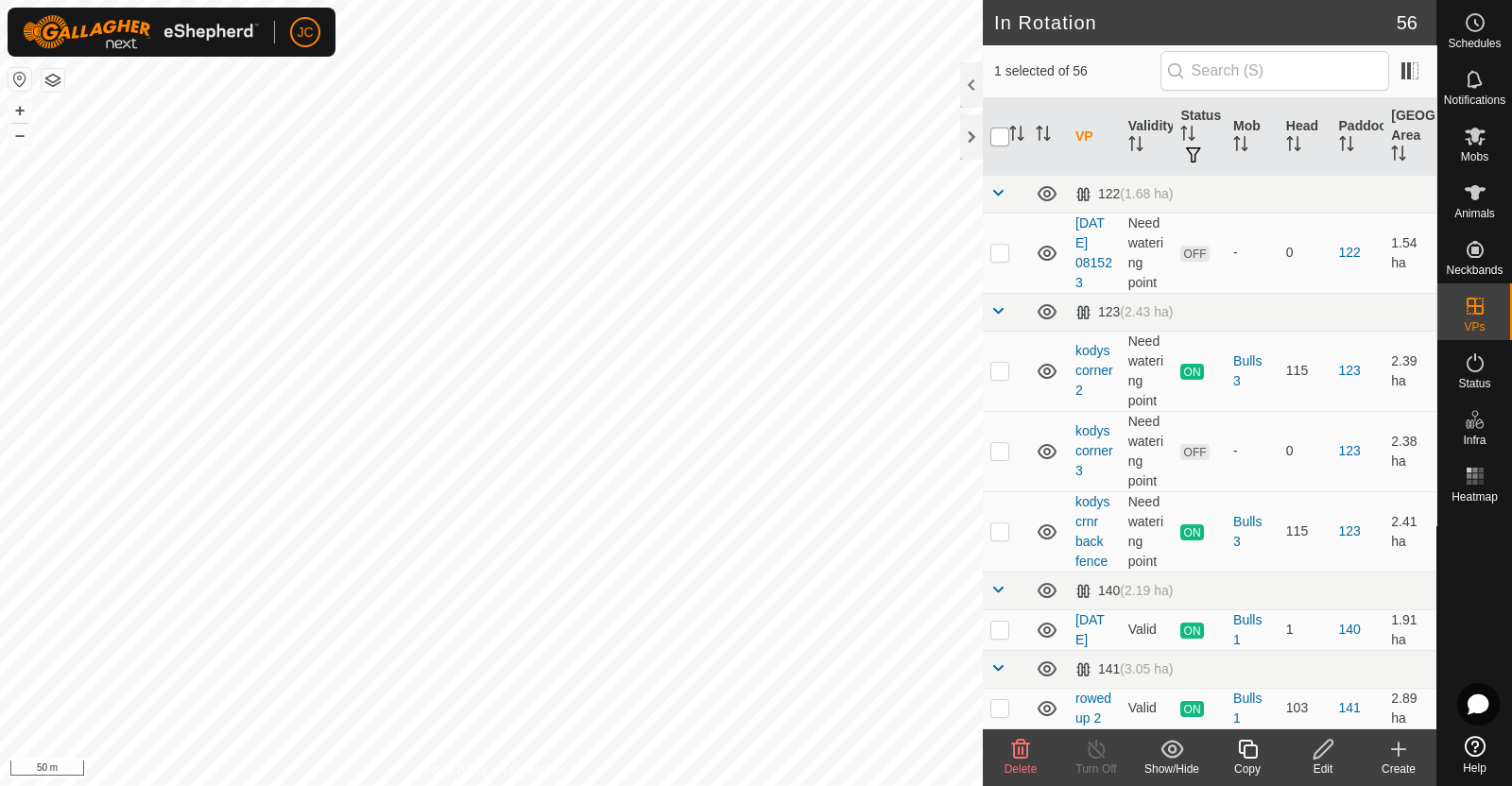
checkbox input "true"
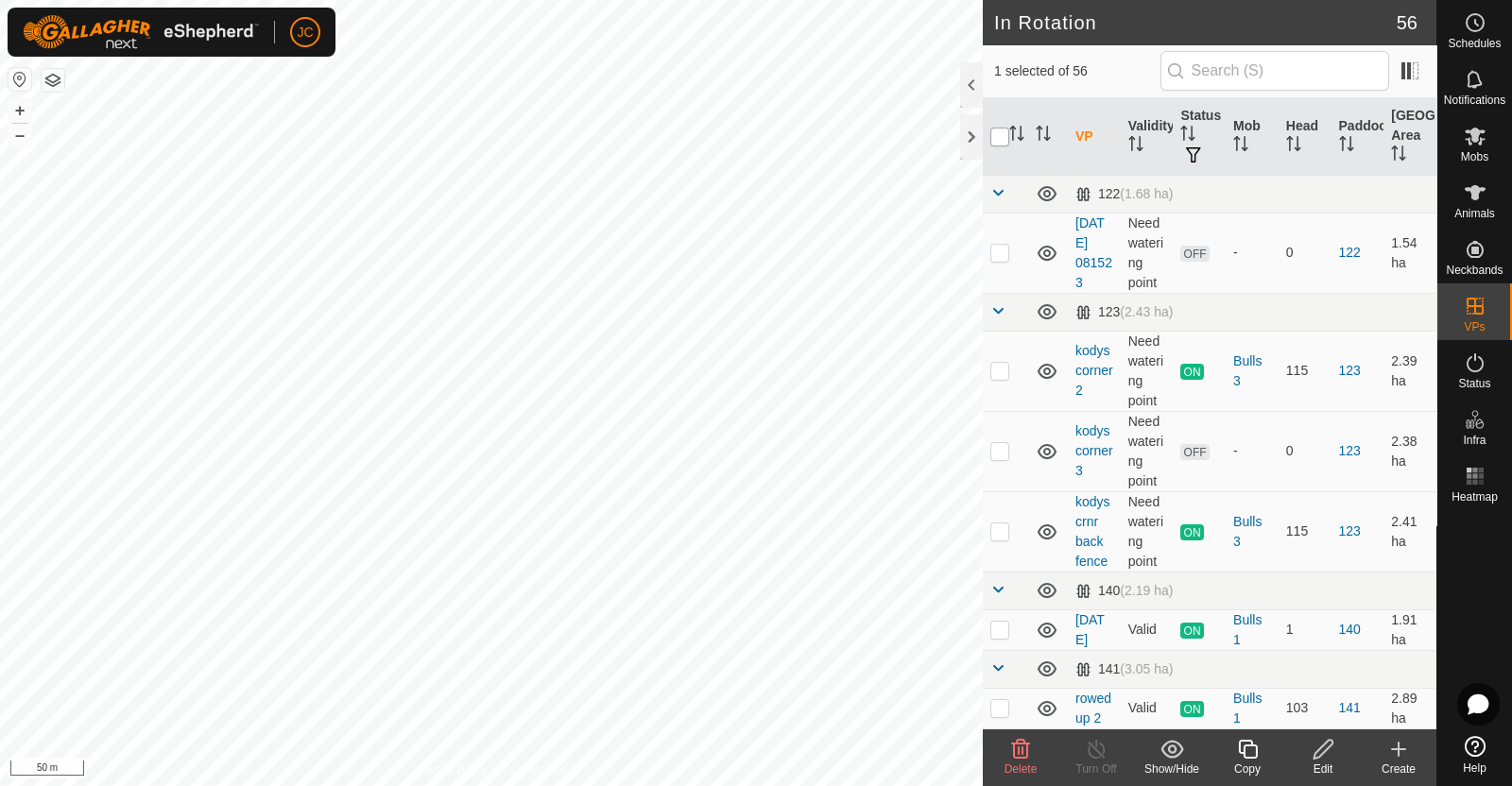
checkbox input "true"
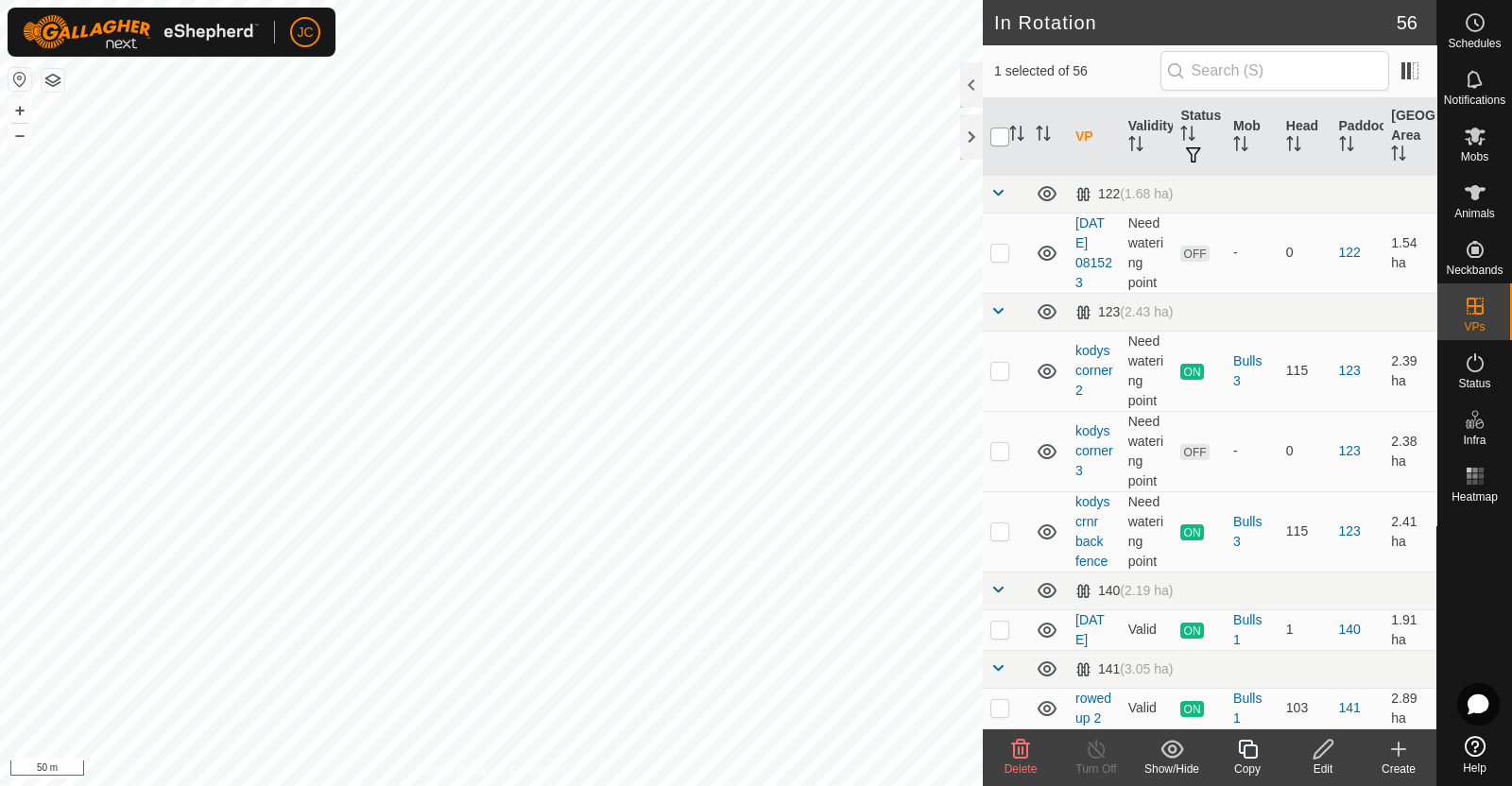
checkbox input "true"
click at [999, 136] on input "checkbox" at bounding box center [1000, 138] width 19 height 19
checkbox input "false"
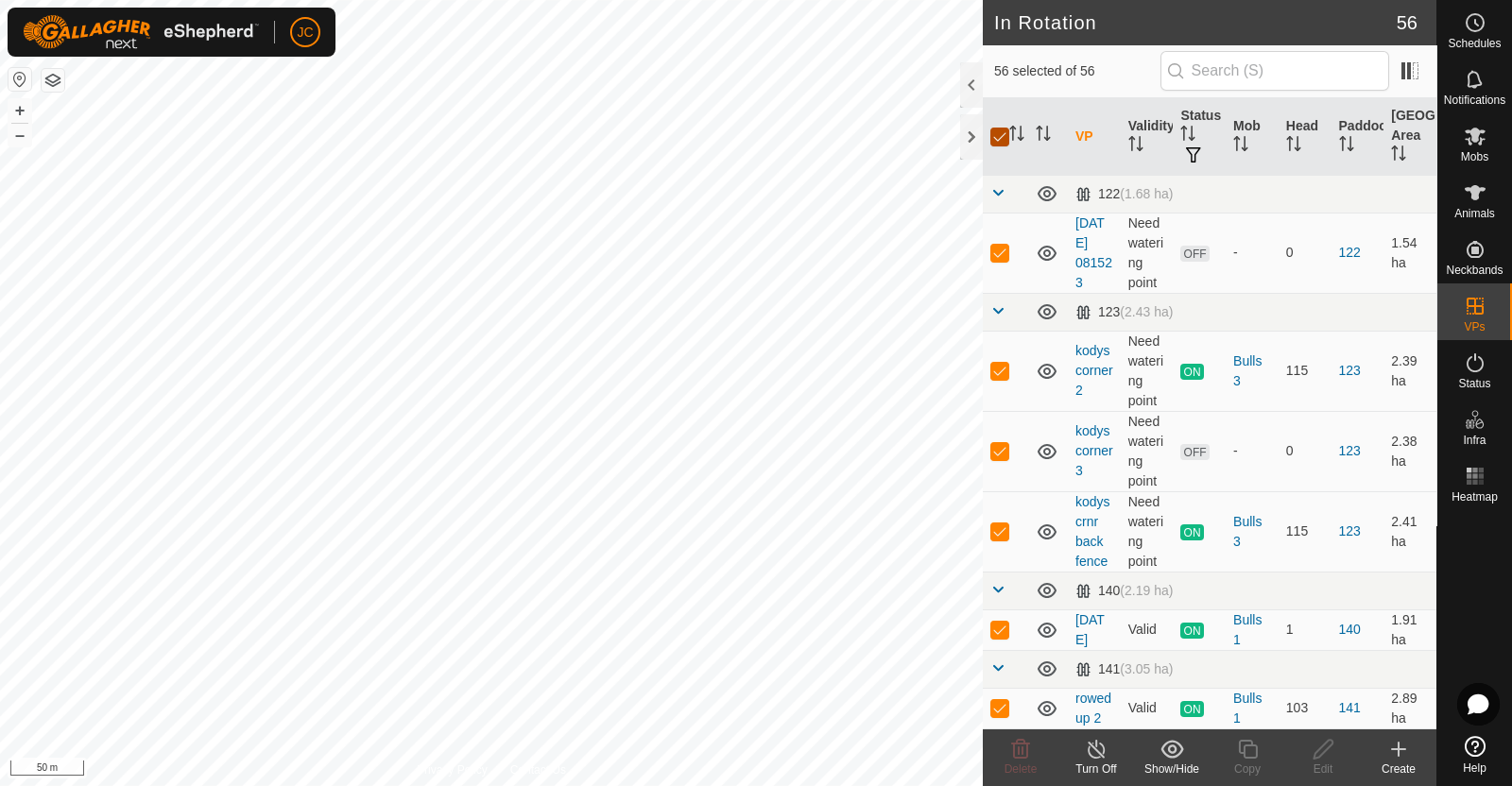
checkbox input "false"
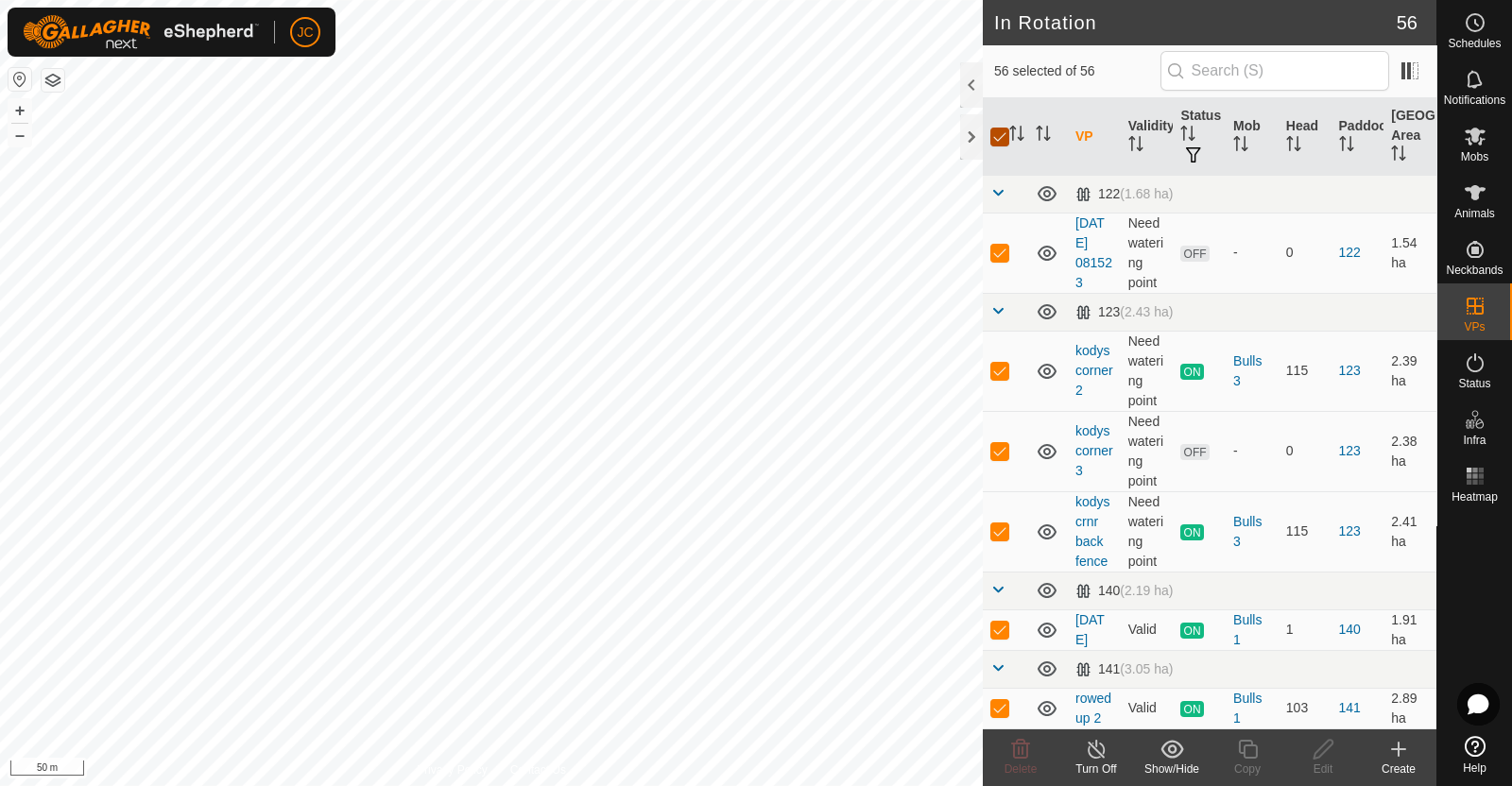
checkbox input "false"
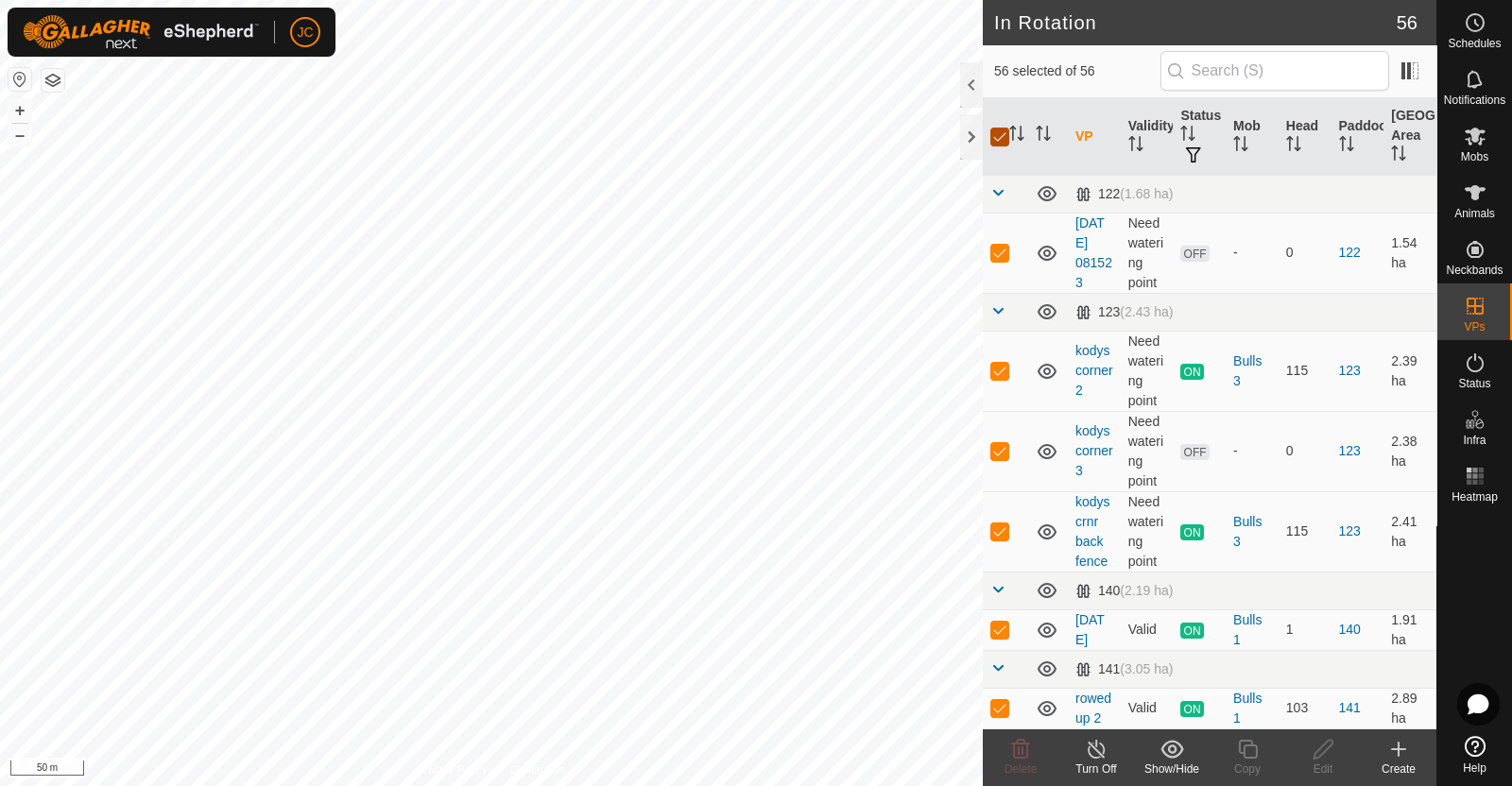
checkbox input "false"
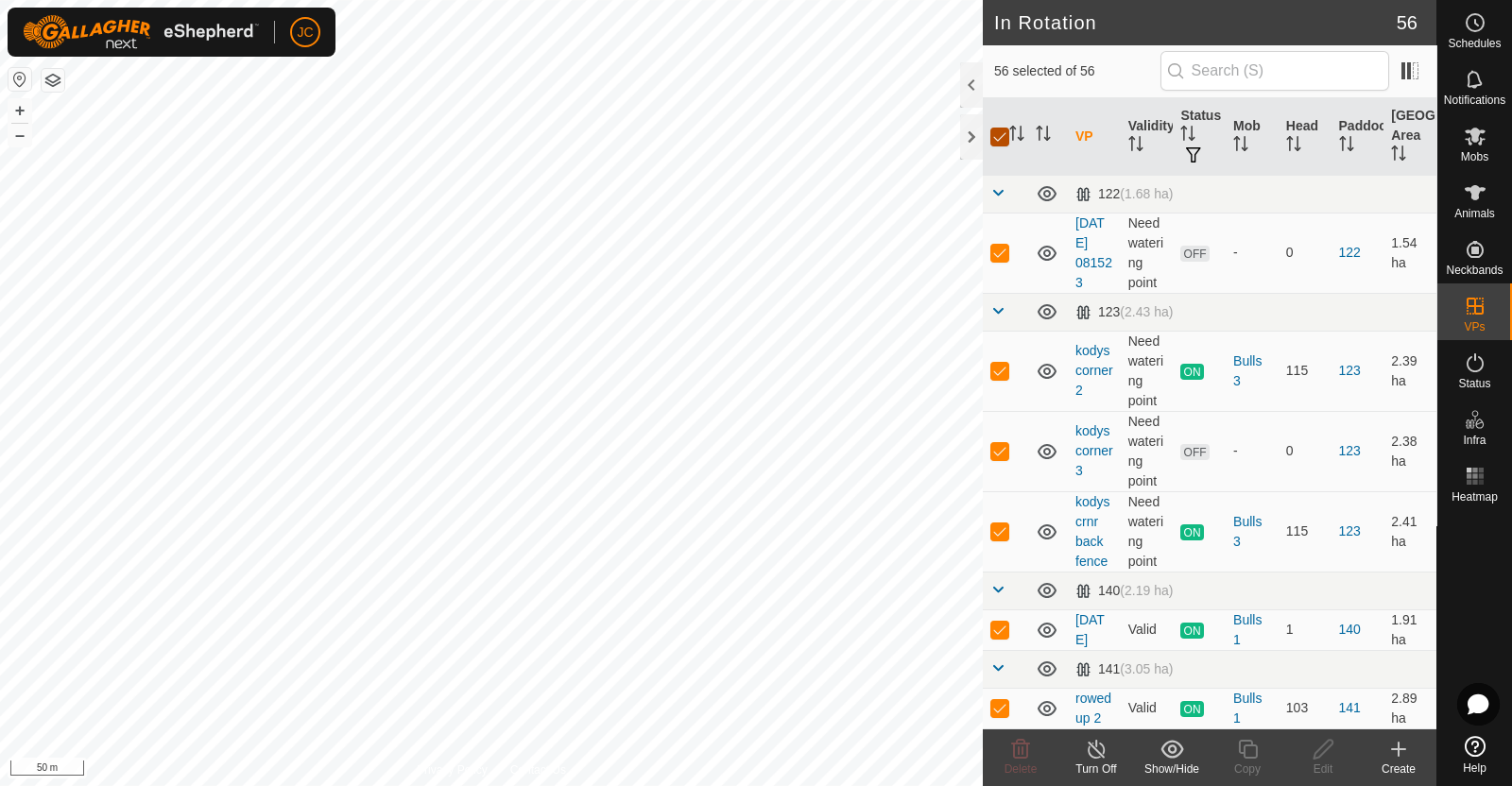
checkbox input "false"
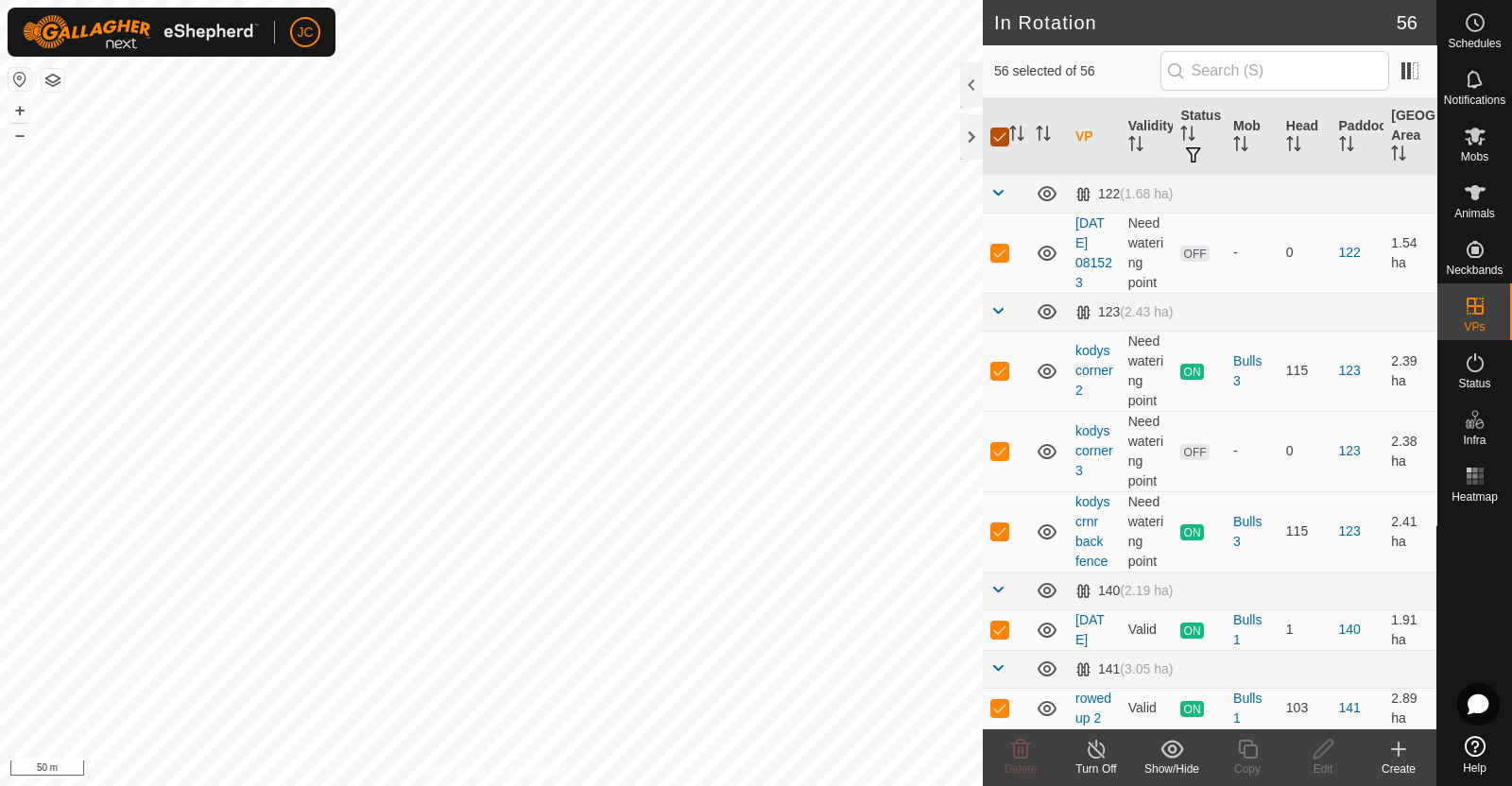
checkbox input "false"
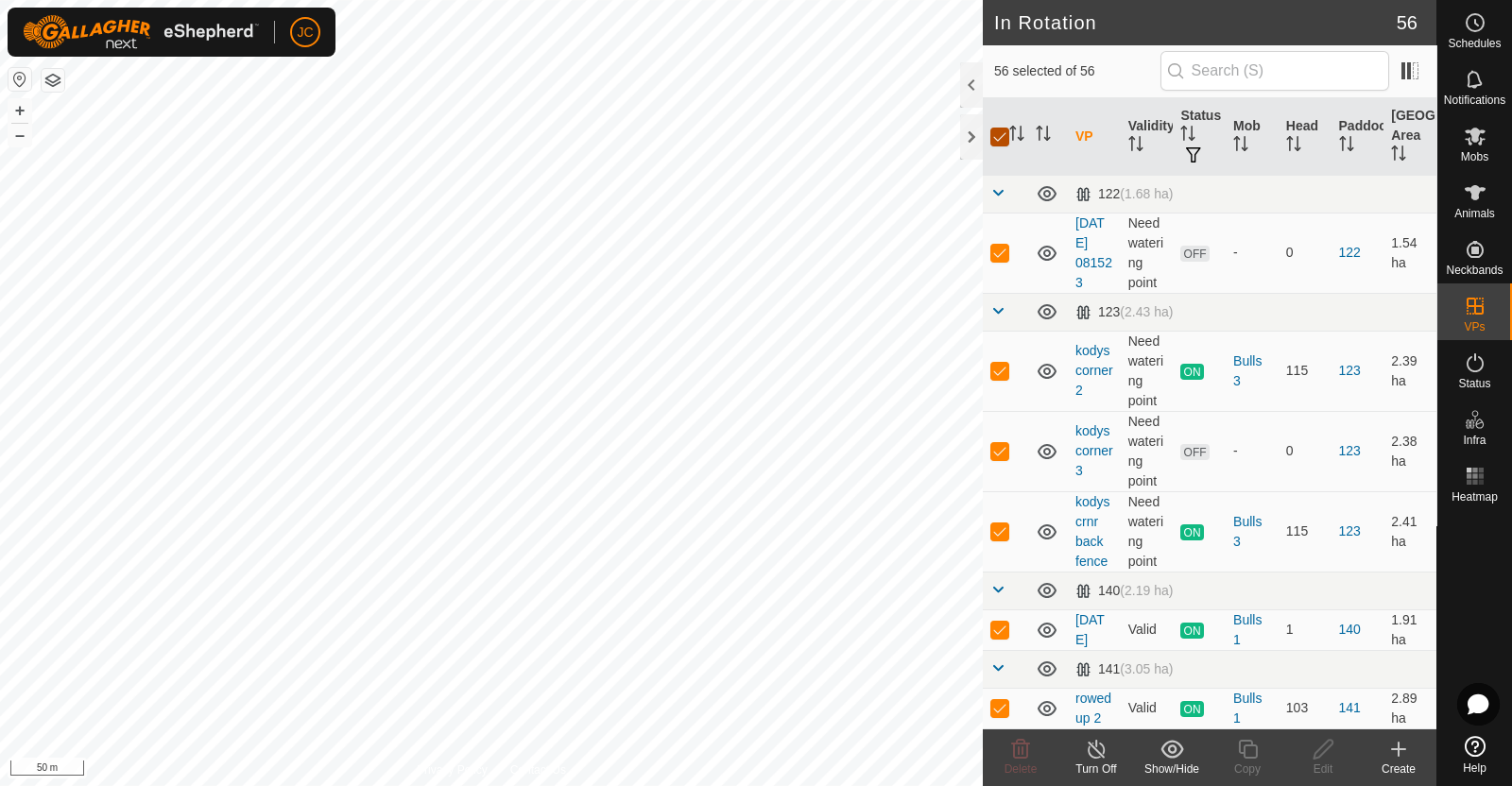
checkbox input "false"
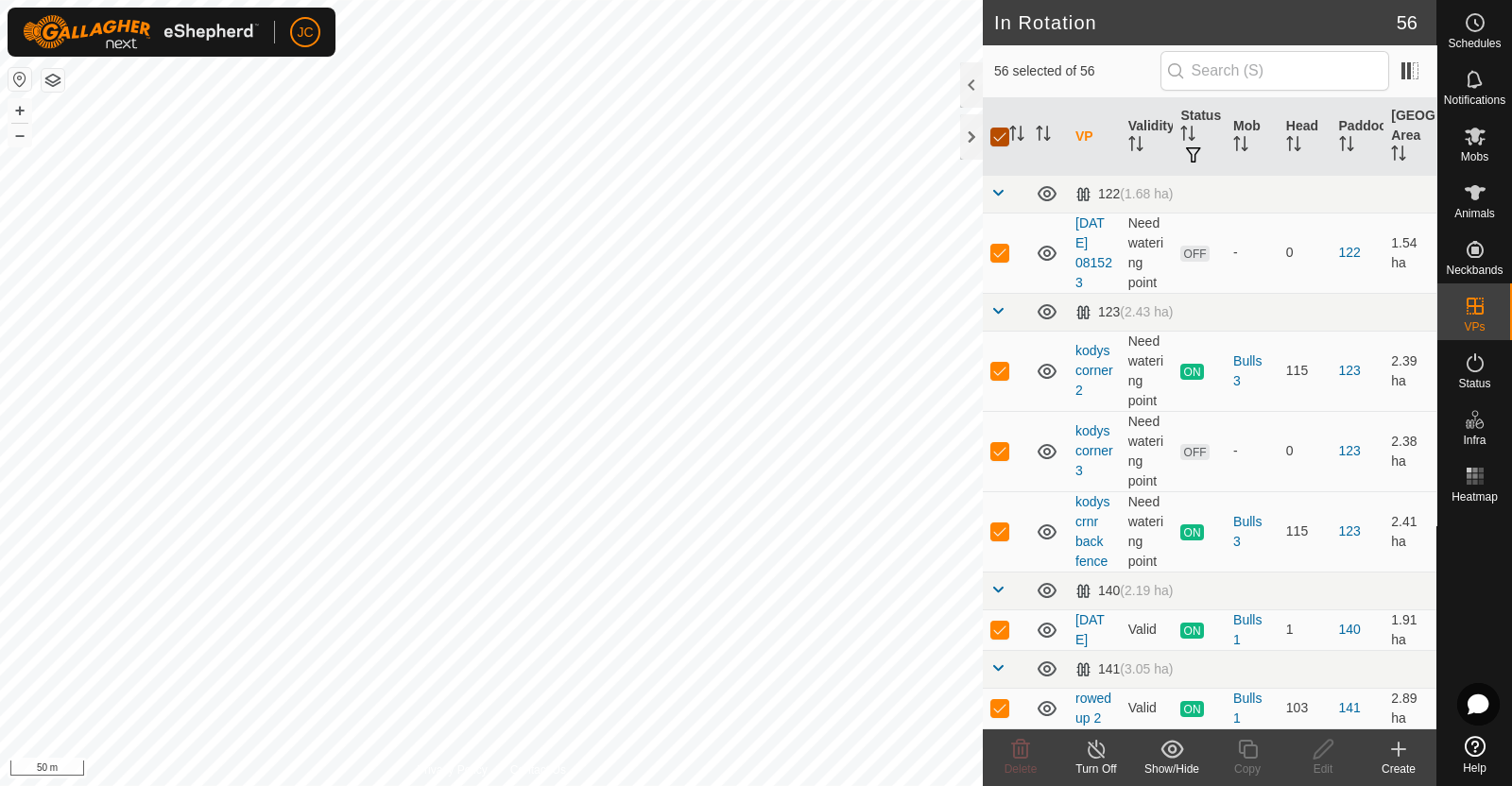
checkbox input "false"
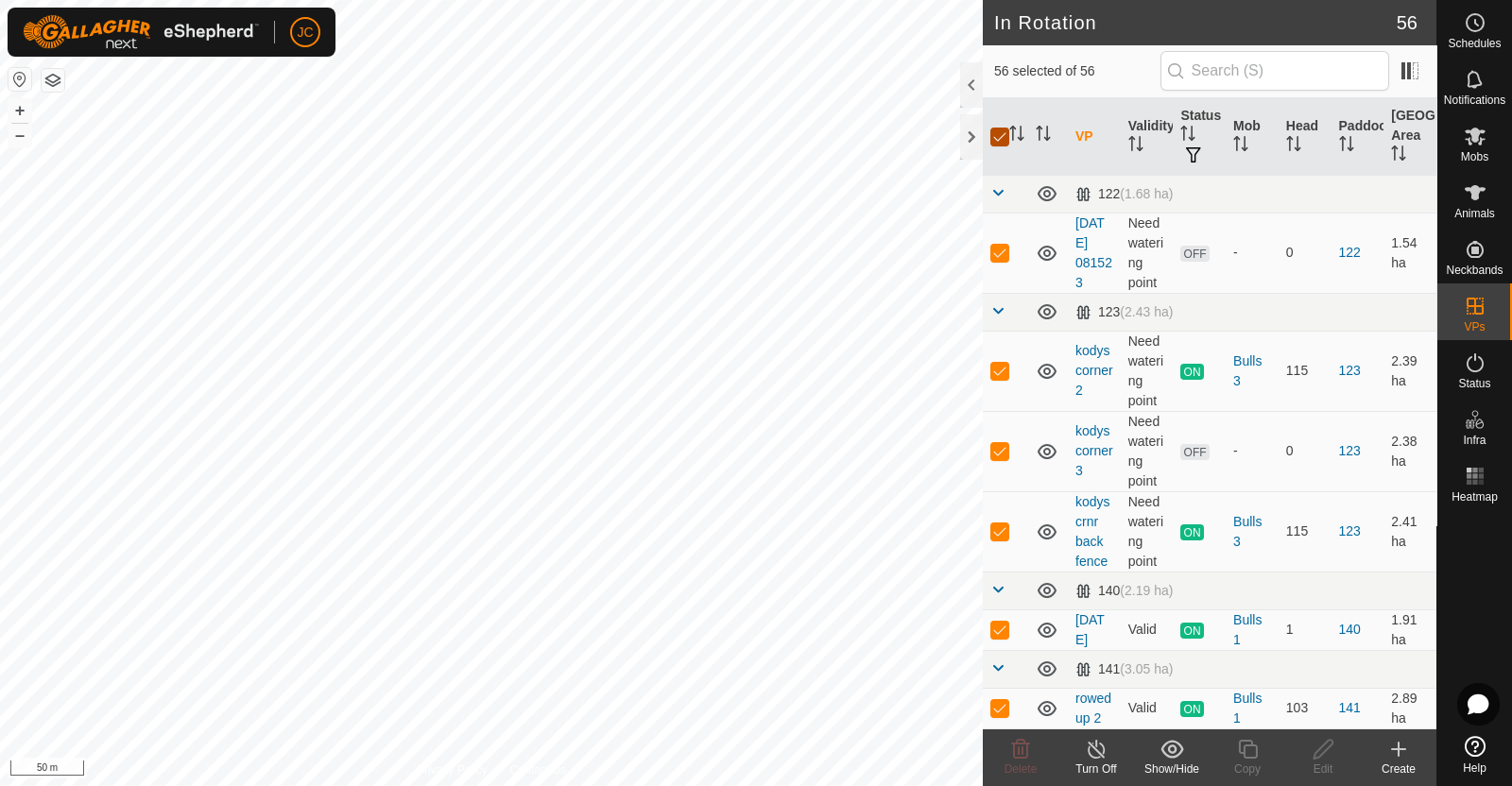
checkbox input "false"
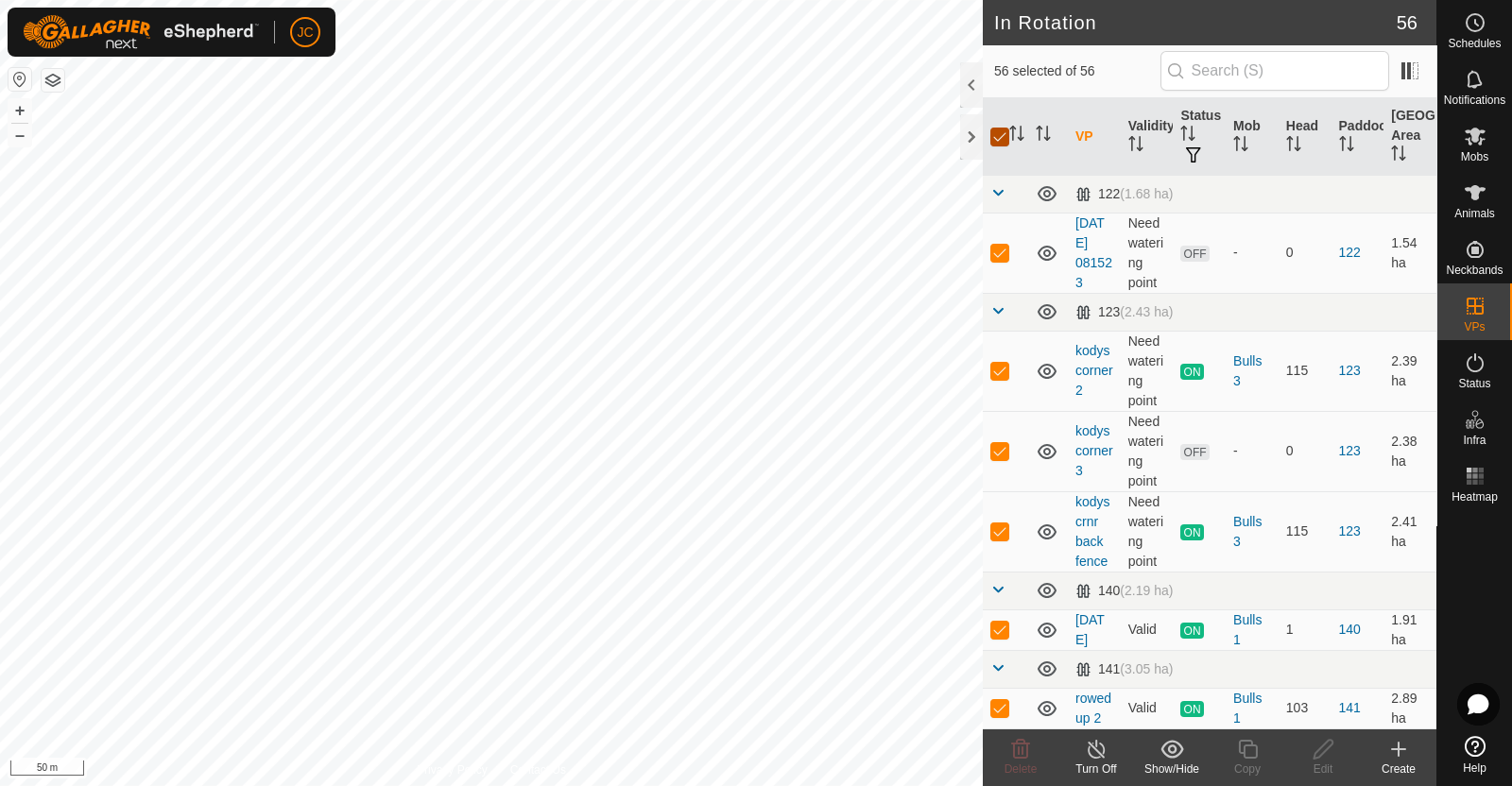
checkbox input "false"
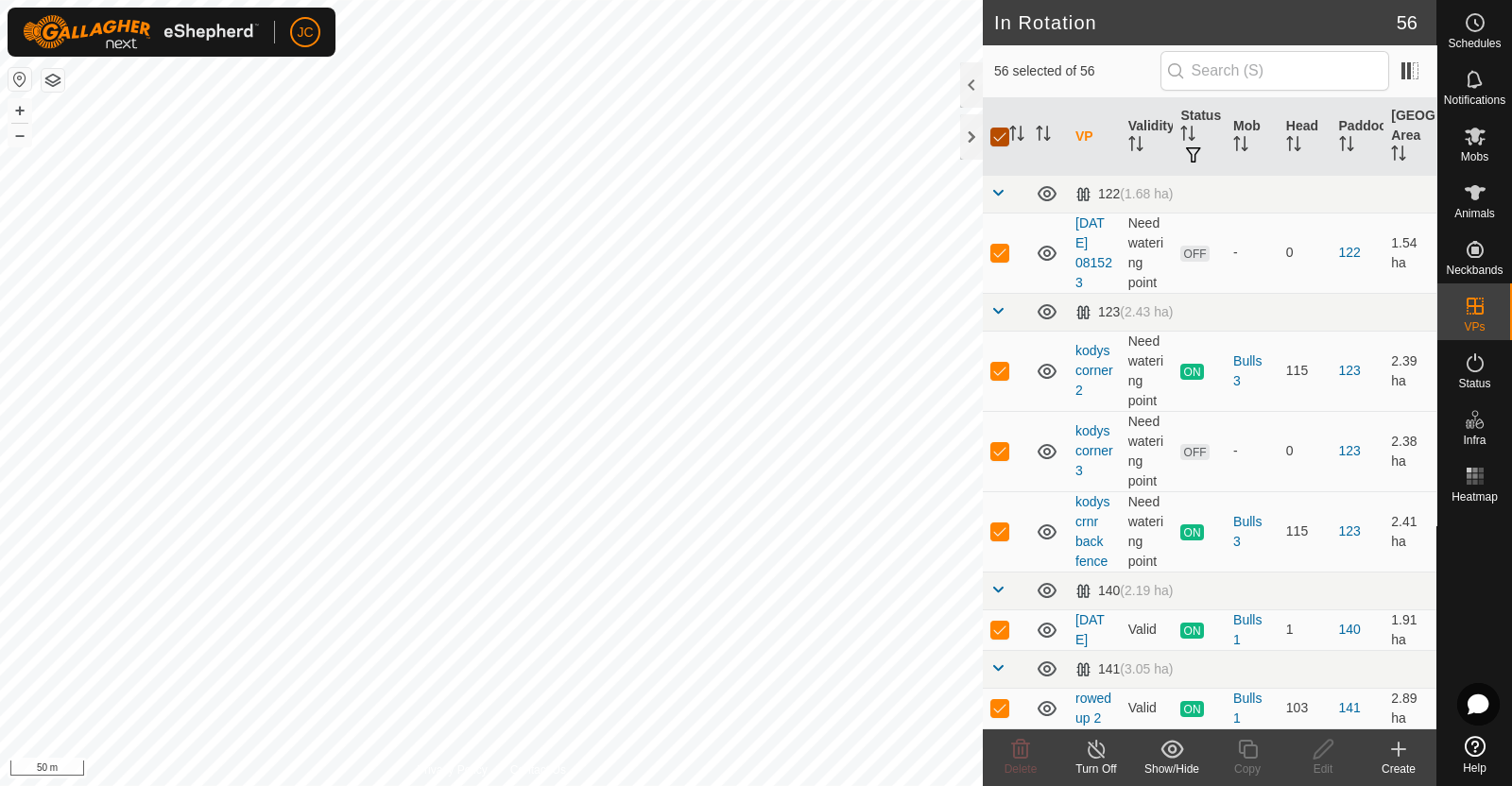
checkbox input "false"
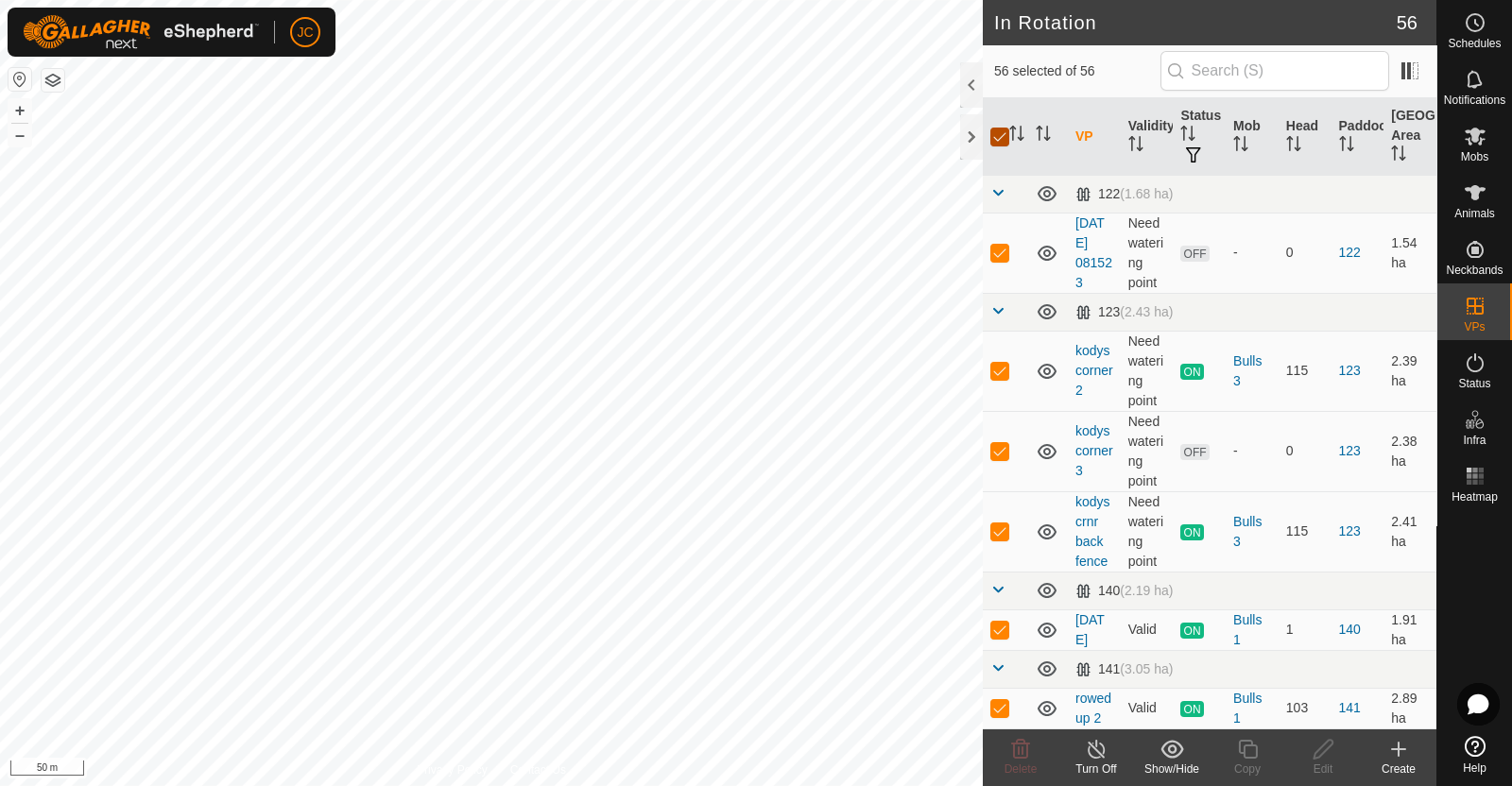
checkbox input "false"
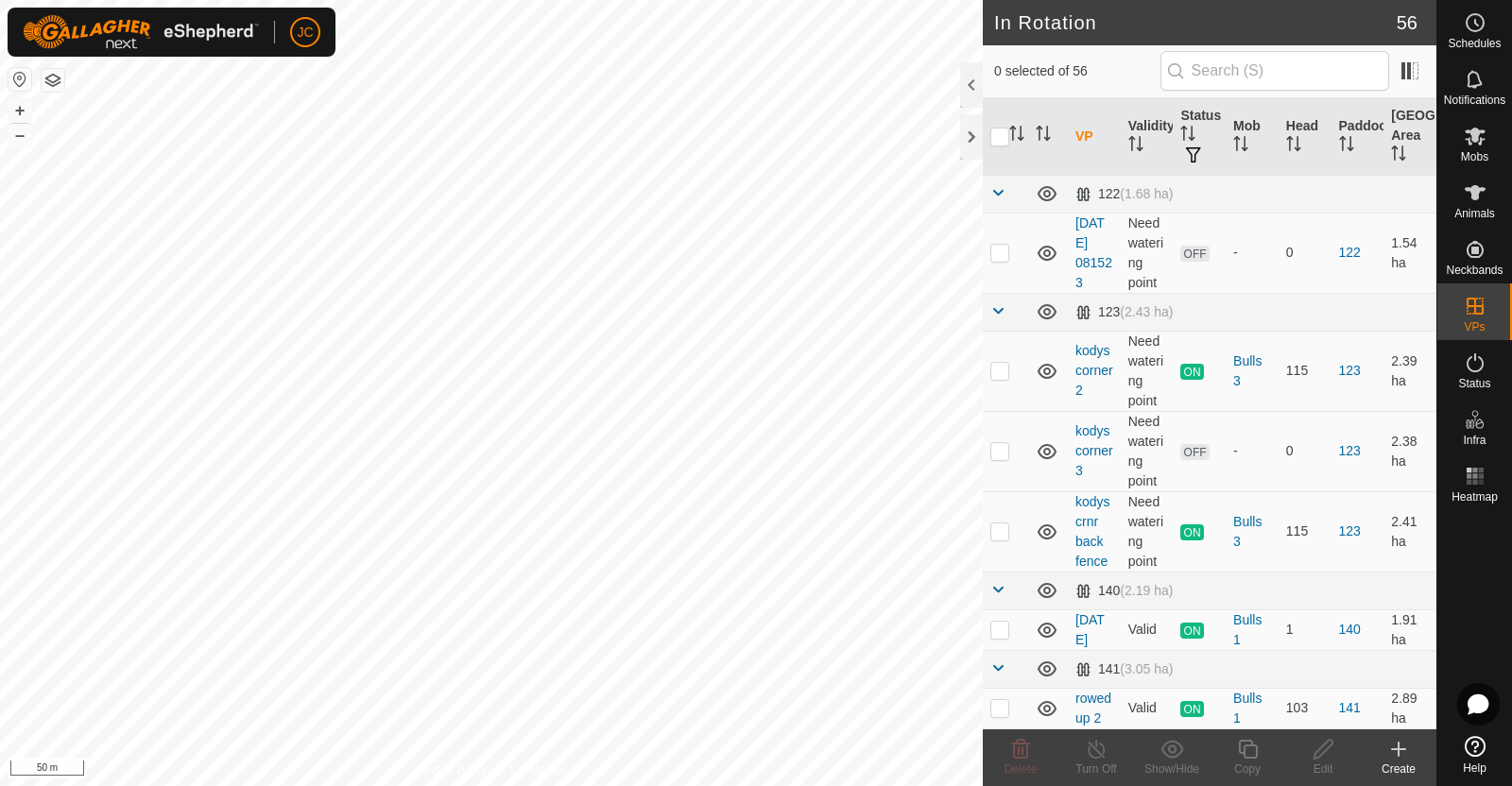
click at [1402, 755] on icon at bounding box center [1399, 749] width 23 height 23
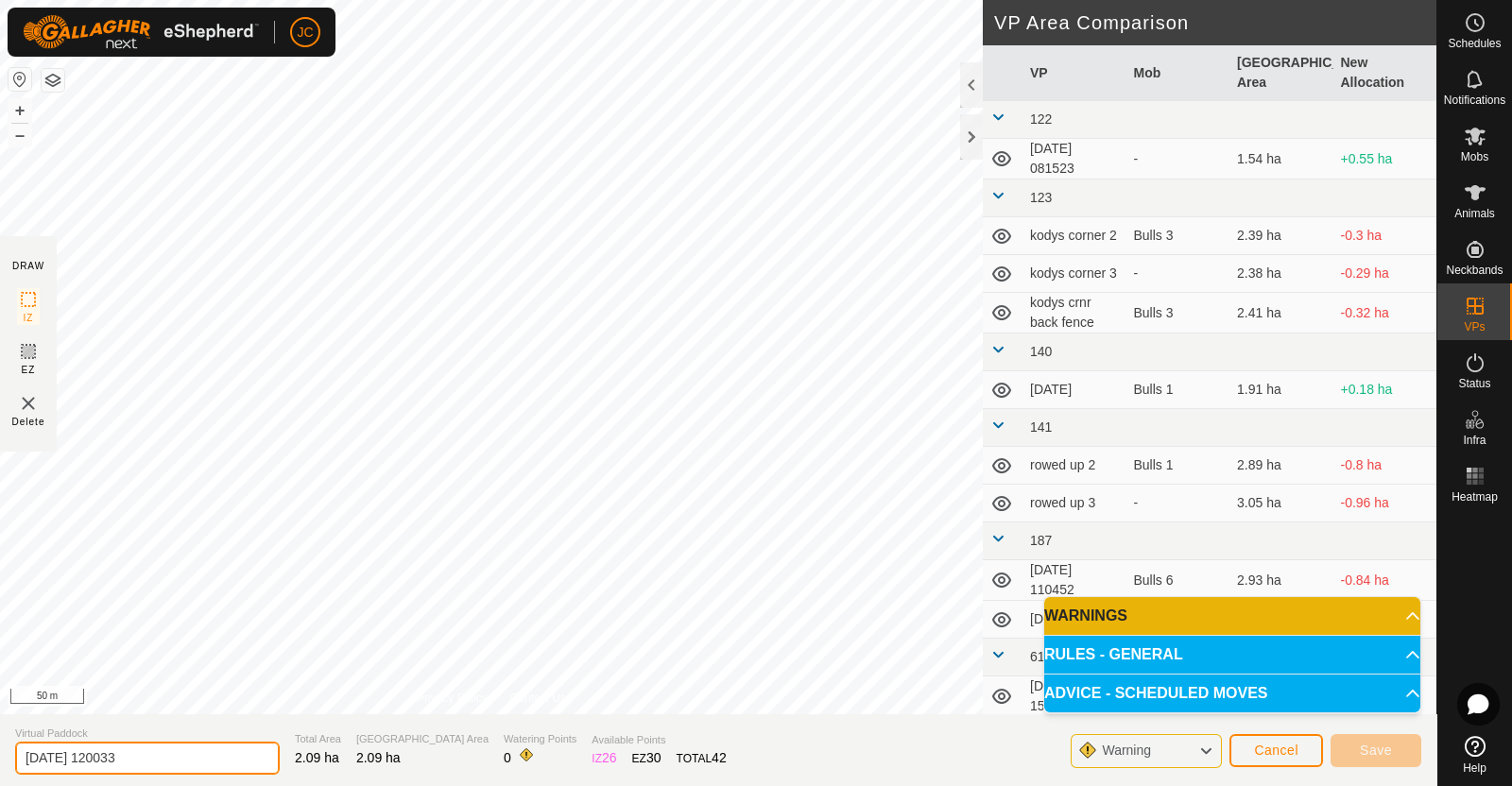
drag, startPoint x: 232, startPoint y: 746, endPoint x: 0, endPoint y: 747, distance: 232.0
click at [0, 747] on section "Virtual Paddock 2025-08-20 120033 Total Area 2.09 ha Grazing Area 2.09 ha Water…" at bounding box center [718, 750] width 1436 height 72
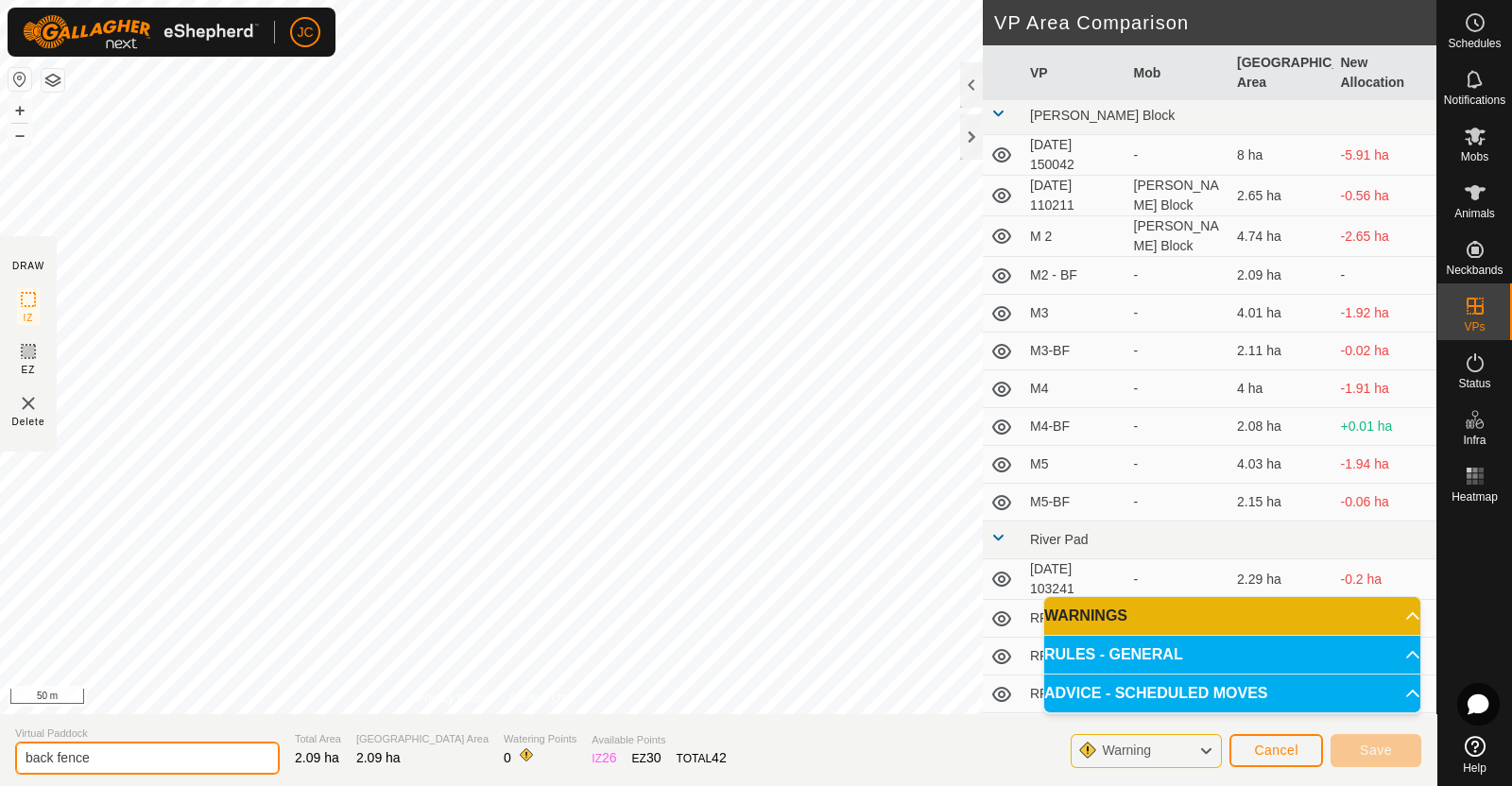
scroll to position [1747, 0]
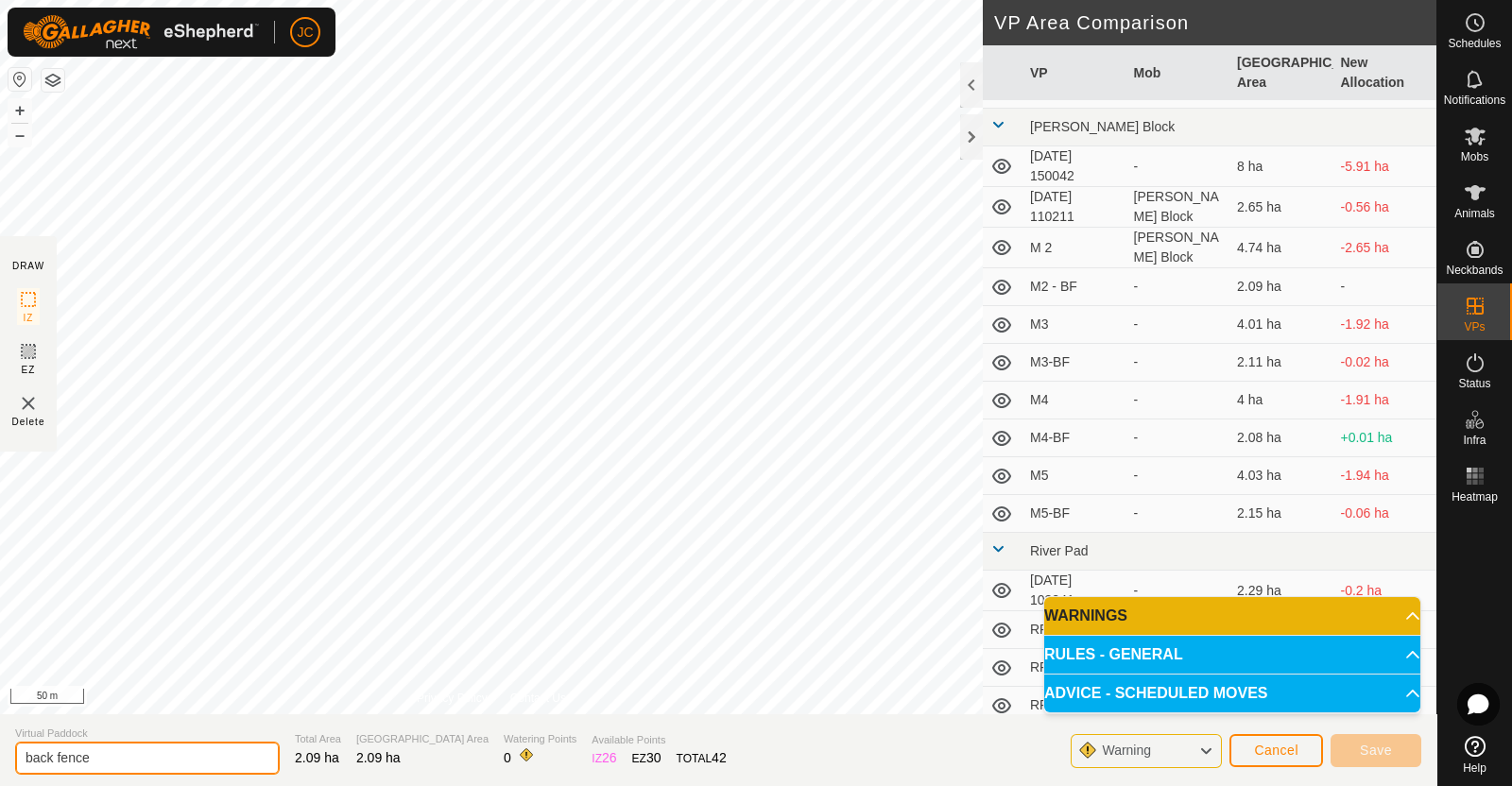
click at [27, 753] on input "back fence" at bounding box center [147, 758] width 265 height 33
click at [830, 745] on section "Virtual Paddock m4 back fence Total Area 2.09 ha Grazing Area 2.09 ha Watering …" at bounding box center [718, 750] width 1436 height 72
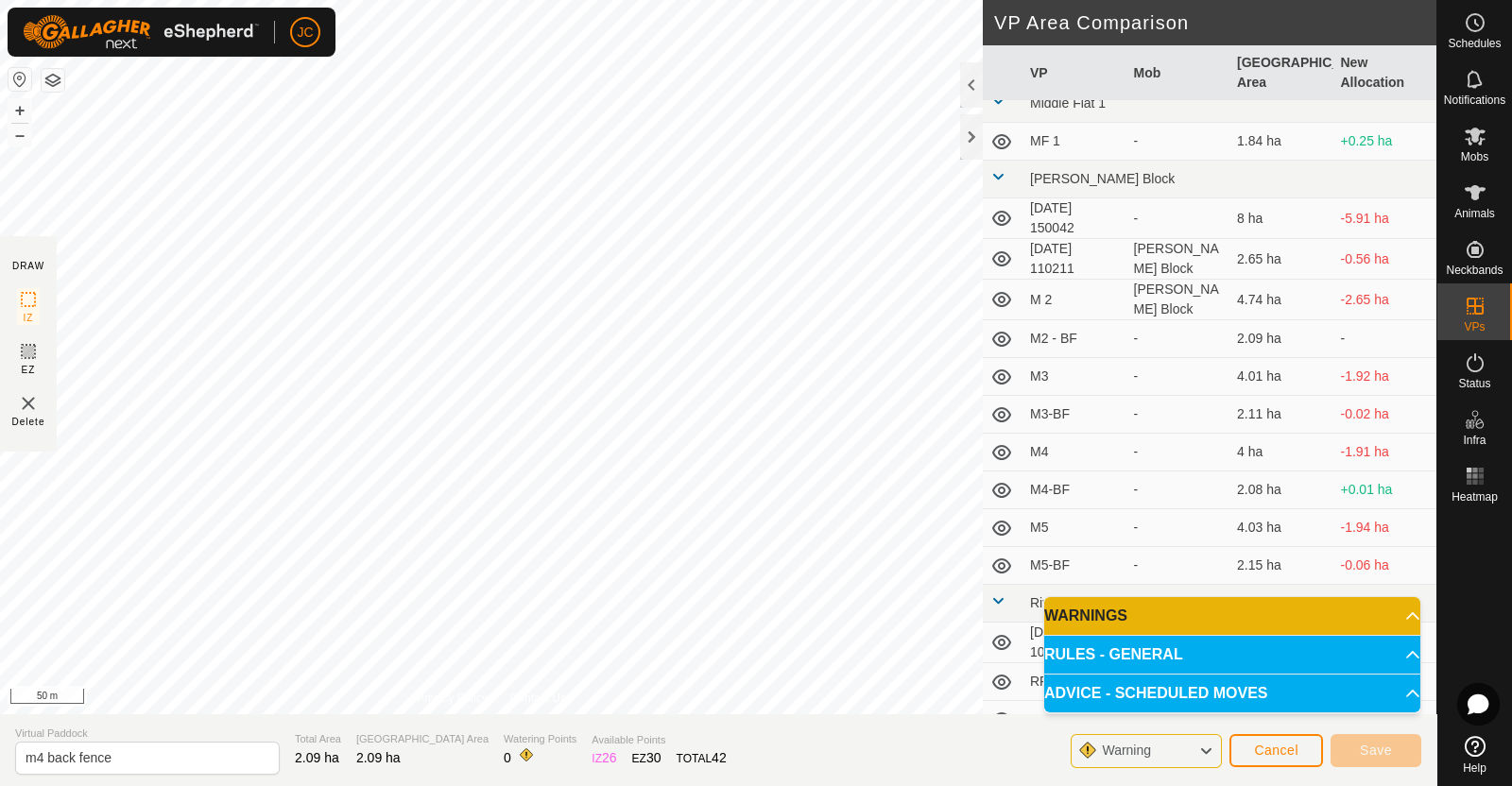
scroll to position [1690, 0]
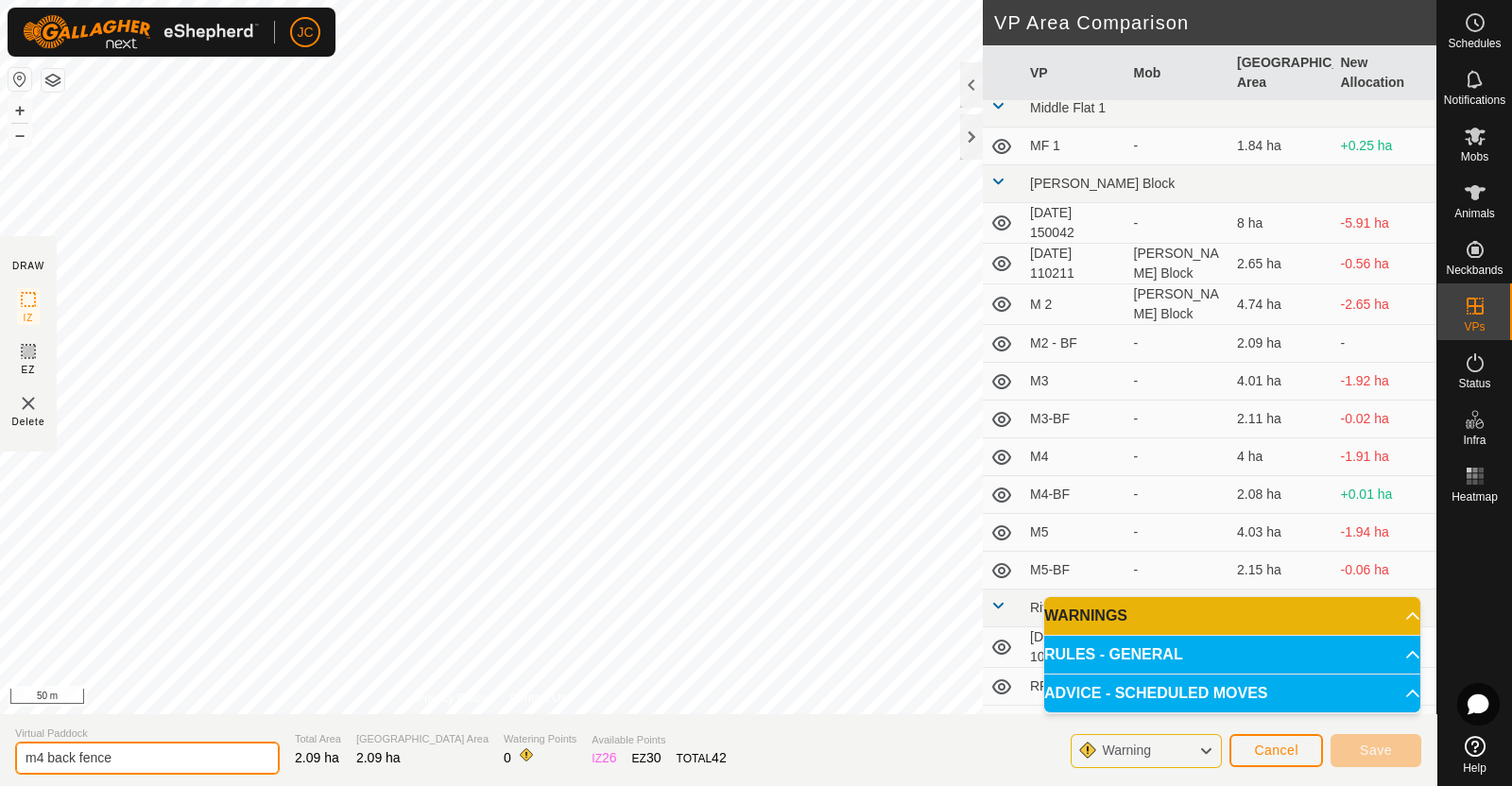
click at [168, 753] on input "m4 back fence" at bounding box center [147, 758] width 265 height 33
type input "m4 back fence"
click at [1183, 748] on div "Warning" at bounding box center [1146, 750] width 151 height 34
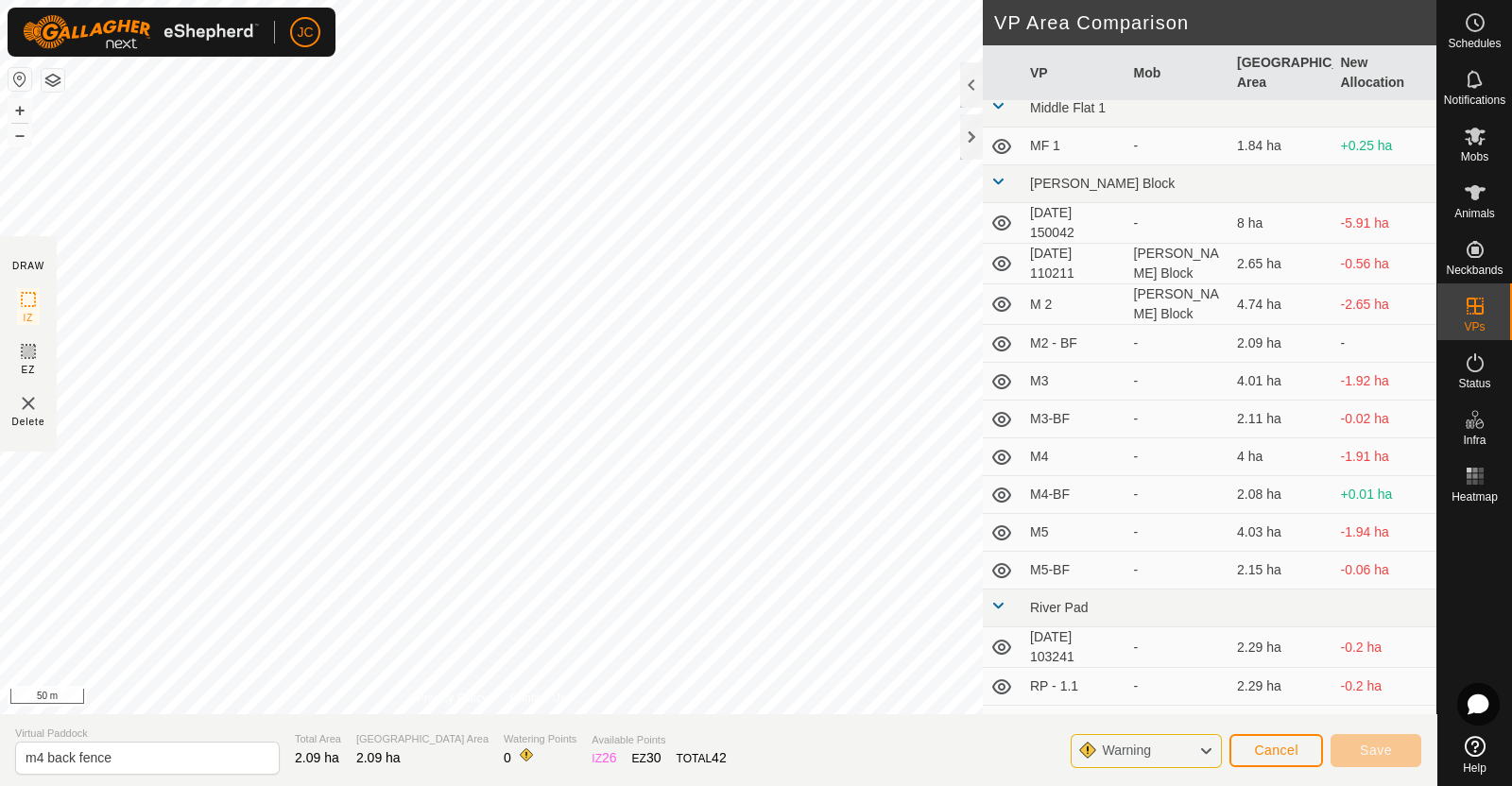
click at [1183, 748] on div "Warning" at bounding box center [1146, 750] width 151 height 34
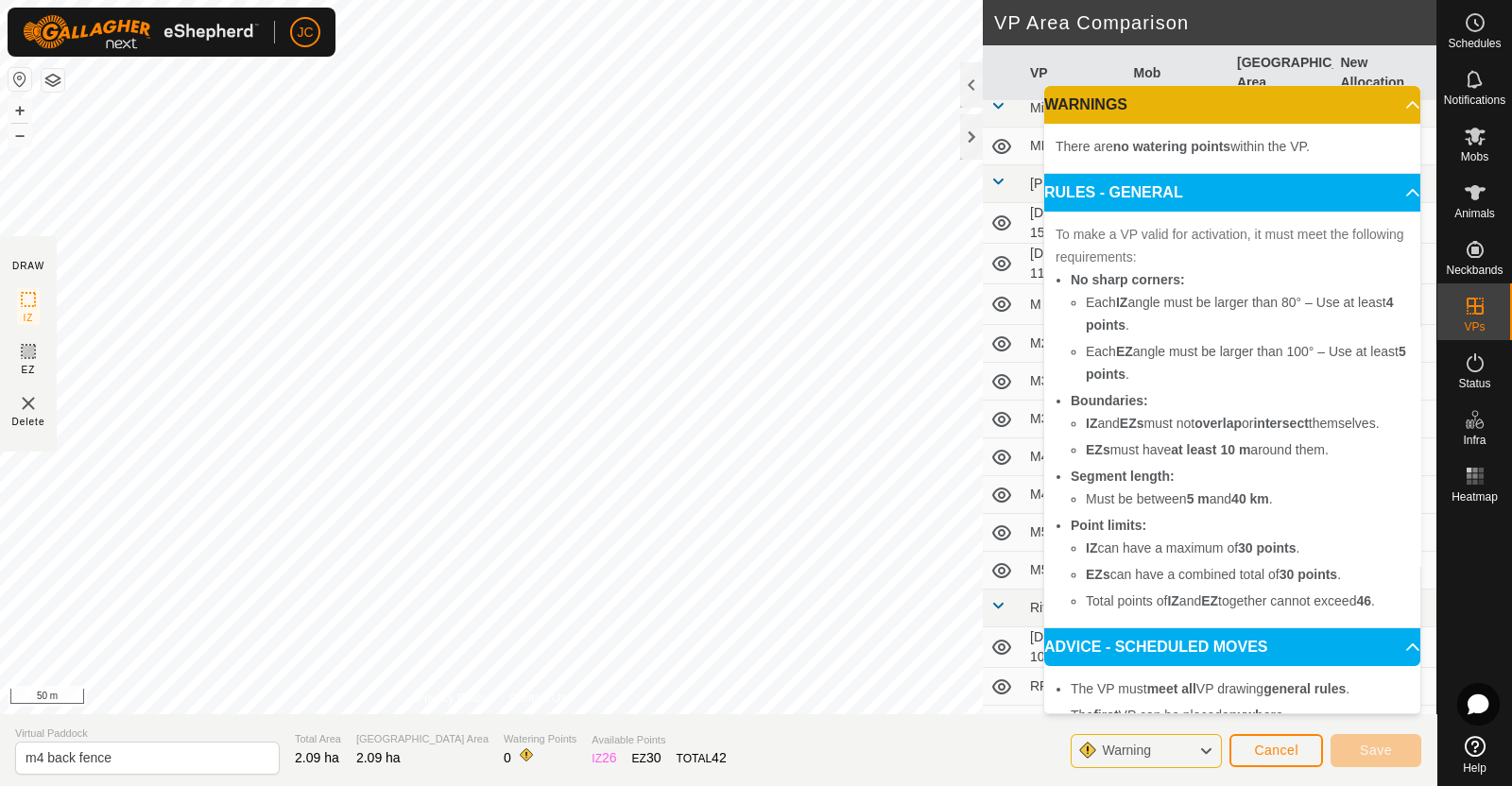
click at [1384, 100] on p-accordion-header "WARNINGS" at bounding box center [1232, 104] width 376 height 38
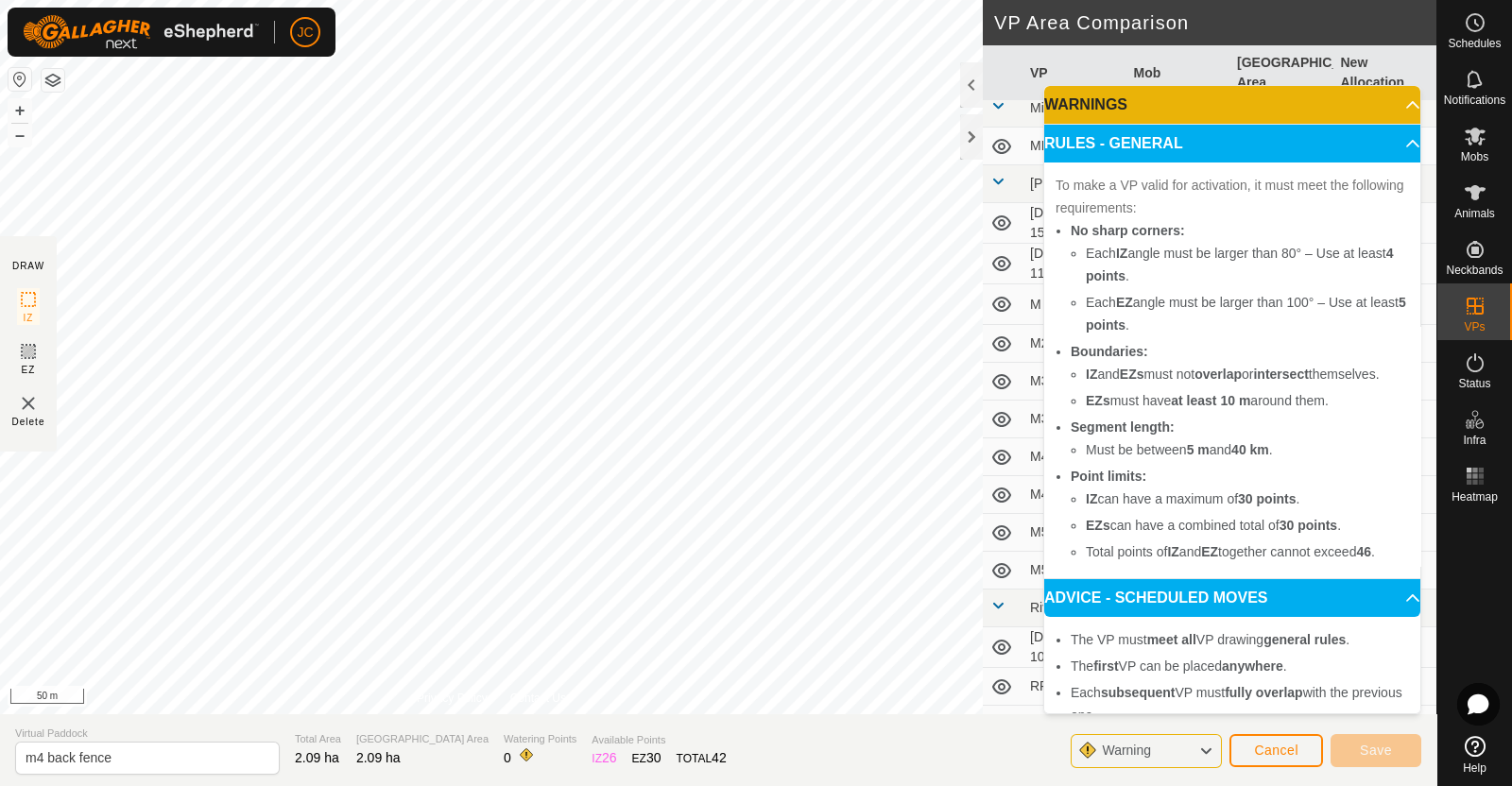
click at [1385, 131] on p-accordion-header "RULES - GENERAL" at bounding box center [1232, 143] width 376 height 38
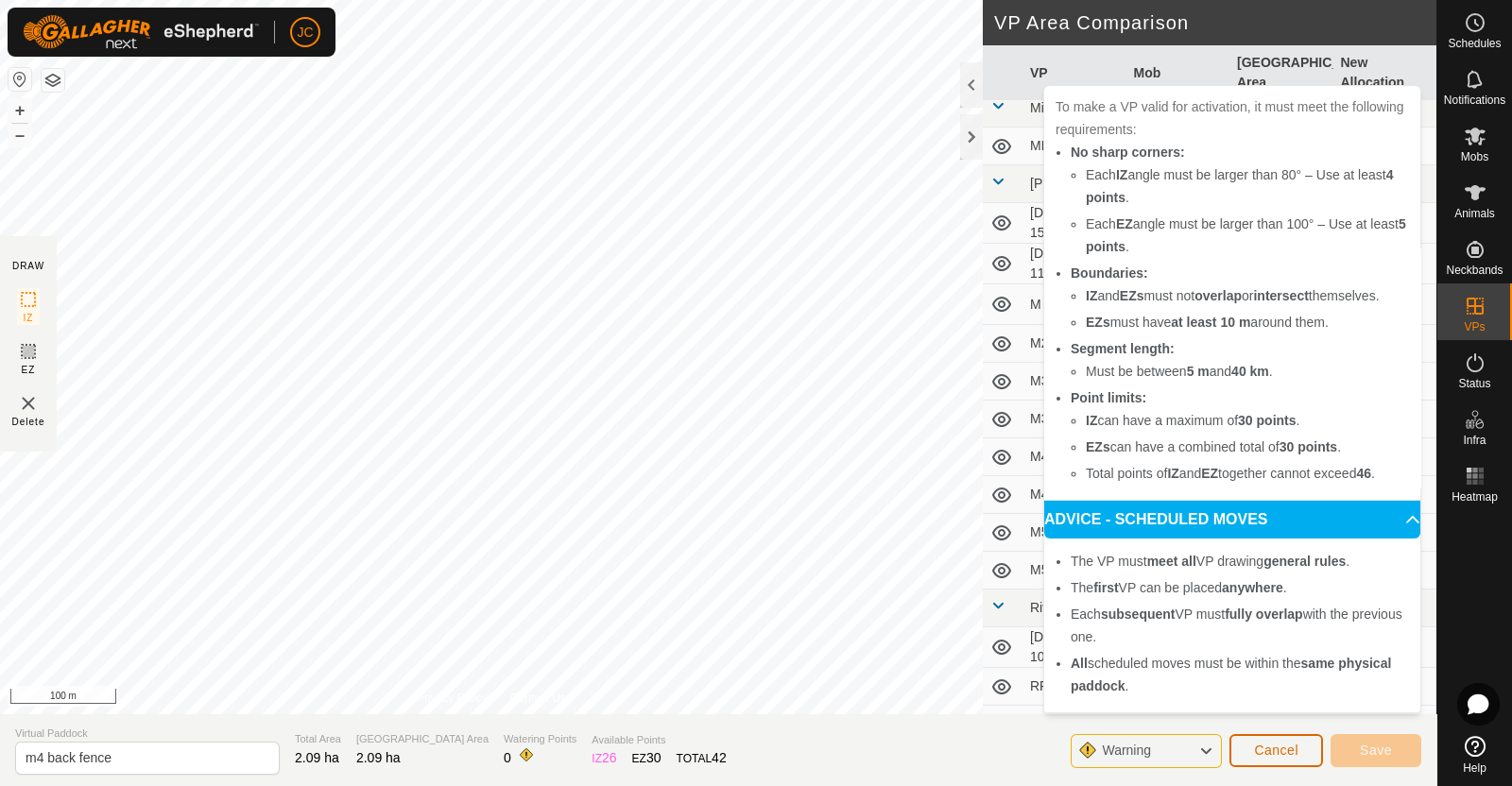
click at [1290, 744] on span "Cancel" at bounding box center [1276, 750] width 44 height 15
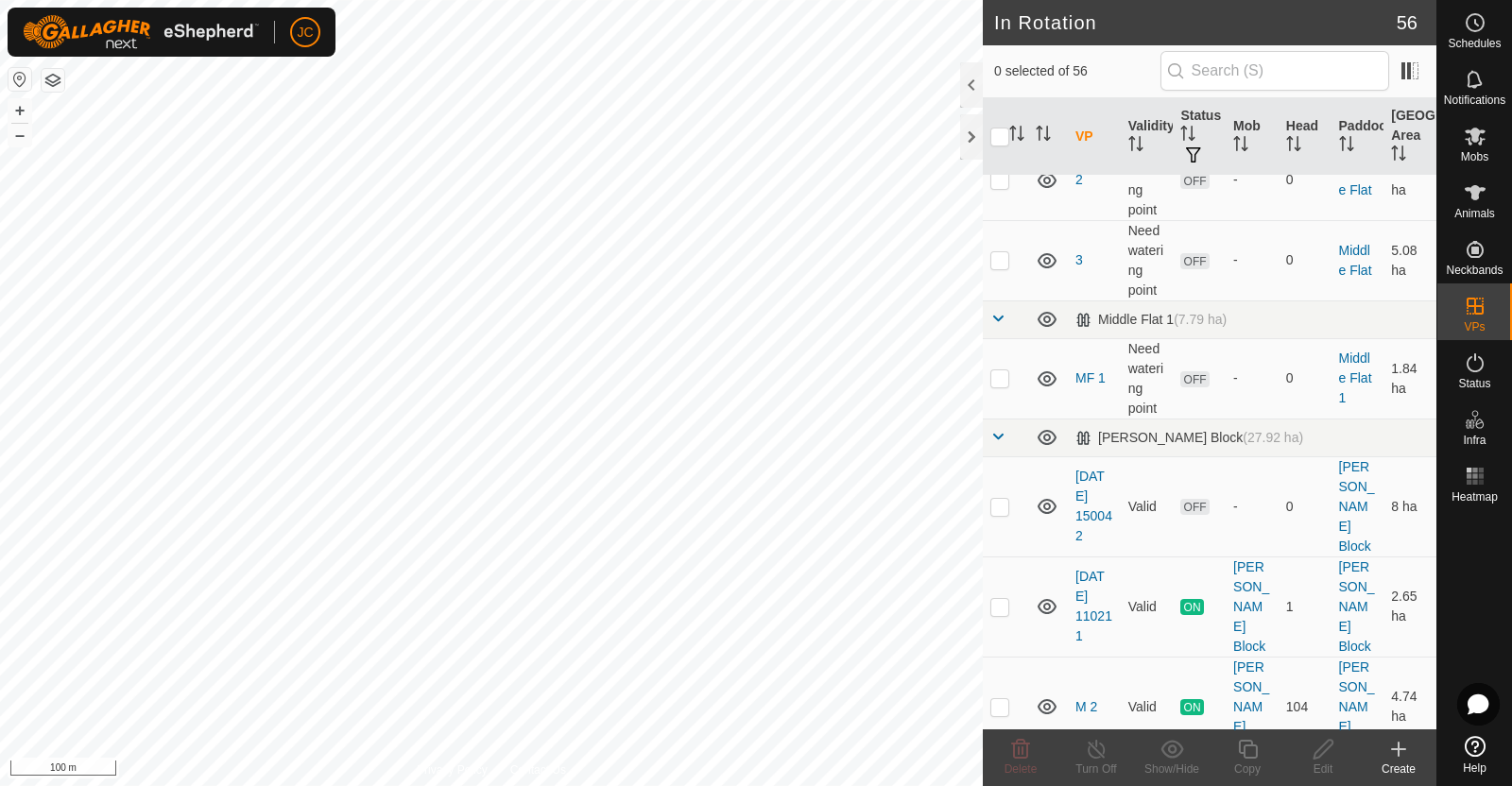
scroll to position [3104, 0]
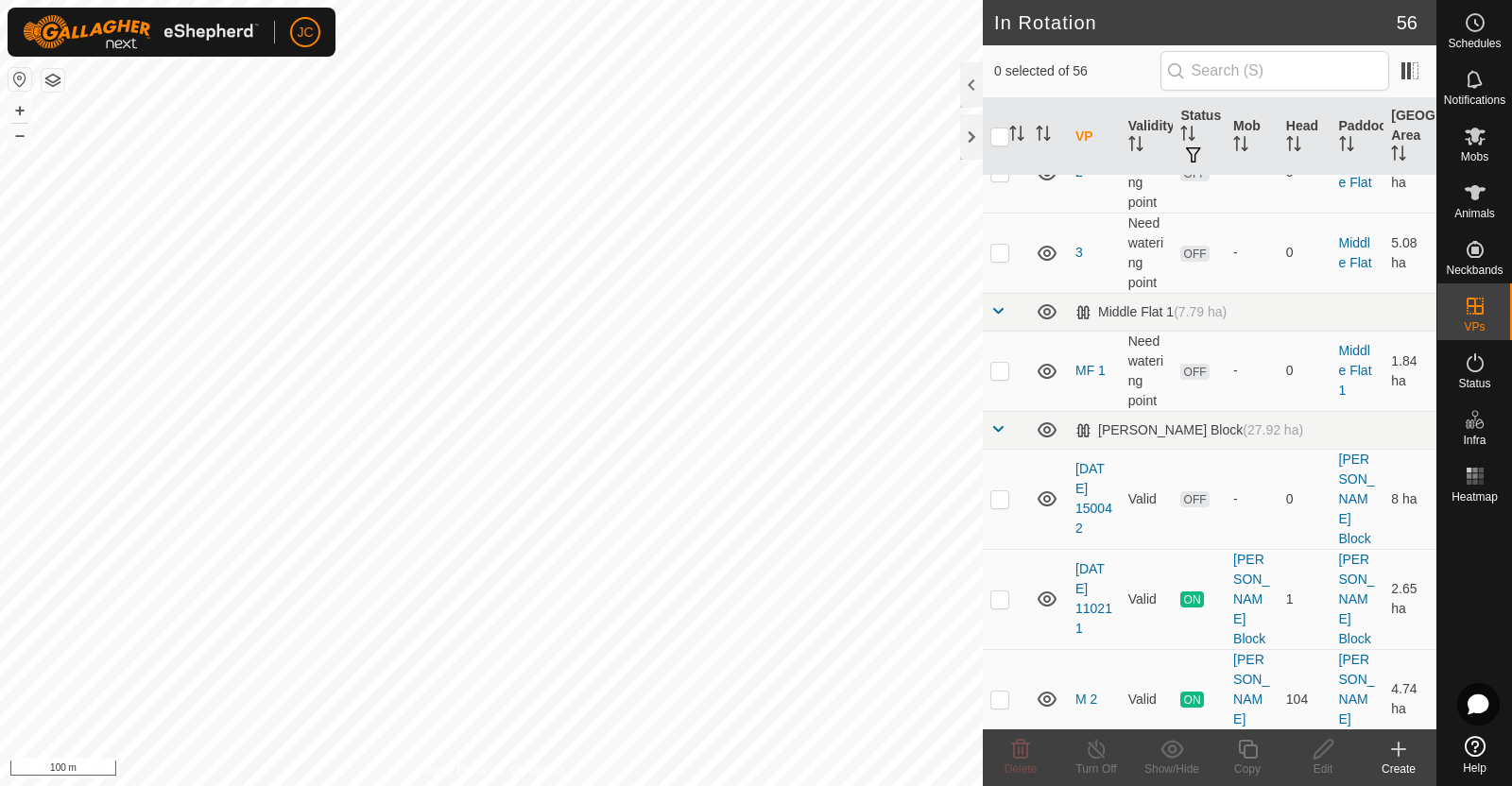
checkbox input "false"
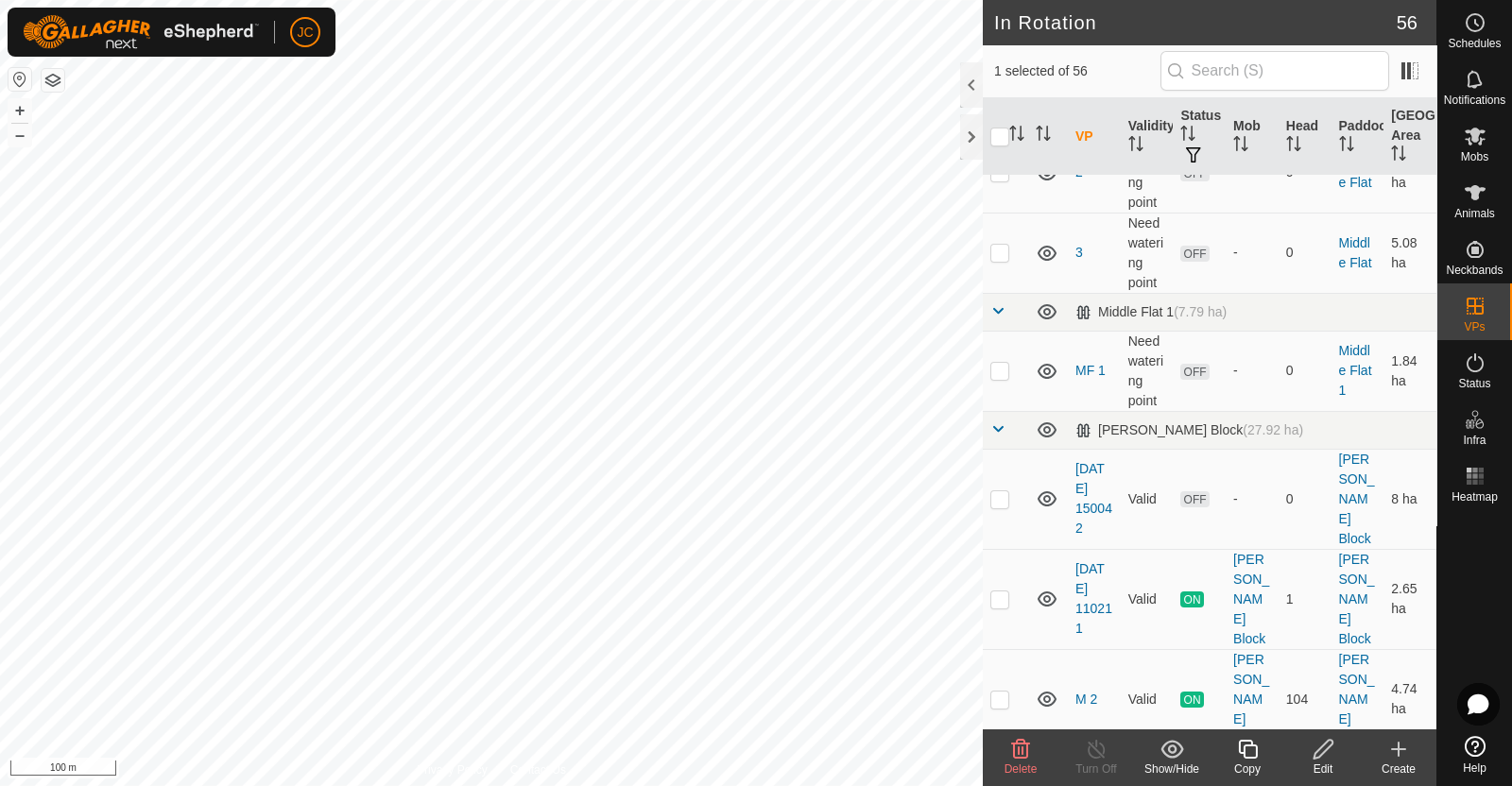
checkbox input "false"
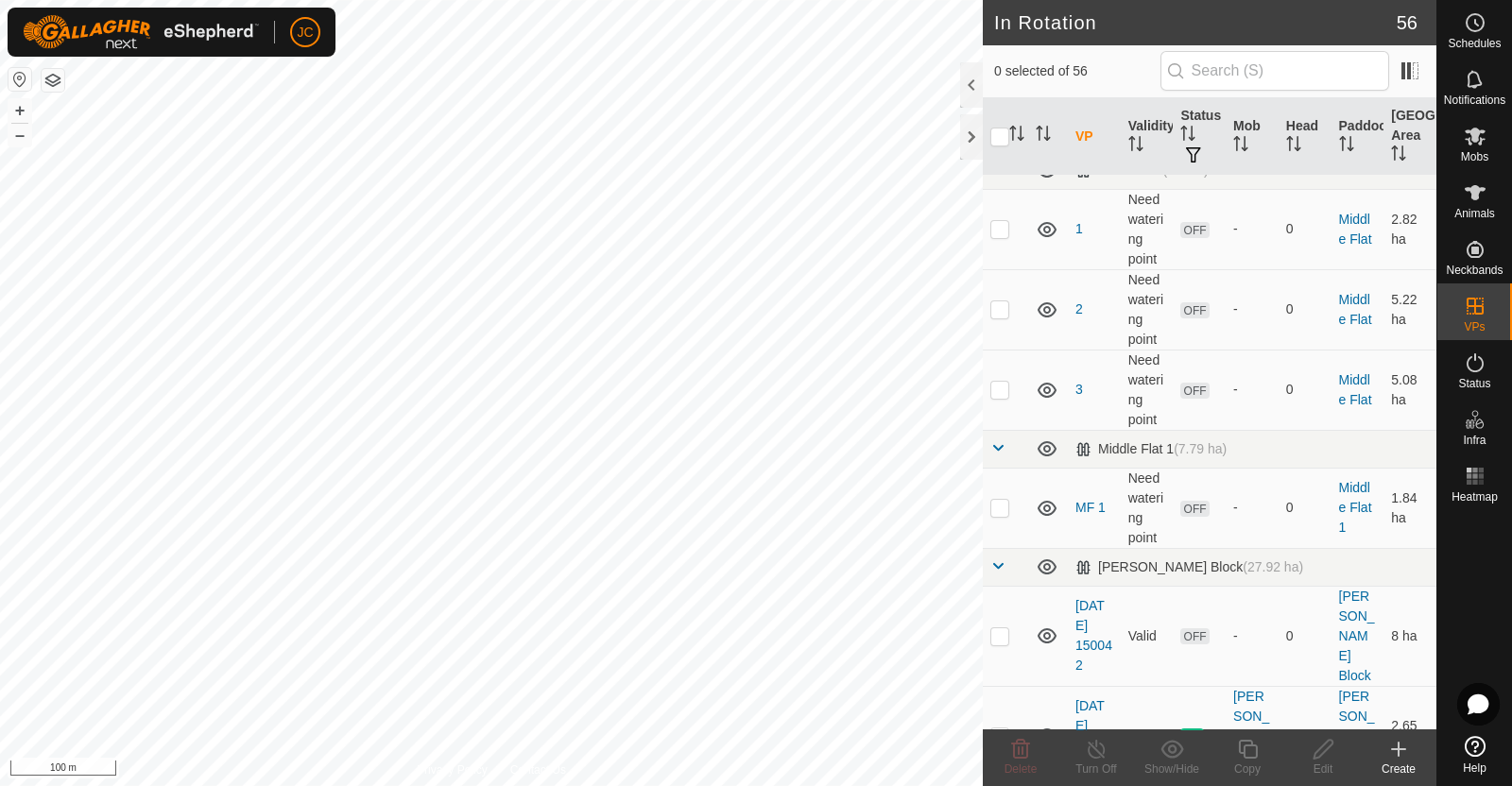
scroll to position [2955, 0]
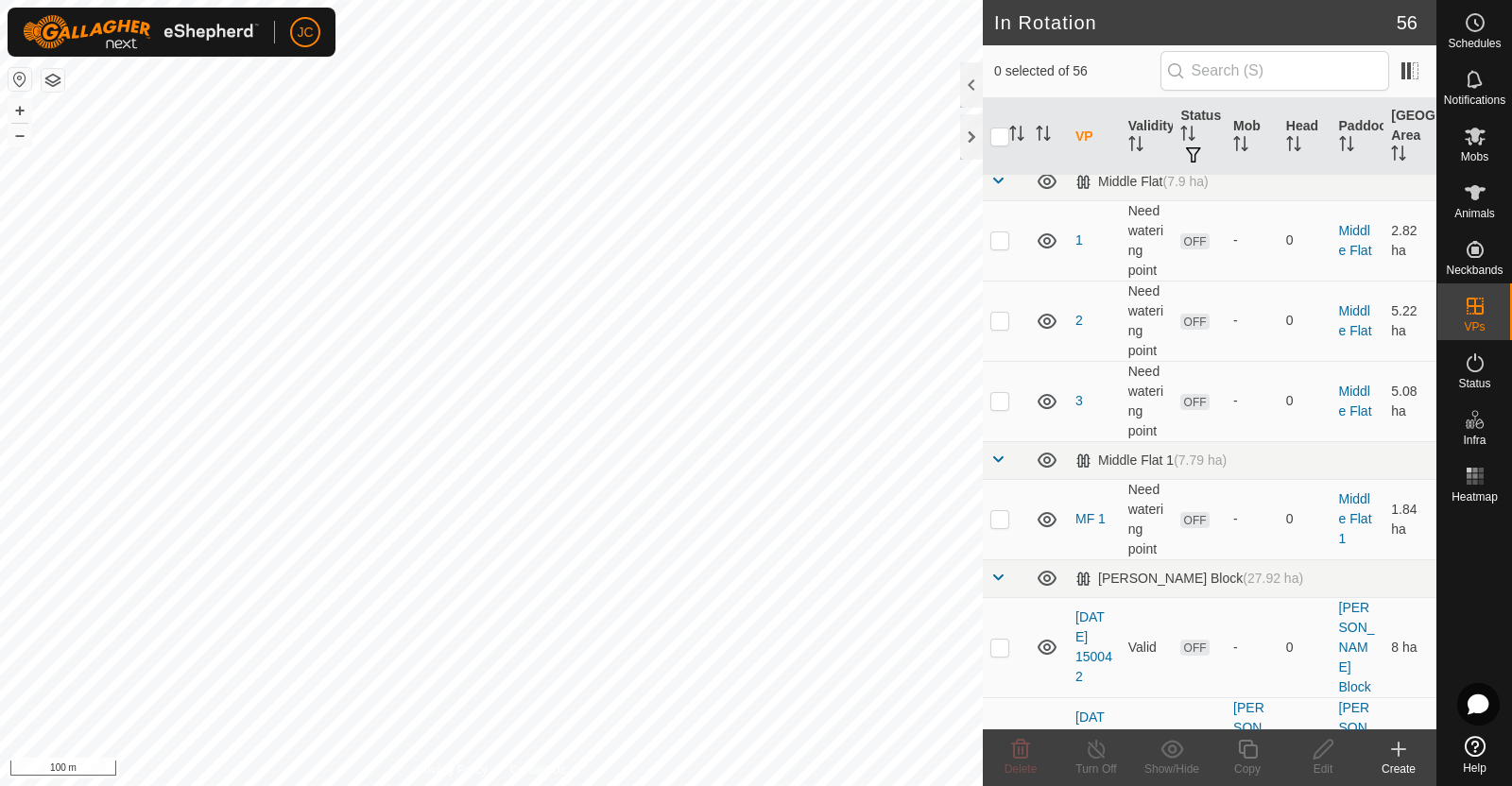
checkbox input "false"
click at [1483, 139] on icon at bounding box center [1475, 137] width 23 height 23
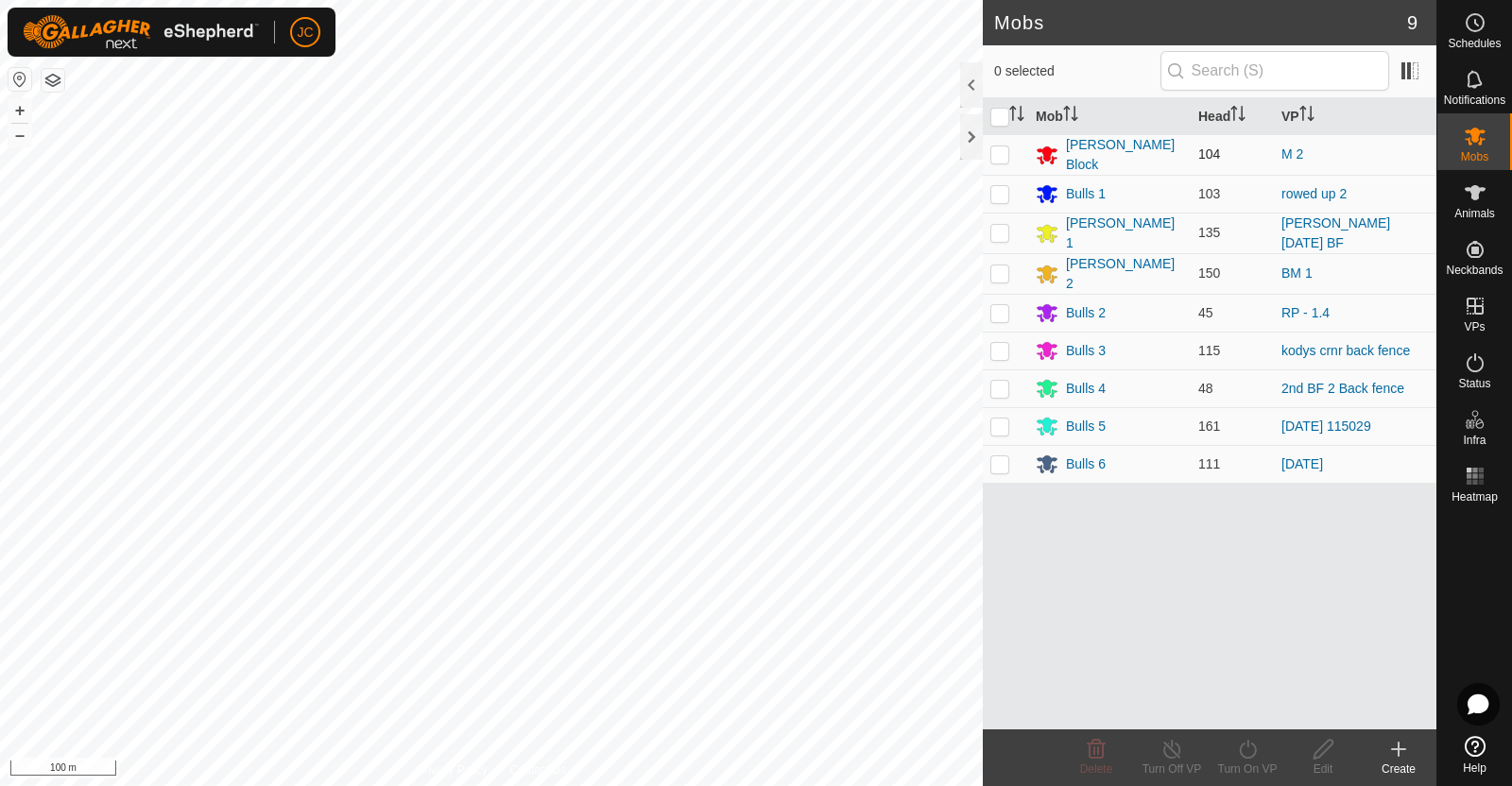
click at [1004, 157] on p-checkbox at bounding box center [1000, 154] width 19 height 15
checkbox input "true"
click at [1264, 764] on div "Turn On VP" at bounding box center [1247, 770] width 76 height 17
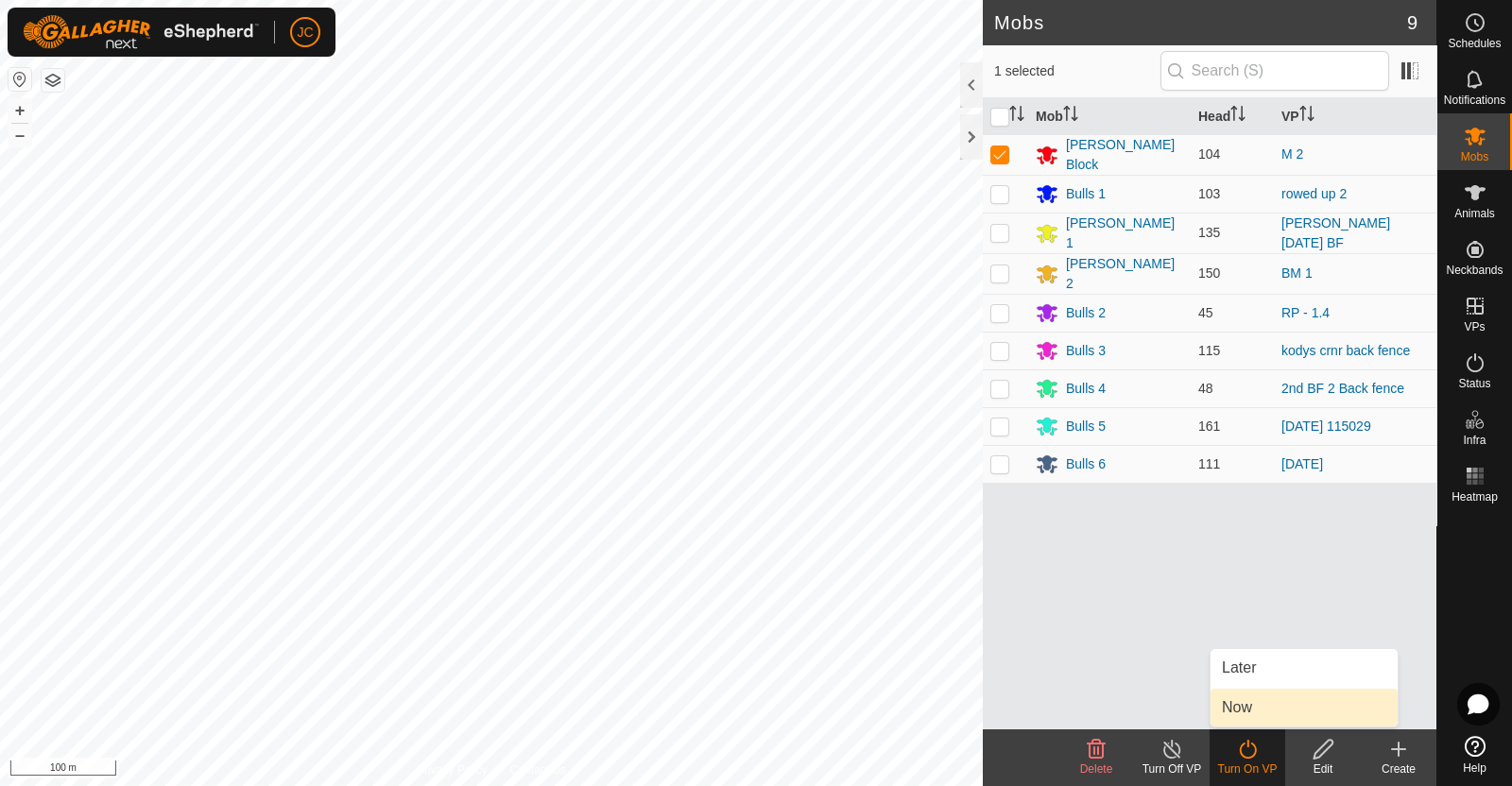
click at [1242, 714] on link "Now" at bounding box center [1303, 707] width 188 height 38
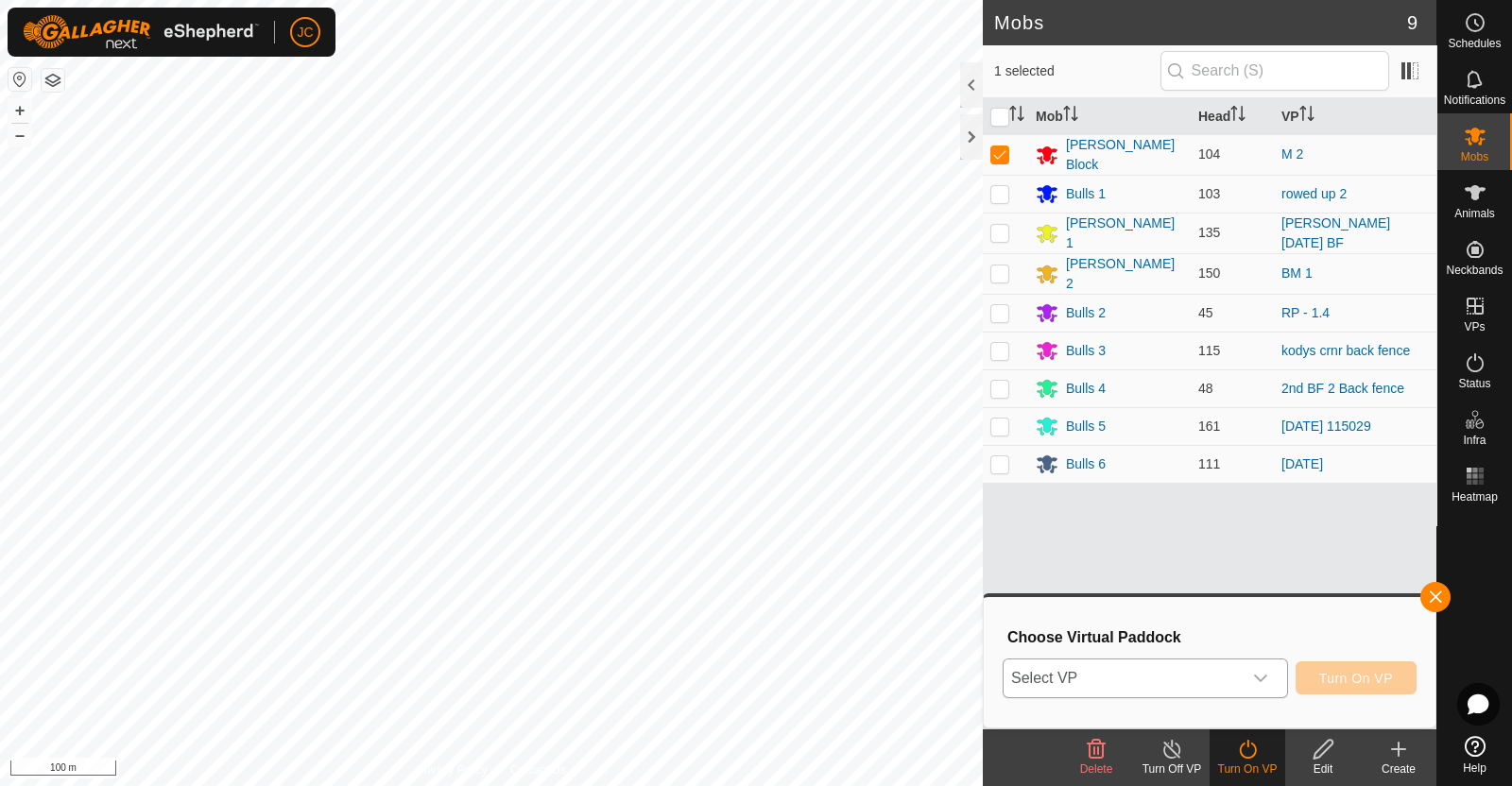
click at [1165, 672] on span "Select VP" at bounding box center [1122, 678] width 239 height 38
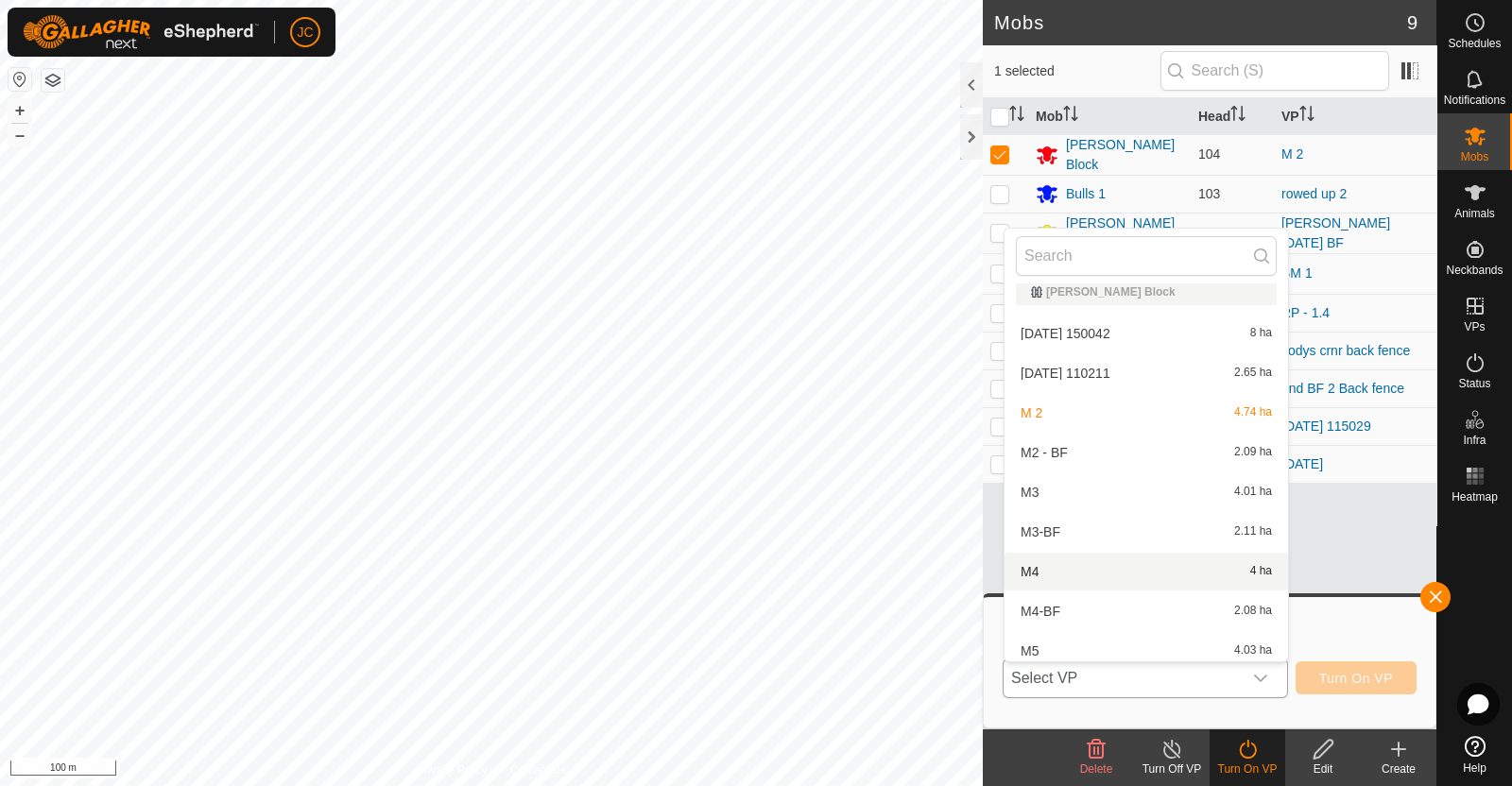
scroll to position [1847, 0]
click at [1089, 451] on li "M2 - BF 2.09 ha" at bounding box center [1146, 453] width 284 height 38
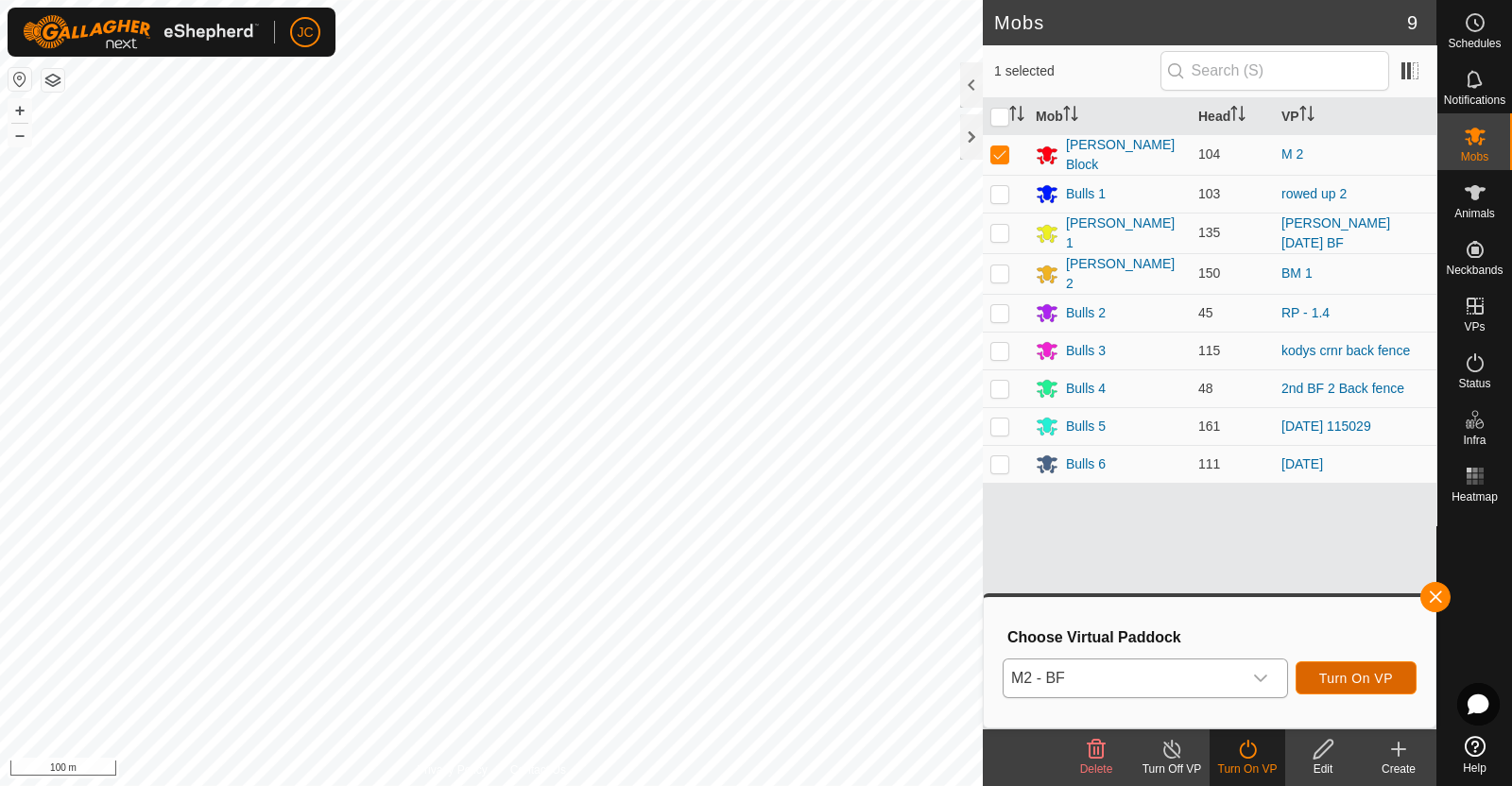
click at [1375, 673] on span "Turn On VP" at bounding box center [1355, 678] width 74 height 15
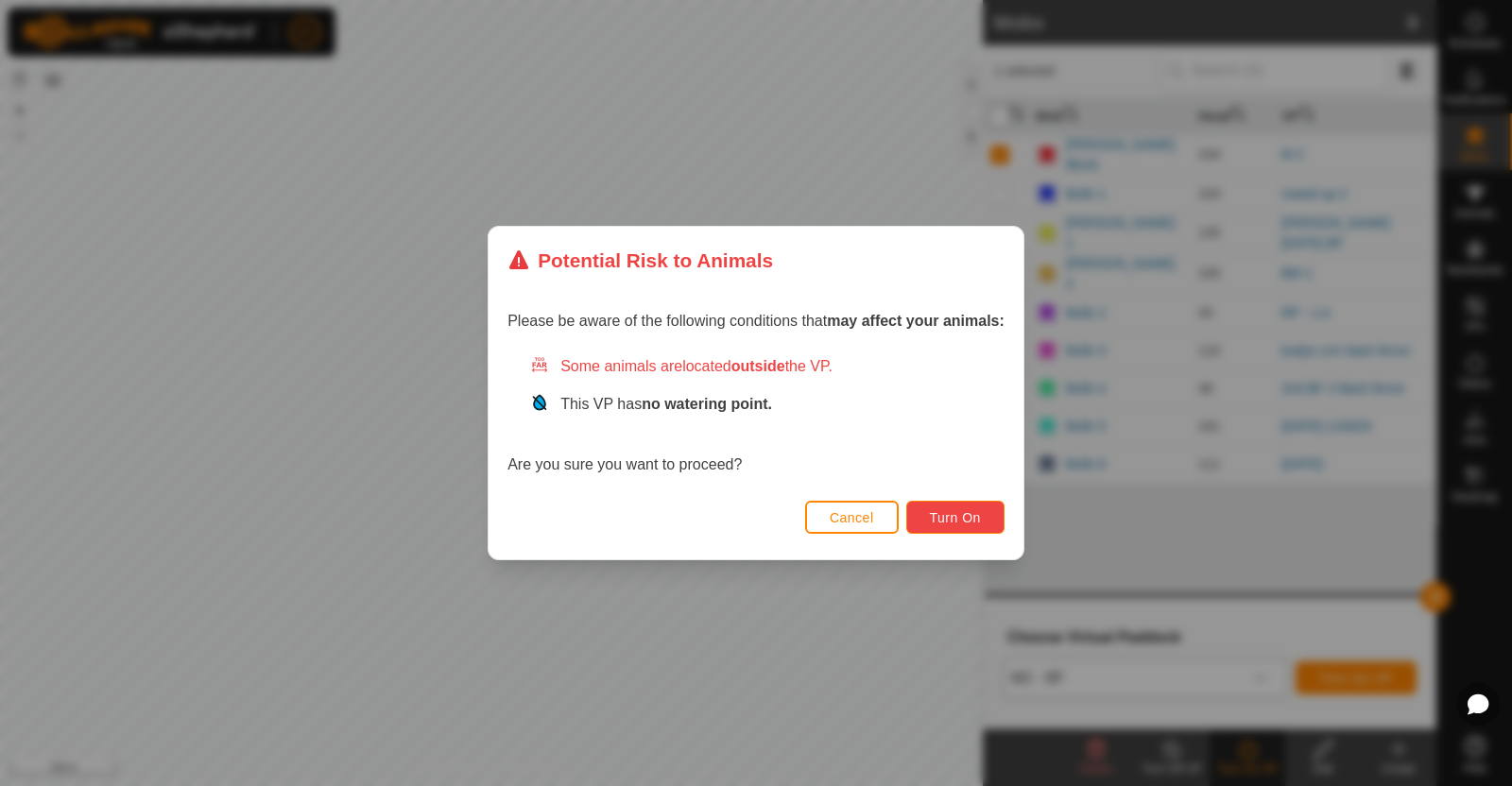
click at [957, 512] on span "Turn On" at bounding box center [955, 518] width 51 height 15
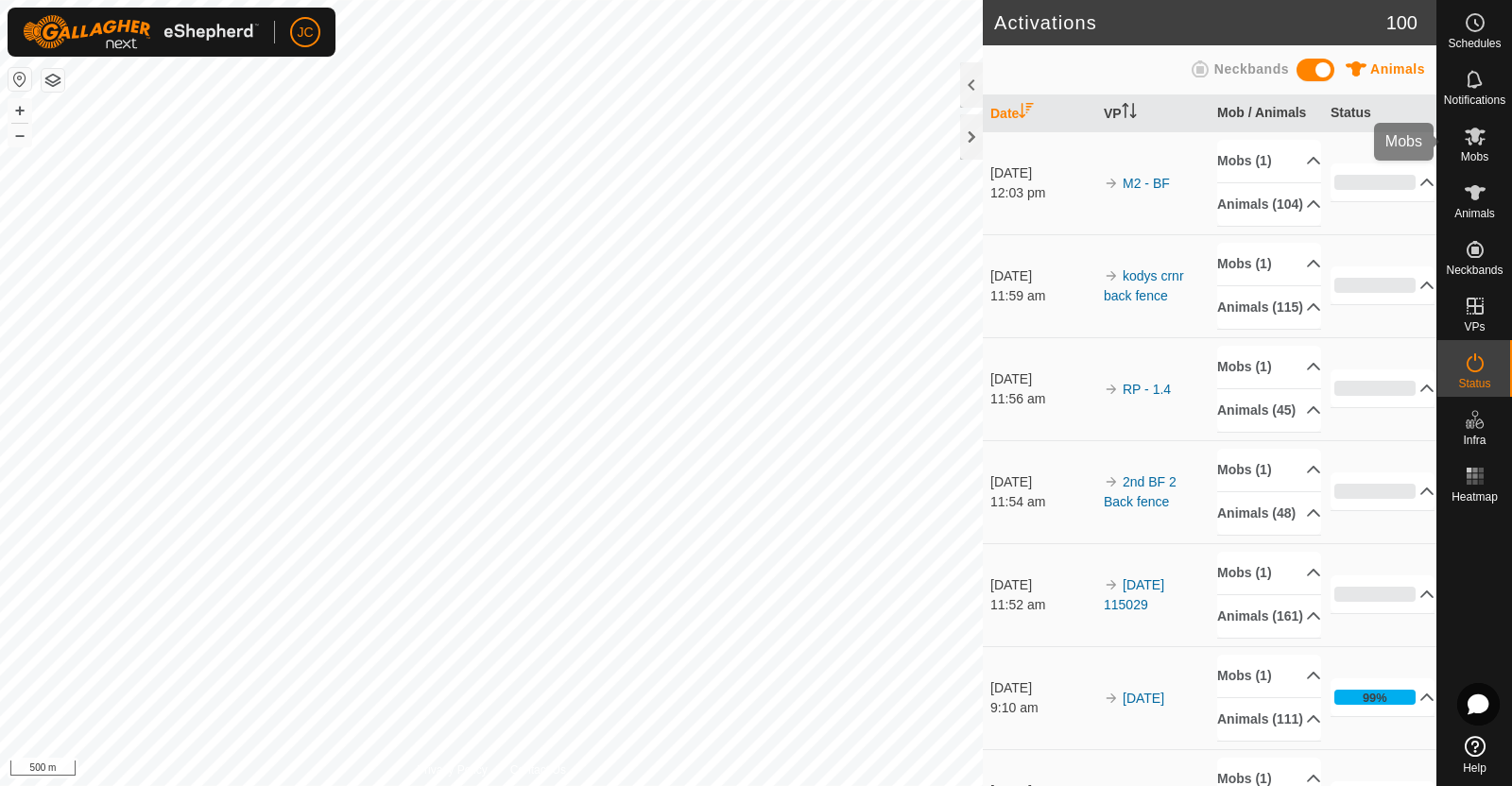
click at [1472, 144] on icon at bounding box center [1475, 137] width 23 height 23
